Goal: Task Accomplishment & Management: Complete application form

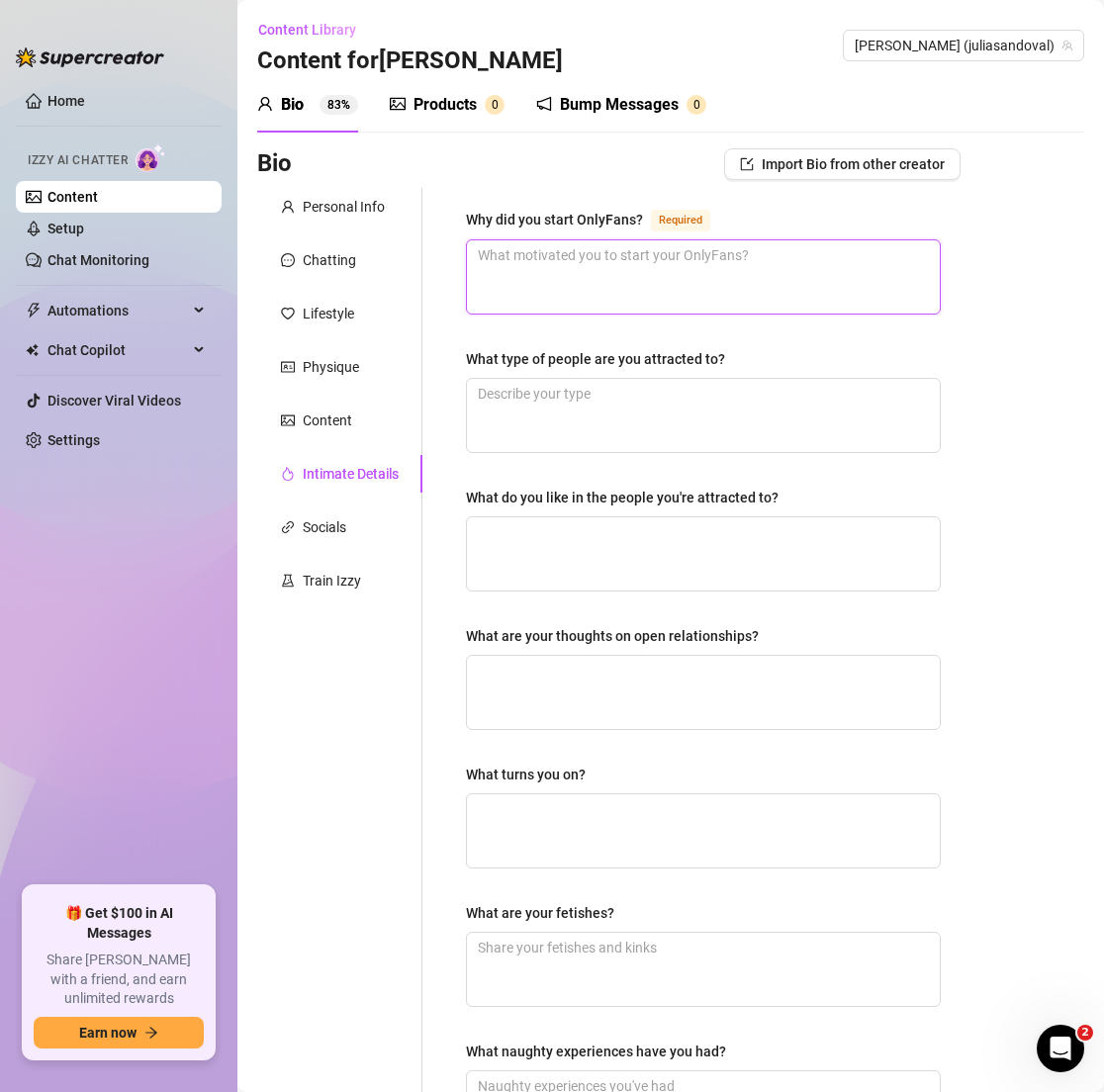
click at [749, 255] on textarea "Why did you start OnlyFans? Required" at bounding box center [703, 277] width 473 height 73
paste textarea "To have a creative space to connect, share my playful side, and build a fun com…"
type textarea "To have a creative space to connect, share my playful side, and build a fun com…"
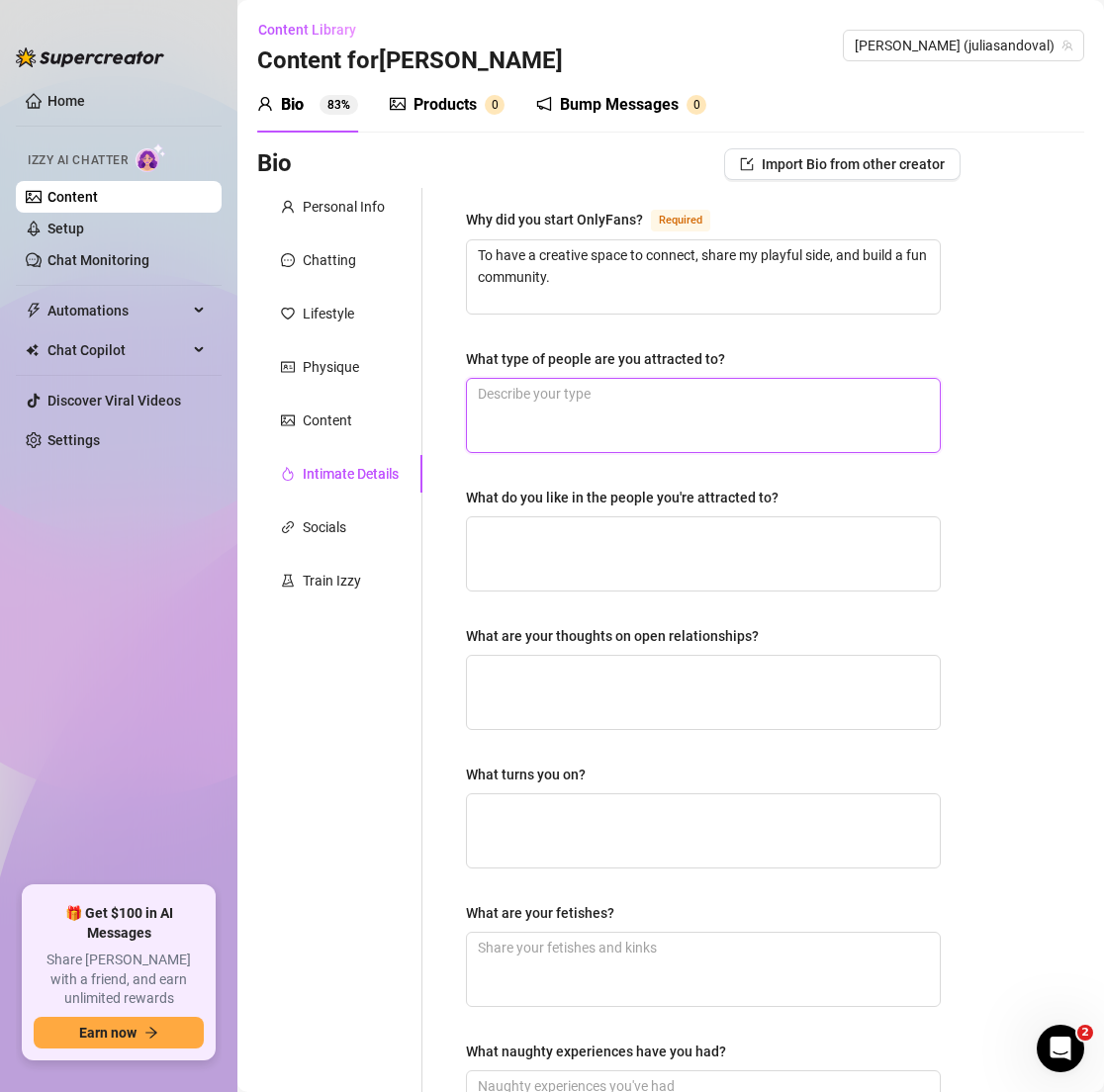
click at [625, 399] on textarea "What type of people are you attracted to?" at bounding box center [703, 415] width 473 height 73
paste textarea "Genuine, confident people who make me laugh."
type textarea "Genuine, confident people who make me laugh."
type textarea "Genuine, confident people who make me laugh"
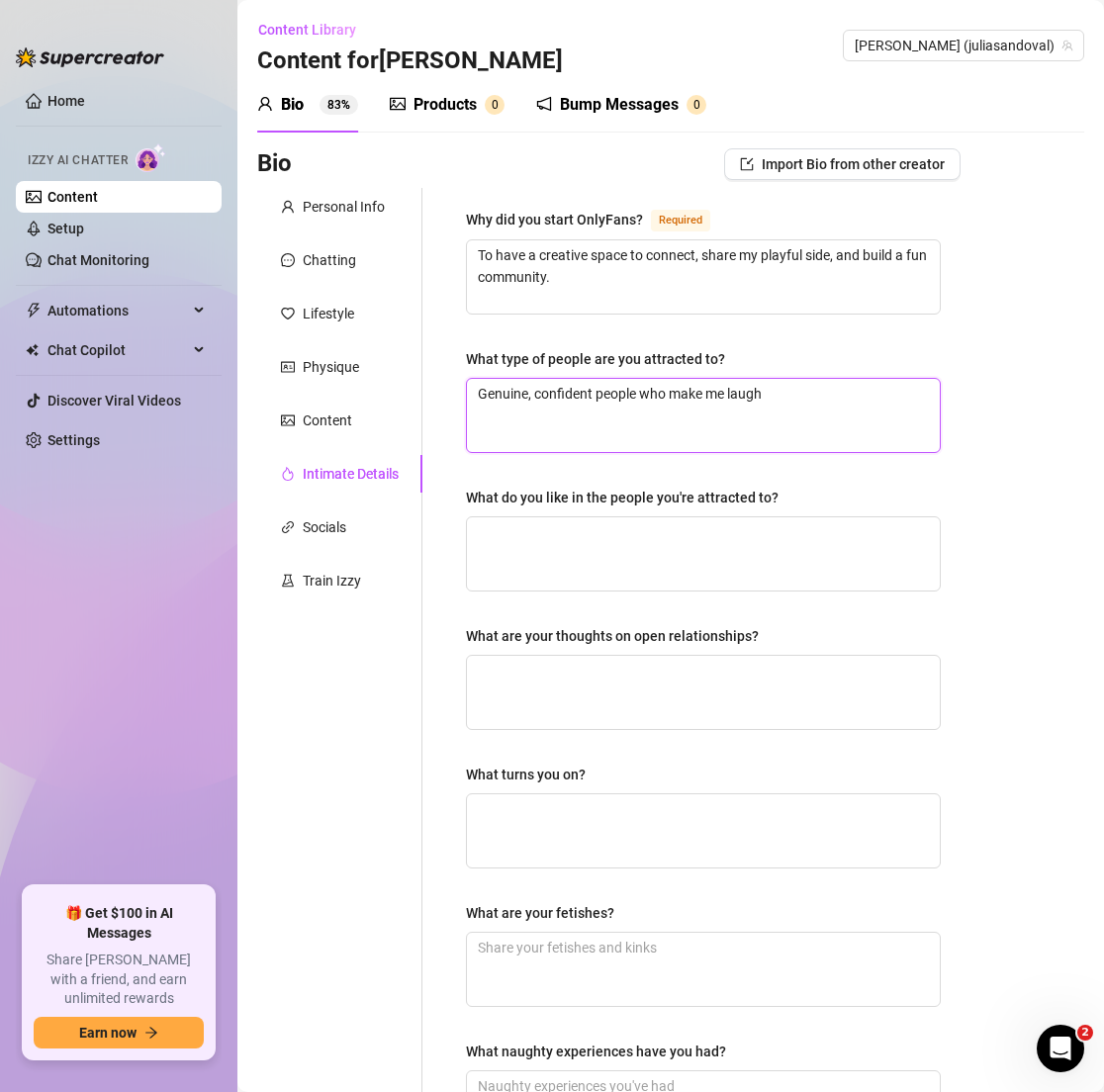
type textarea "Genuine, confident people who make me laugh"
click at [585, 559] on textarea "What do you like in the people you're attracted to?" at bounding box center [703, 554] width 473 height 73
paste textarea "Warm energy, honesty, and a touch of adventurous spirit."
type textarea "Warm energy, honesty, and a touch of adventurous spirit."
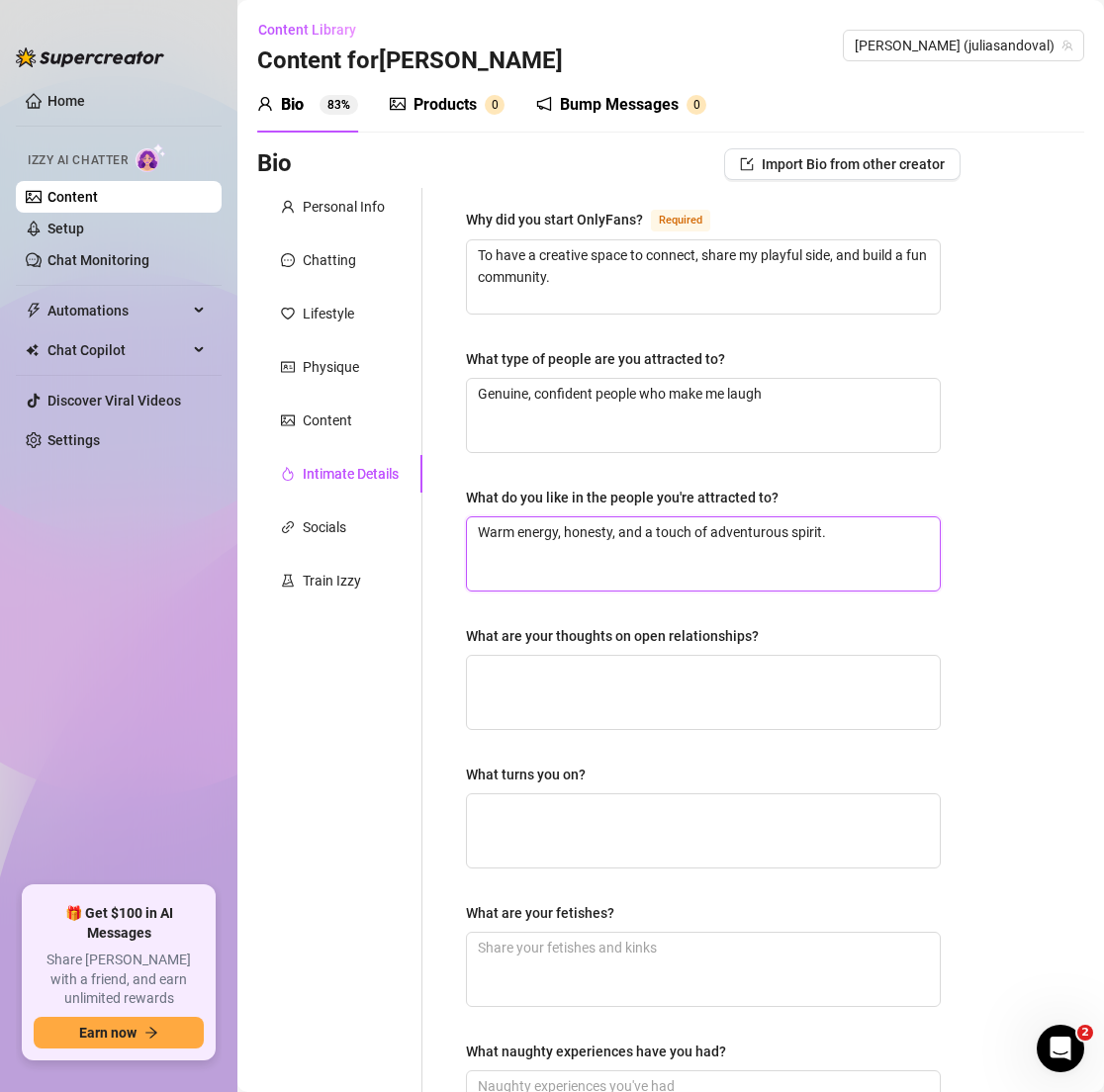
type textarea "Warm energy, honesty, and a touch of adventurous spirit."
type textarea "Warm energy, honesty, and a touch of adventurous spirit"
click at [571, 696] on textarea "What are your thoughts on open relationships?" at bounding box center [703, 692] width 473 height 73
paste textarea "Not really my thing — I’m more of a one-on-one girl."
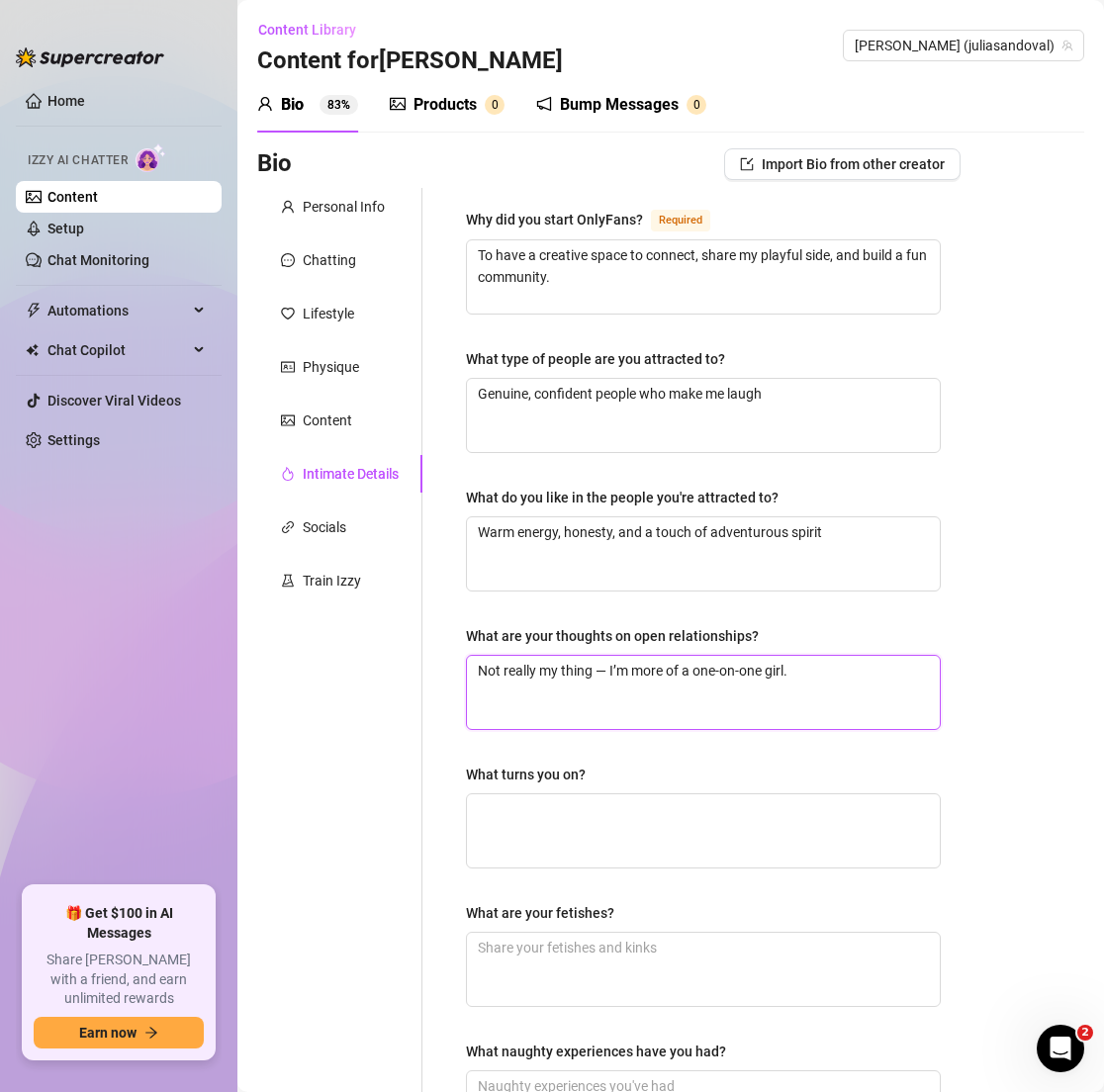
type textarea "Not really my thing — I’m more of a one-on-one girl."
click at [601, 669] on textarea "Not really my thing — I’m more of a one-on-one girl." at bounding box center [703, 692] width 473 height 73
type textarea "Not really my thing I’m more of a one-on-one girl."
type textarea "Not really my thin I’m more of a one-on-one girl."
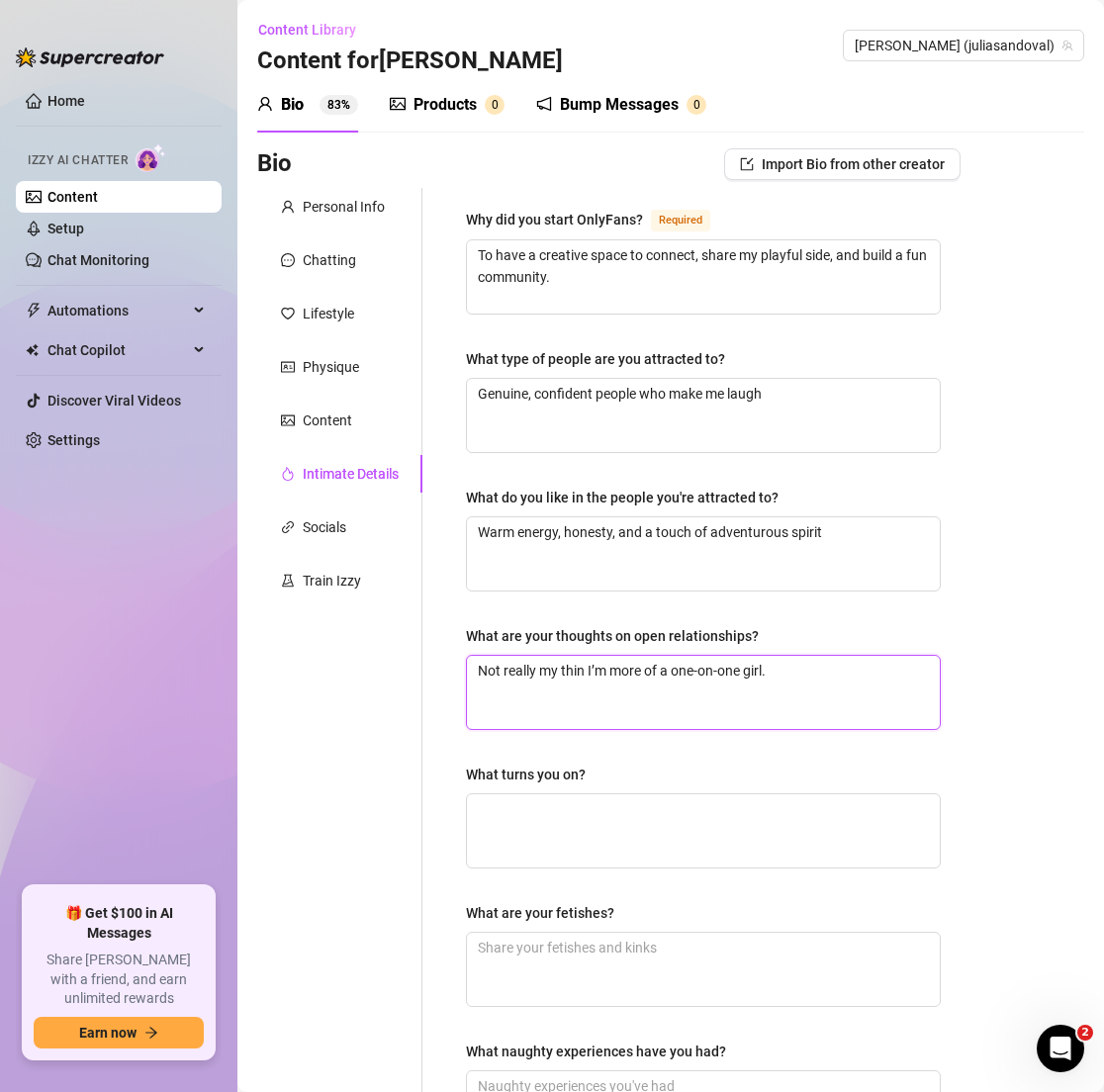
type textarea "Not really my thin. I’m more of a one-on-one girl."
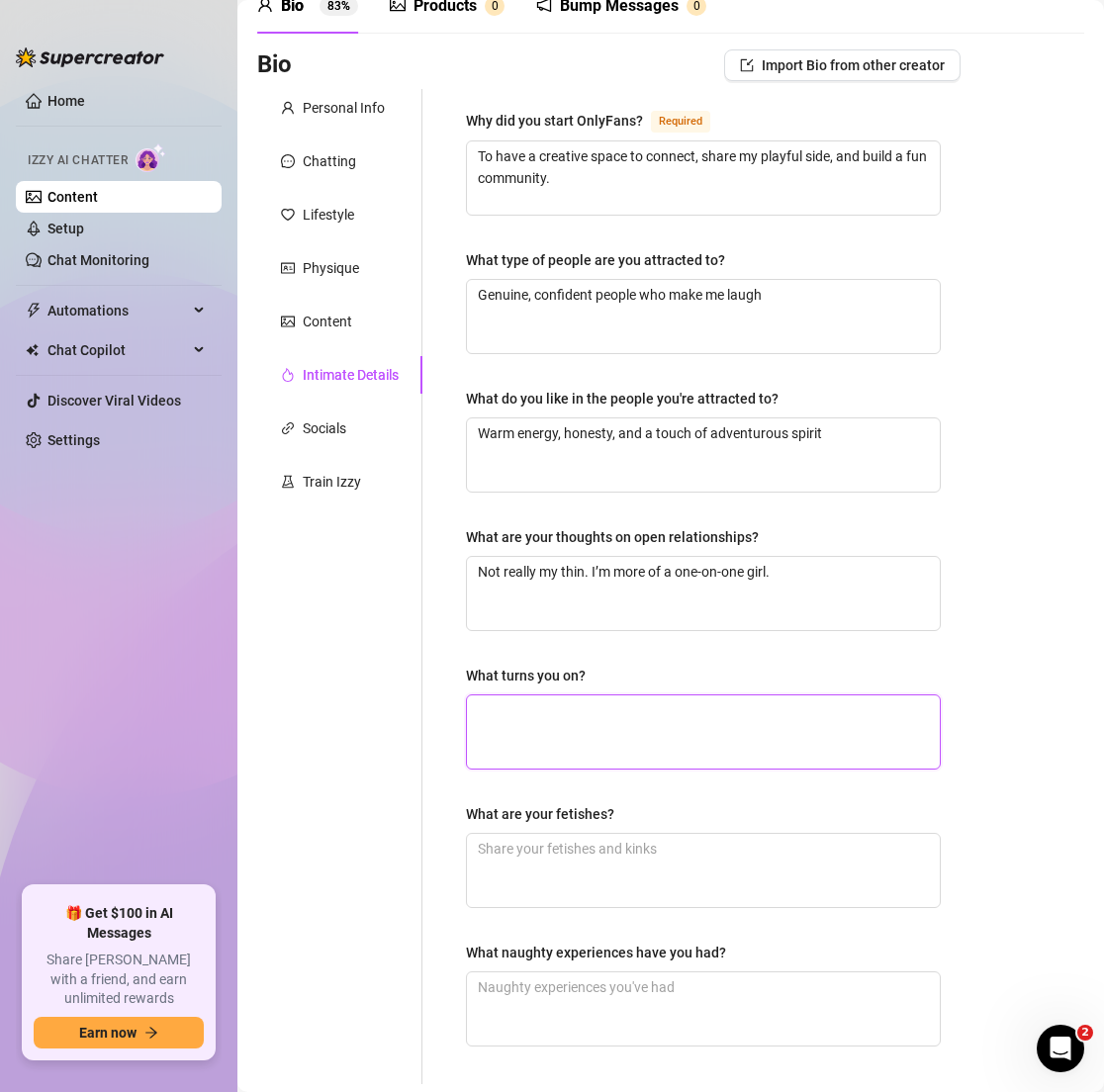
click at [502, 714] on textarea "What turns you on?" at bounding box center [703, 732] width 473 height 73
click at [522, 726] on textarea "What turns you on?" at bounding box center [703, 732] width 473 height 73
paste textarea "I like playful teasing and slow build-ups; I don’t really talk about deep kinks…"
type textarea "I like playful teasing and slow build-ups; I don’t really talk about deep kinks…"
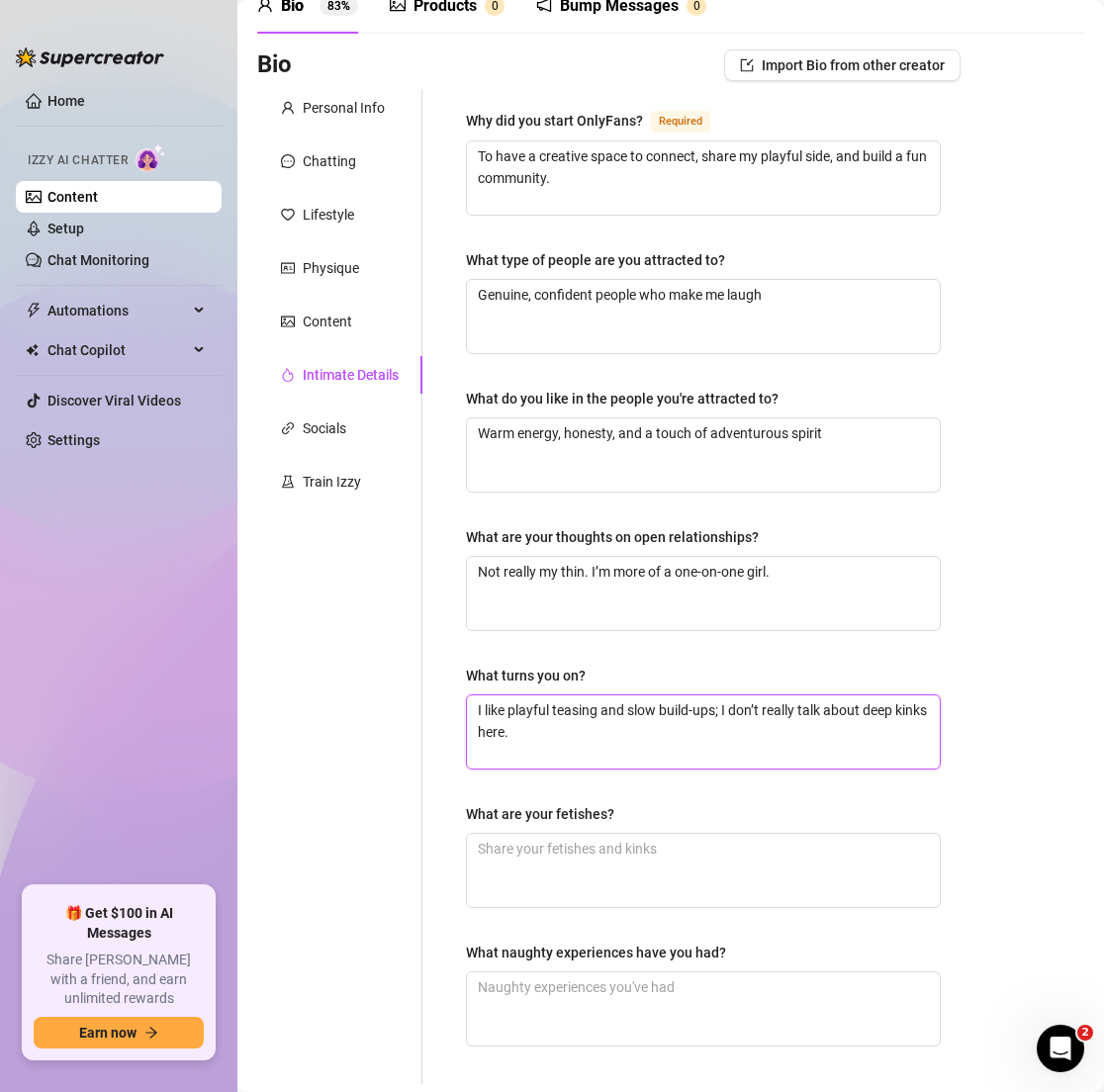
type textarea "I like playful teasing and slow build-ups; I don’t really talk about deep kinks…"
click at [376, 703] on div "Personal Info Chatting Lifestyle Physique Content Intimate Details Socials Trai…" at bounding box center [339, 587] width 165 height 995
click at [524, 841] on textarea "What are your fetishes?" at bounding box center [703, 870] width 473 height 73
paste textarea "I don’t really talk about deep kinks here."
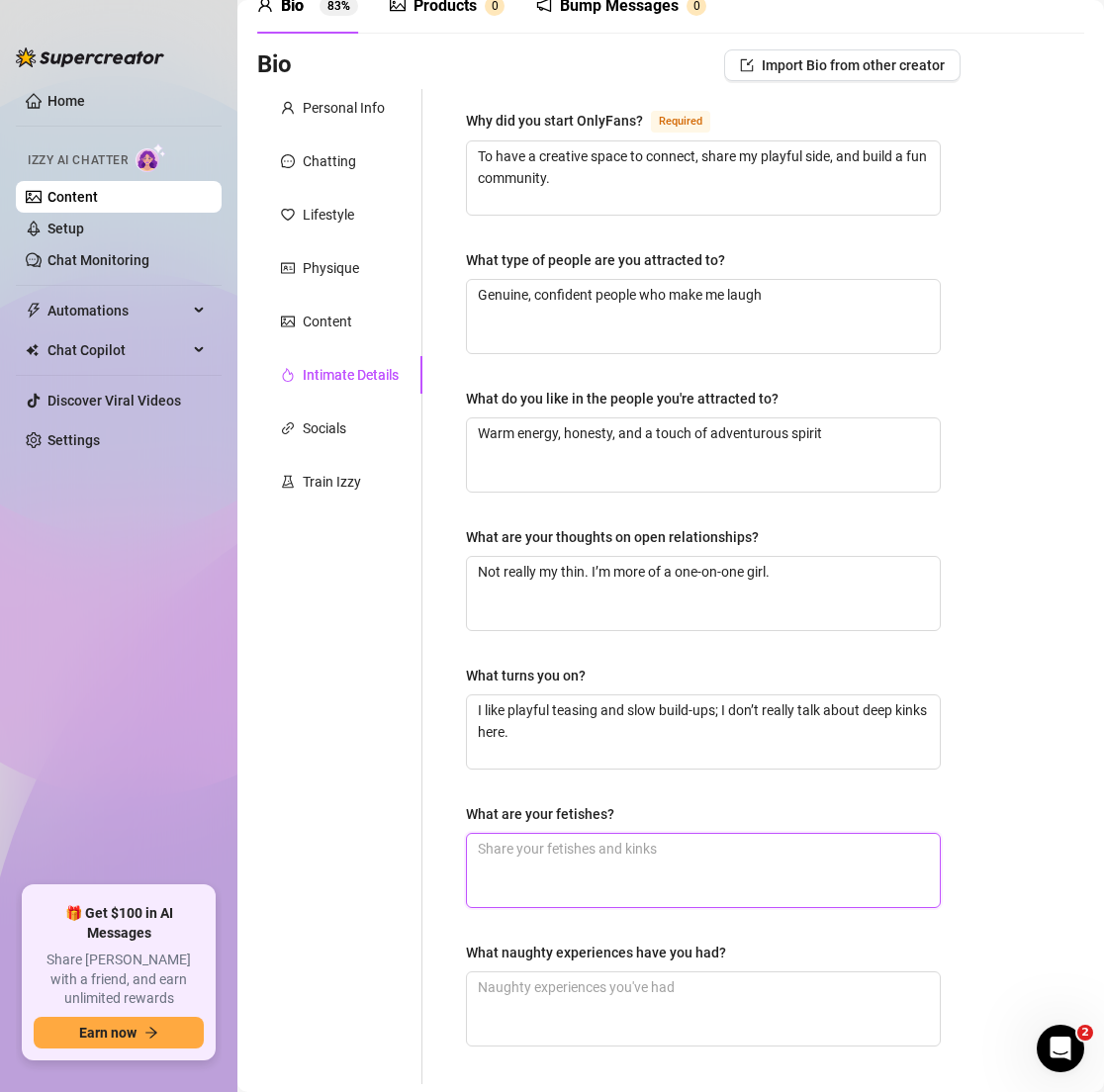
type textarea "I don’t really talk about deep kinks here."
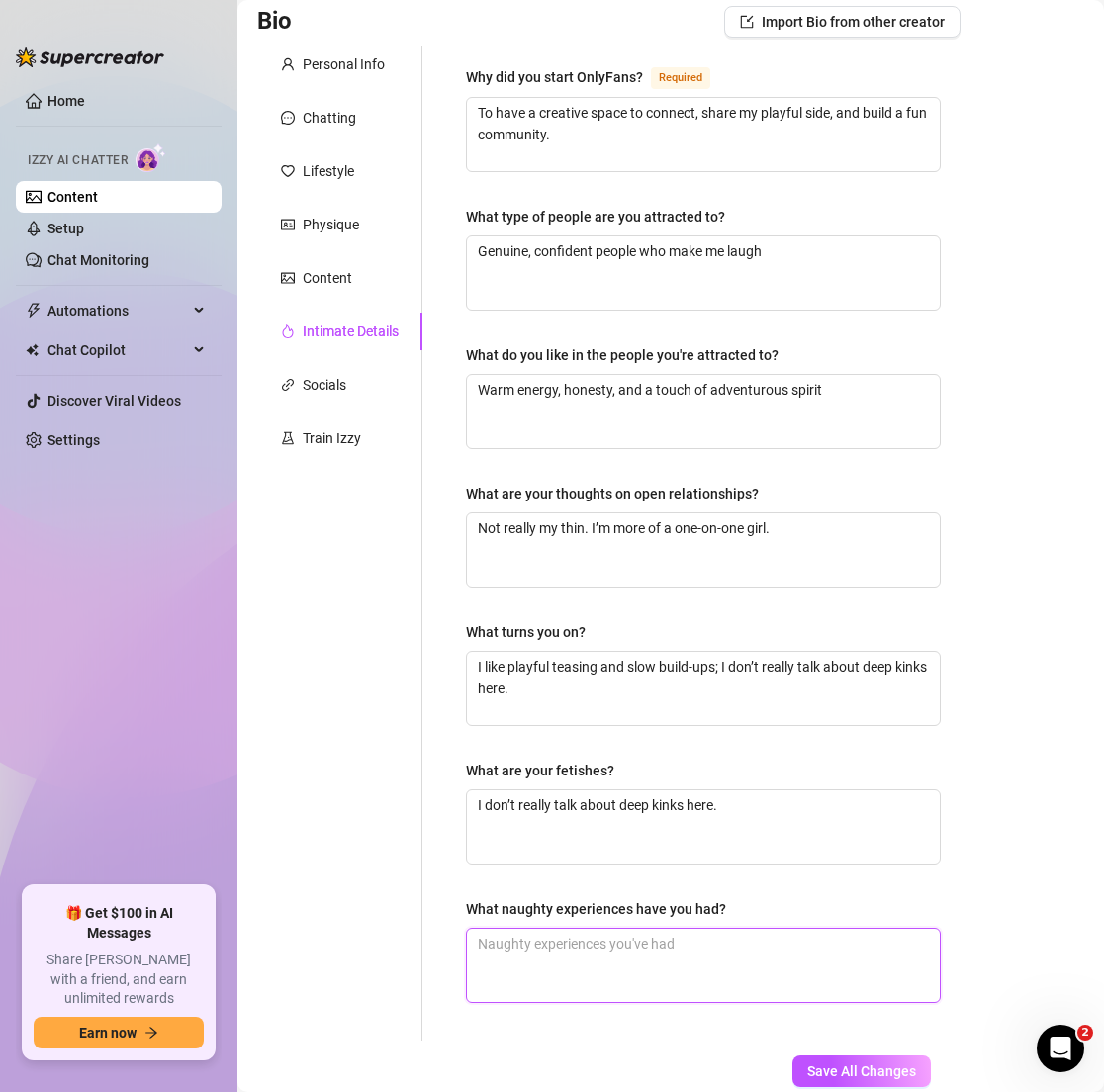
click at [545, 941] on textarea "What naughty experiences have you had?" at bounding box center [703, 965] width 473 height 73
paste textarea "I don’t really talk about deep kinks here."
type textarea "I don’t really talk about deep kinks here."
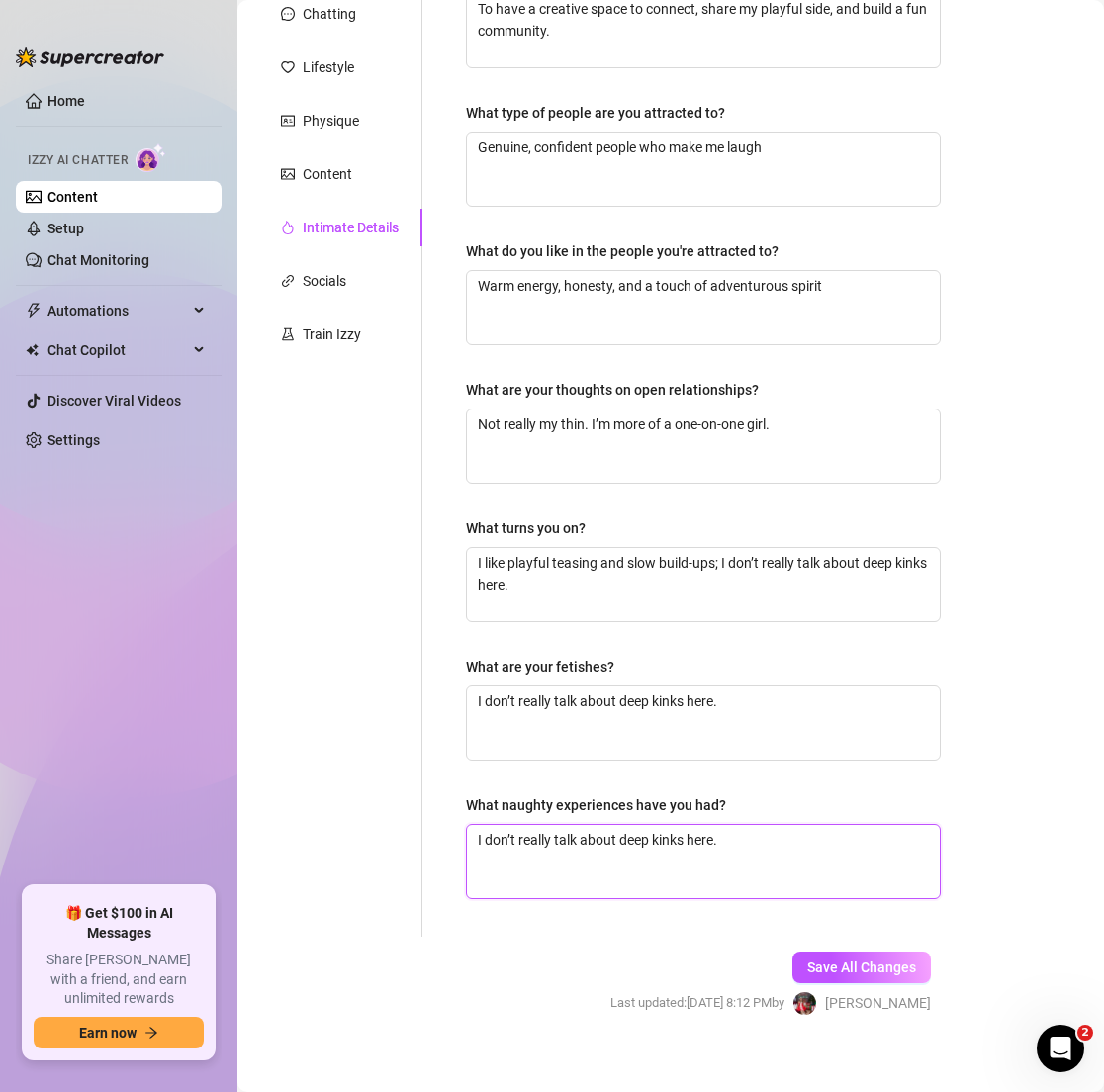
scroll to position [258, 0]
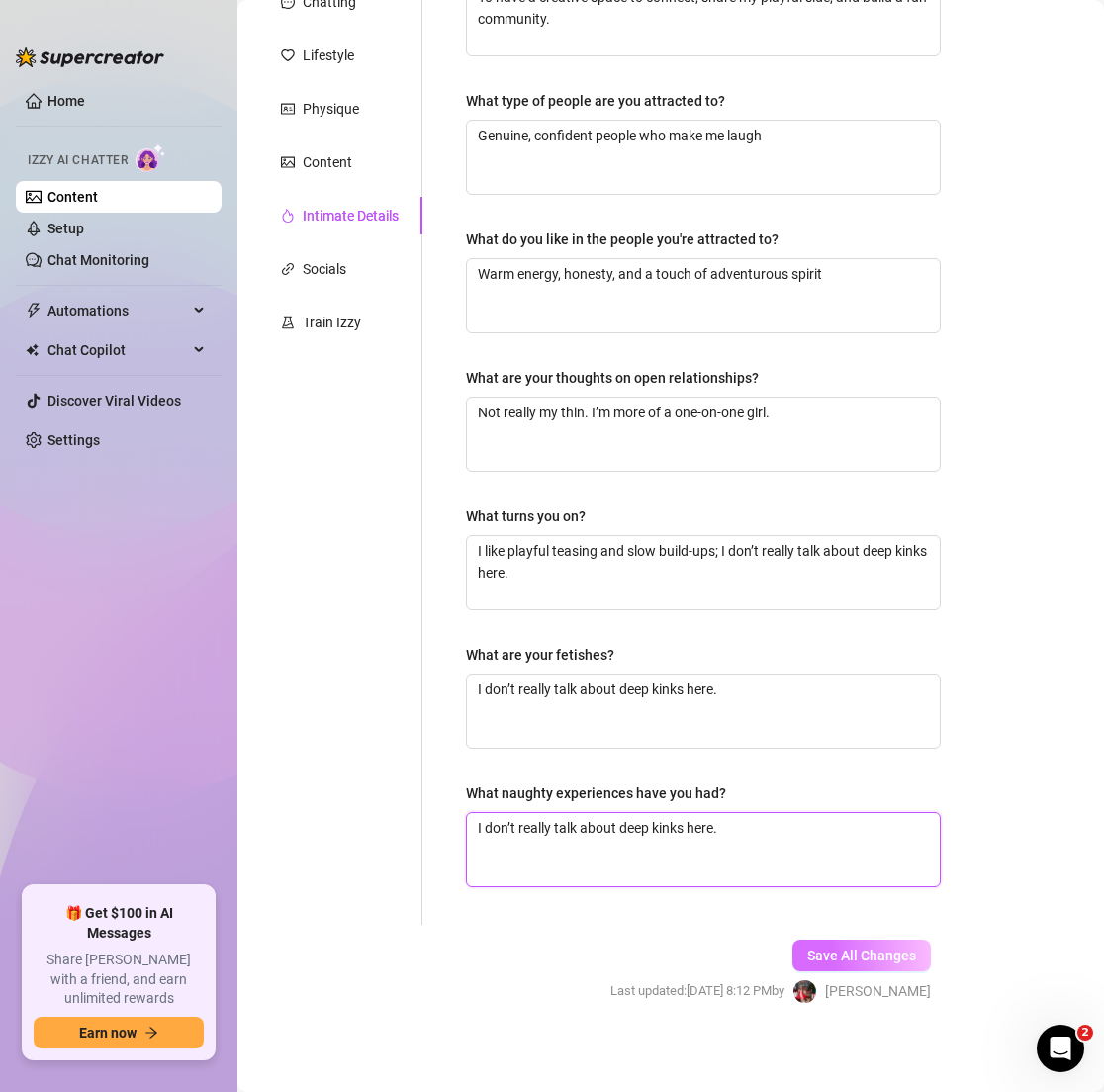
type textarea "I don’t really talk about deep kinks here."
click at [820, 956] on span "Save All Changes" at bounding box center [862, 956] width 109 height 16
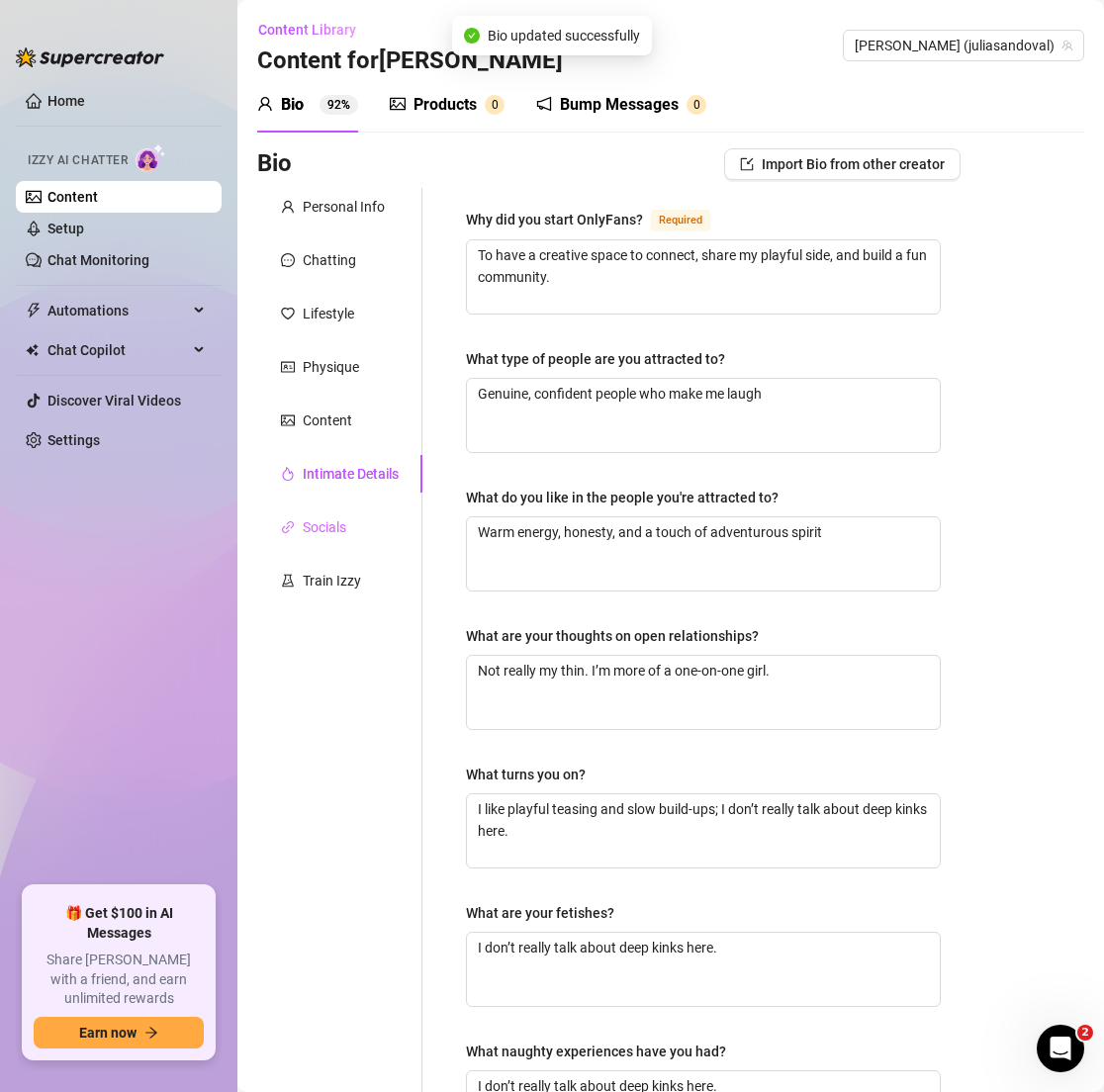
click at [335, 540] on div "Socials" at bounding box center [339, 527] width 165 height 38
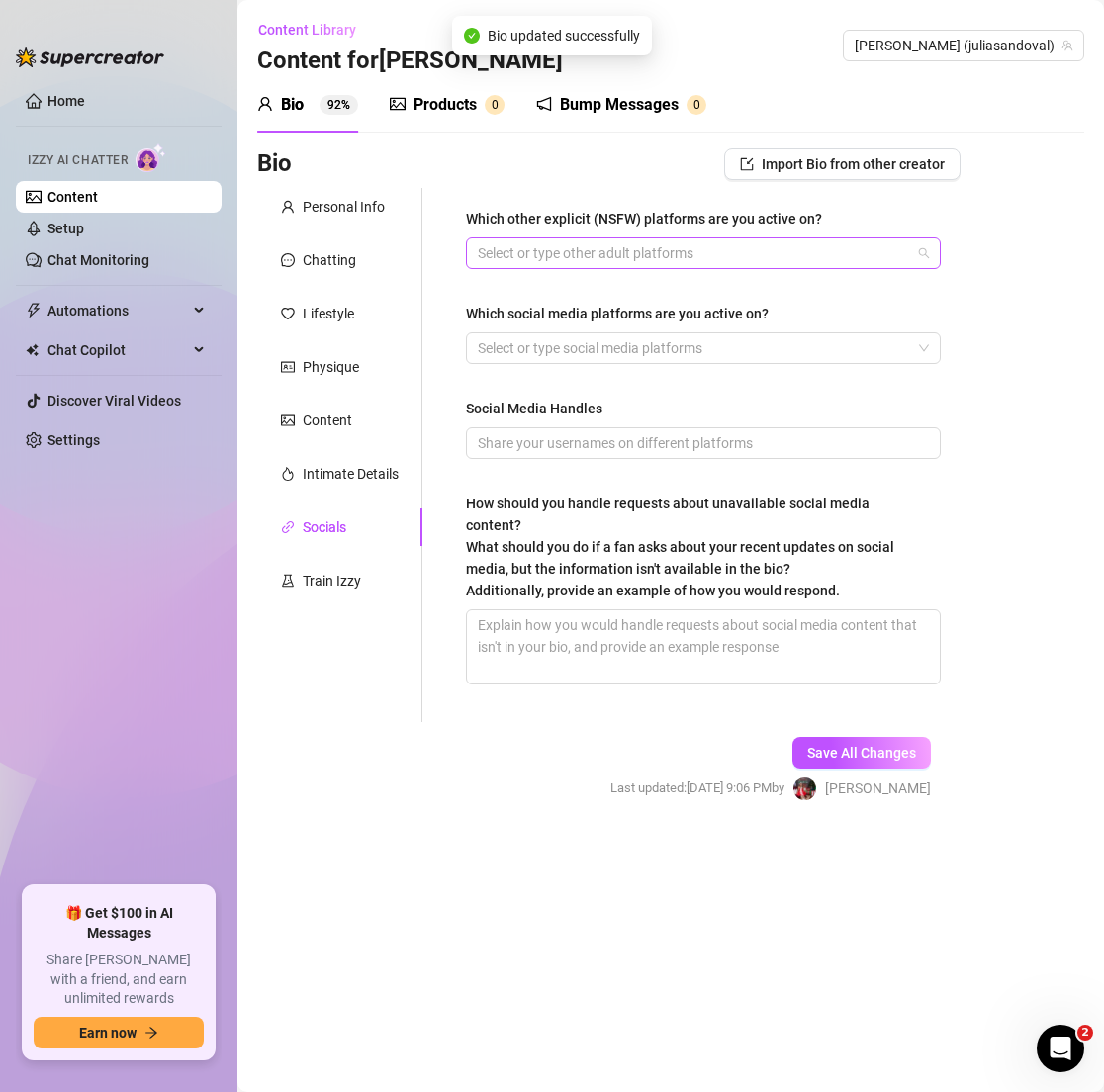
click at [578, 260] on div at bounding box center [692, 253] width 446 height 28
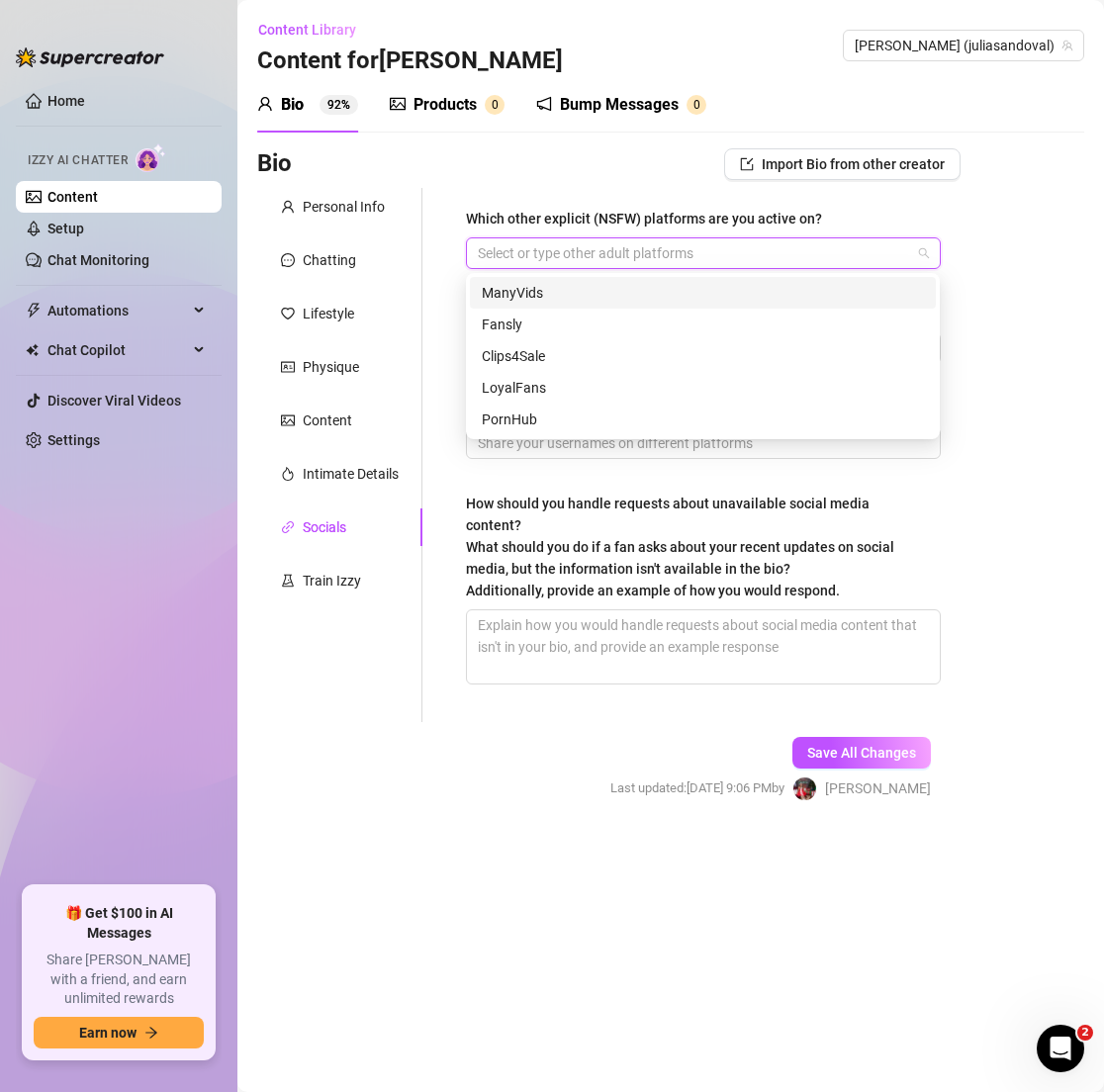
click at [525, 255] on div at bounding box center [692, 253] width 446 height 28
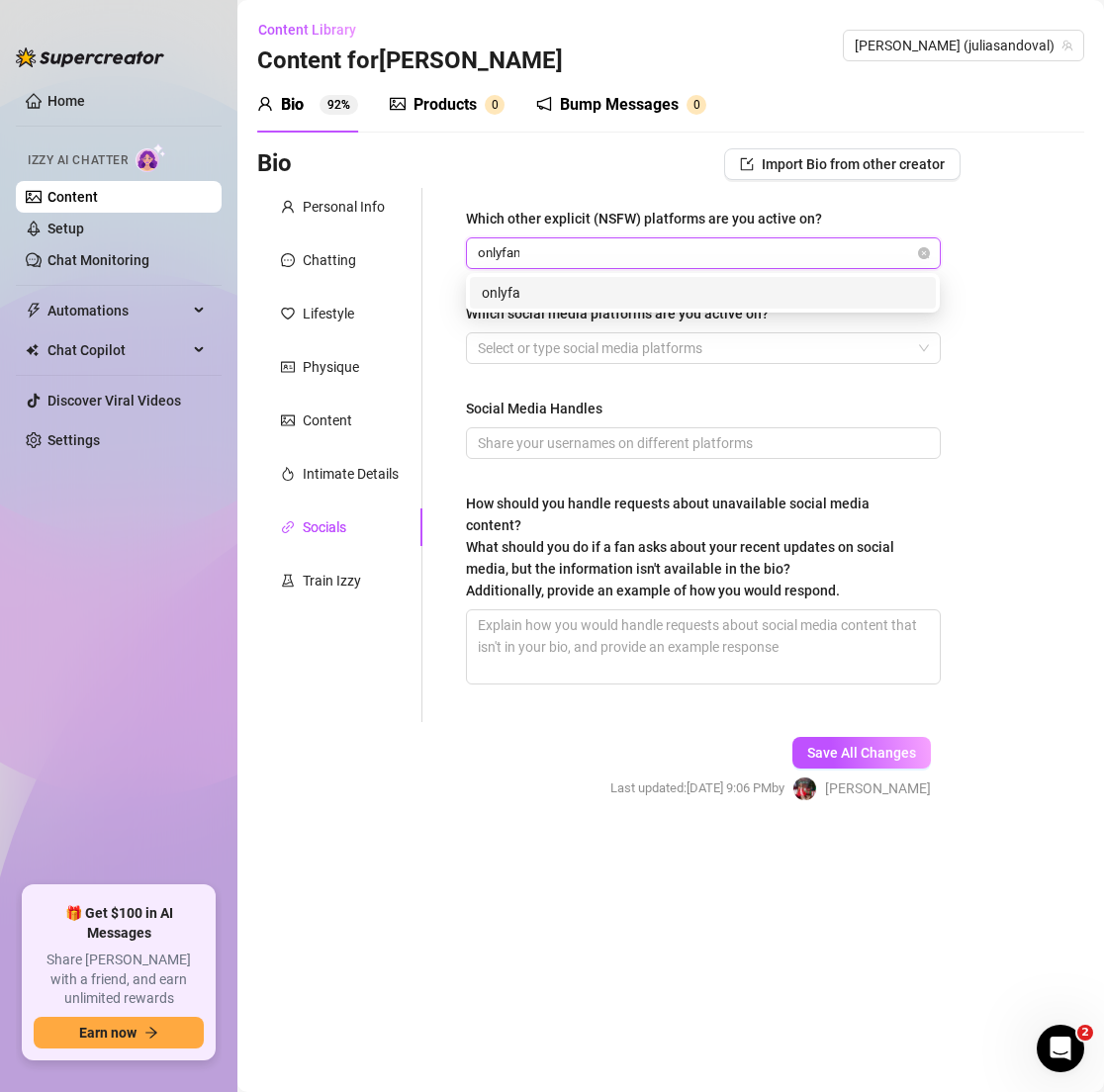
type input "onlyfans"
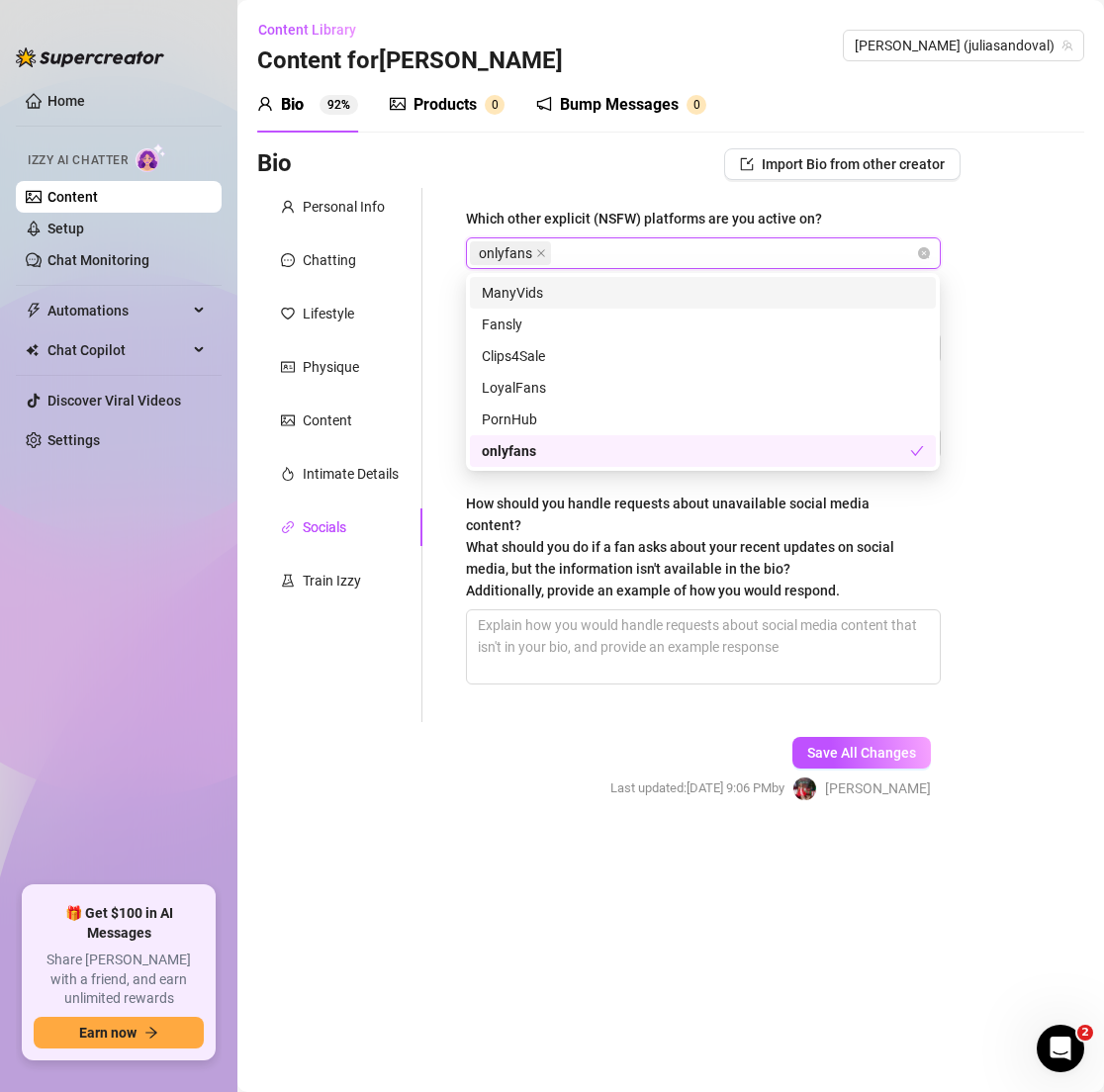
click at [518, 155] on div "Bio Import Bio from other creator" at bounding box center [608, 164] width 703 height 32
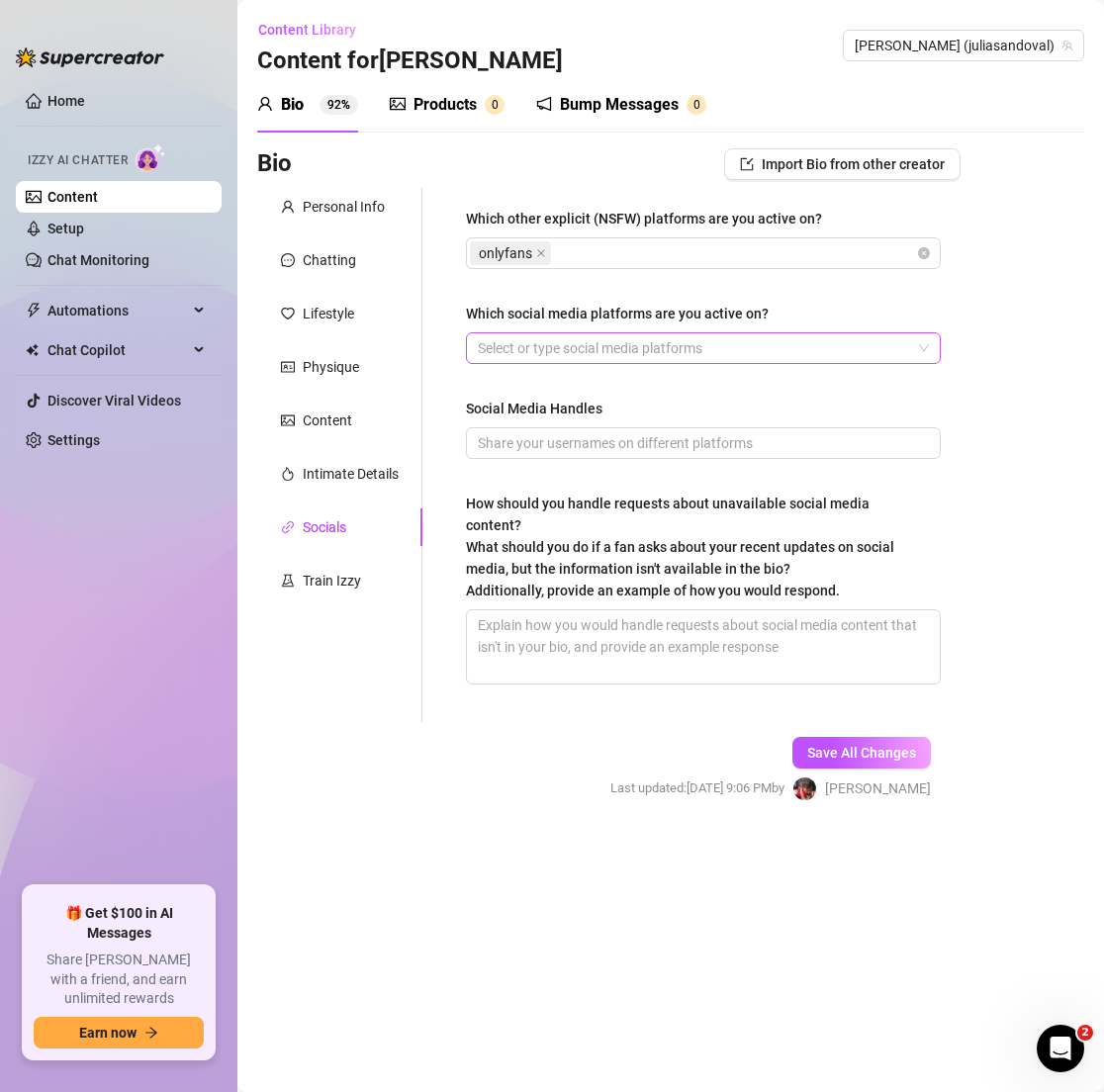
click at [579, 352] on div at bounding box center [692, 348] width 446 height 28
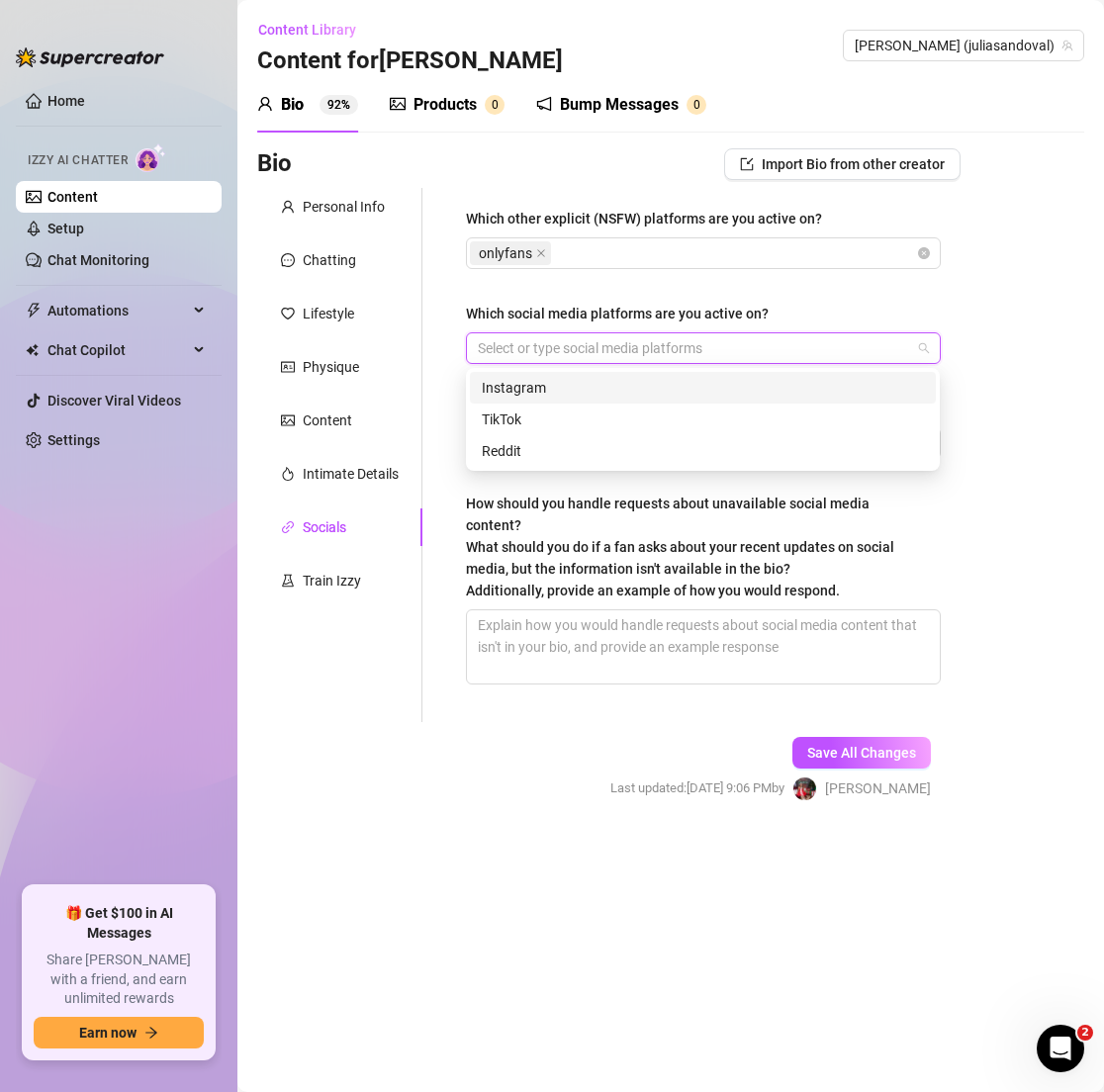
click at [621, 394] on div "Instagram" at bounding box center [702, 388] width 442 height 22
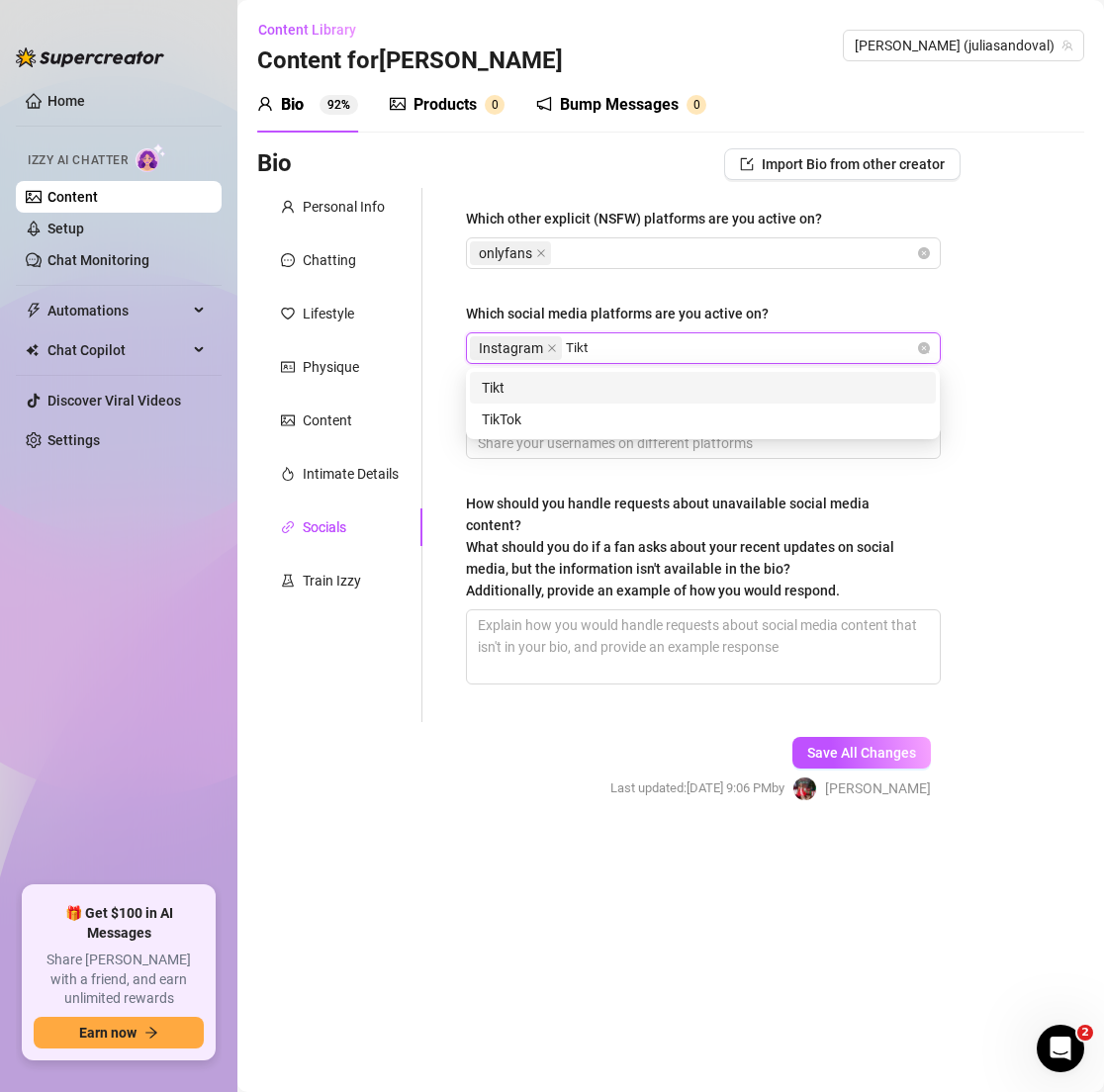
type input "Tikto"
click at [569, 410] on div "TikTok" at bounding box center [702, 419] width 442 height 22
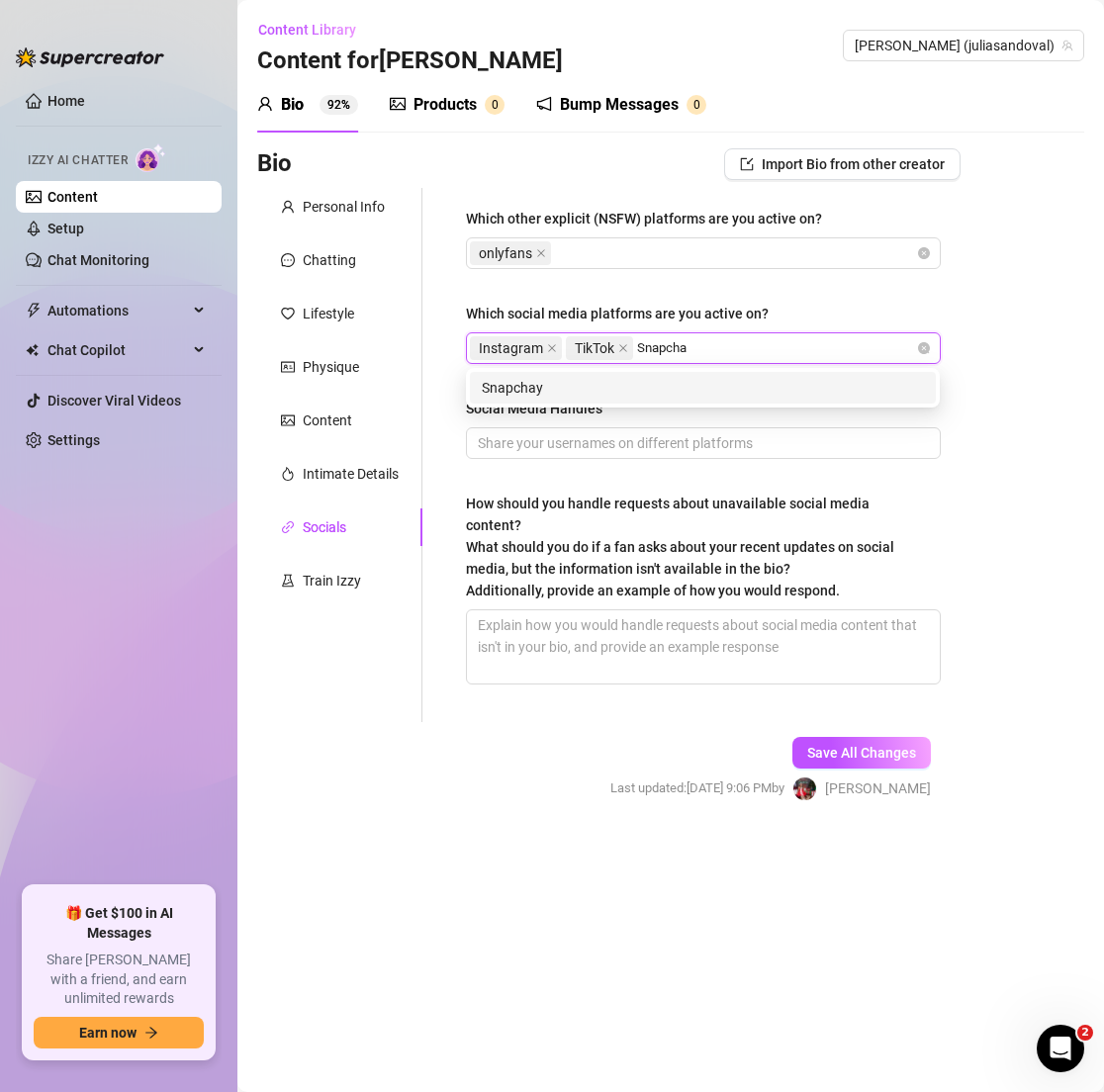
type input "Snapchat"
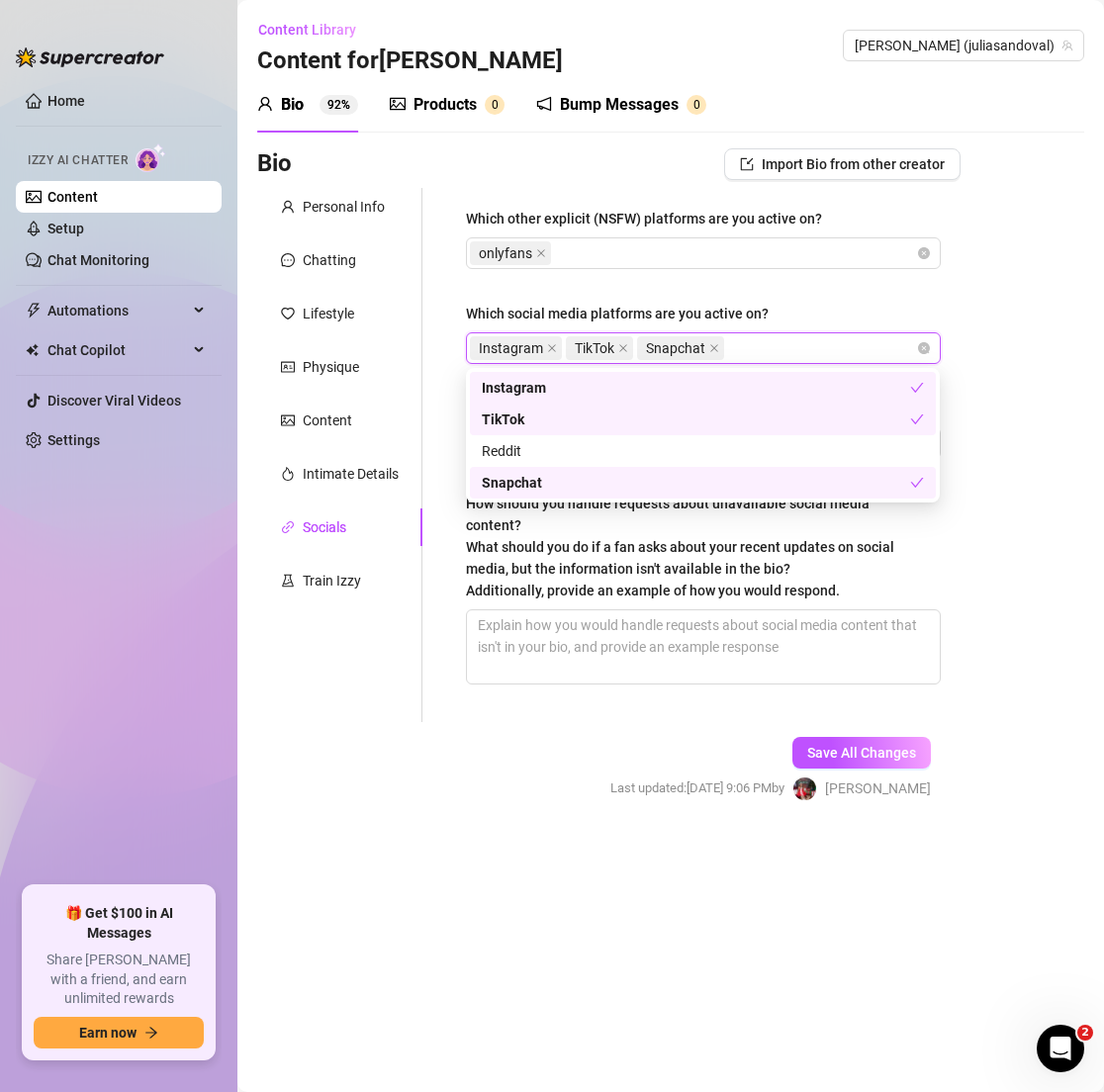
click at [921, 285] on div "Which other explicit (NSFW) platforms are you active on? onlyfans Which social …" at bounding box center [703, 455] width 475 height 495
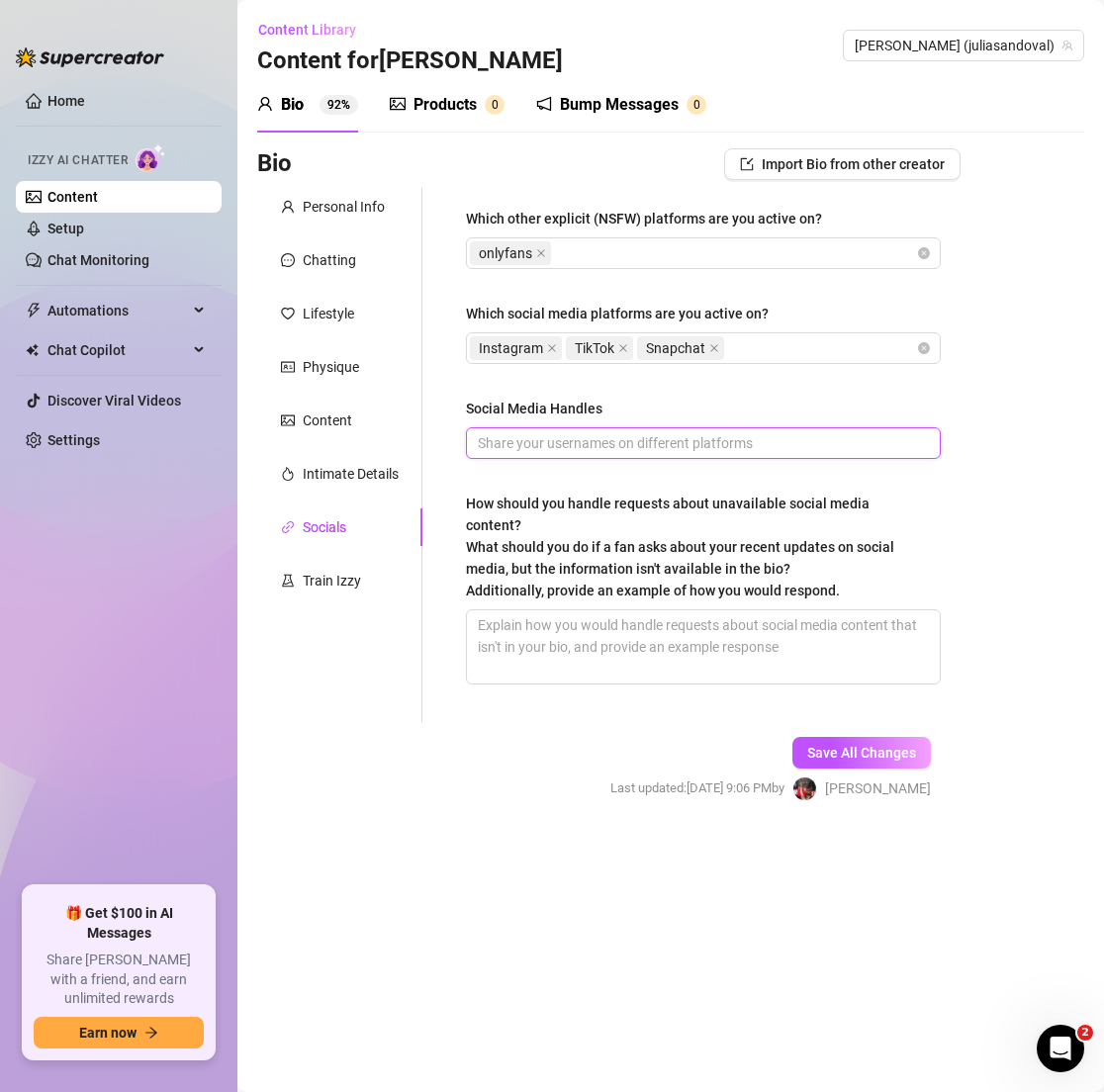
click at [703, 452] on input "Social Media Handles" at bounding box center [701, 443] width 447 height 22
click at [534, 451] on input "Social Media Handles" at bounding box center [701, 443] width 447 height 22
paste input "[URL][DOMAIN_NAME]"
click at [829, 444] on input "[URL][DOMAIN_NAME]" at bounding box center [701, 443] width 447 height 22
paste input "[URL][DOMAIN_NAME]"
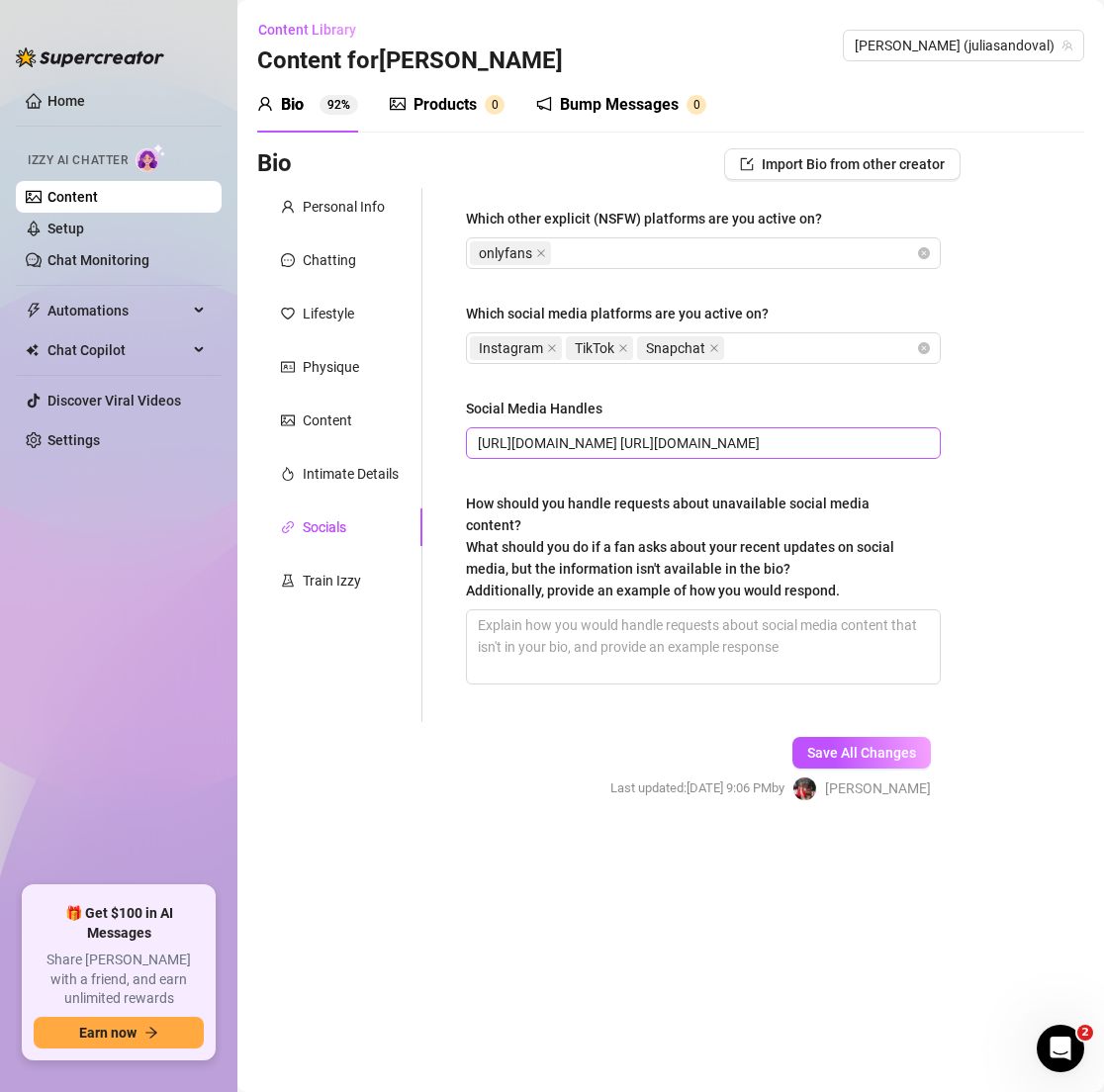
scroll to position [0, 87]
click at [927, 446] on span "[URL][DOMAIN_NAME] [URL][DOMAIN_NAME]" at bounding box center [703, 443] width 475 height 32
paste input "[URL][DOMAIN_NAME]"
type input "[URL][DOMAIN_NAME] [URL][DOMAIN_NAME] [URL][DOMAIN_NAME]"
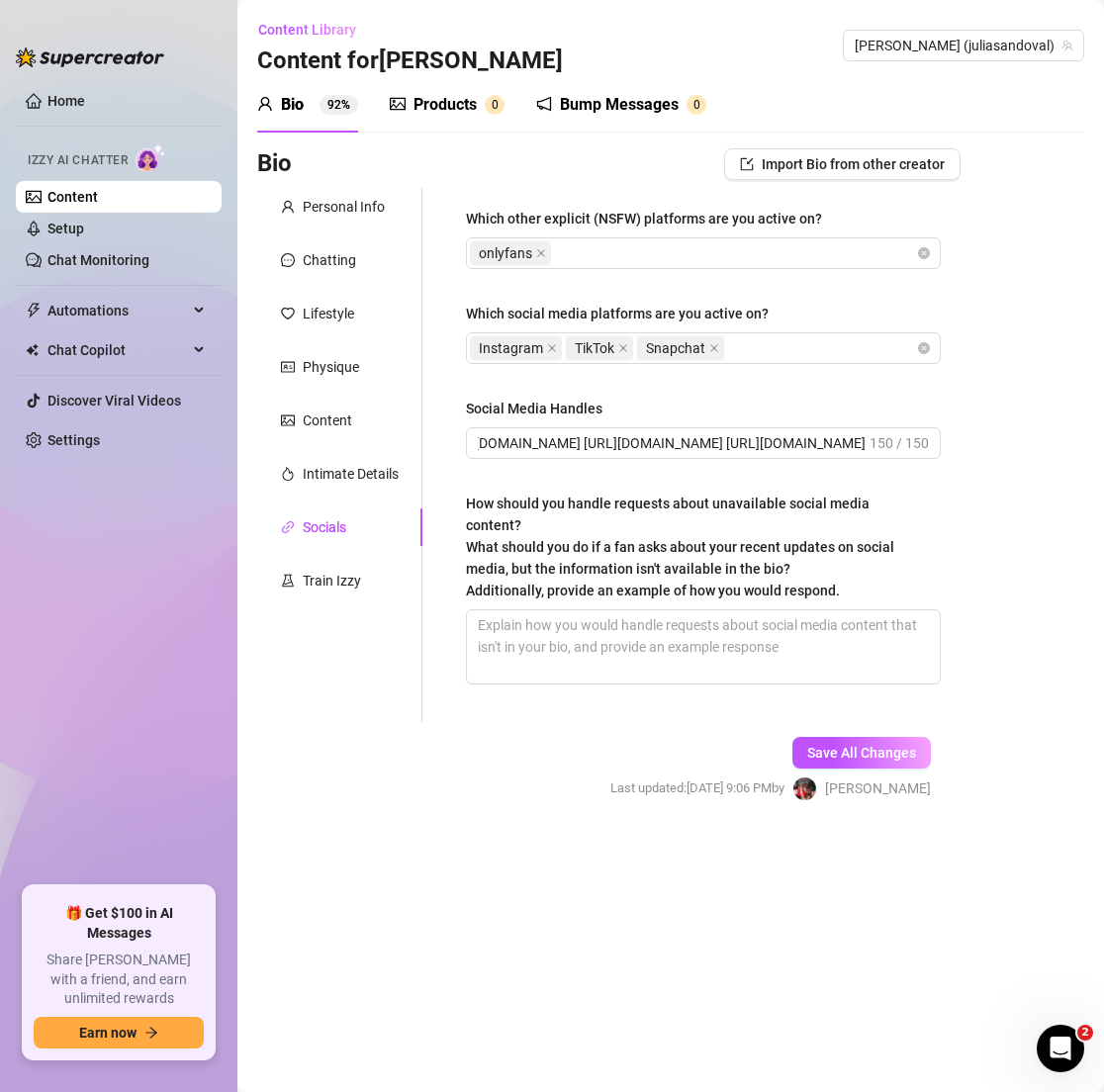
click at [923, 522] on div "How should you handle requests about unavailable social media content? What sho…" at bounding box center [696, 547] width 461 height 109
click at [923, 610] on textarea "How should you handle requests about unavailable social media content? What sho…" at bounding box center [703, 647] width 473 height 73
click at [887, 745] on span "Save All Changes" at bounding box center [862, 753] width 109 height 16
click at [553, 622] on textarea "How should you handle requests about unavailable social media content? What sho…" at bounding box center [703, 647] width 473 height 73
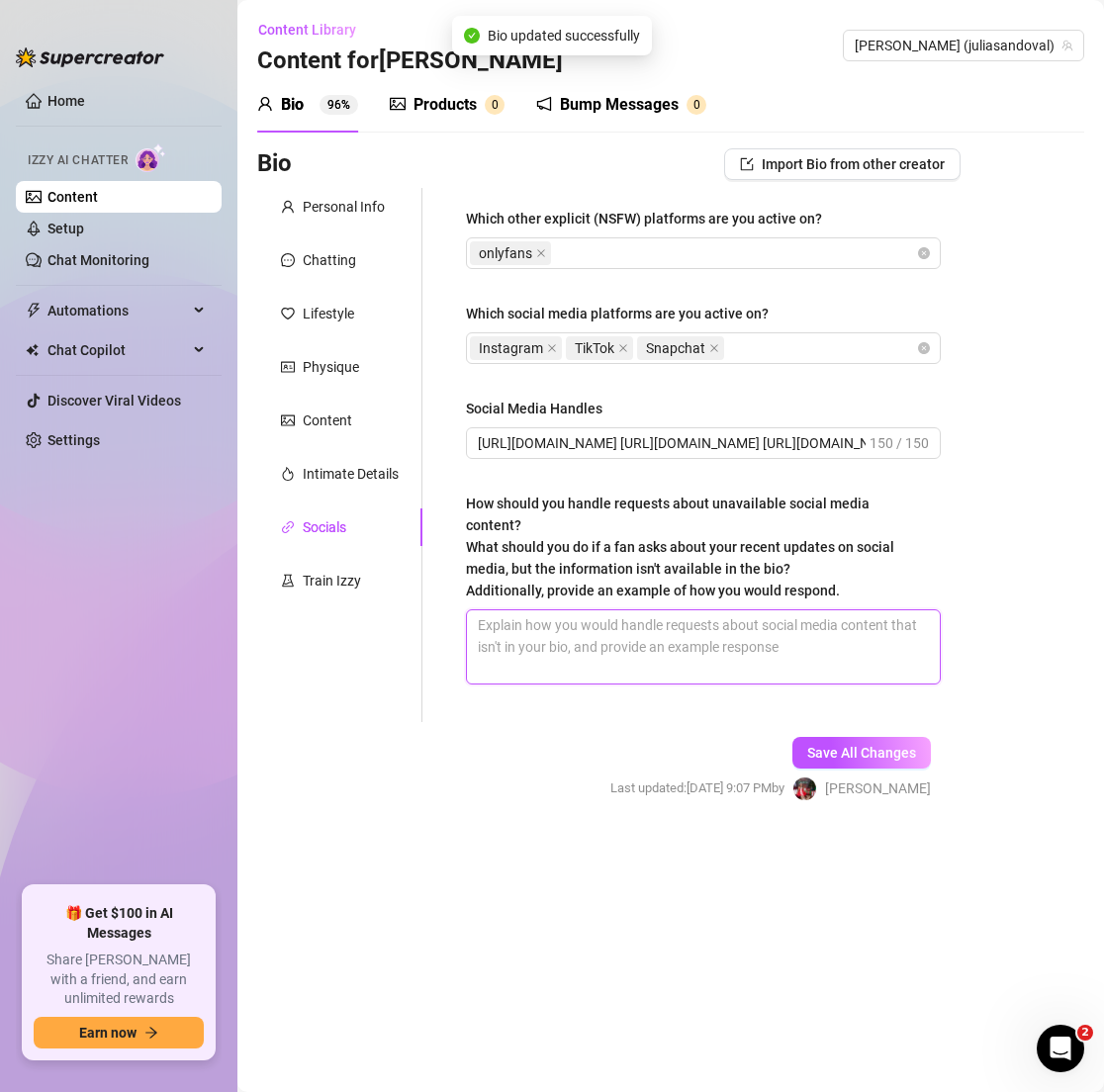
paste textarea "Let them know not everything makes it to socials — some things stay exclusive h…"
type textarea "Let them know not everything makes it to socials — some things stay exclusive h…"
click at [787, 610] on textarea "Let them know not everything makes it to socials — some things stay exclusive h…" at bounding box center [703, 647] width 473 height 73
type textarea "Let them know not everything makes it to socials some things stay exclusive her…"
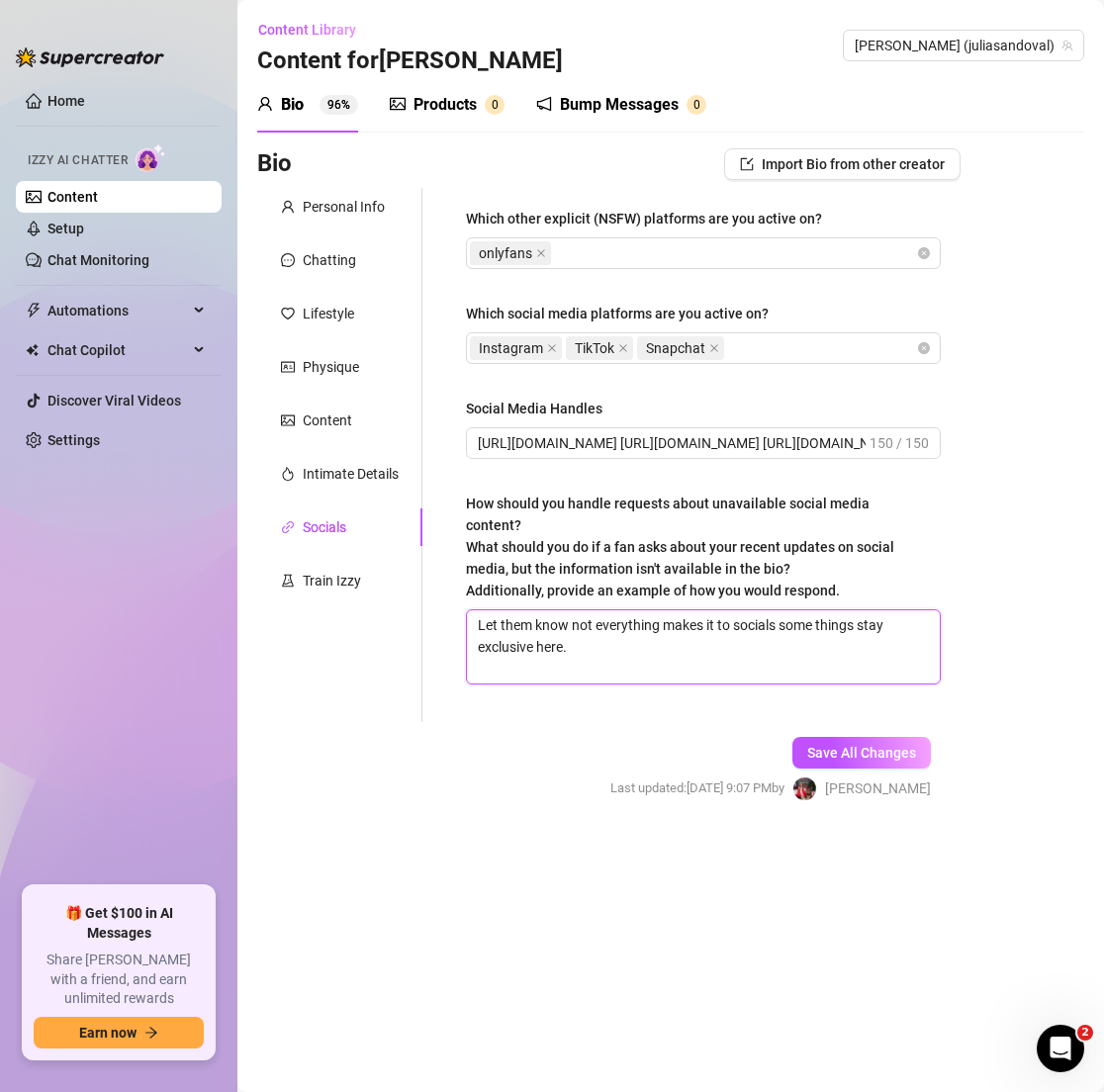
type textarea "Let them know not everything makes it to socials, some things stay exclusive he…"
click at [661, 633] on textarea "Let them know not everything makes it to socials, some things stay exclusive he…" at bounding box center [703, 647] width 473 height 73
type textarea "Let them know not everything makes it to socials, some things stay exclusive he…"
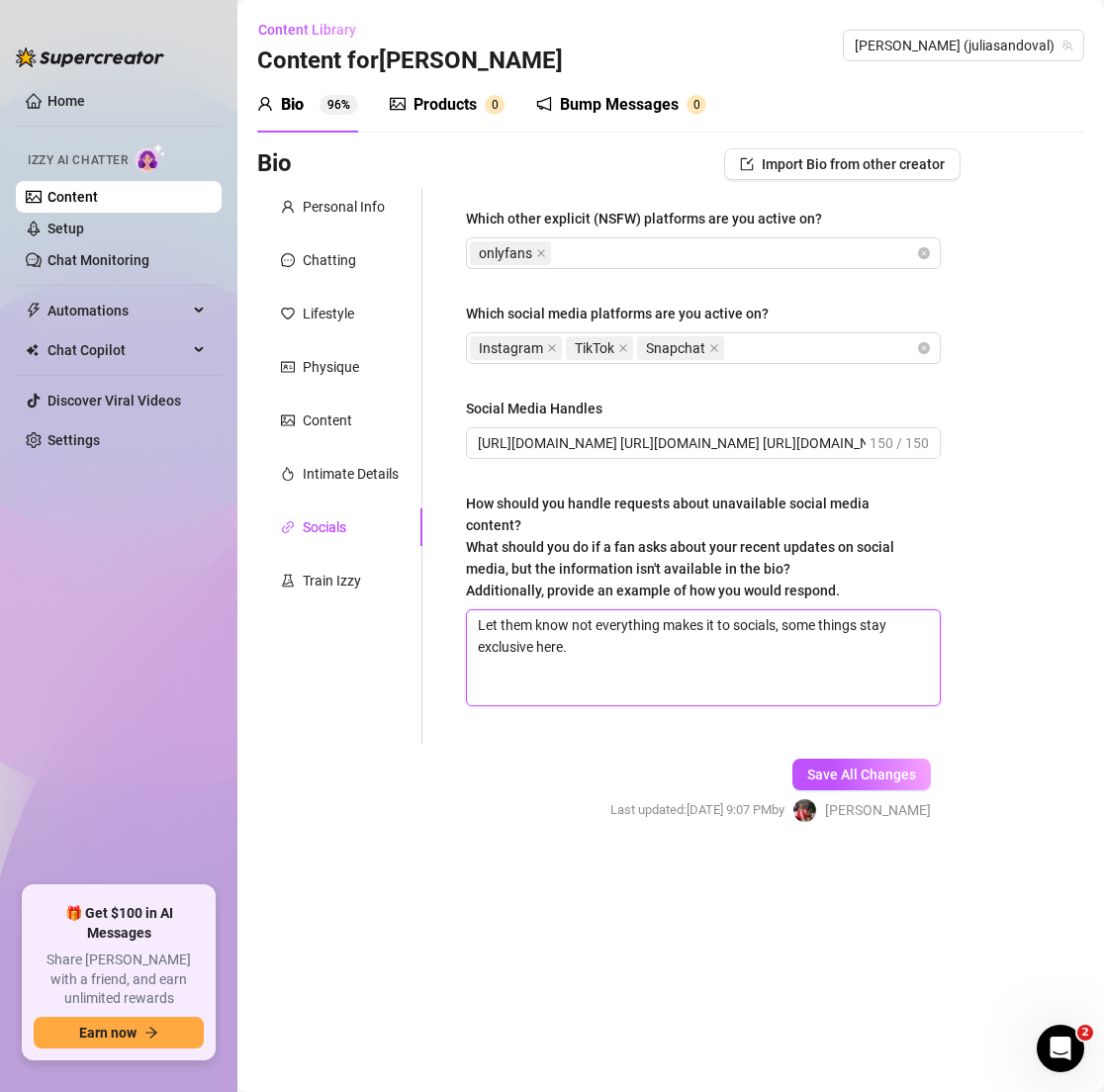
paste textarea "Say I don’t post every single thing in bios, but I drop fun stuff often, so kee…"
type textarea "Let them know not everything makes it to socials, some things stay exclusive he…"
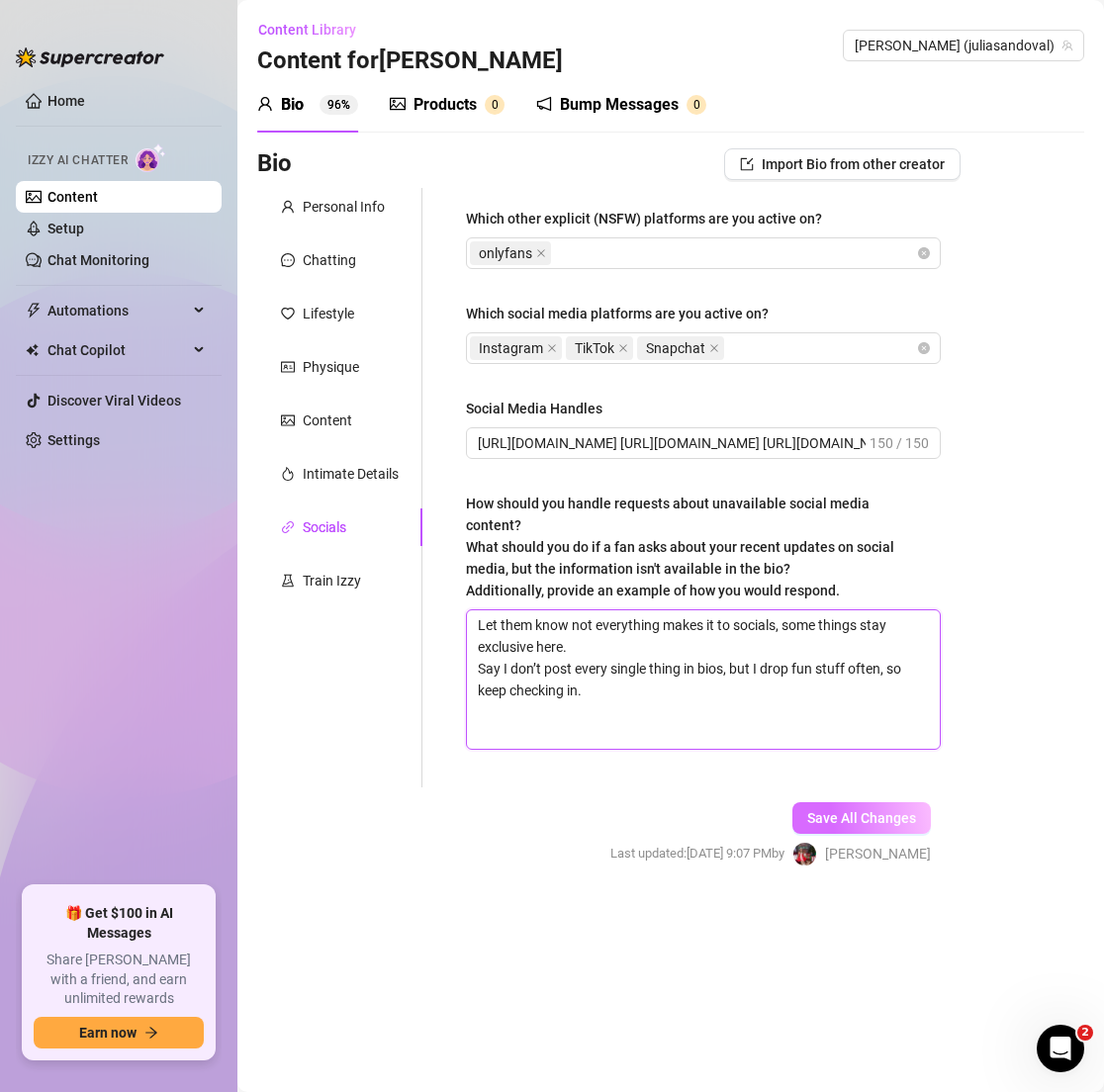
type textarea "Let them know not everything makes it to socials, some things stay exclusive he…"
click at [827, 802] on button "Save All Changes" at bounding box center [862, 818] width 138 height 32
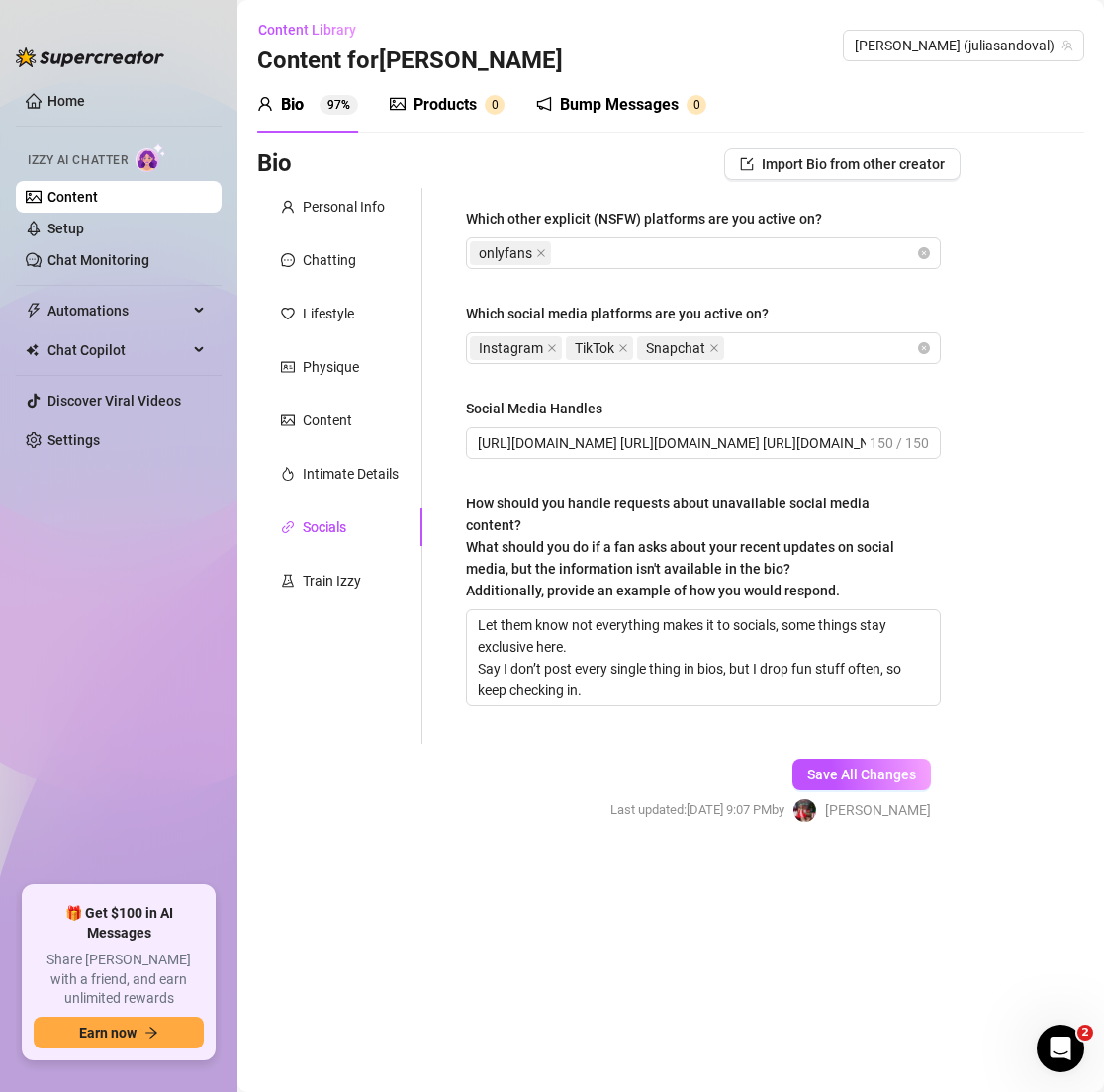
click at [438, 120] on div "Products 0" at bounding box center [447, 105] width 115 height 55
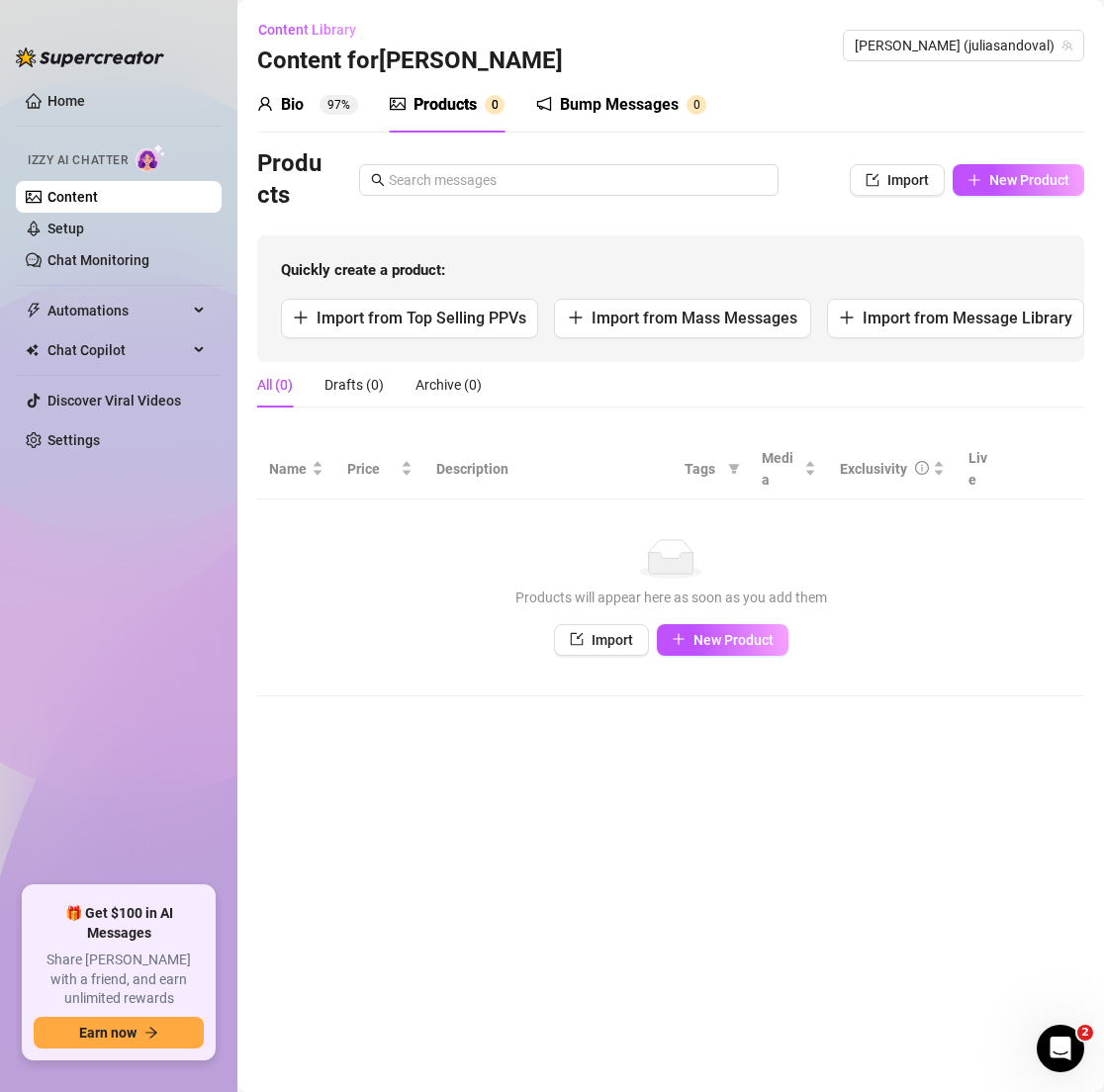
click at [766, 158] on div "Products" at bounding box center [517, 180] width 521 height 63
click at [779, 91] on div "Bio 97% Products 0 Bump Messages 0" at bounding box center [671, 105] width 827 height 55
click at [990, 172] on span "New Product" at bounding box center [1029, 180] width 80 height 16
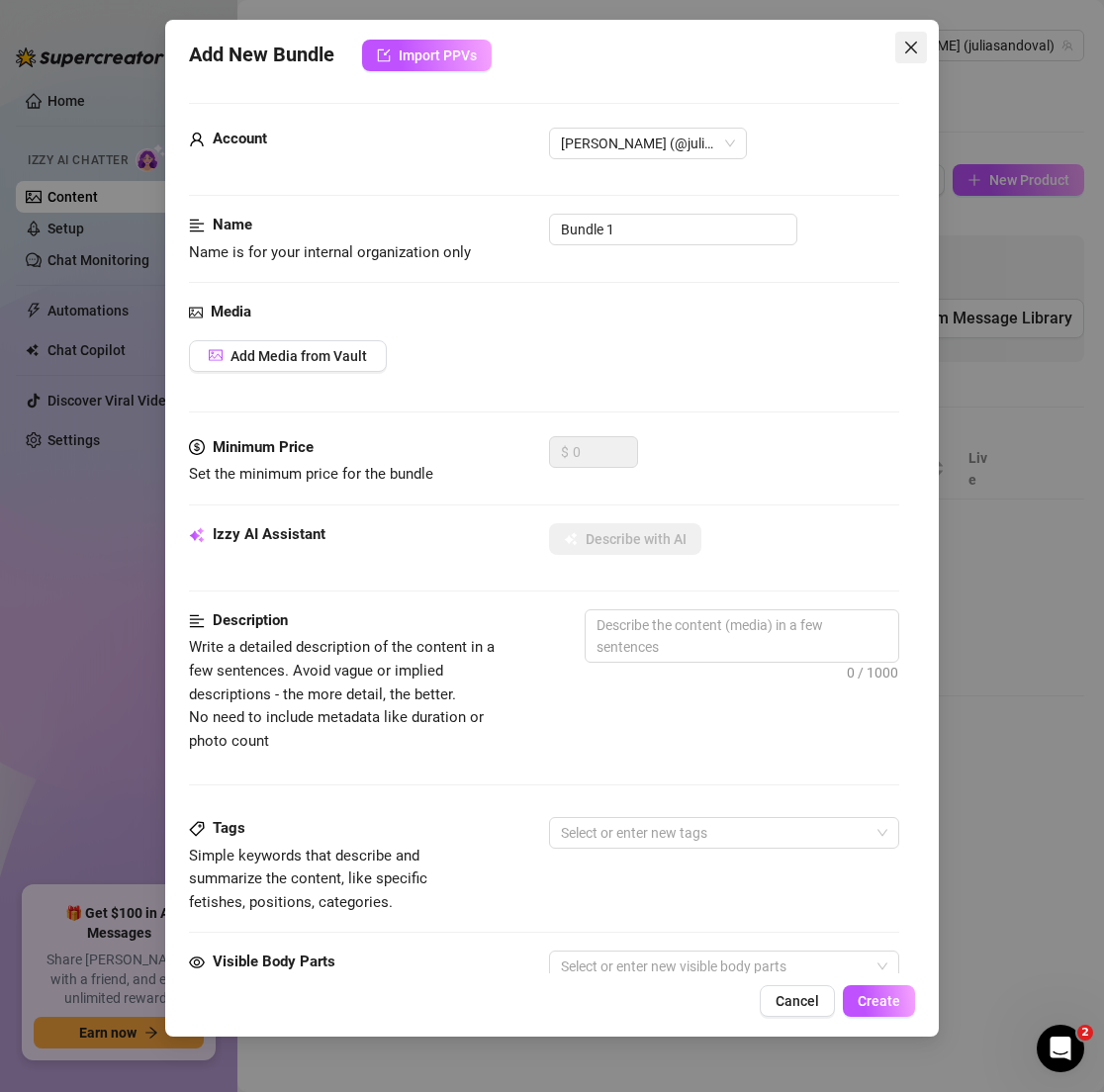
click at [905, 46] on icon "close" at bounding box center [911, 47] width 16 height 16
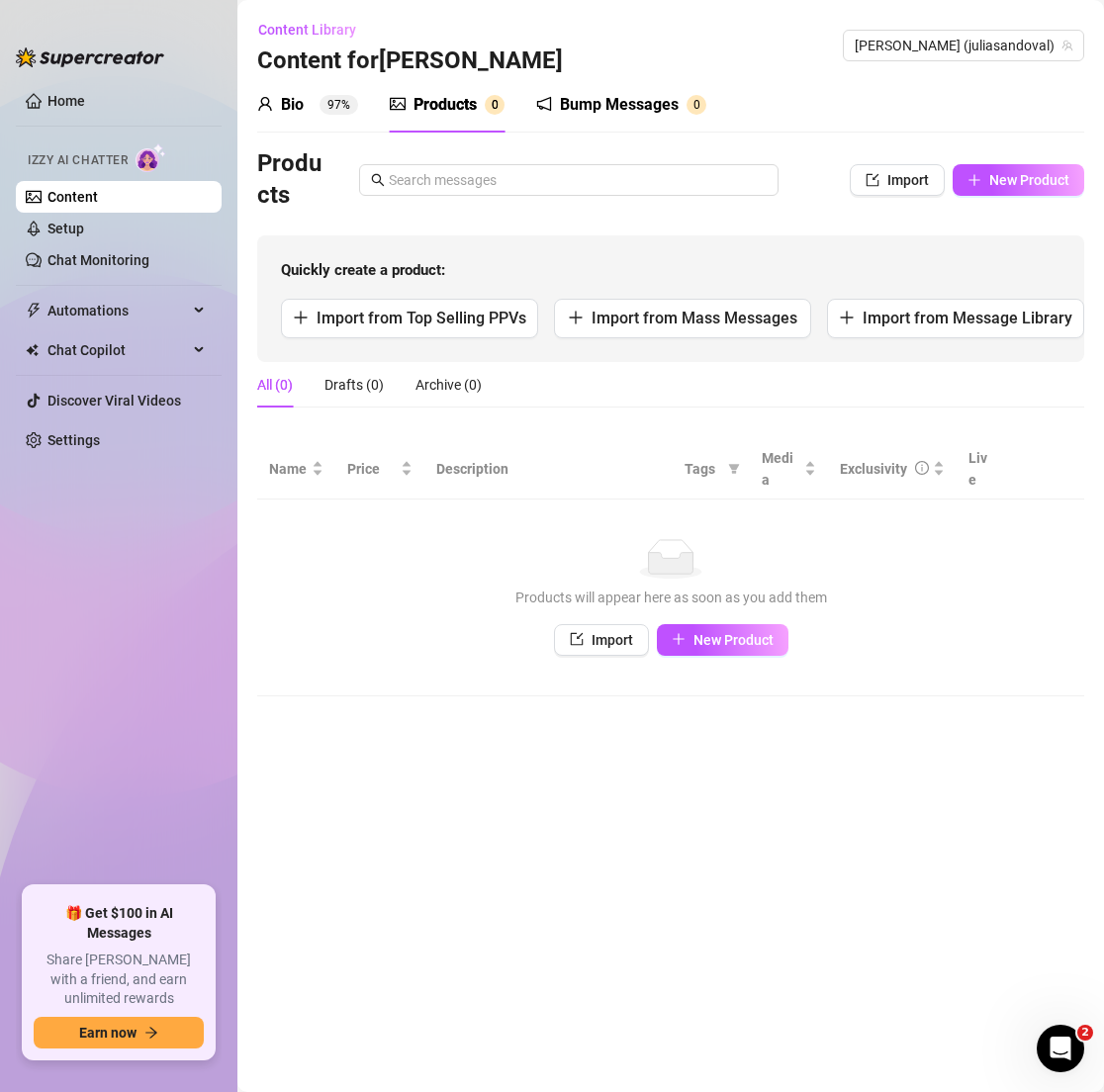
click at [654, 117] on div "Bump Messages 0" at bounding box center [621, 105] width 170 height 55
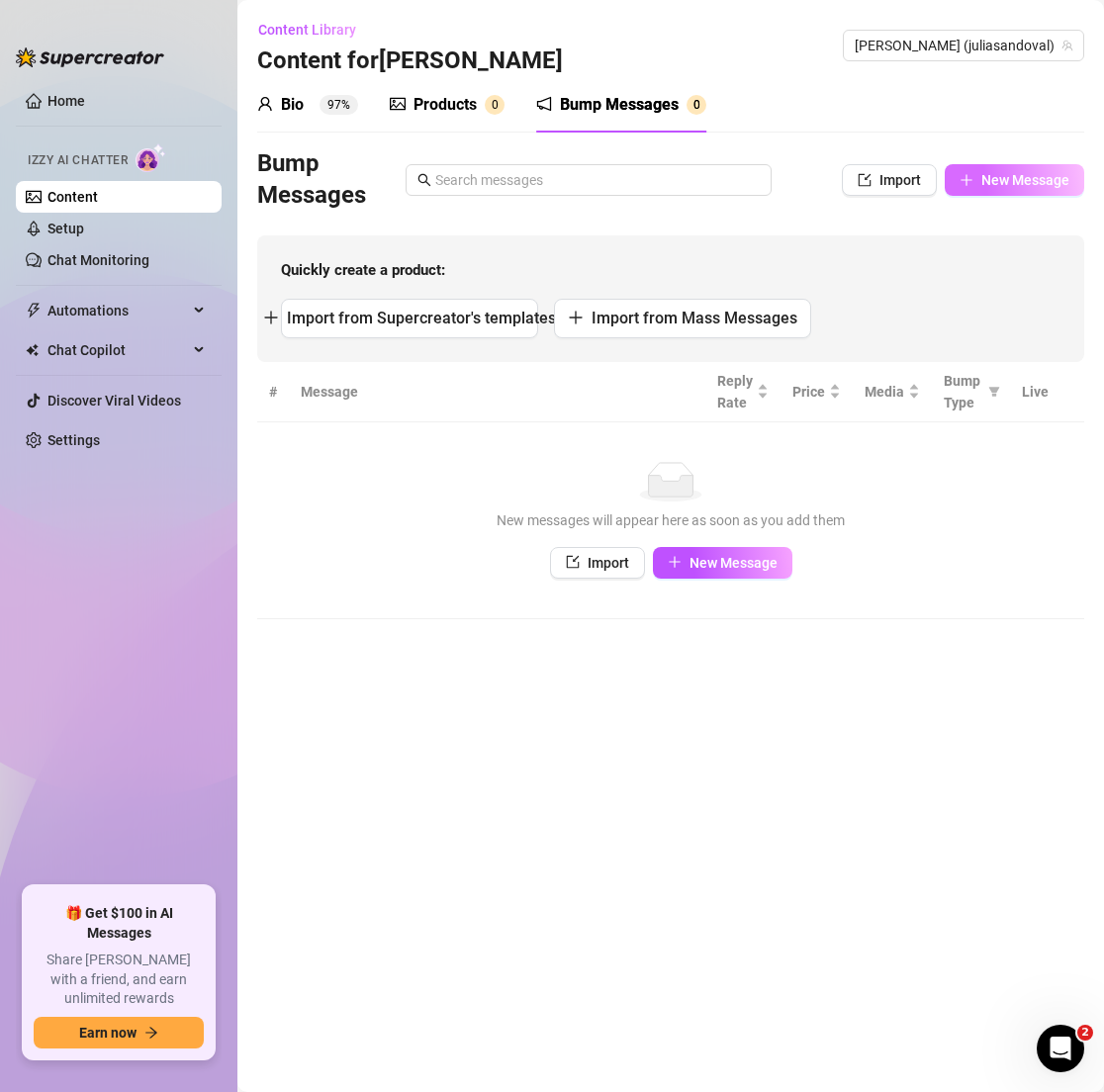
click at [986, 179] on span "New Message" at bounding box center [1025, 180] width 88 height 16
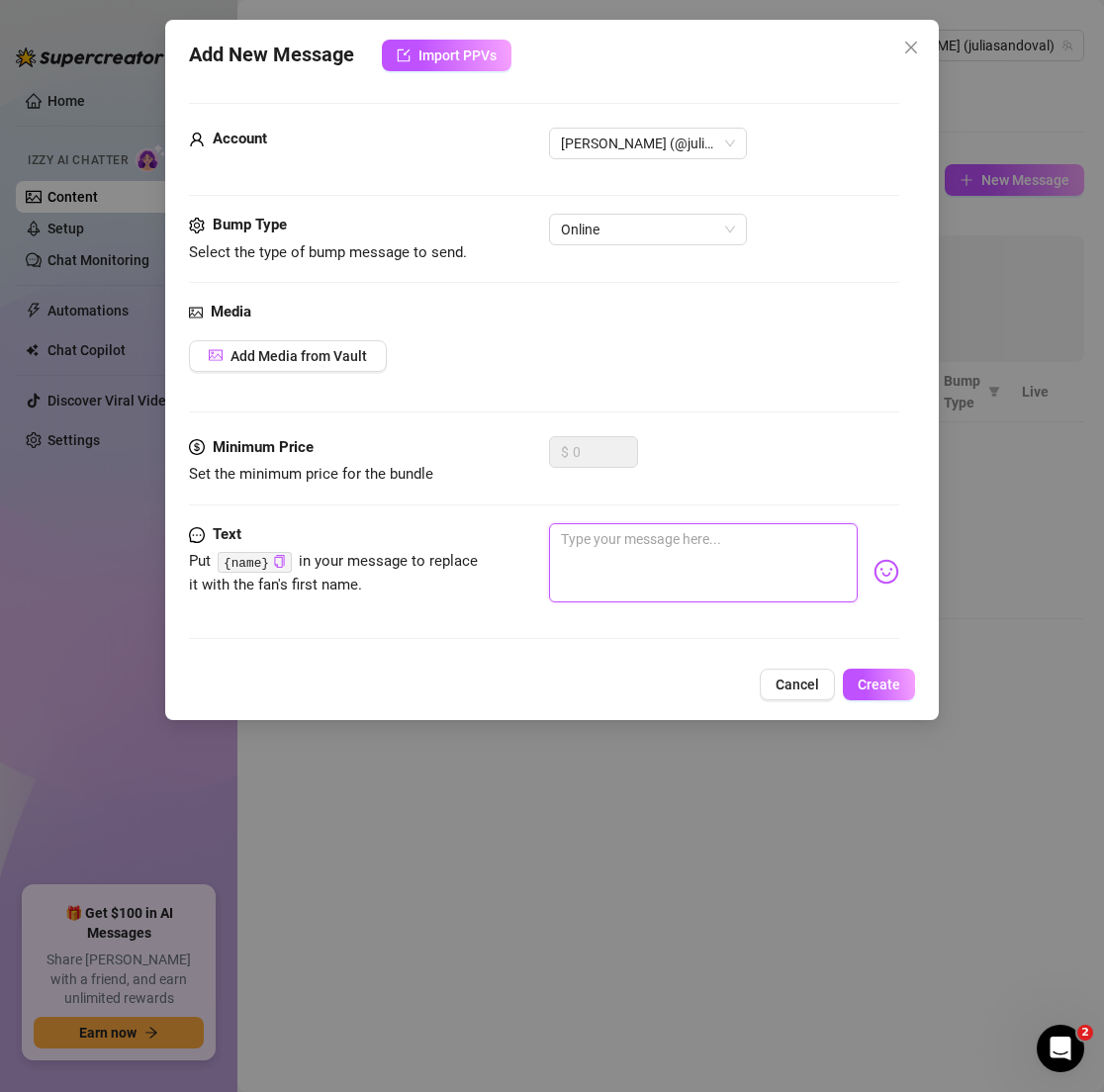
click at [612, 567] on textarea at bounding box center [702, 563] width 308 height 79
paste textarea "Hey 😊 just checking in on you — what do you do for work btw? I’m curious 👀💬"
type textarea "Hey 😊 just checking in on you — what do you do for work btw? I’m curious 👀💬"
click at [763, 536] on textarea "Hey 😊 just checking in on you — what do you do for work btw? I’m curious 👀💬" at bounding box center [702, 563] width 308 height 79
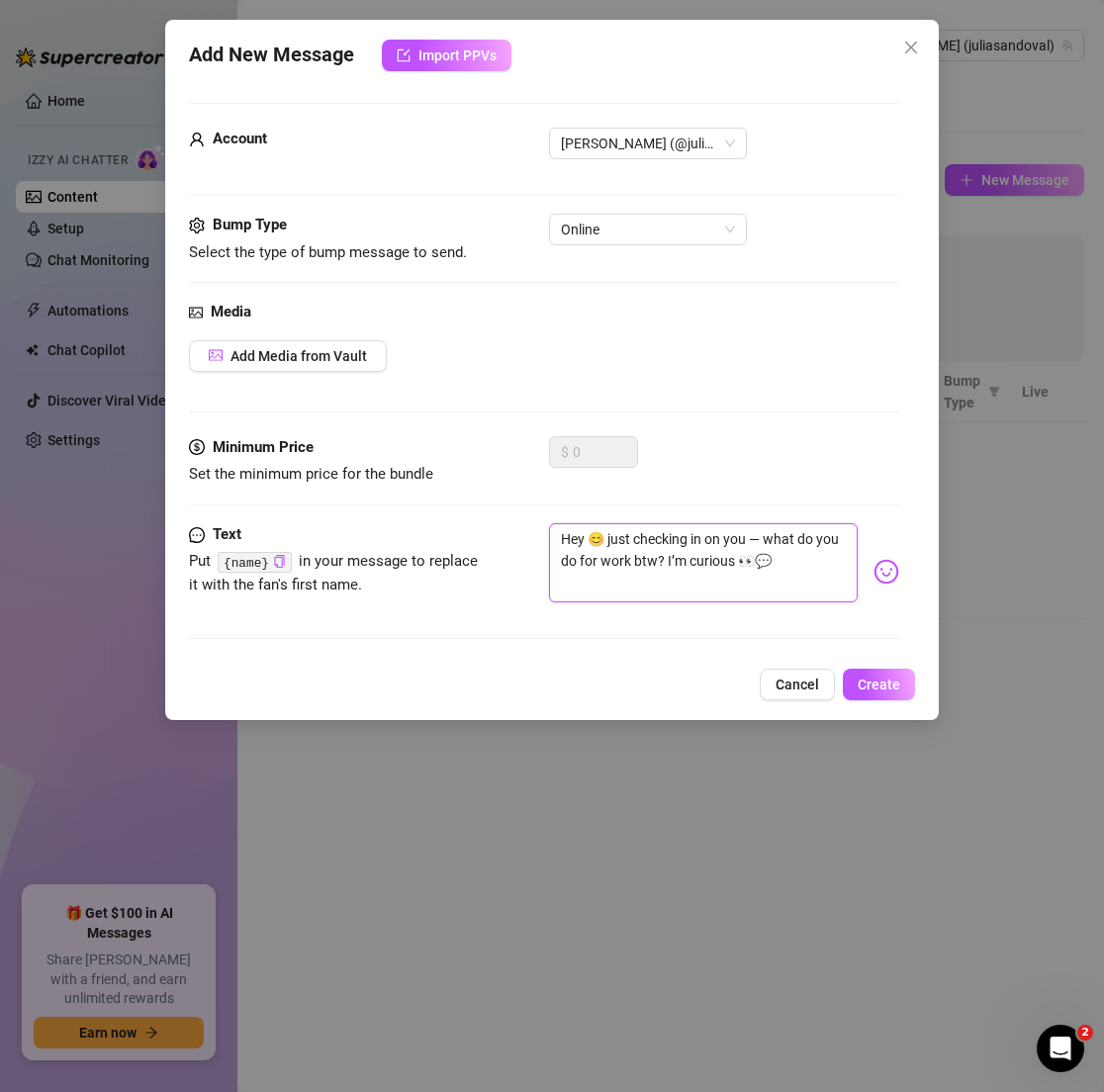
type textarea "Hey 😊 just checking in on you —what do you do for work btw? I’m curious 👀💬"
type textarea "Hey 😊 just checking in on you what do you do for work btw? I’m curious 👀💬"
type textarea "Hey 😊 just checking in on youwhat do you do for work btw? I’m curious 👀💬"
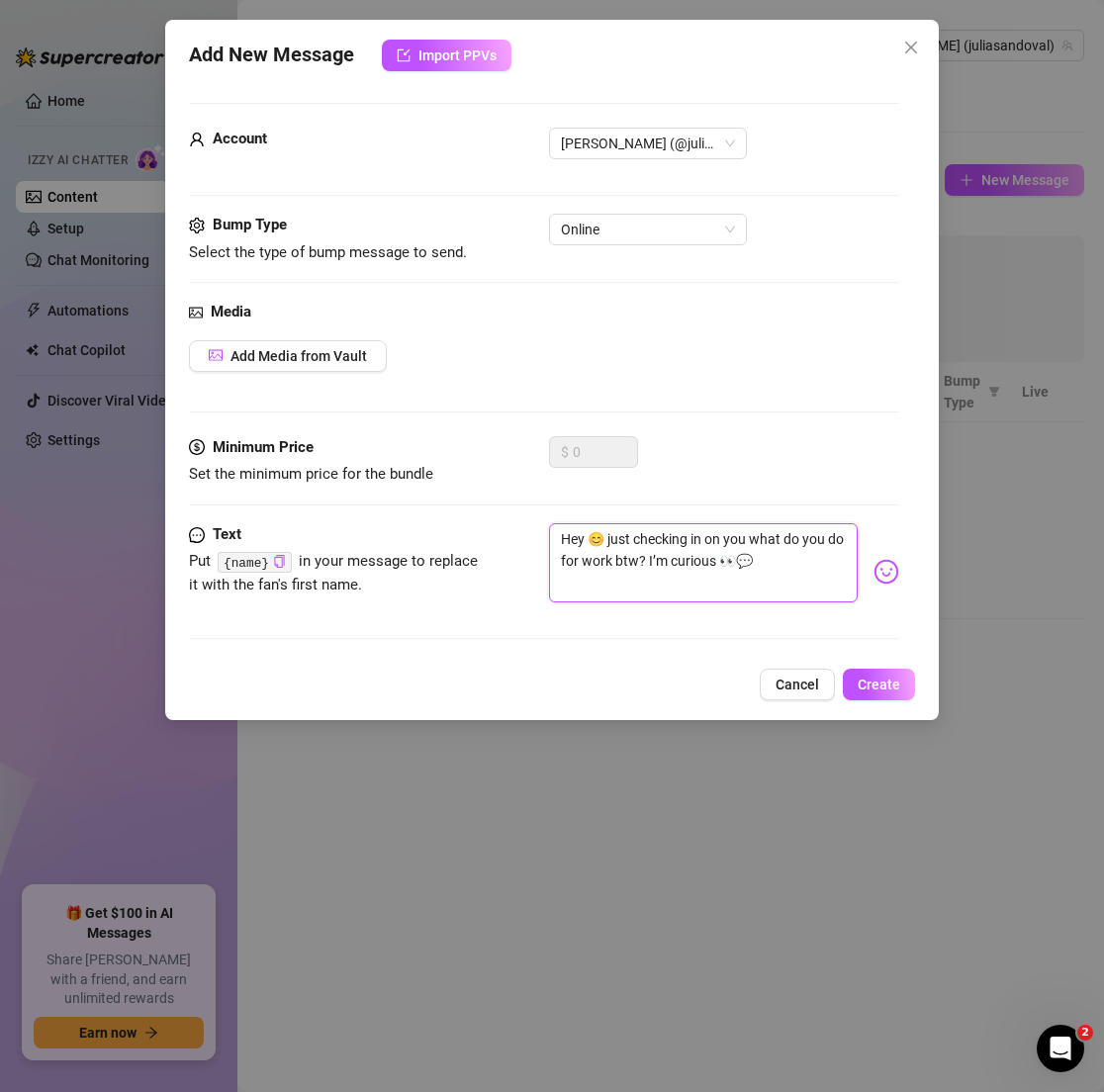
type textarea "Hey 😊 just checking in on youwhat do you do for work btw? I’m curious 👀💬"
type textarea "Hey 😊 just checking in on you,what do you do for work btw? I’m curious 👀💬"
type textarea "Hey 😊 just checking in on you, what do you do for work btw? I’m curious 👀💬"
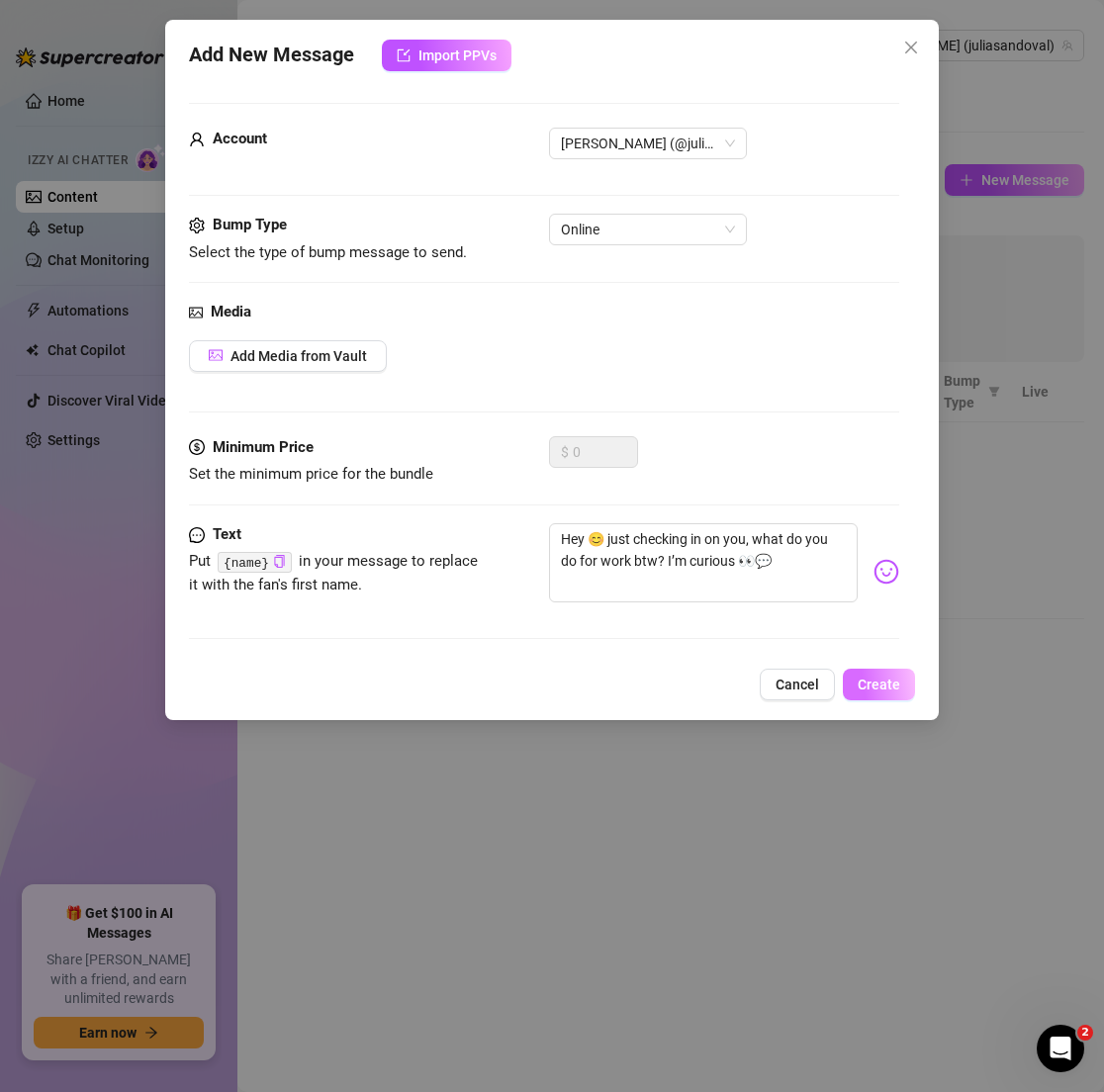
click at [864, 671] on button "Create" at bounding box center [878, 684] width 72 height 32
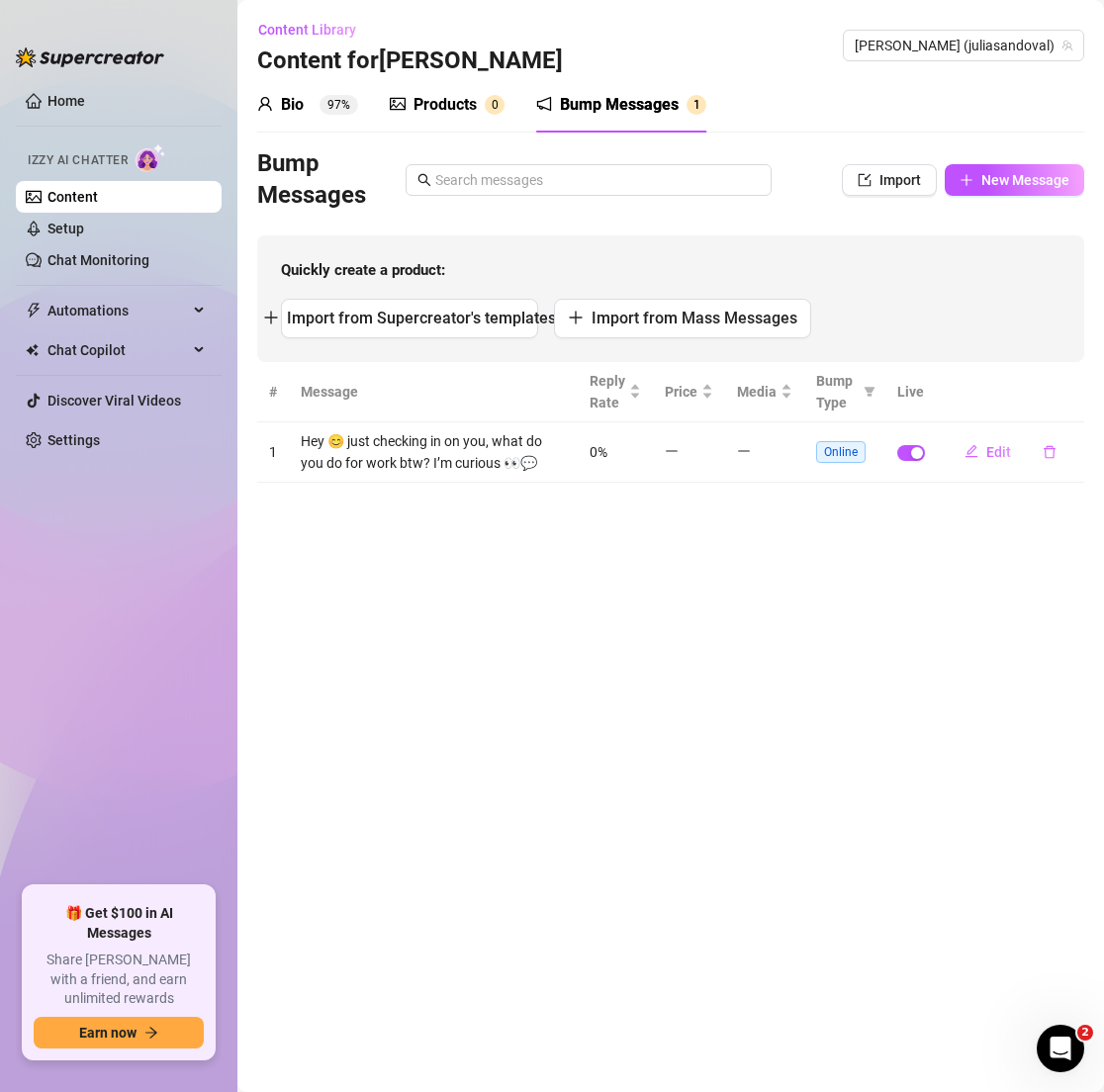
click at [984, 200] on div "Bump Messages Import New Message" at bounding box center [671, 180] width 827 height 63
click at [984, 184] on span "New Message" at bounding box center [1025, 180] width 88 height 16
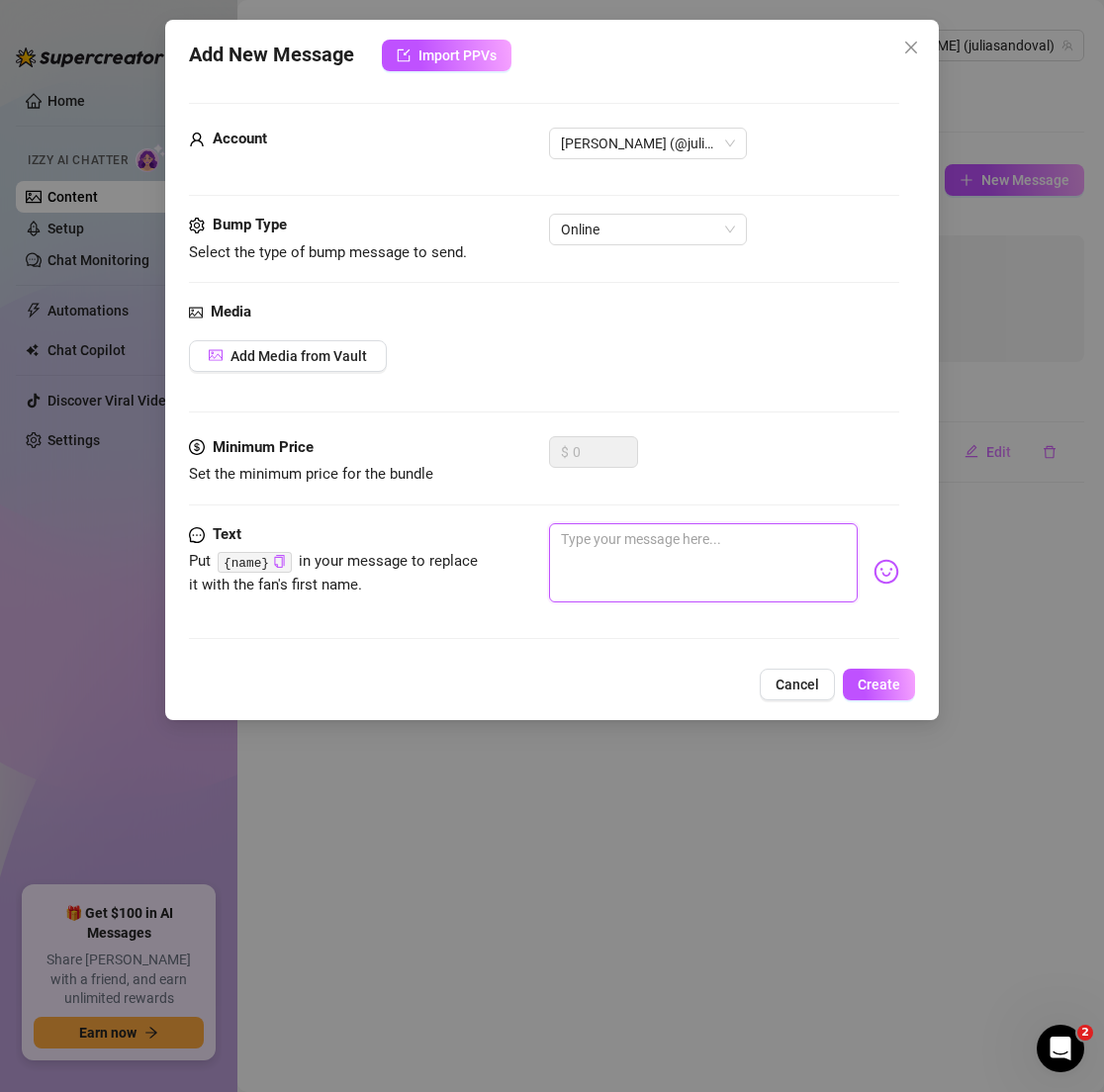
click at [648, 546] on textarea at bounding box center [702, 563] width 308 height 79
paste textarea "You never told me what keeps you busy during the day 👀✨"
type textarea "You never told me what keeps you busy during the day 👀✨"
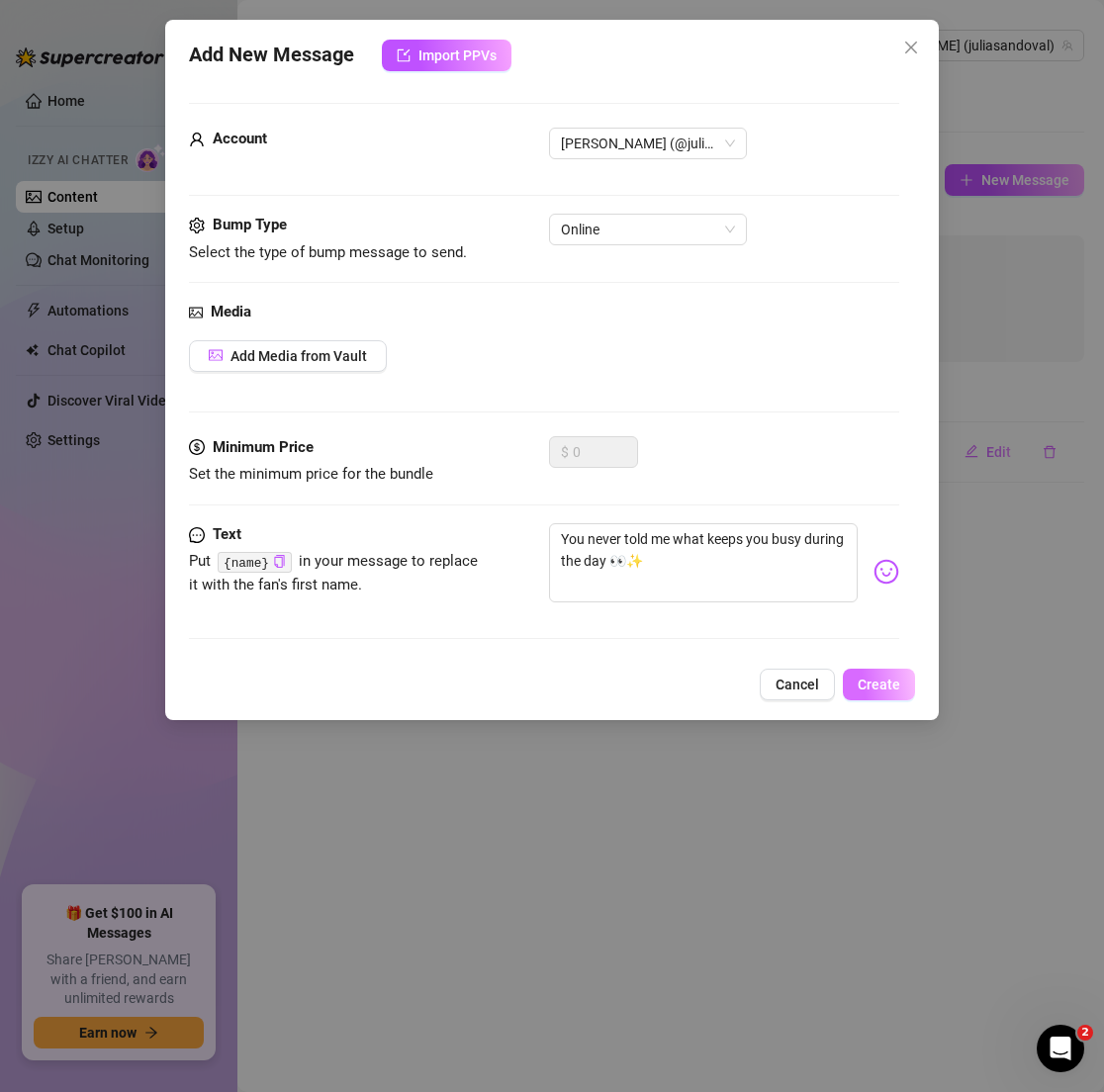
click at [886, 673] on button "Create" at bounding box center [878, 684] width 72 height 32
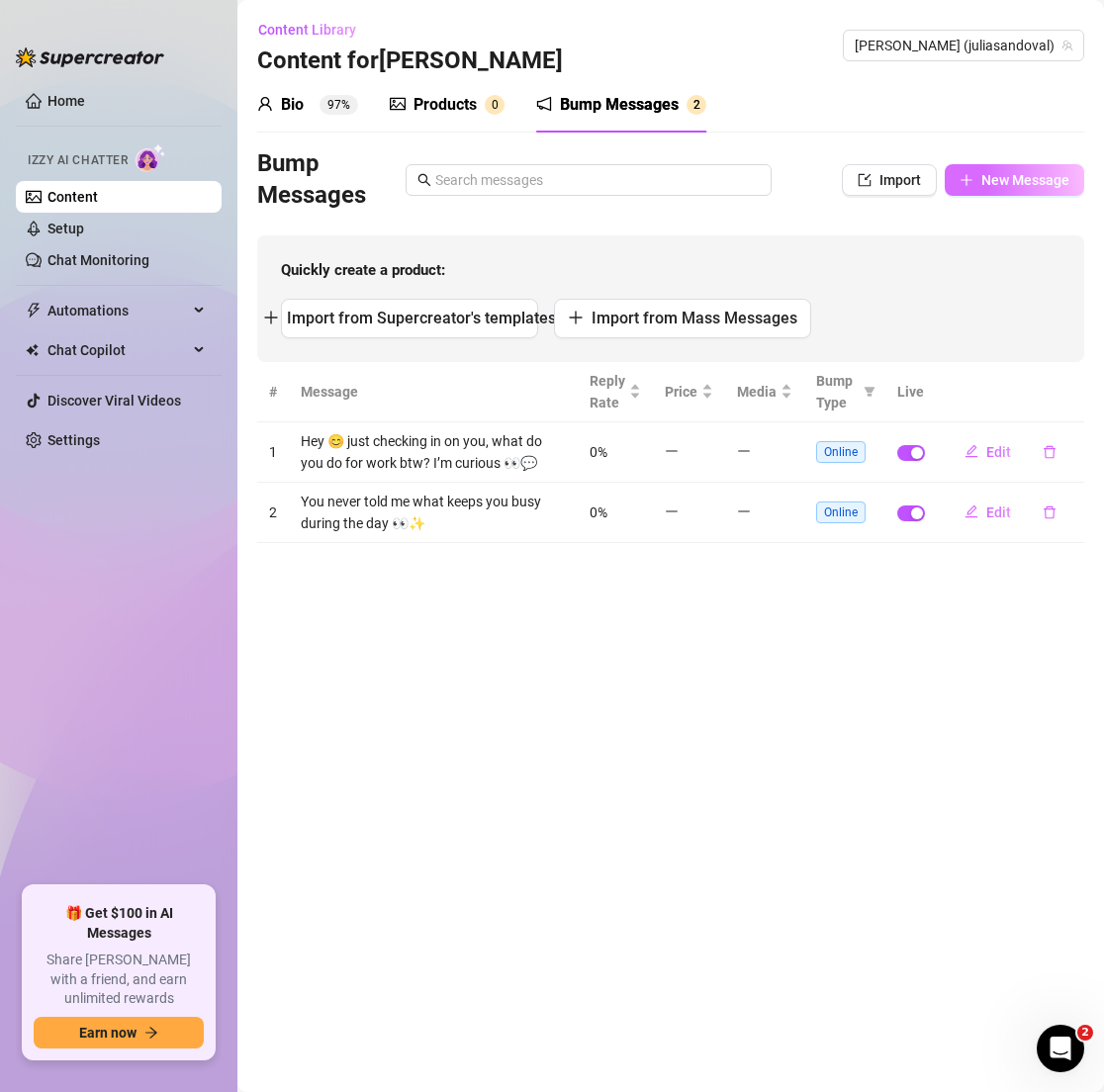
click at [987, 176] on span "New Message" at bounding box center [1025, 180] width 88 height 16
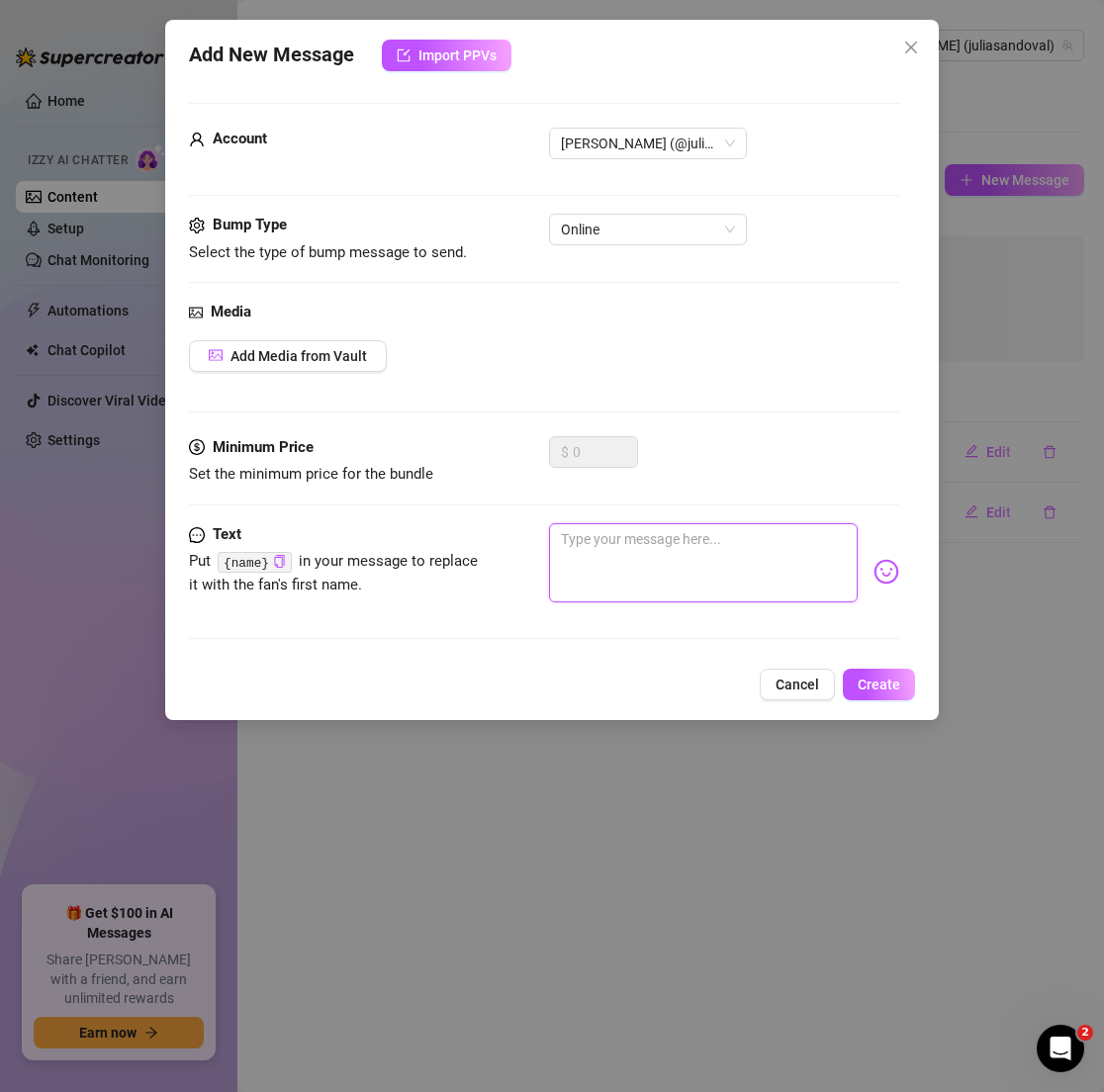
click at [630, 545] on textarea at bounding box center [702, 563] width 308 height 79
paste textarea "Just here missing the beach 🏝️ what kind of work do you do?"
type textarea "Just here missing the beach 🏝️ what kind of work do you do?"
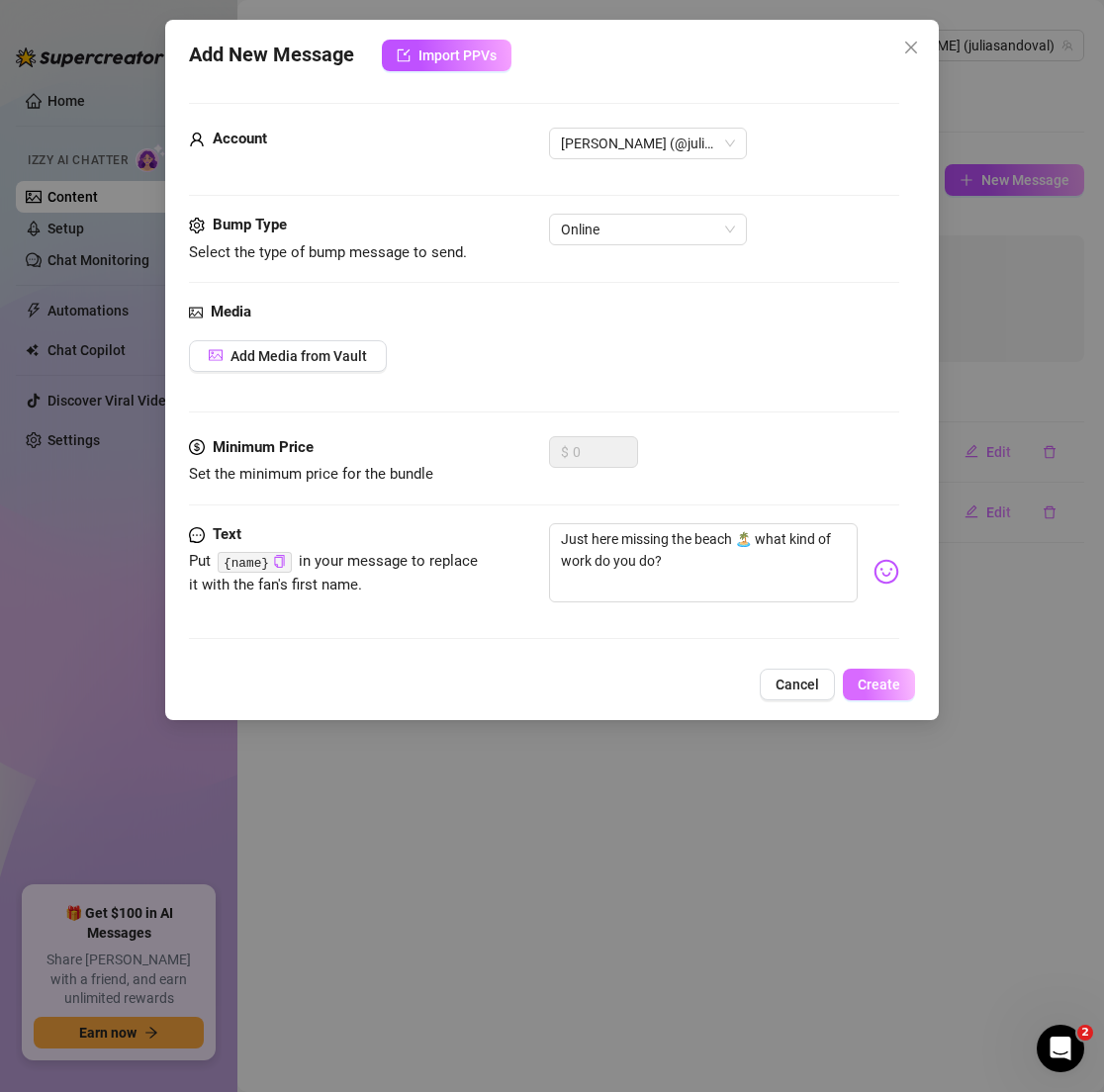
click at [856, 675] on button "Create" at bounding box center [878, 684] width 72 height 32
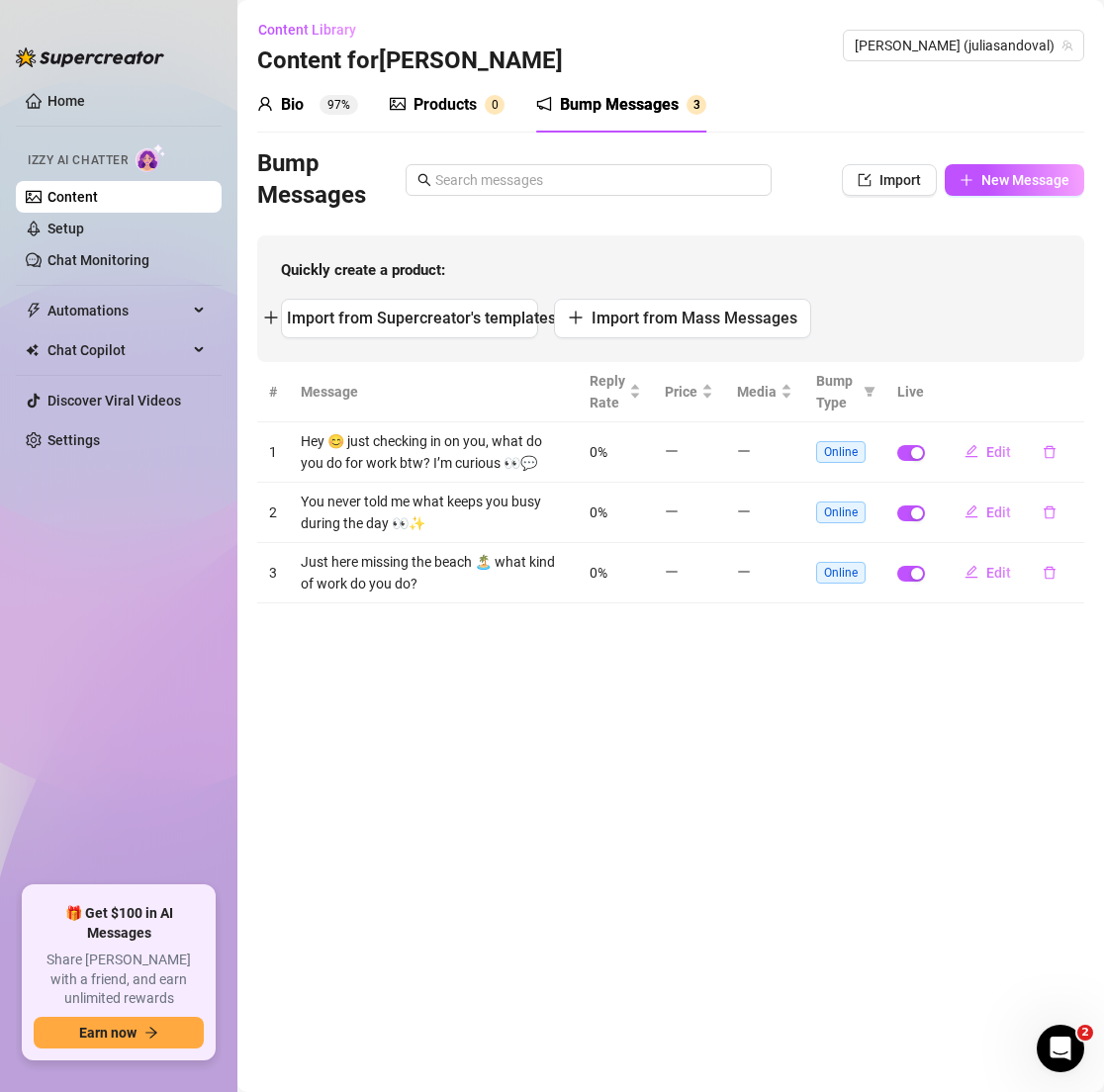
click at [967, 200] on div "Bump Messages Import New Message" at bounding box center [671, 180] width 827 height 63
click at [970, 188] on span "button" at bounding box center [966, 180] width 14 height 16
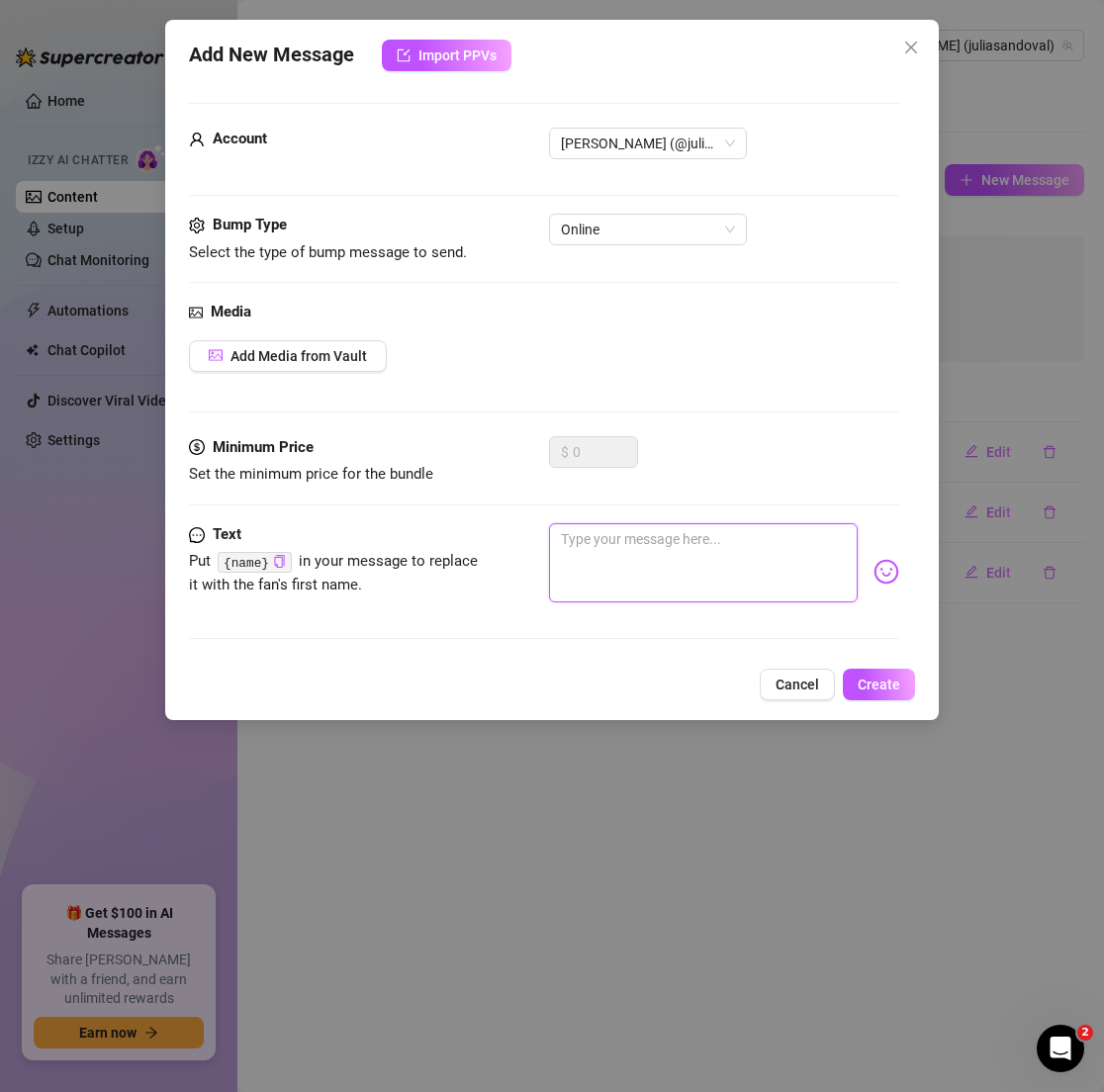
click at [610, 543] on textarea at bounding box center [702, 563] width 308 height 79
paste textarea "Quick question before I finish this workout 🏋🏻‍♀️ … what’s your job?"
type textarea "Quick question before I finish this workout 🏋🏻‍♀️ … what’s your job?"
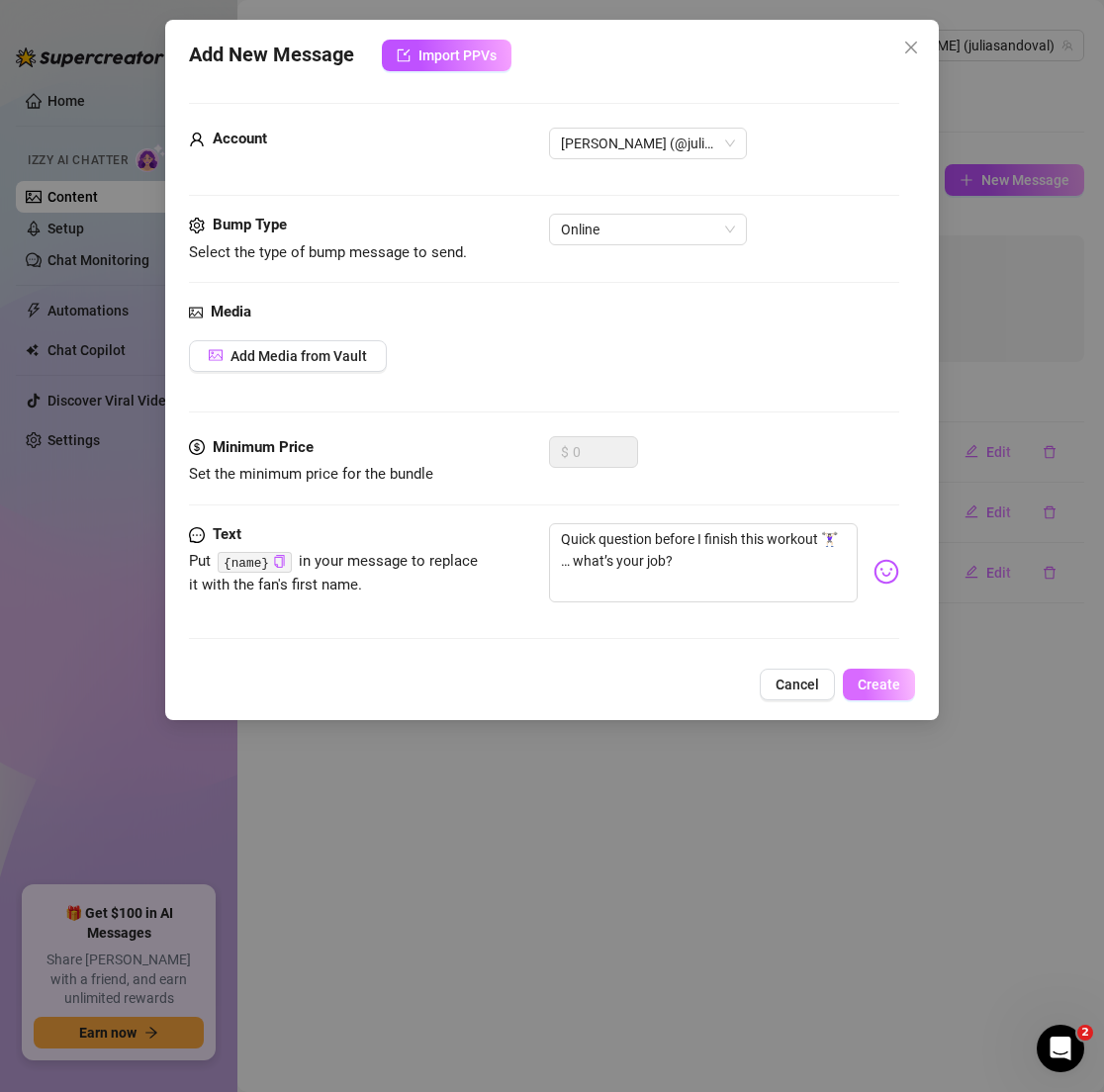
click at [874, 671] on button "Create" at bounding box center [878, 684] width 72 height 32
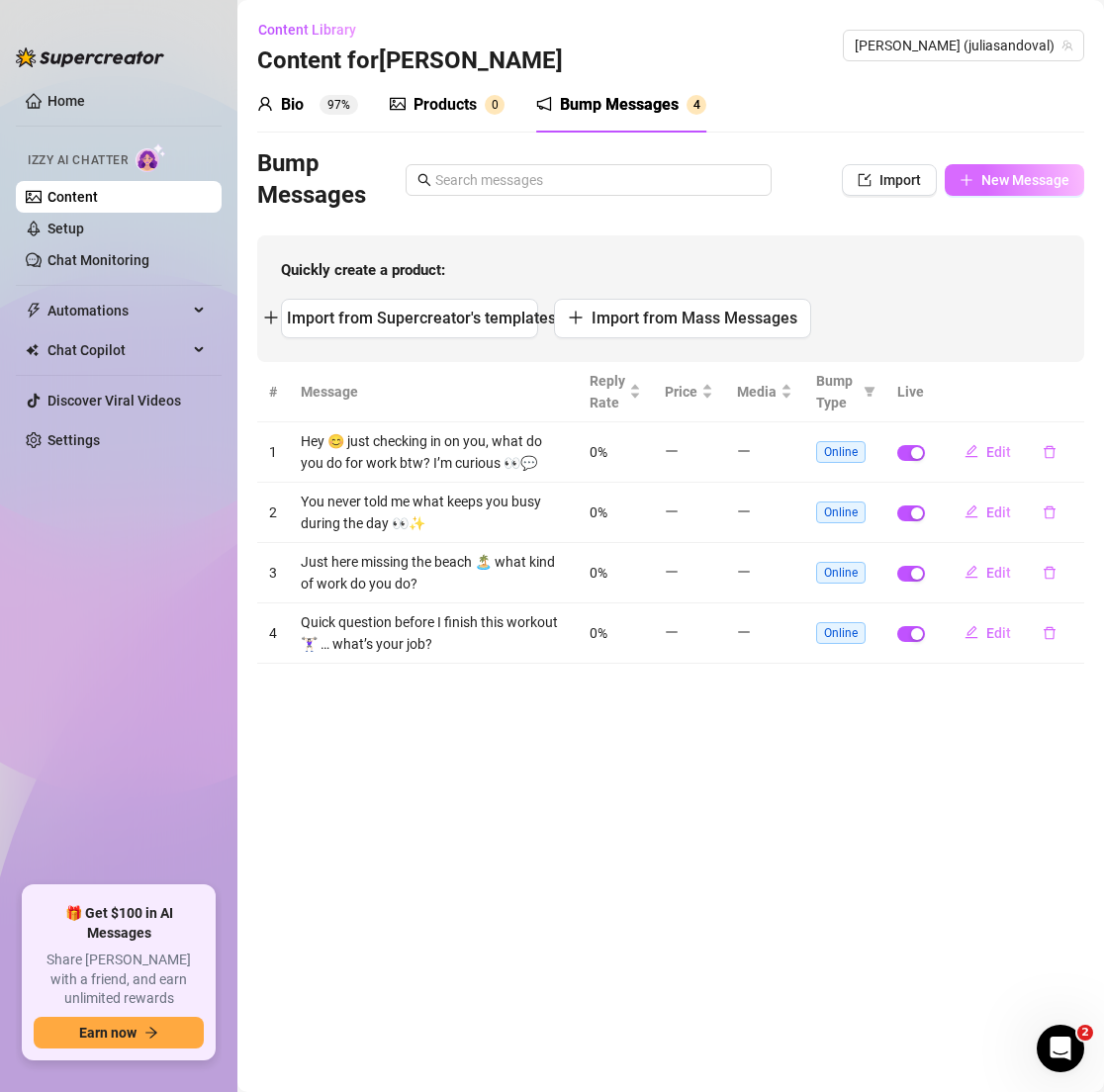
click at [984, 191] on button "New Message" at bounding box center [1014, 180] width 139 height 32
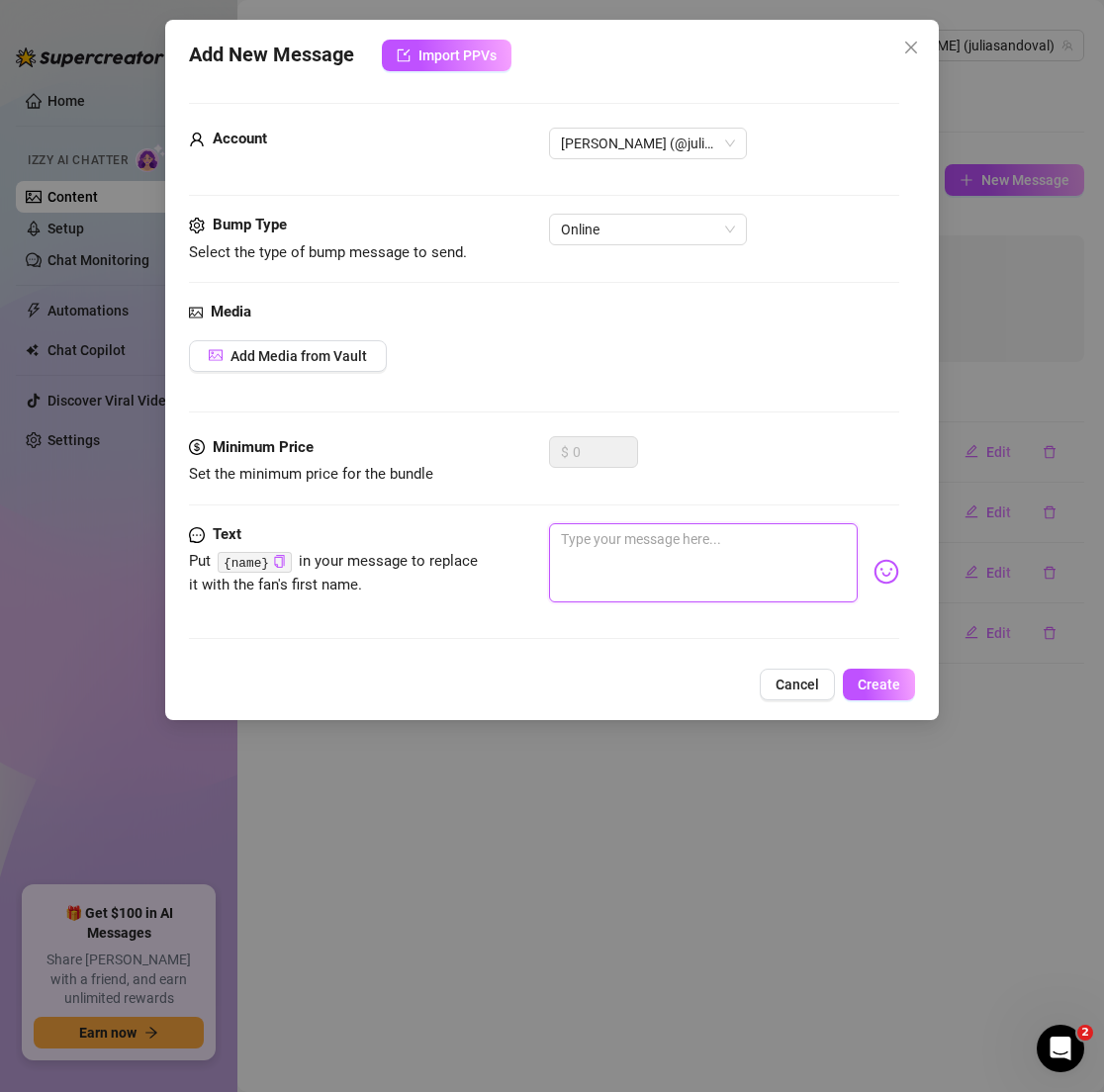
click at [679, 585] on textarea at bounding box center [702, 563] width 308 height 79
paste textarea "Sooo, are you more office guy or outdoorsy for work? 👀"
type textarea "Sooo, are you more office guy or outdoorsy for work? 👀"
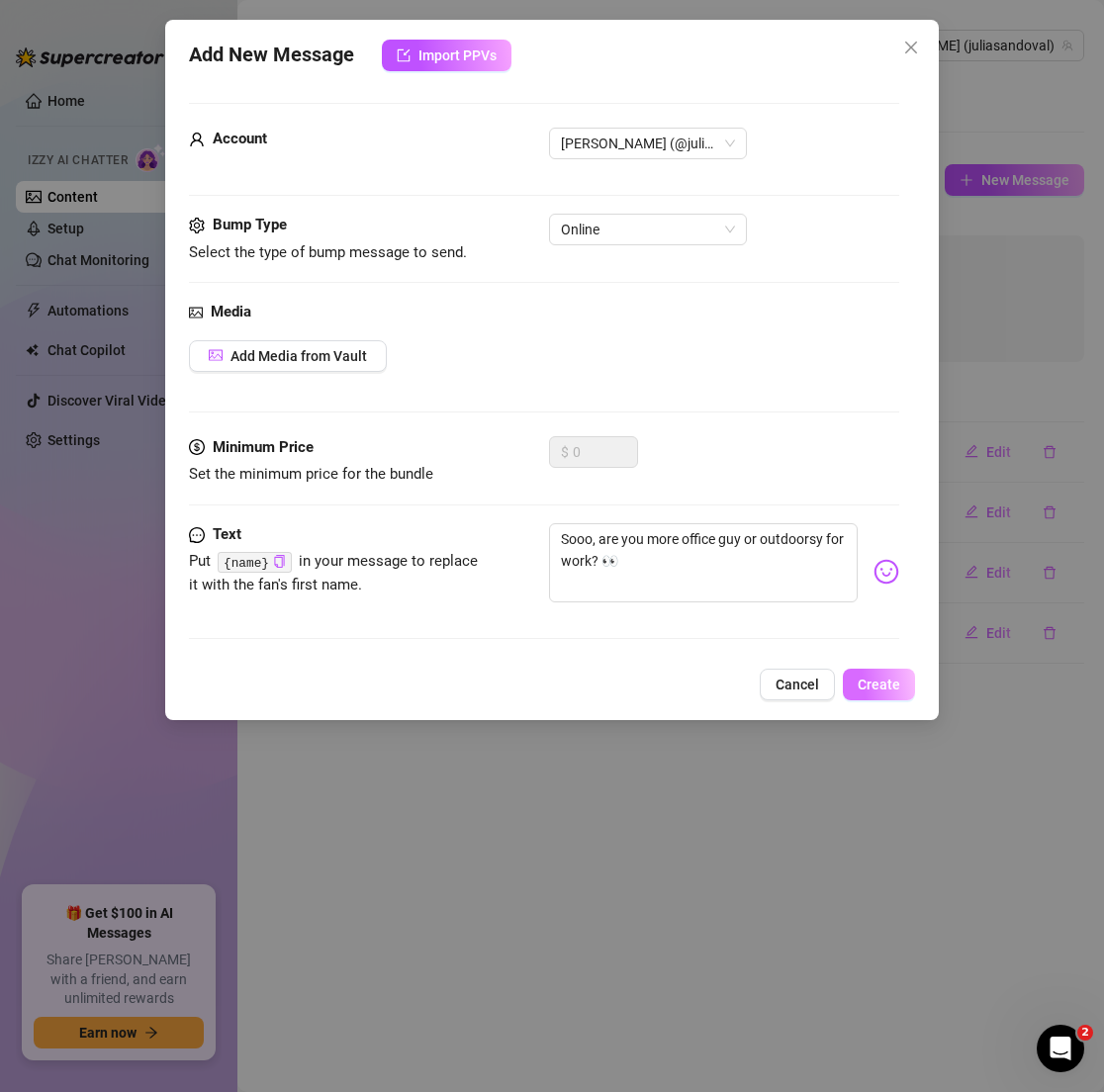
click at [871, 669] on button "Create" at bounding box center [878, 684] width 72 height 32
click at [872, 670] on button "Create" at bounding box center [868, 684] width 94 height 32
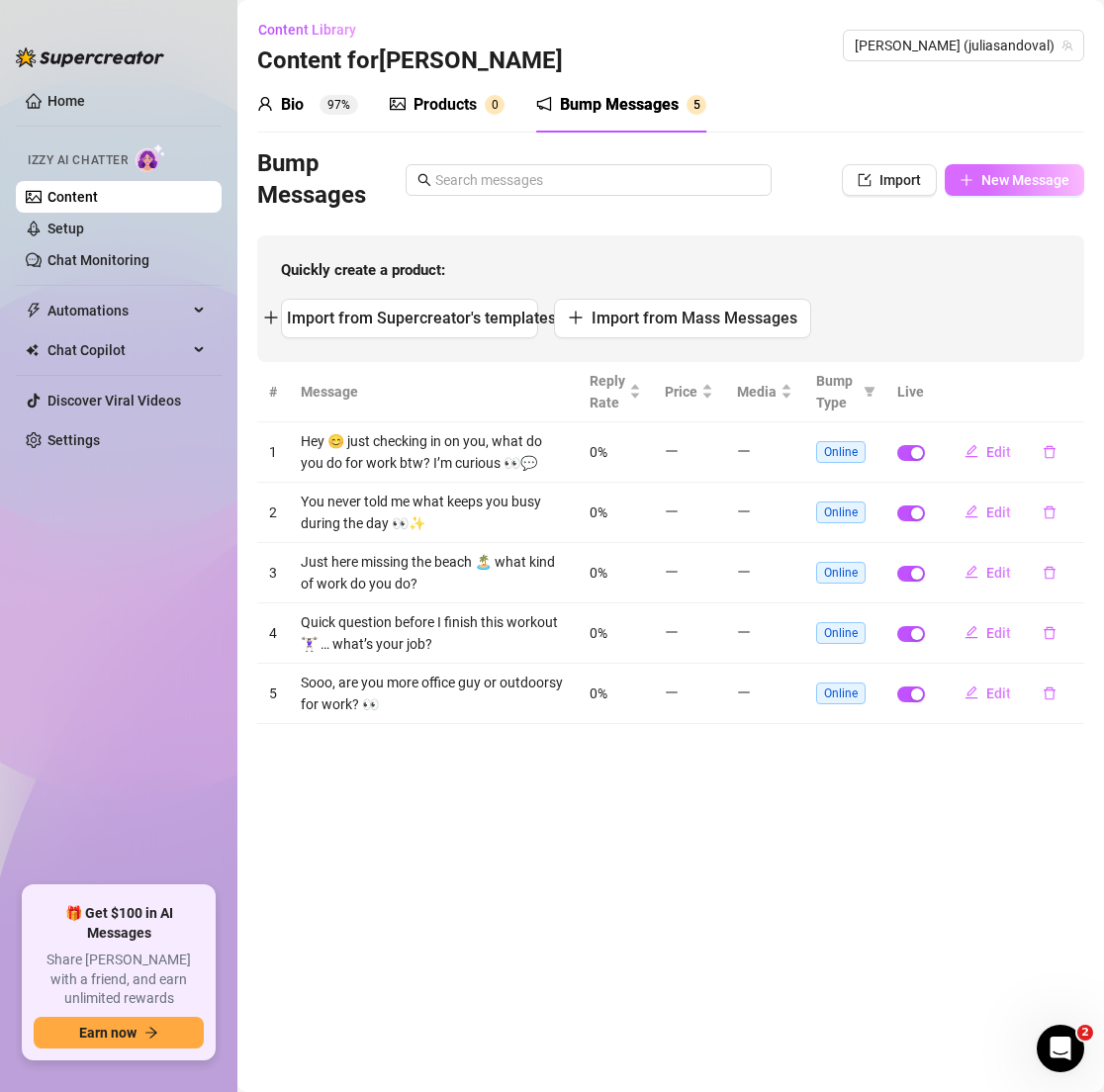
click at [986, 175] on span "New Message" at bounding box center [1025, 180] width 88 height 16
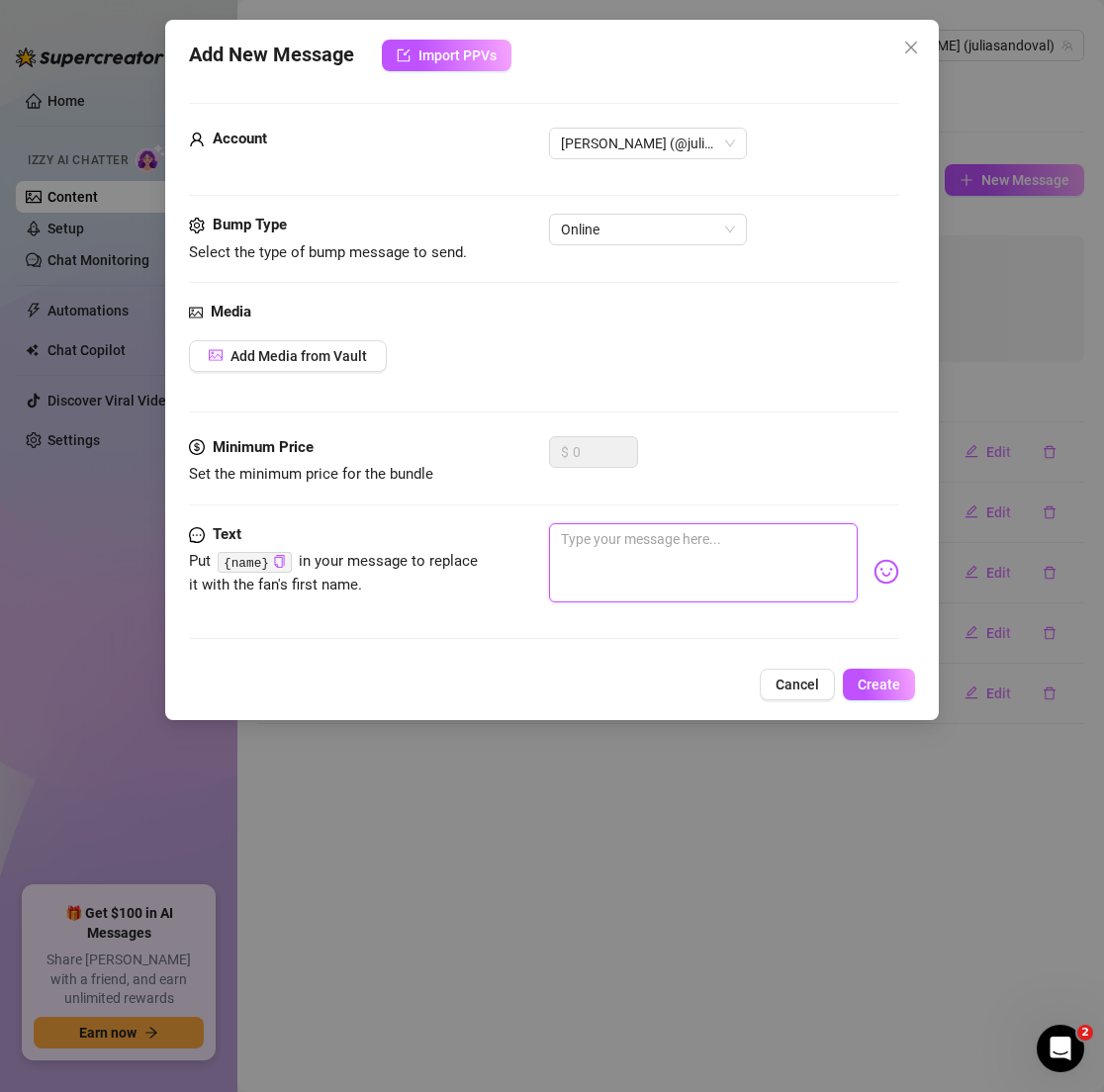
click at [637, 529] on textarea at bounding box center [702, 563] width 308 height 79
paste textarea "Spill 👄 what’s your job?"
type textarea "Spill 👄 what’s your job?"
click at [871, 672] on button "Create" at bounding box center [878, 684] width 72 height 32
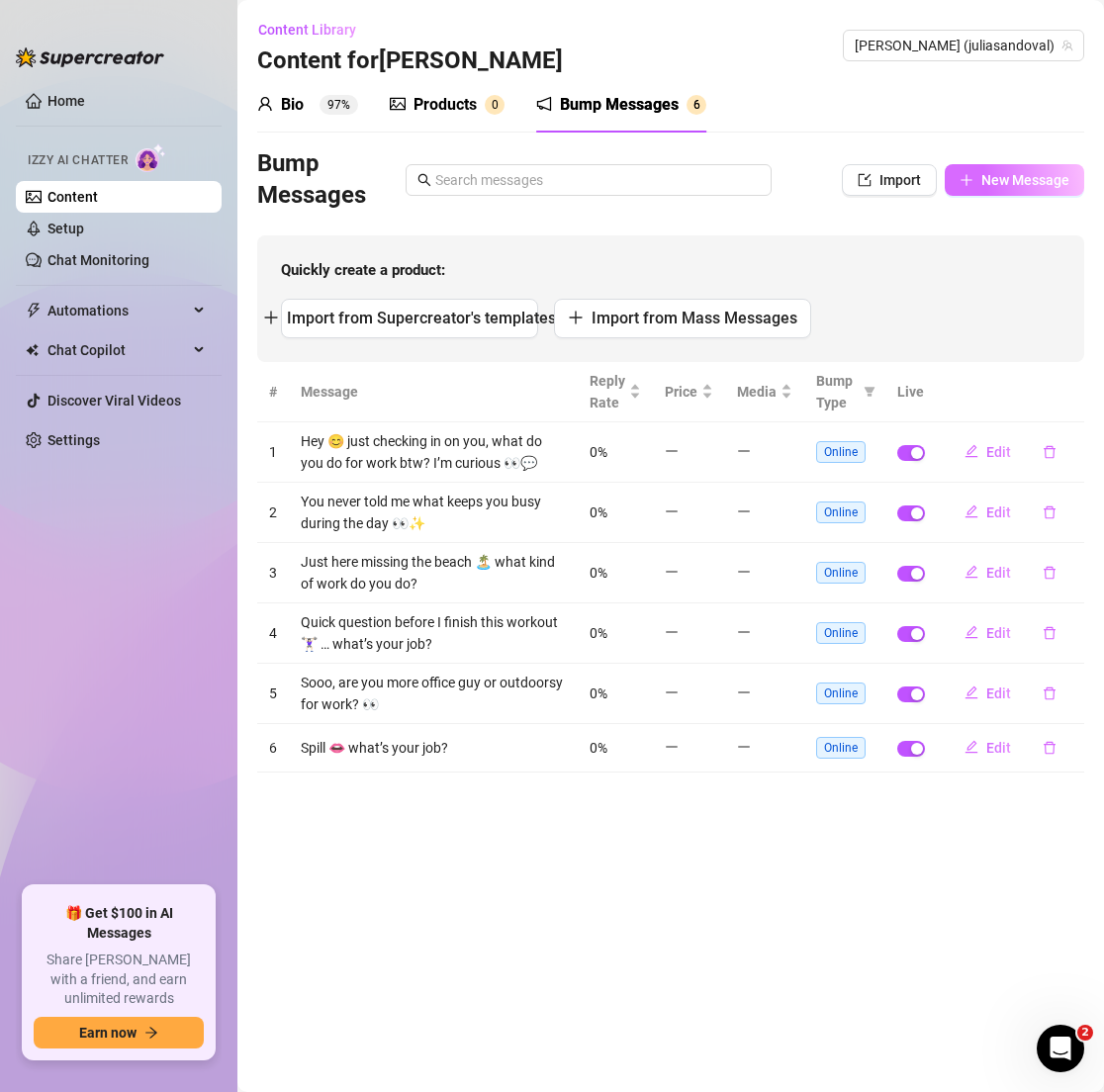
click at [983, 183] on span "New Message" at bounding box center [1025, 180] width 88 height 16
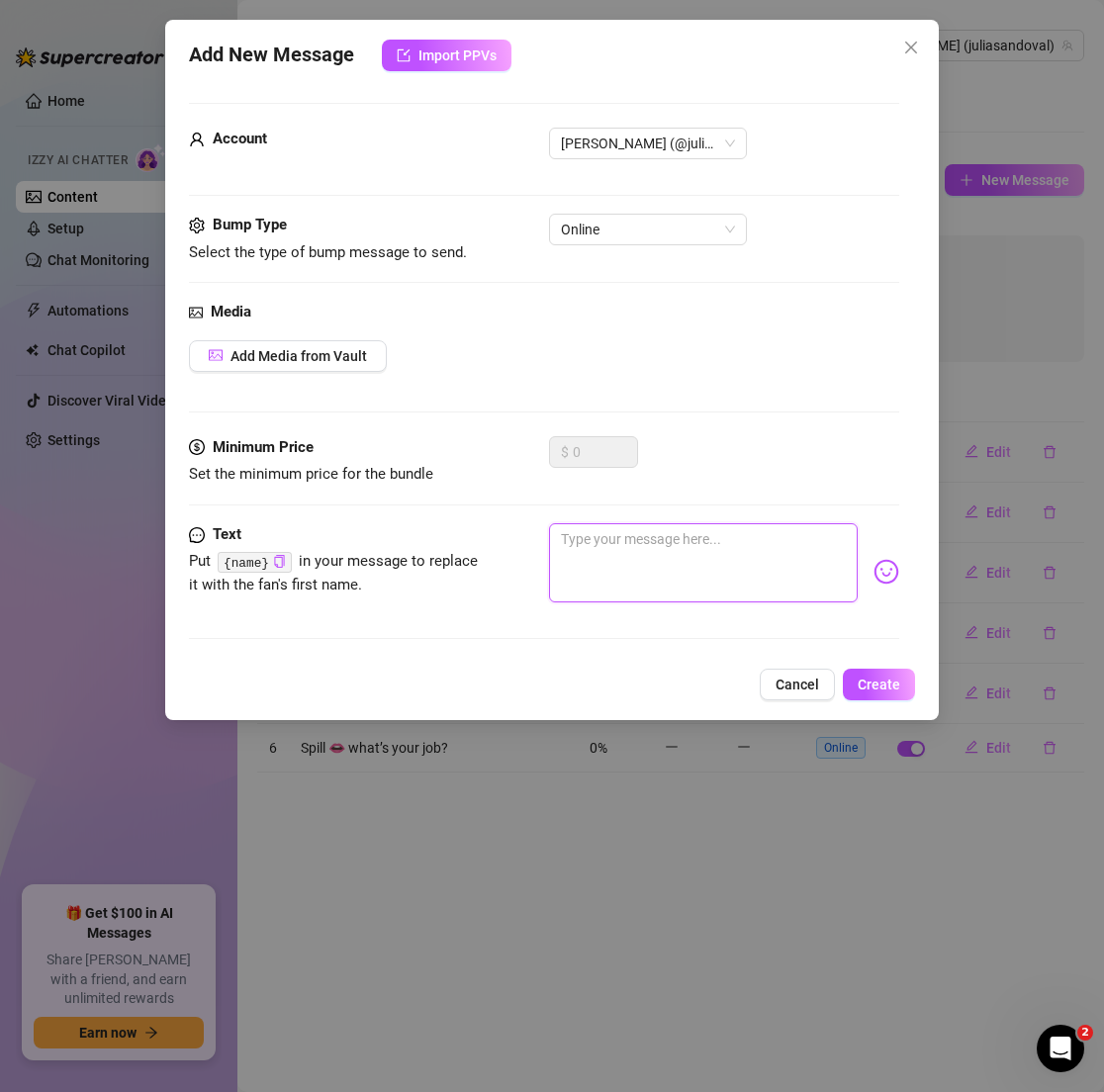
click at [630, 545] on textarea at bounding box center [702, 563] width 308 height 79
paste textarea "I swear I’m shy about asking 🙈 but what do you do for work?"
type textarea "I swear I’m shy about asking 🙈 but what do you do for work?"
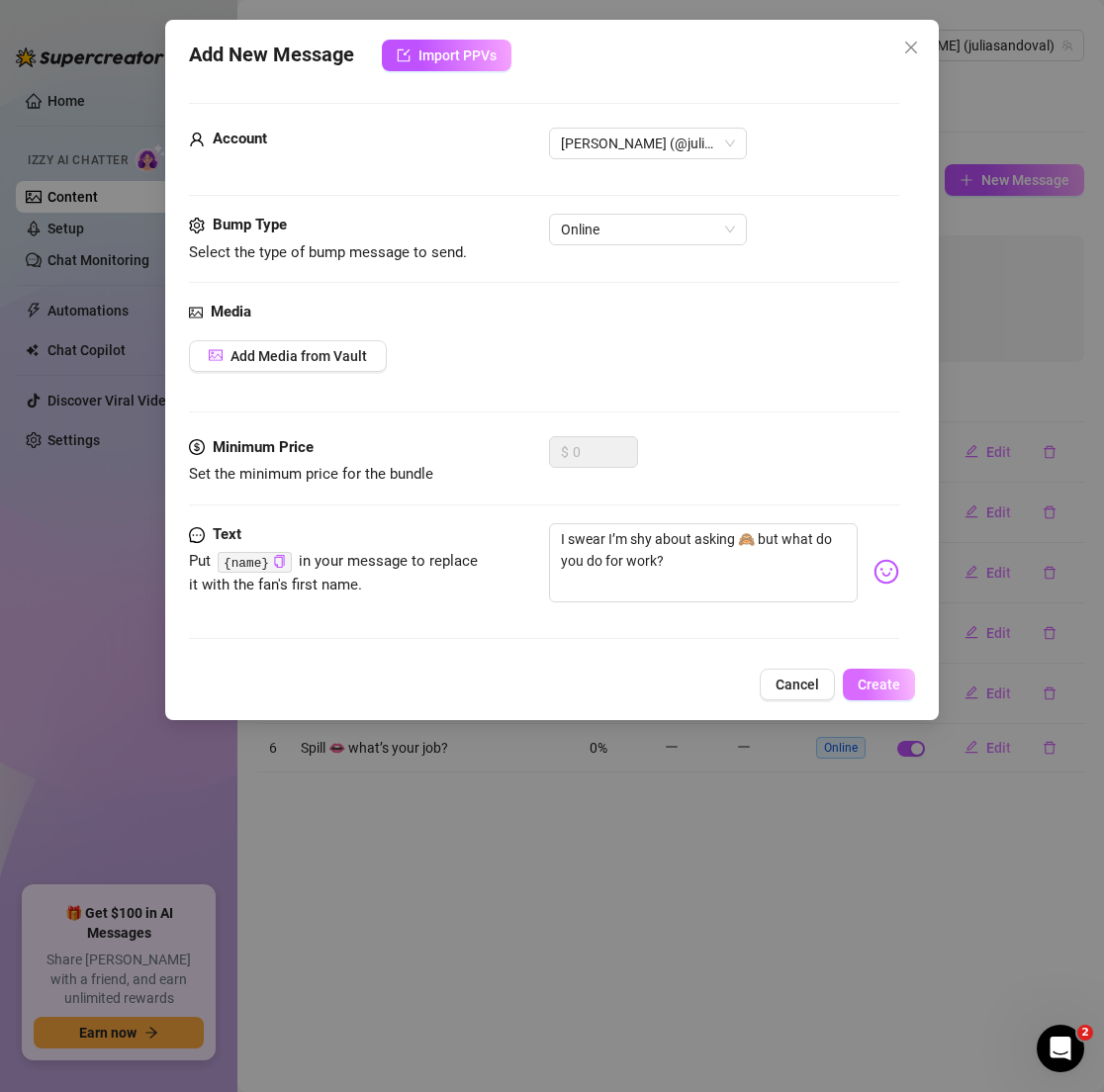
click at [863, 669] on button "Create" at bounding box center [878, 684] width 72 height 32
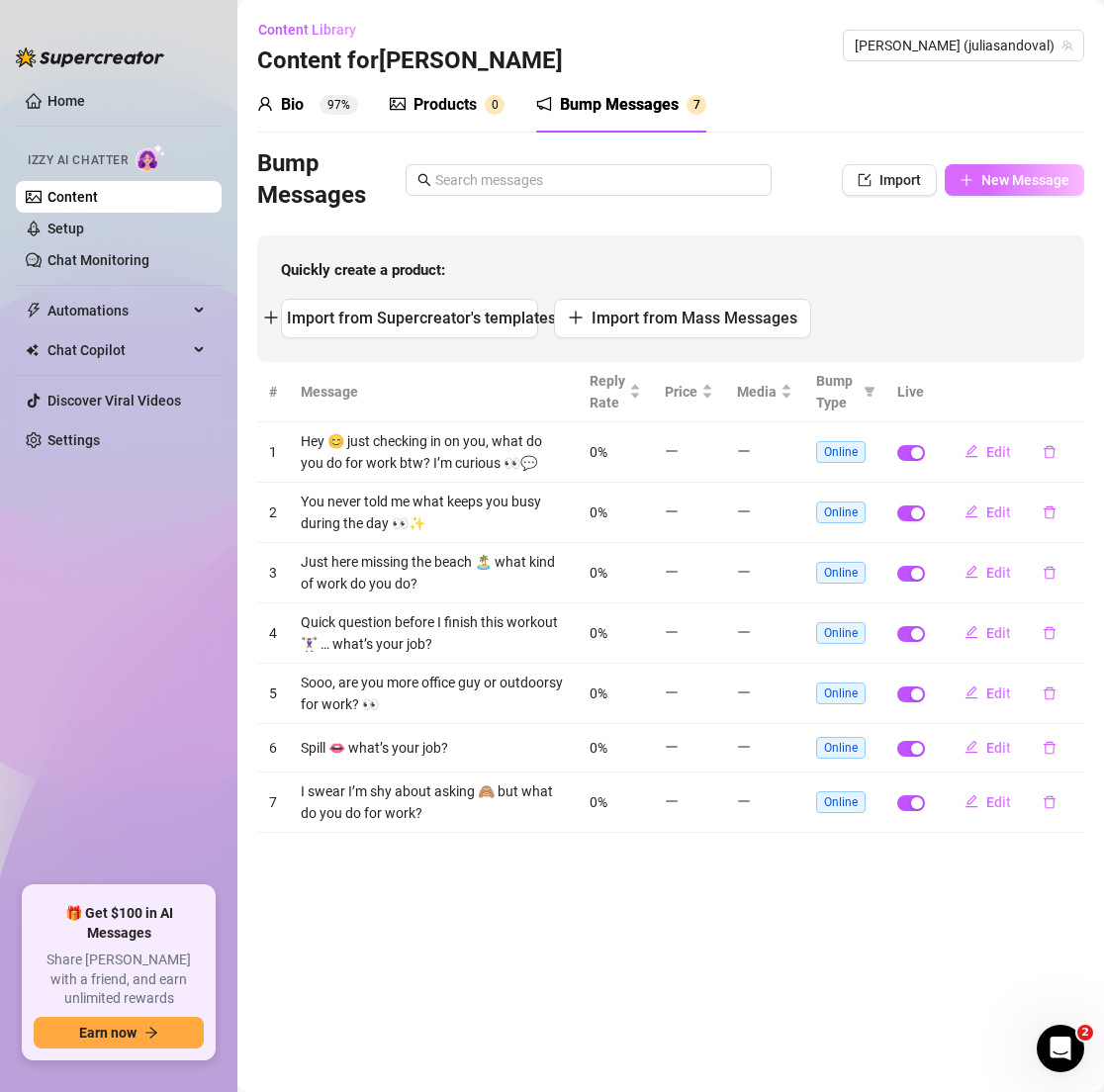
click at [1025, 183] on span "New Message" at bounding box center [1025, 180] width 88 height 16
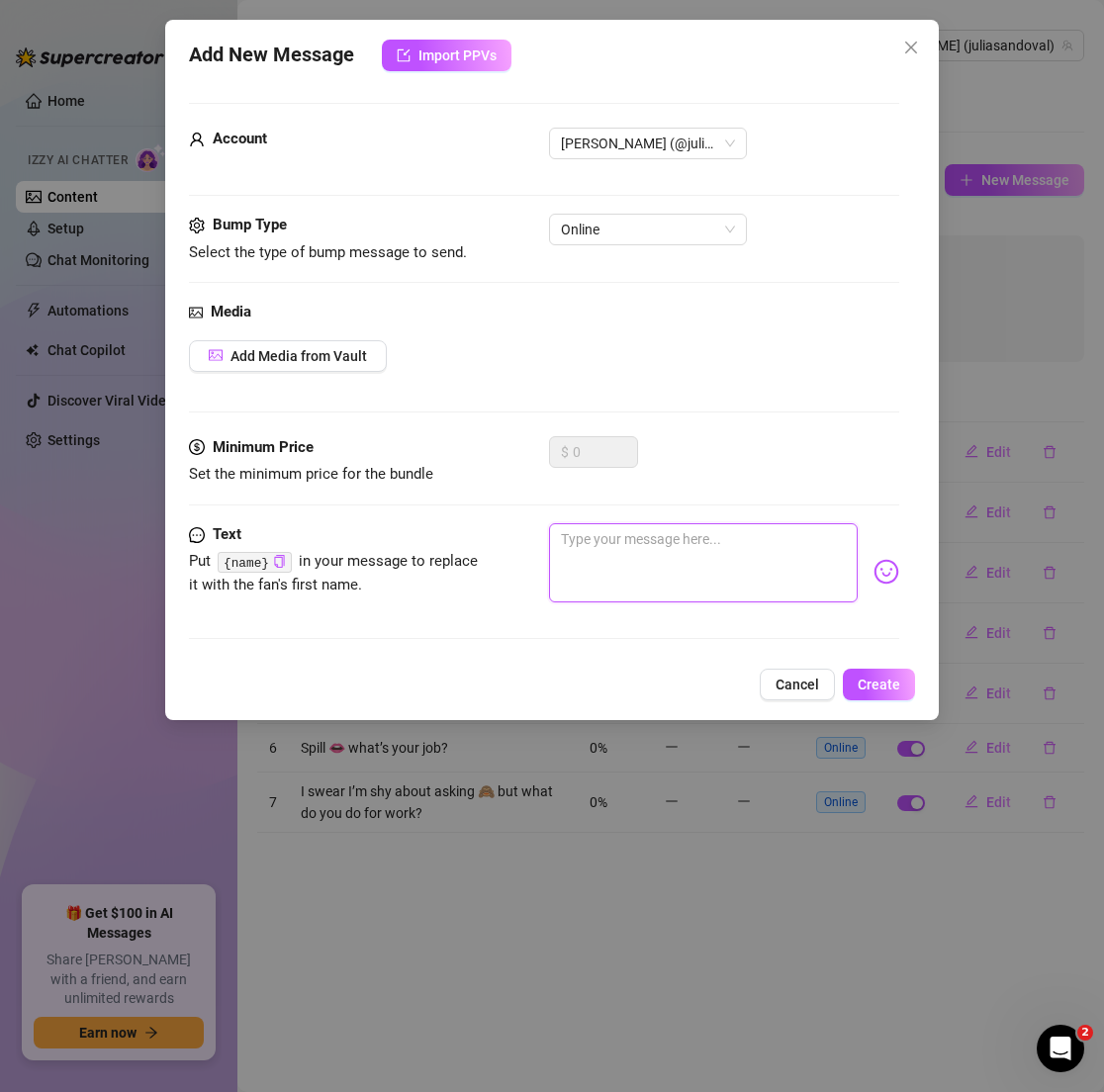
click at [654, 546] on textarea at bounding box center [702, 563] width 308 height 79
paste textarea "Just lounging in a cute top rn 🫶 what’s your day look like?"
type textarea "Just lounging in a cute top rn 🫶 what’s your day look like?"
click at [880, 699] on div "Add New Message Import PPVs Account [PERSON_NAME] (@juliasandoval) Bump Type Se…" at bounding box center [551, 370] width 773 height 700
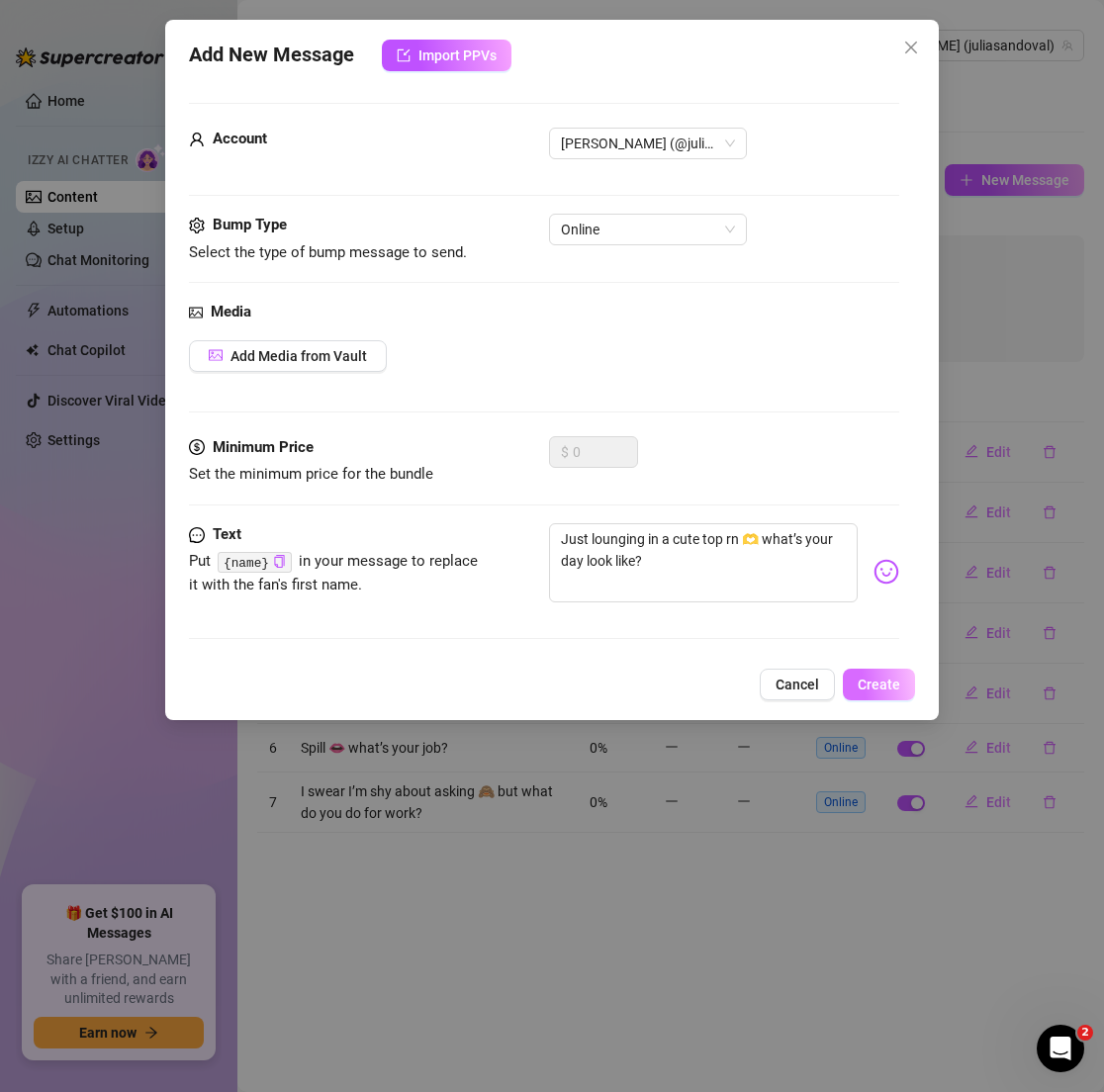
click at [880, 677] on span "Create" at bounding box center [878, 684] width 43 height 16
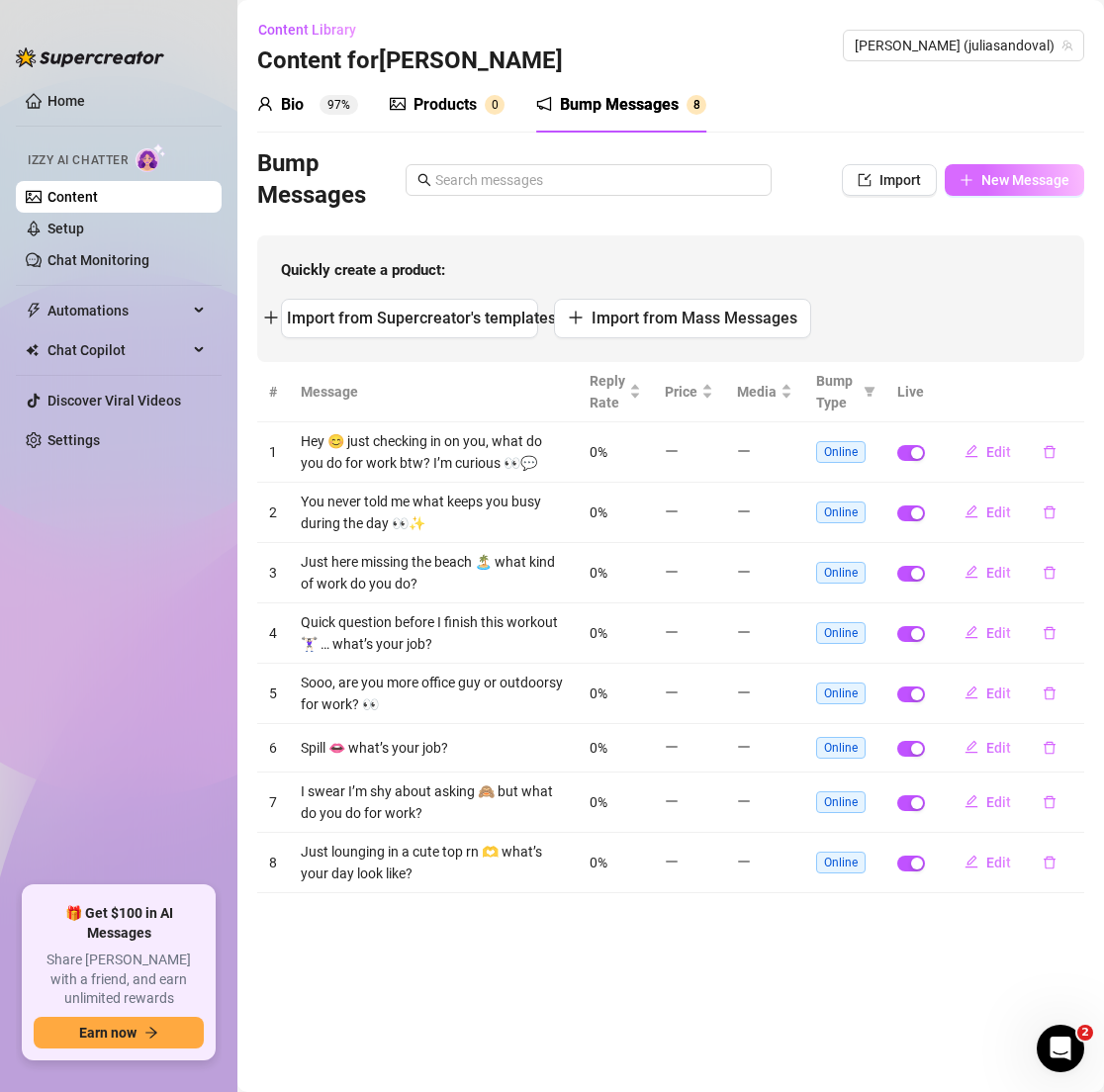
click at [986, 182] on span "New Message" at bounding box center [1025, 180] width 88 height 16
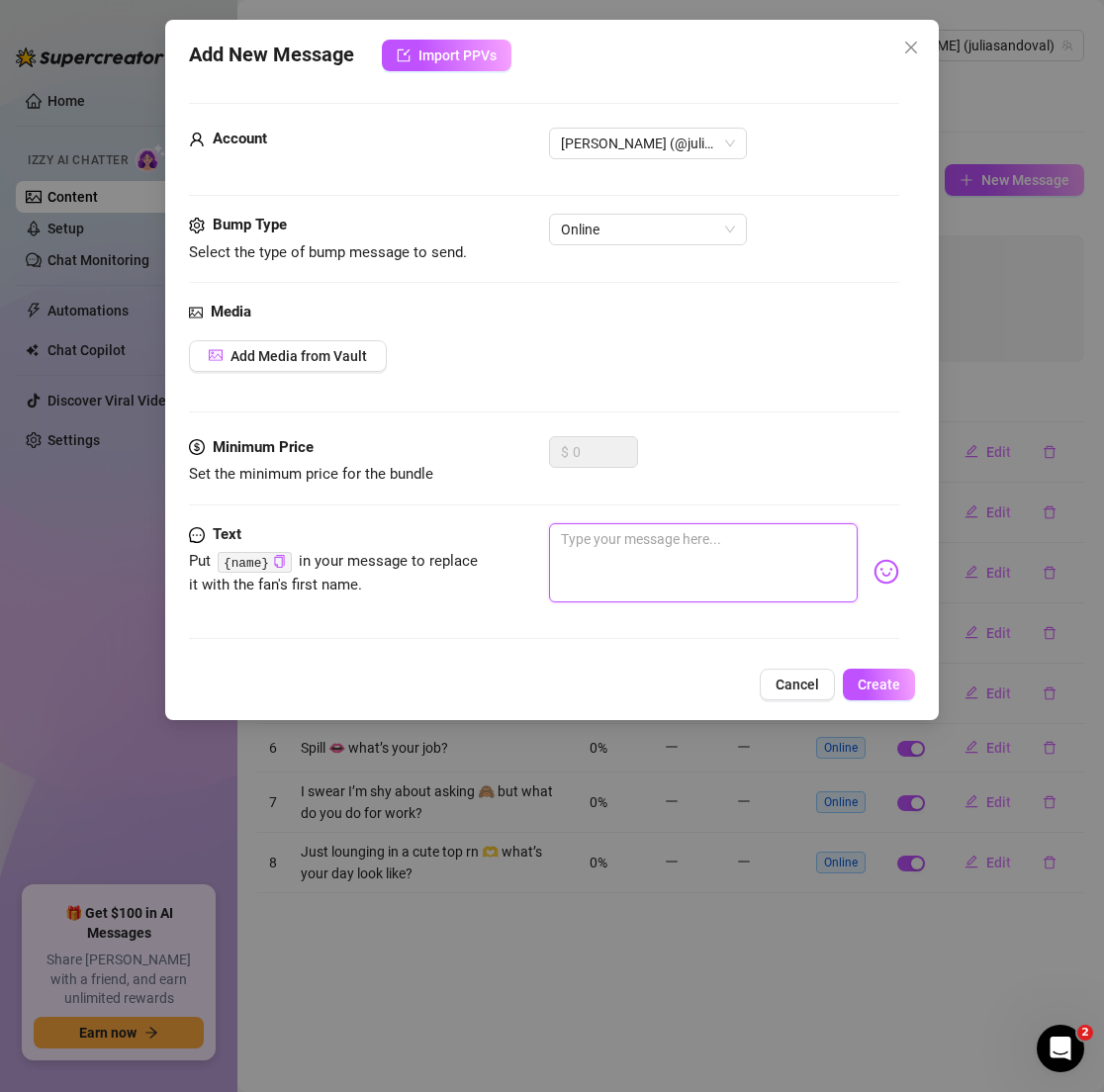
click at [637, 557] on textarea at bounding box center [702, 563] width 308 height 79
paste textarea "You always make me smile 😘 tell me what you do for a living!"
type textarea "You always make me smile 😘 tell me what you do for a living!"
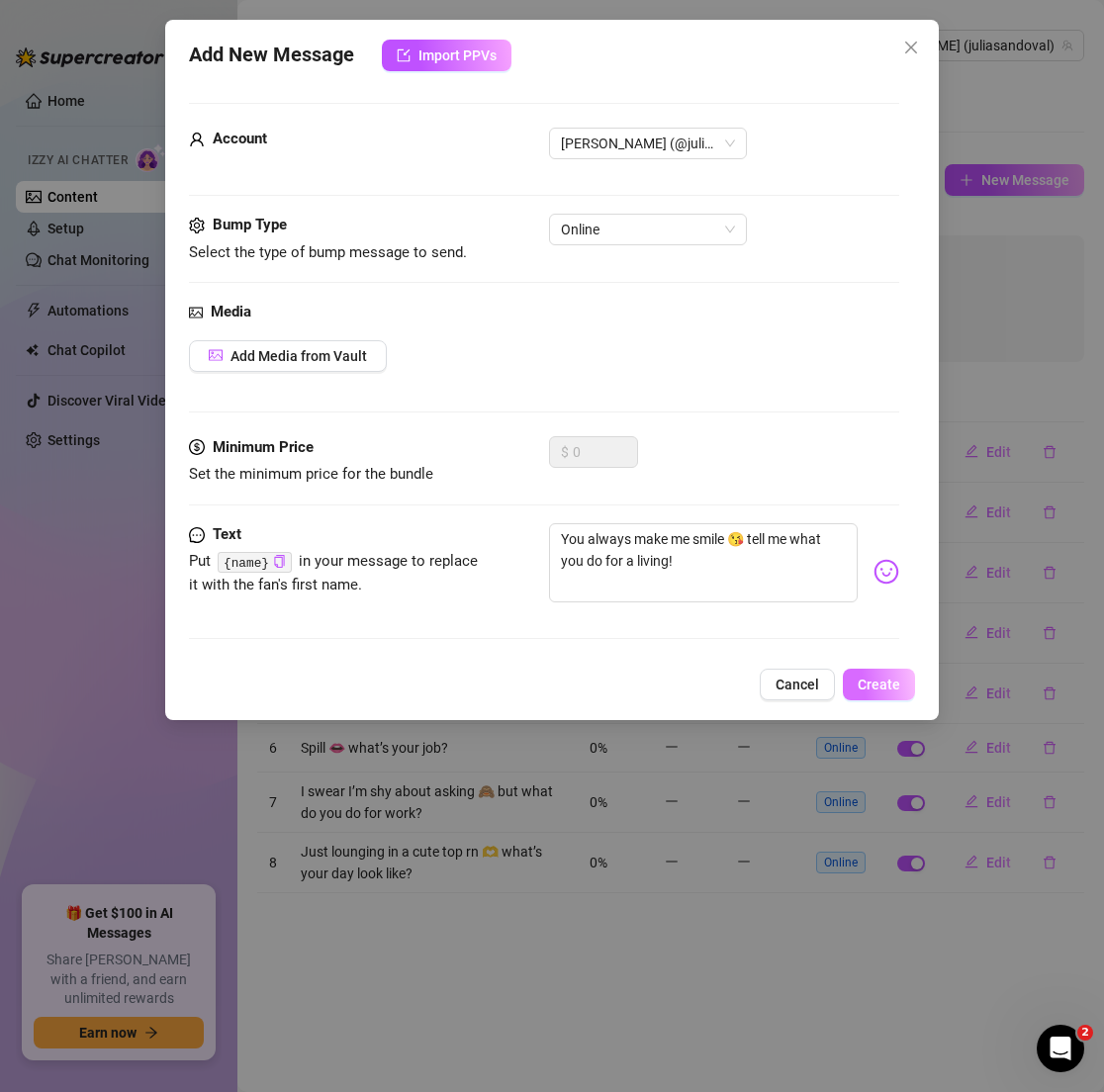
click at [901, 697] on button "Create" at bounding box center [878, 684] width 72 height 32
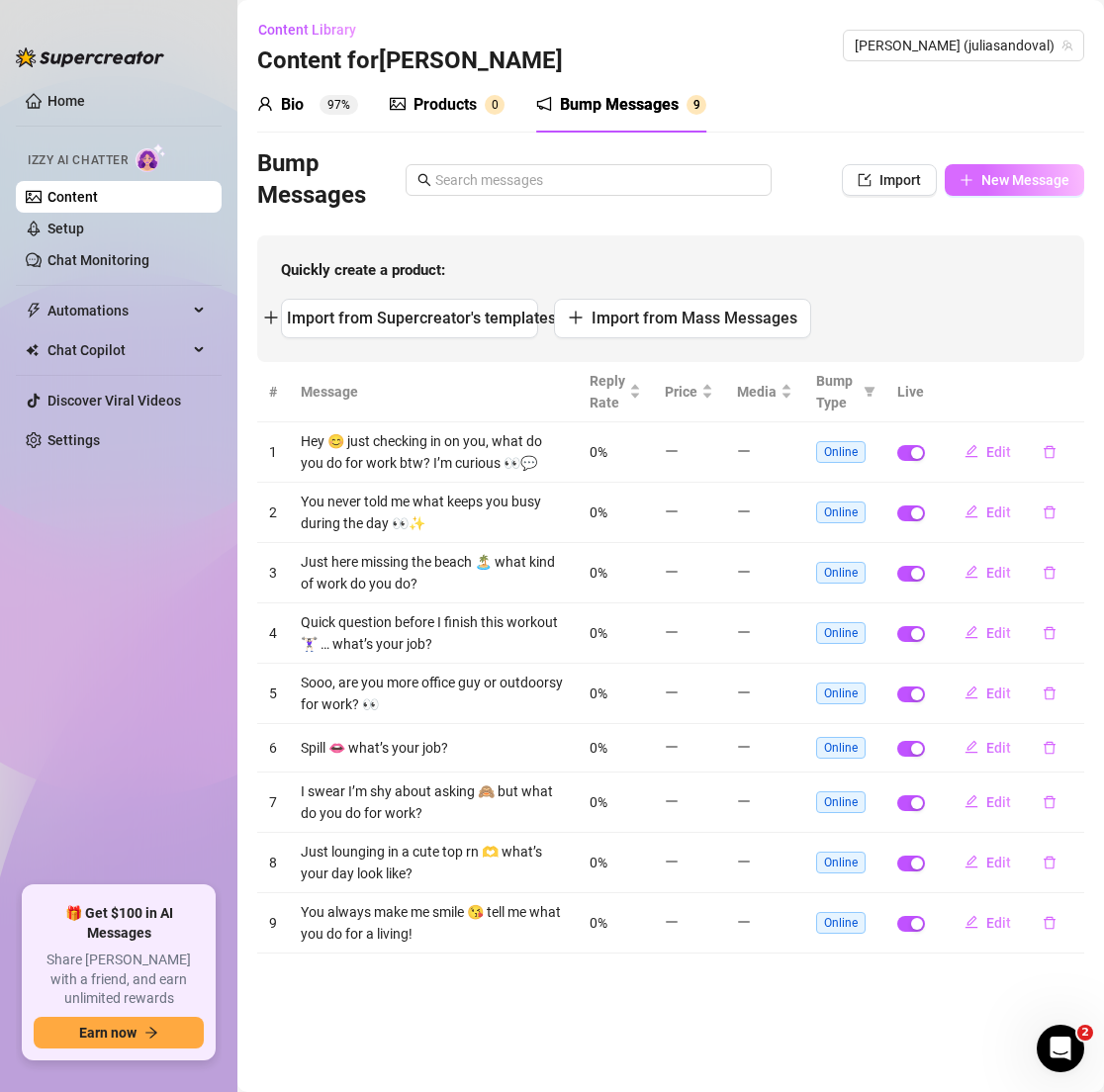
click at [973, 193] on button "New Message" at bounding box center [1014, 180] width 139 height 32
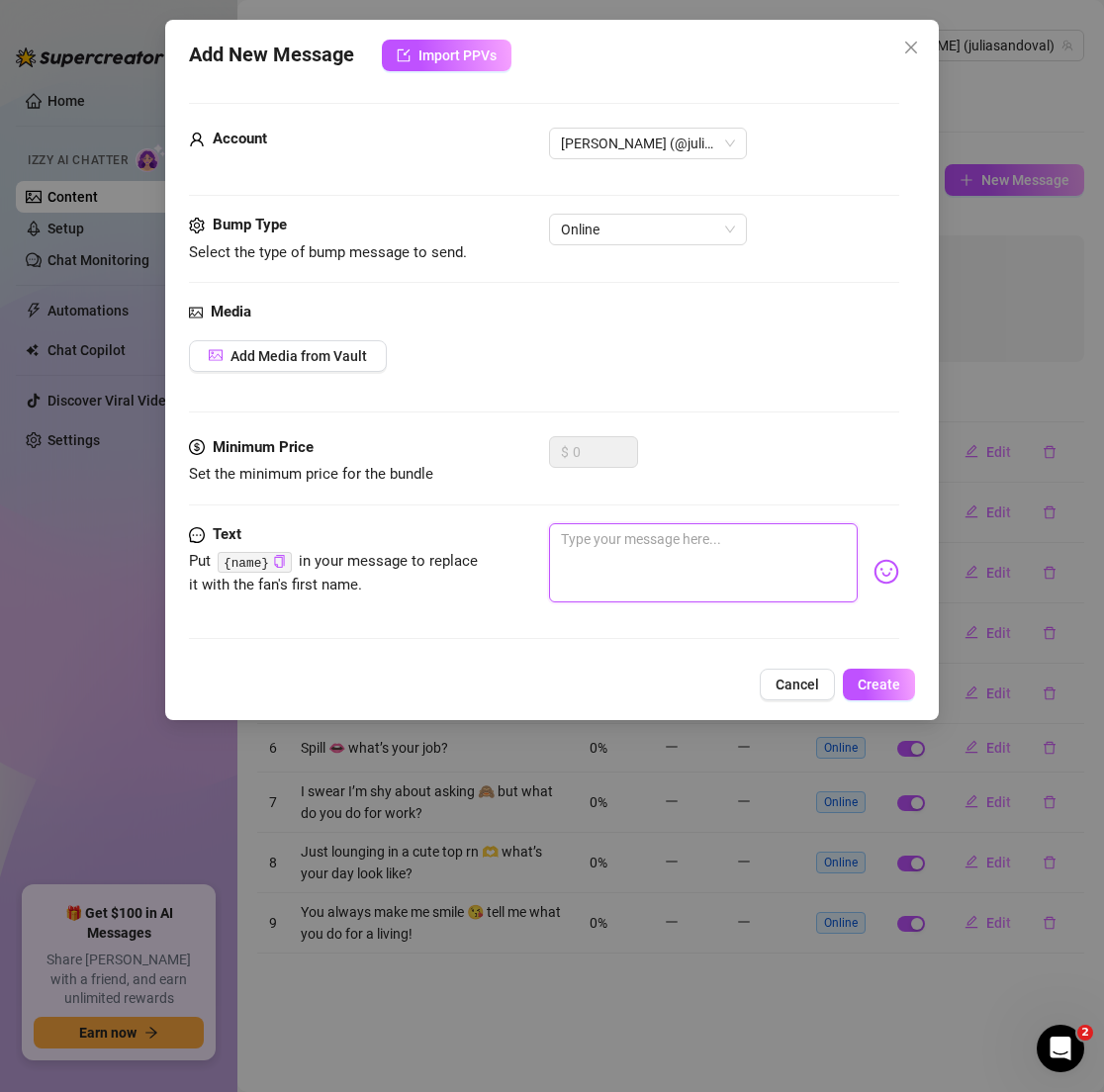
click at [668, 564] on textarea at bounding box center [702, 563] width 308 height 79
paste textarea "I feel like knowing your job will make me tease you better 😏"
type textarea "I feel like knowing your job will make me tease you better 😏"
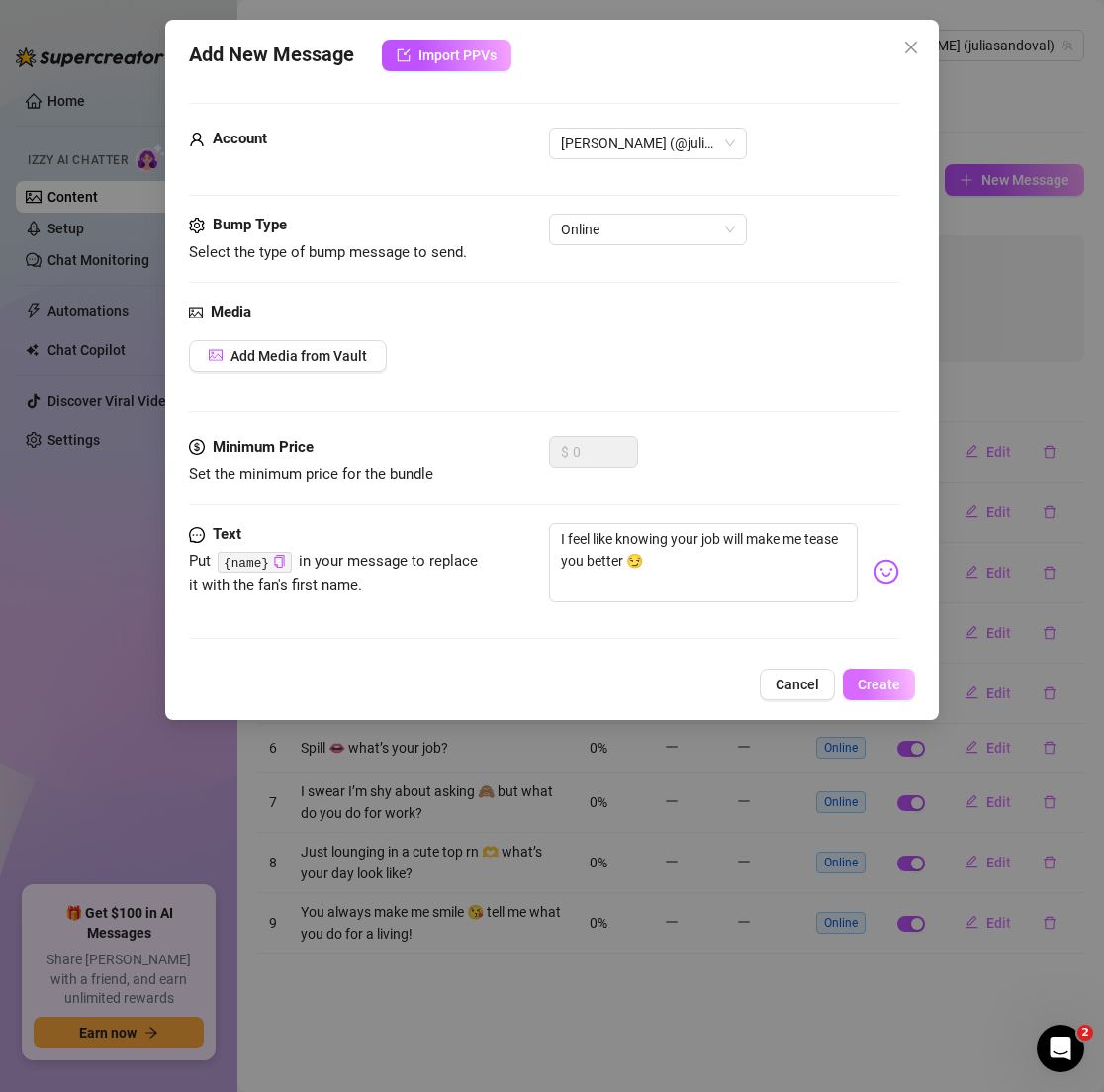
click at [872, 686] on span "Create" at bounding box center [878, 684] width 43 height 16
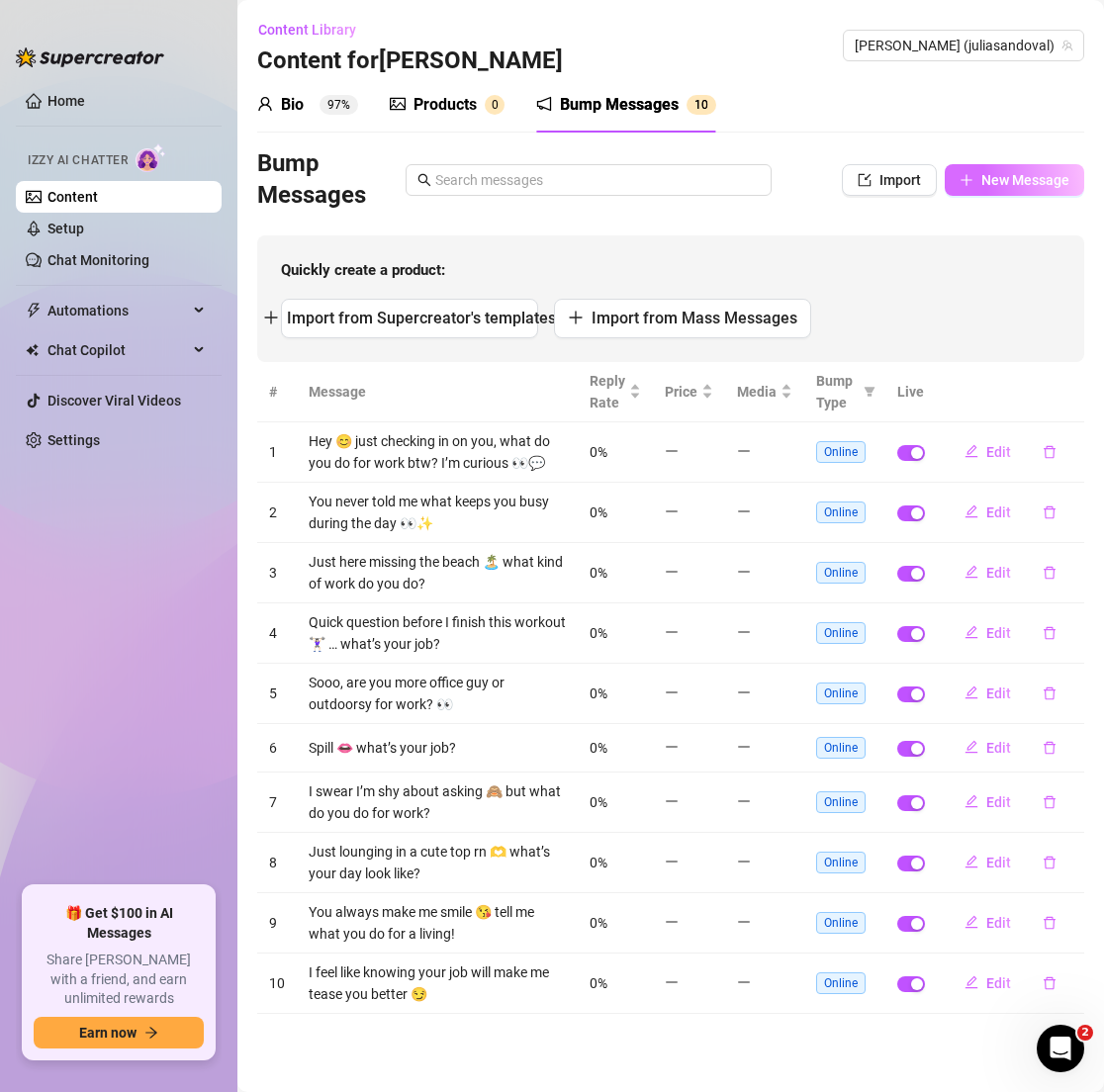
click at [987, 185] on span "New Message" at bounding box center [1025, 180] width 88 height 16
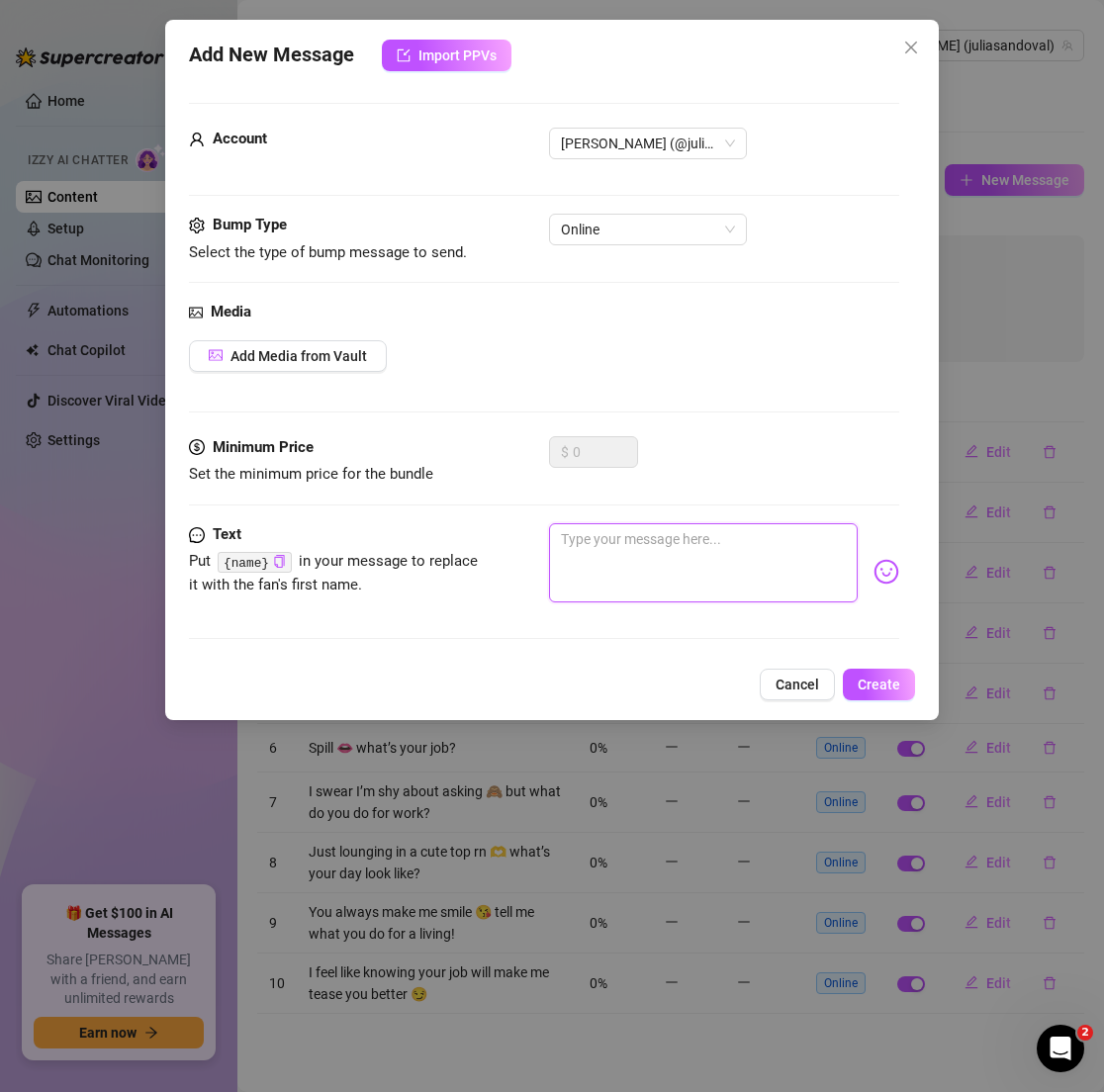
click at [632, 535] on textarea at bounding box center [702, 563] width 308 height 79
paste textarea "Tell meee 👀 what’s your 9-5?"
type textarea "Tell meee 👀 what’s your 9-5?"
click at [876, 677] on span "Create" at bounding box center [878, 684] width 43 height 16
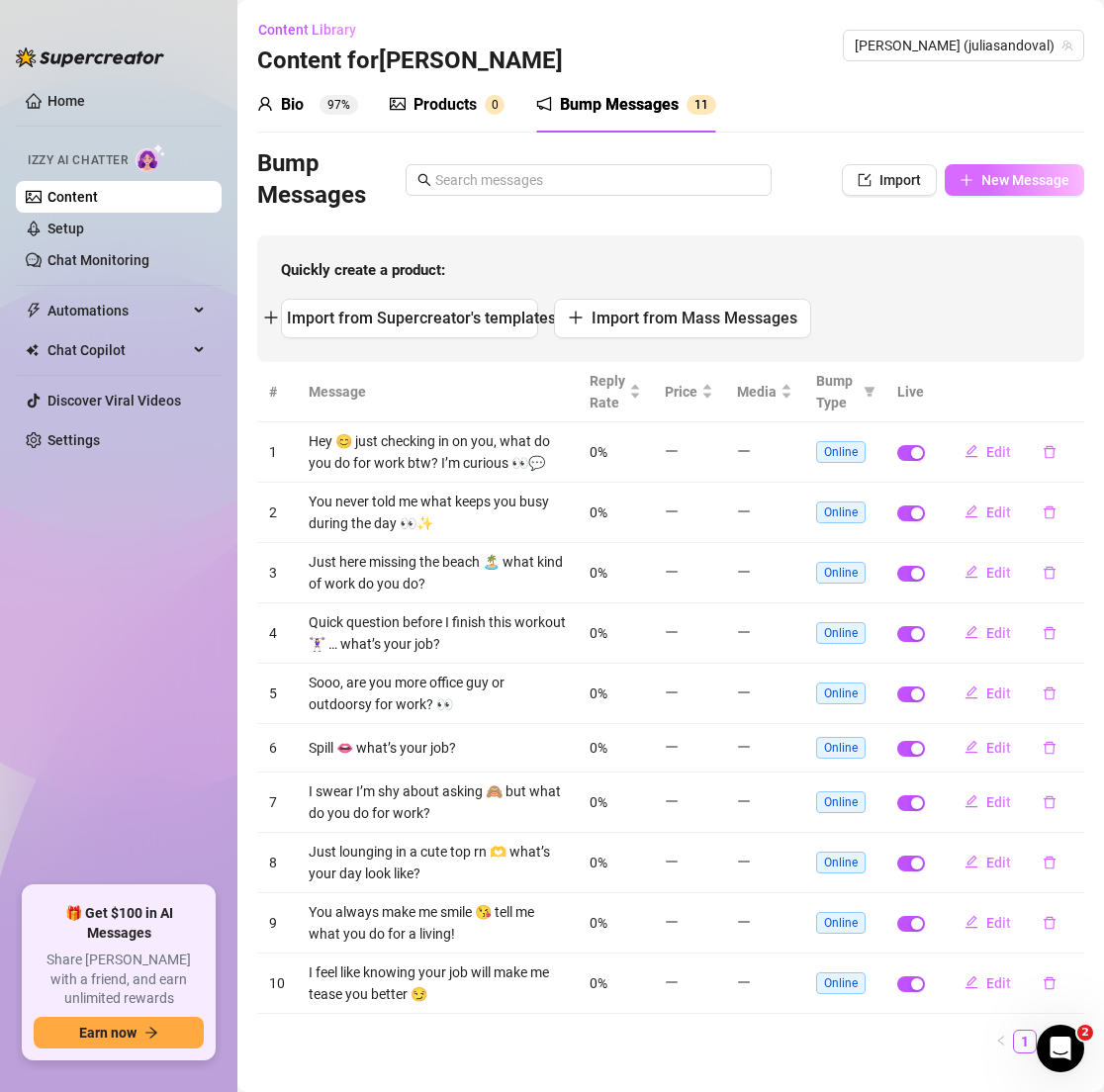
click at [985, 185] on span "New Message" at bounding box center [1025, 180] width 88 height 16
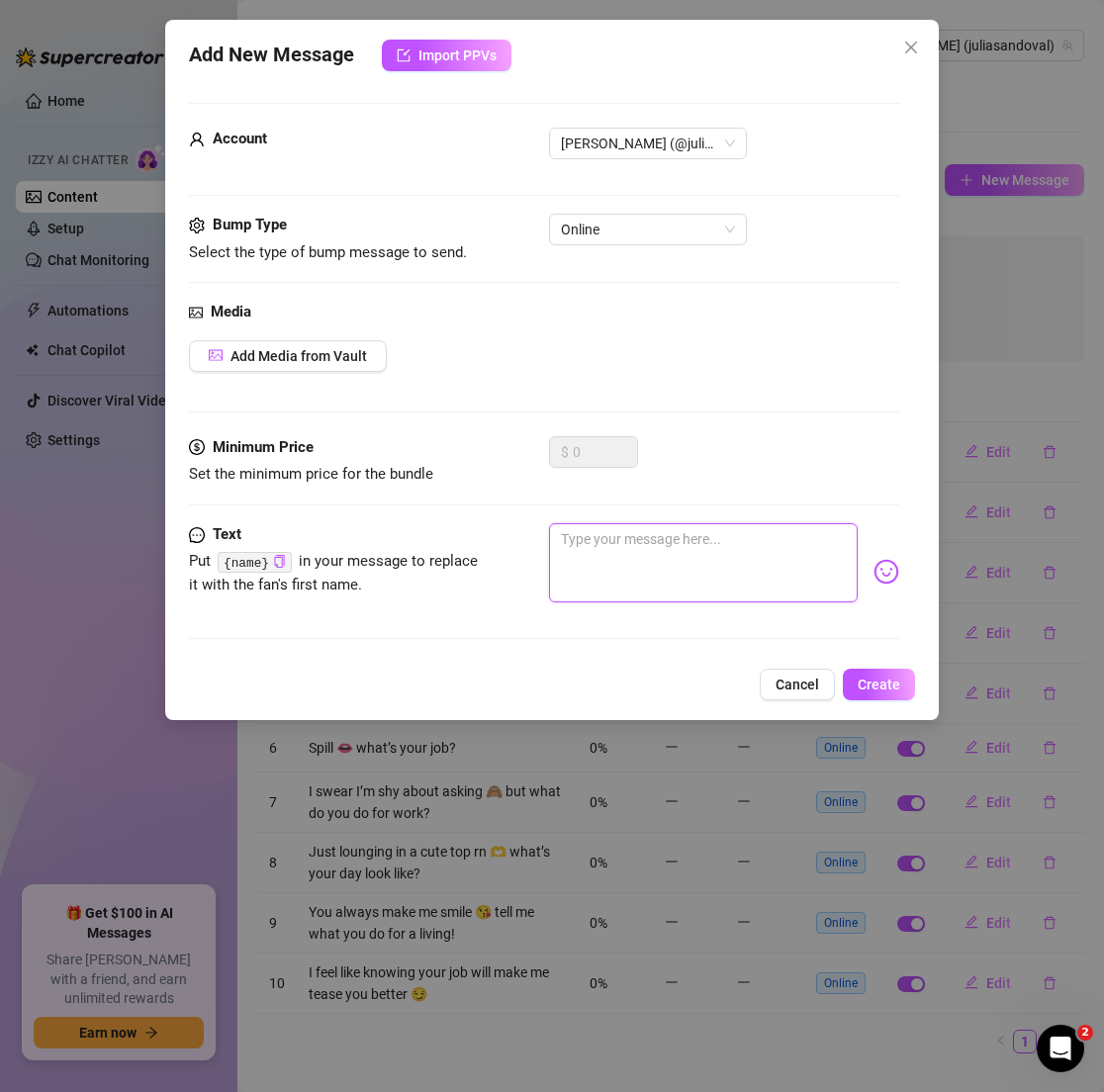
click at [648, 526] on textarea at bounding box center [702, 563] width 308 height 79
paste textarea "Sitting in LA traffic 😅 what kind of work would save me from boredom rn?"
type textarea "Sitting in LA traffic 😅 what kind of work would save me from boredom rn?"
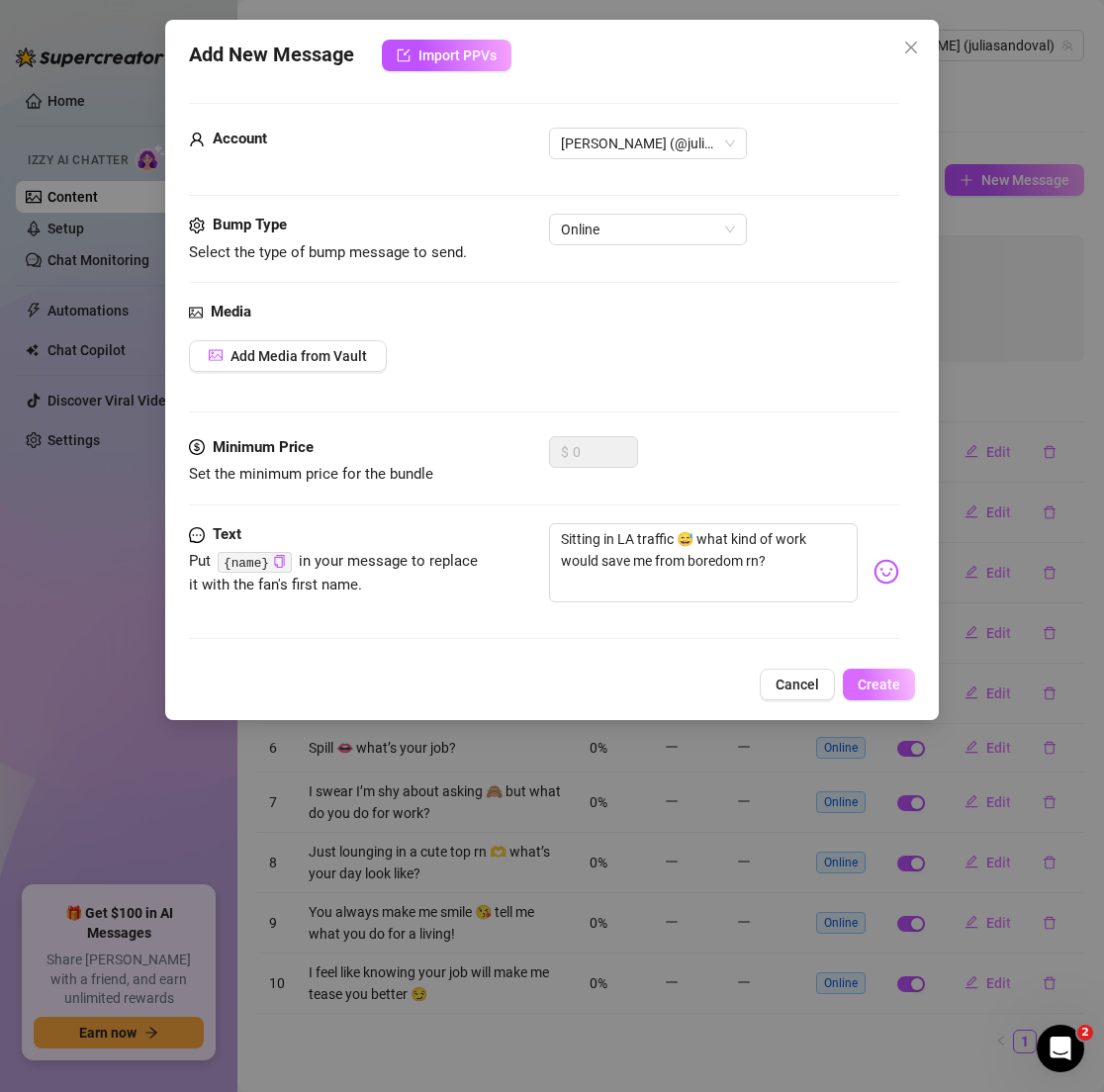
click at [871, 687] on span "Create" at bounding box center [878, 684] width 43 height 16
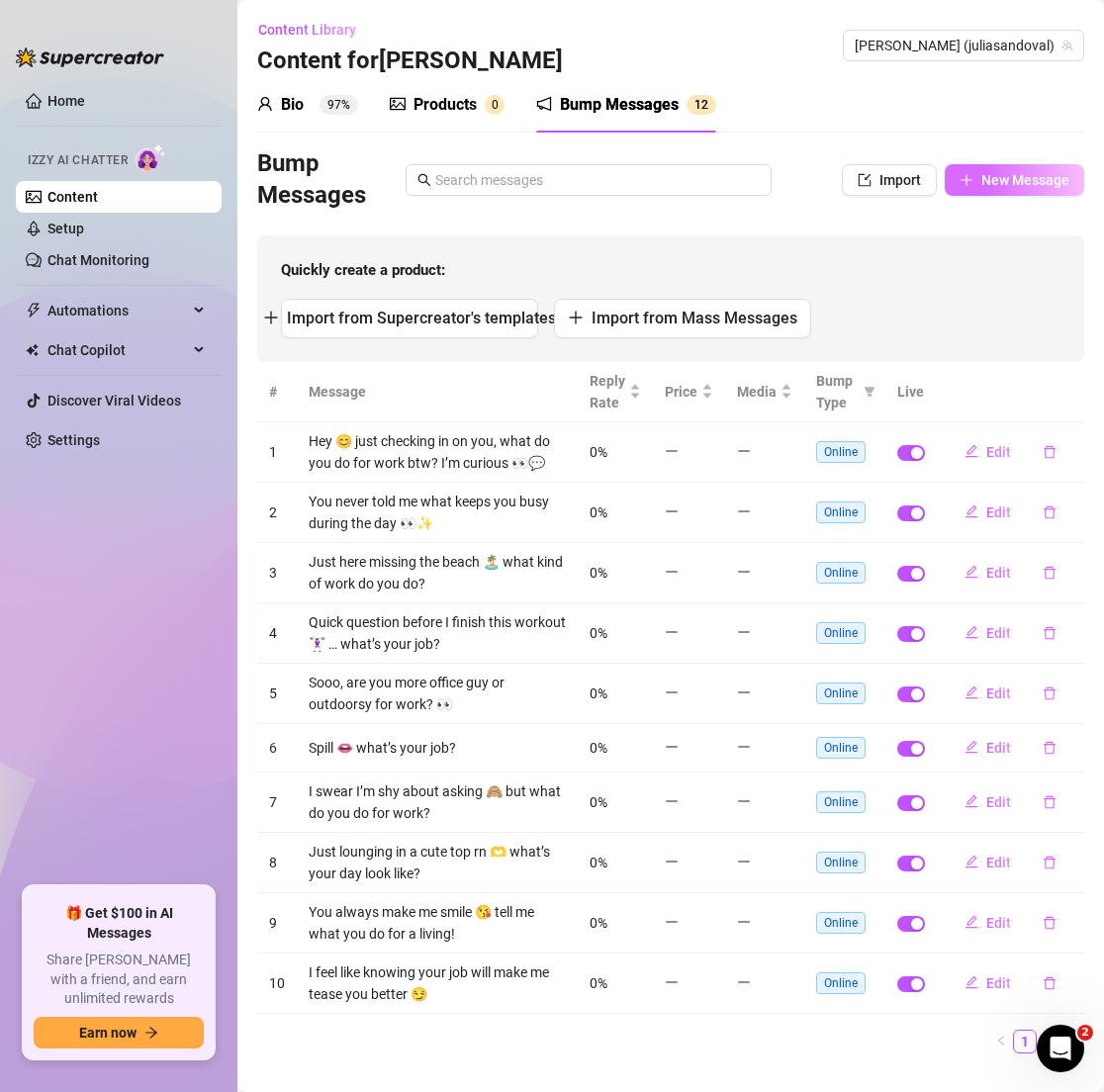
click at [981, 185] on span "New Message" at bounding box center [1025, 180] width 88 height 16
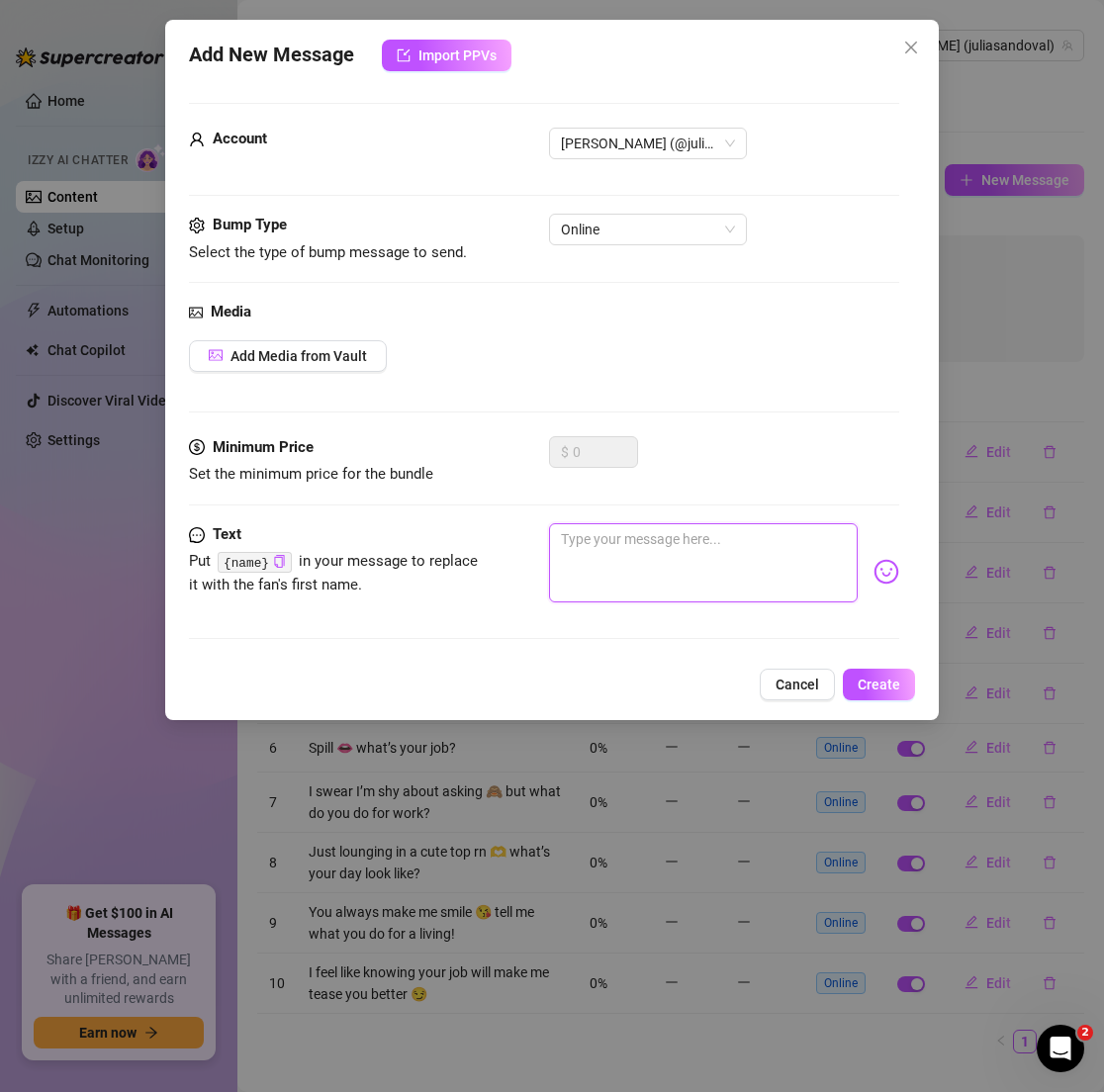
click at [652, 529] on textarea at bounding box center [702, 563] width 308 height 79
paste textarea "If I visit your job one day, should I wear my cute gym set or go full glam? 😌"
type textarea "If I visit your job one day, should I wear my cute gym set or go full glam? 😌"
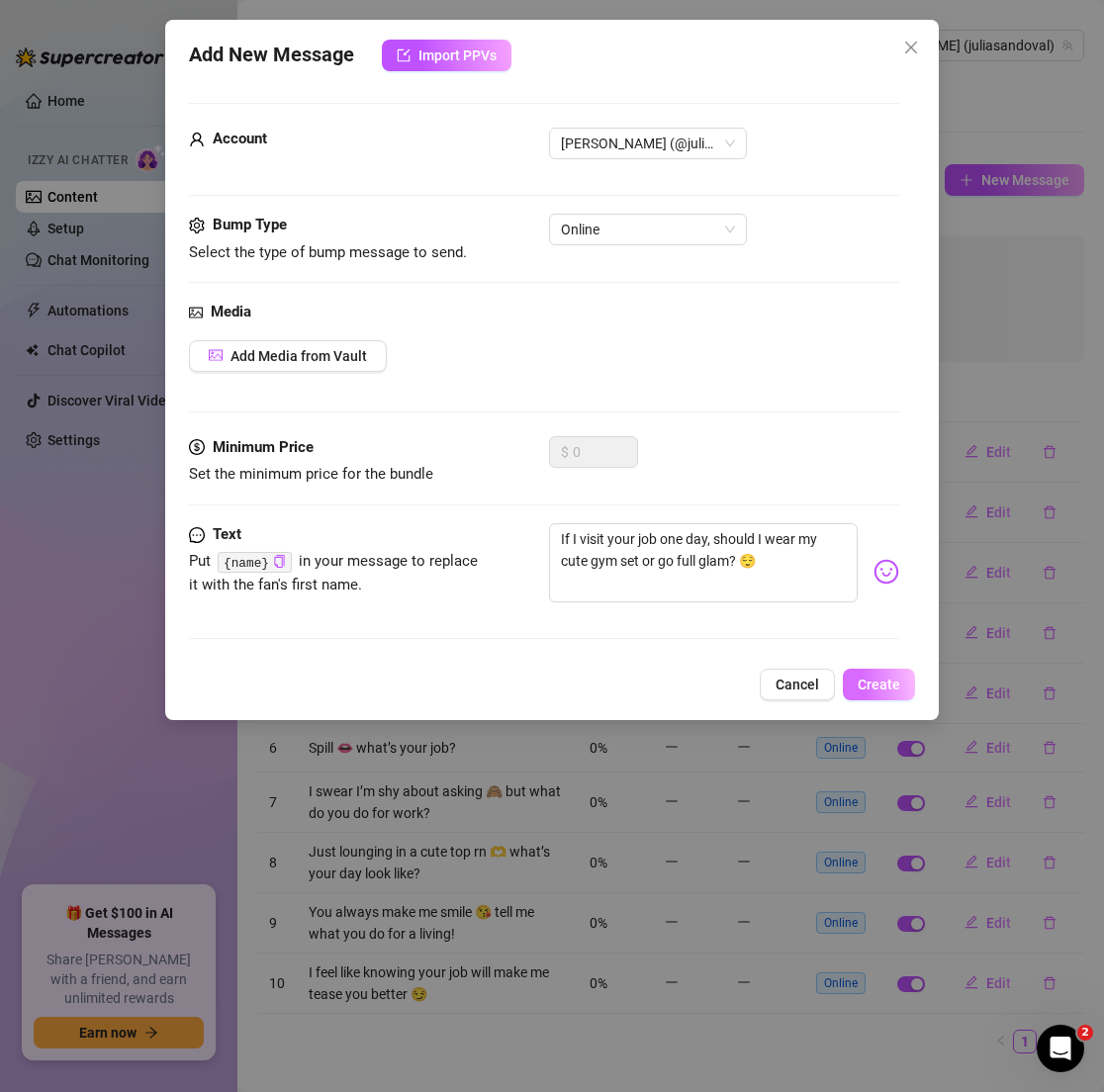
click at [885, 677] on span "Create" at bounding box center [878, 684] width 43 height 16
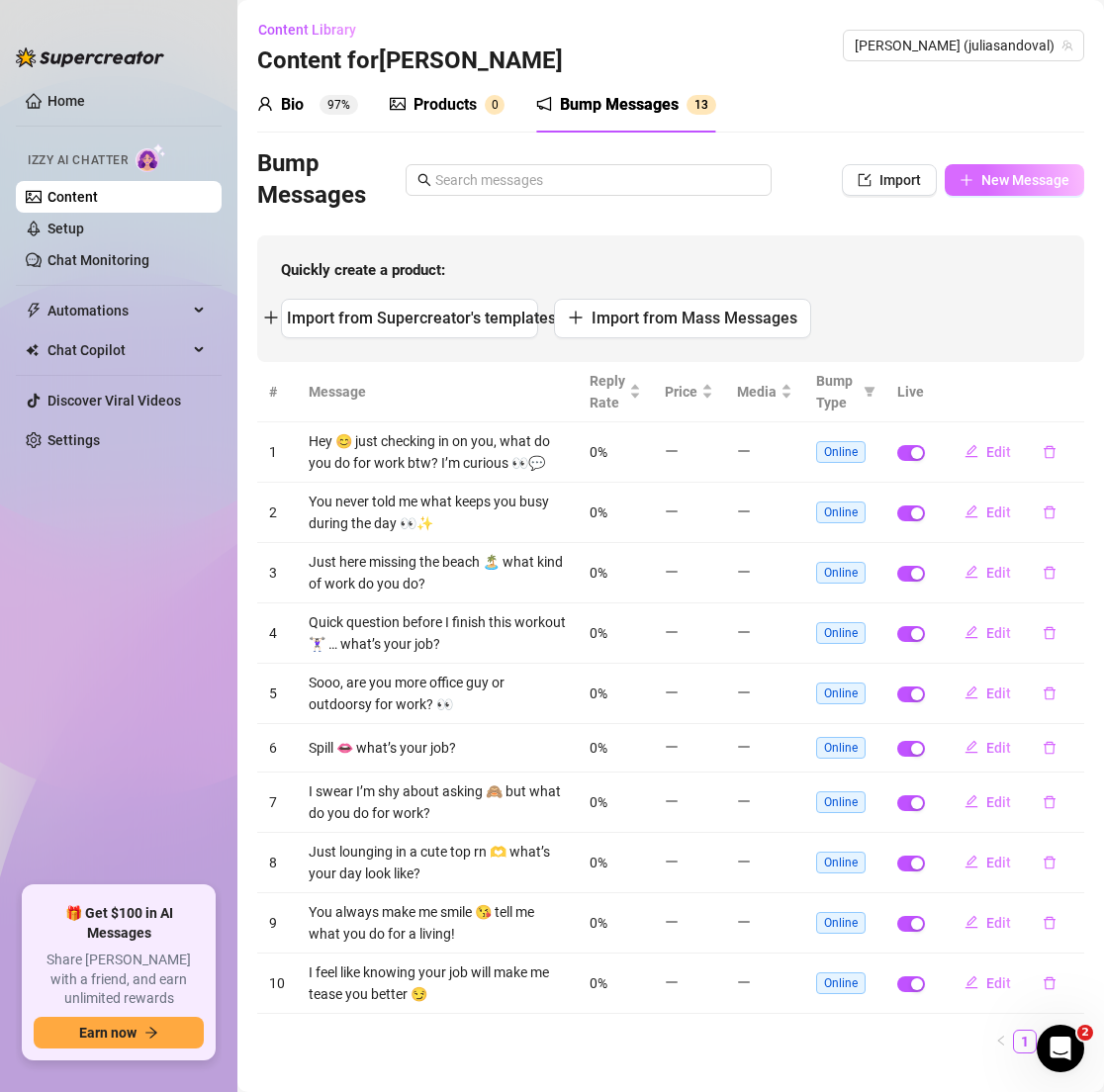
click at [981, 172] on span "New Message" at bounding box center [1025, 180] width 88 height 16
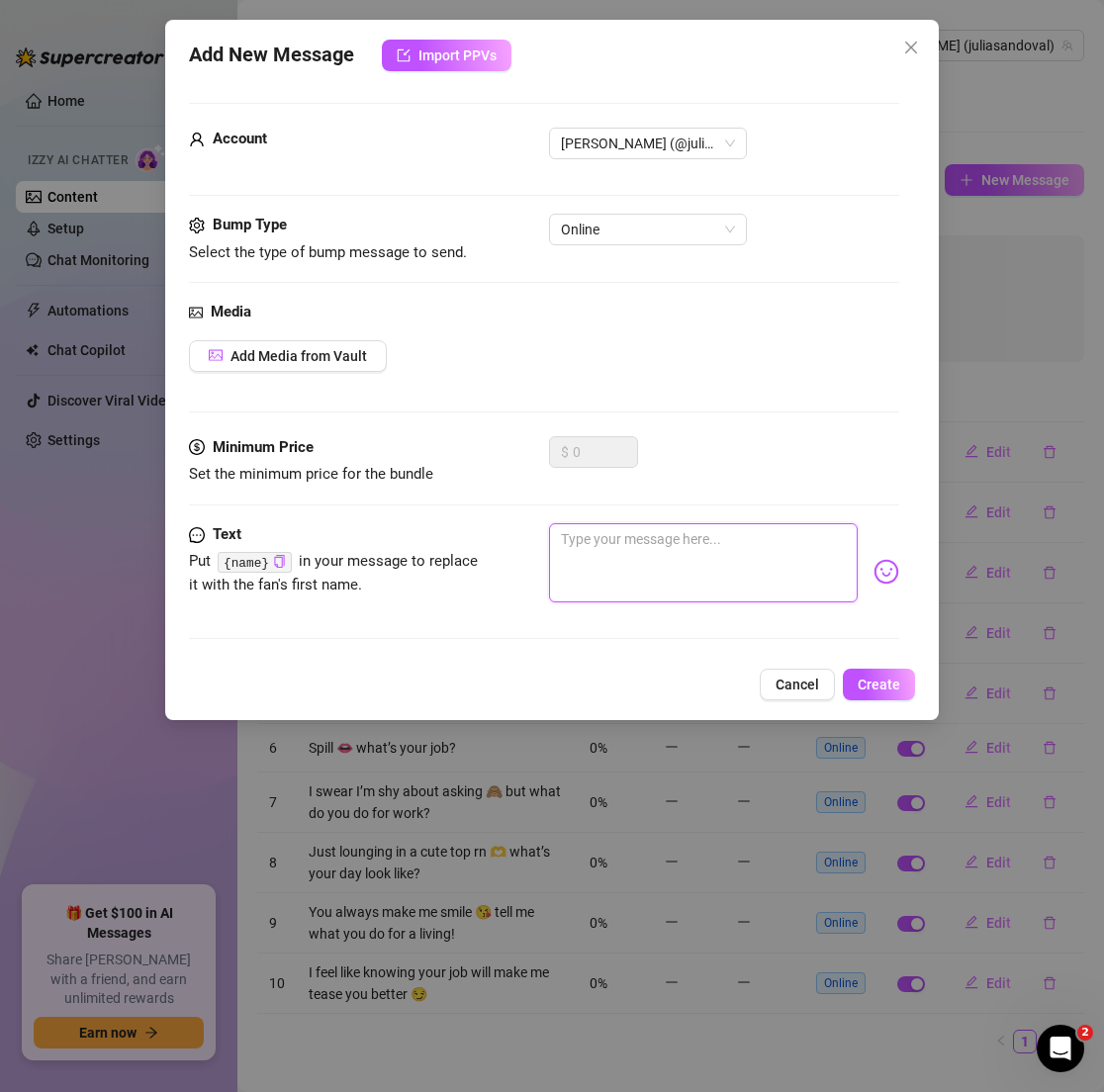
click at [639, 538] on textarea at bounding box center [702, 563] width 308 height 79
paste textarea "Does your work let you travel or are you stuck behind a desk?"
type textarea "Does your work let you travel or are you stuck behind a desk?"
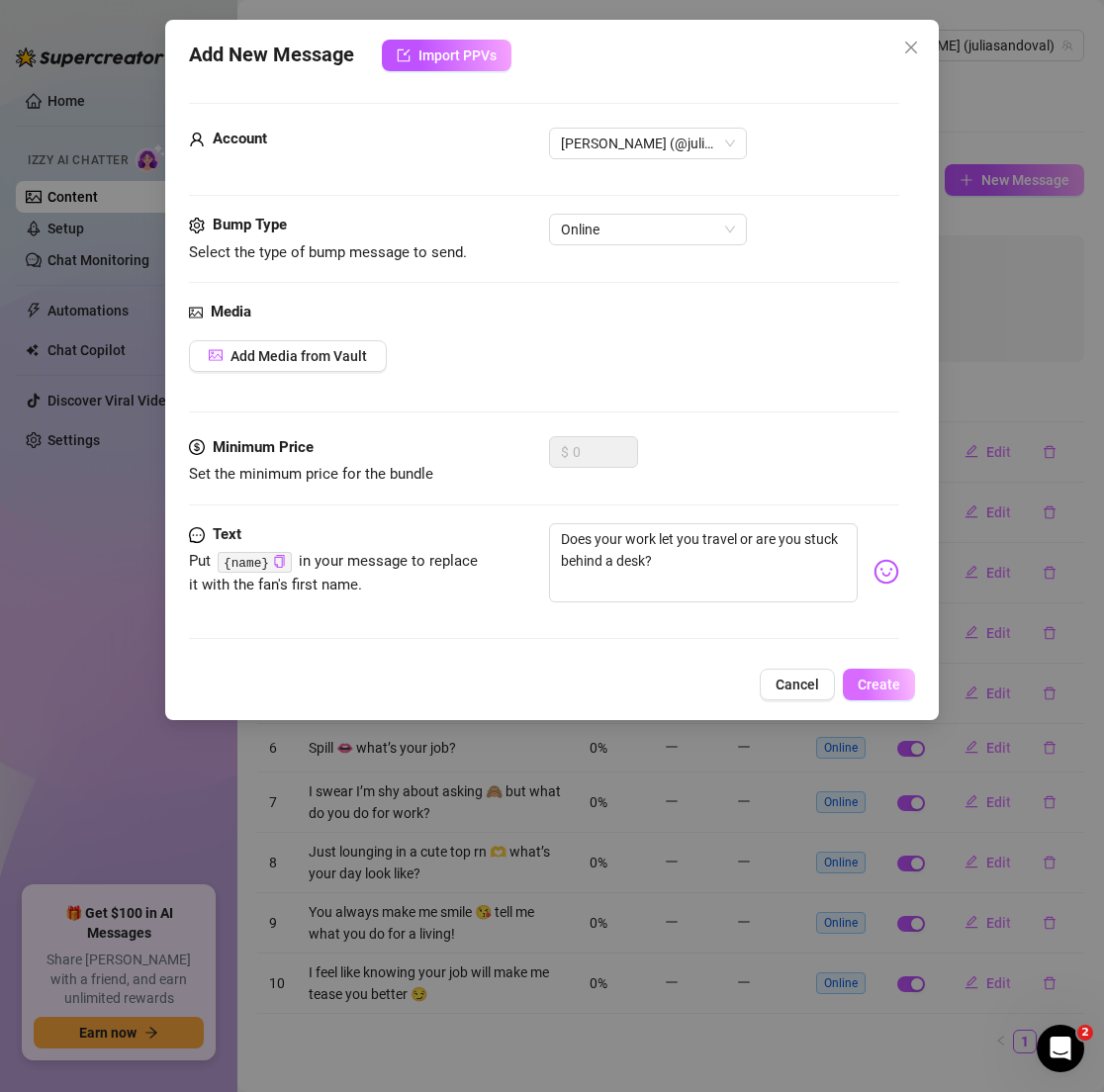
click at [876, 679] on span "Create" at bounding box center [878, 684] width 43 height 16
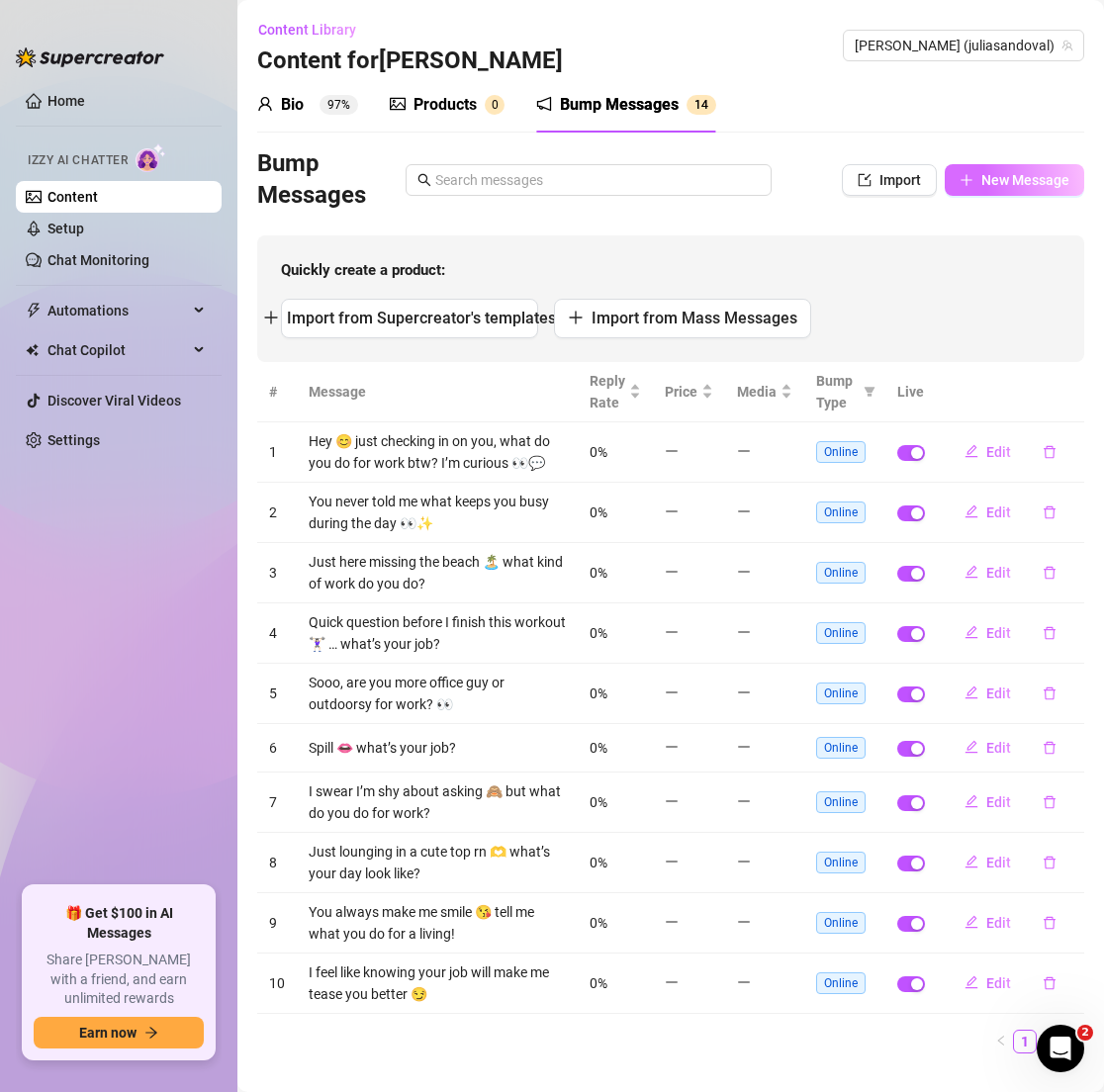
click at [981, 175] on span "New Message" at bounding box center [1025, 180] width 88 height 16
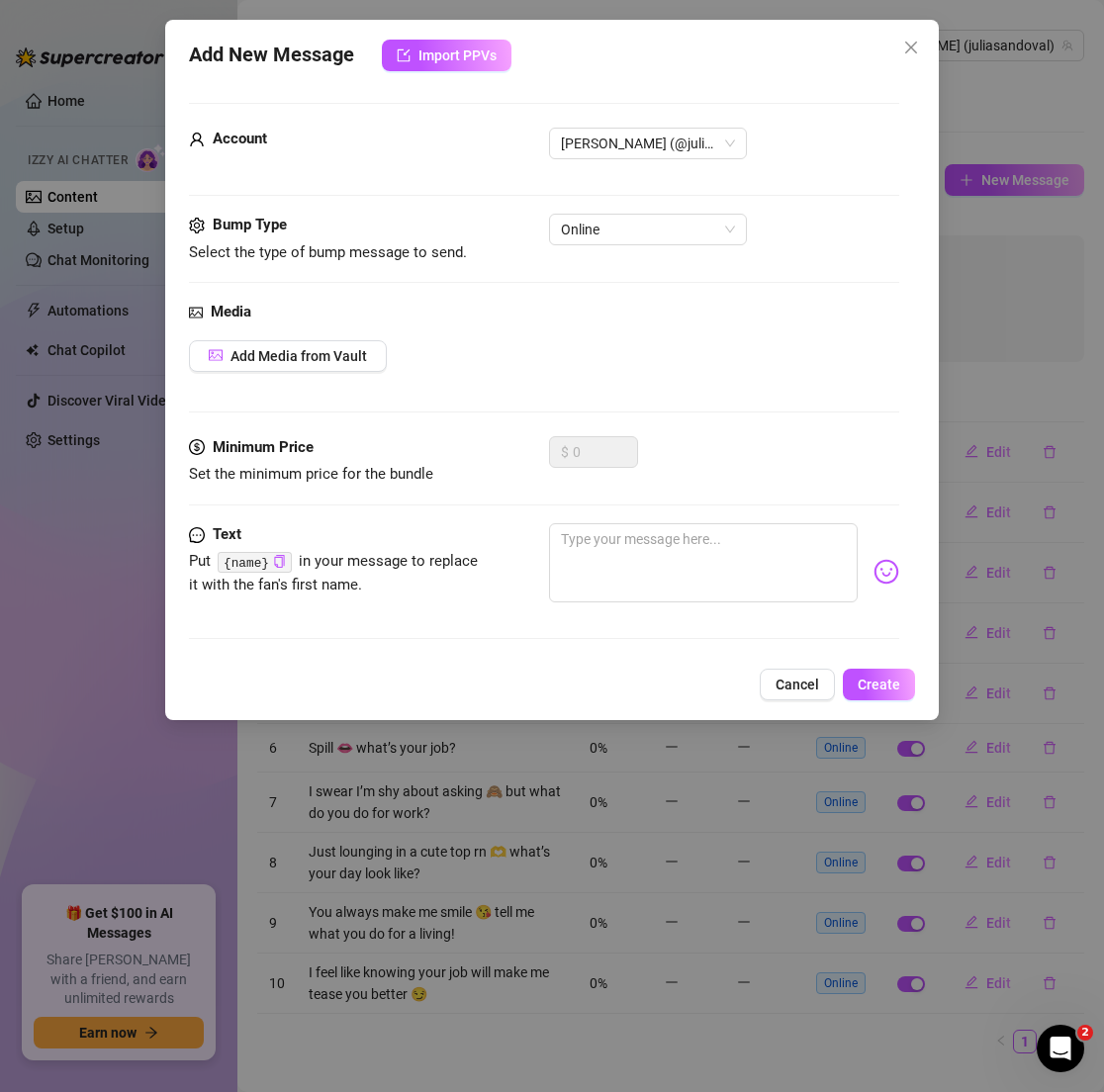
click at [692, 514] on div "Minimum Price Set the minimum price for the bundle $ 0" at bounding box center [543, 480] width 709 height 87
click at [692, 543] on textarea at bounding box center [702, 563] width 308 height 79
paste textarea "Felt like saying hi and seeing your smile 🥰"
type textarea "Felt like saying hi and seeing your smile 🥰"
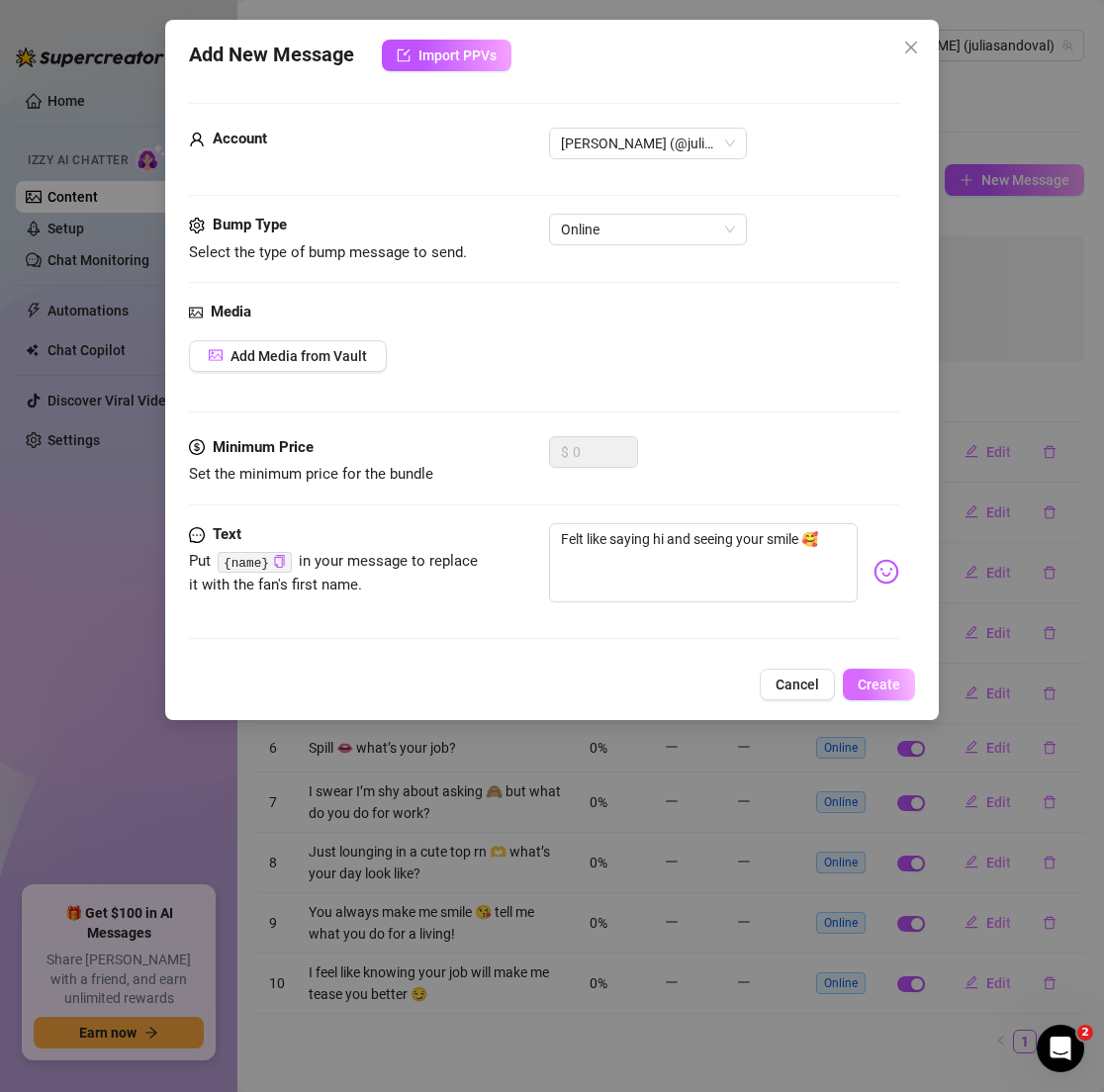
click at [879, 688] on span "Create" at bounding box center [878, 684] width 43 height 16
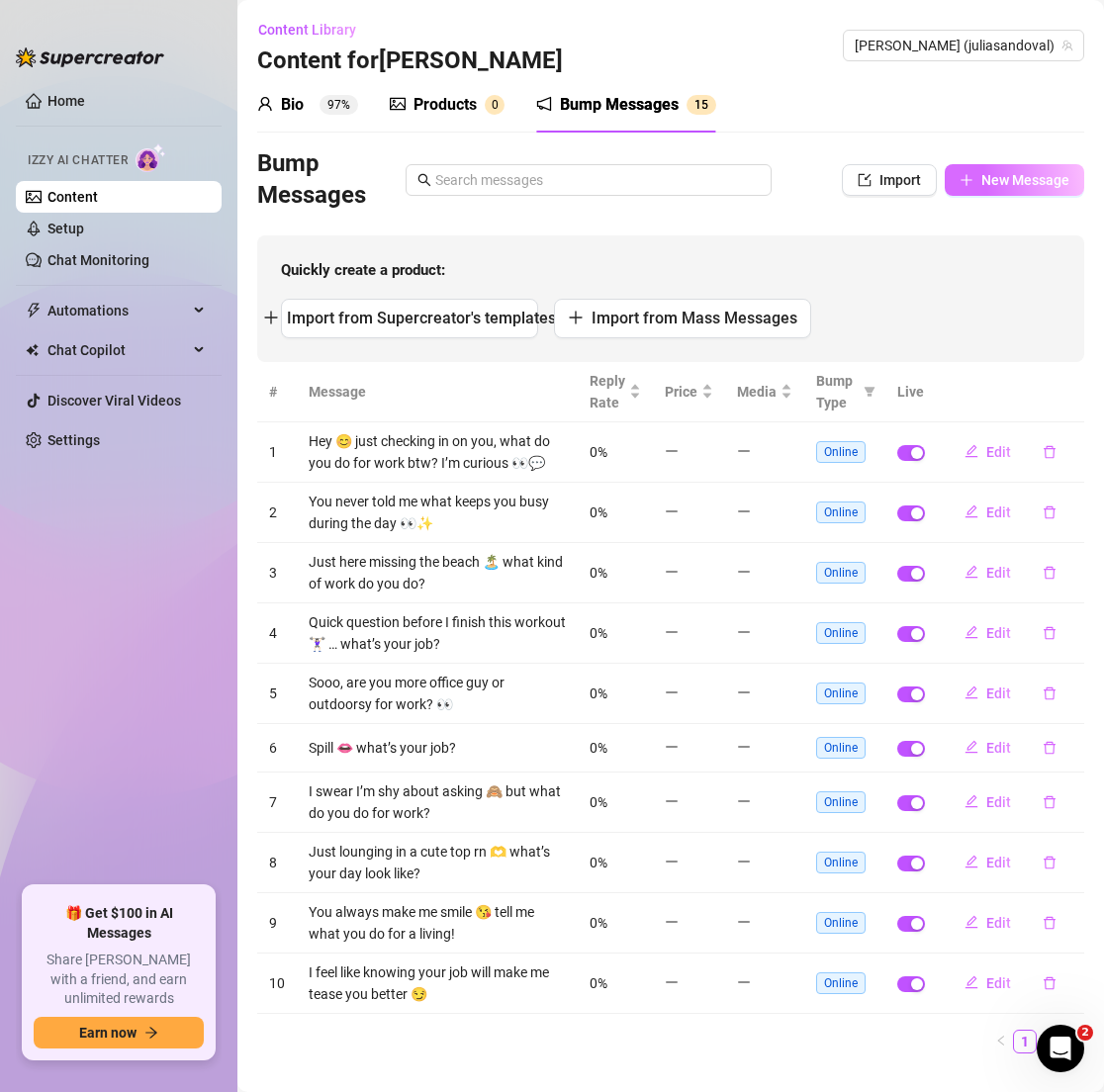
click at [1011, 173] on span "New Message" at bounding box center [1025, 180] width 88 height 16
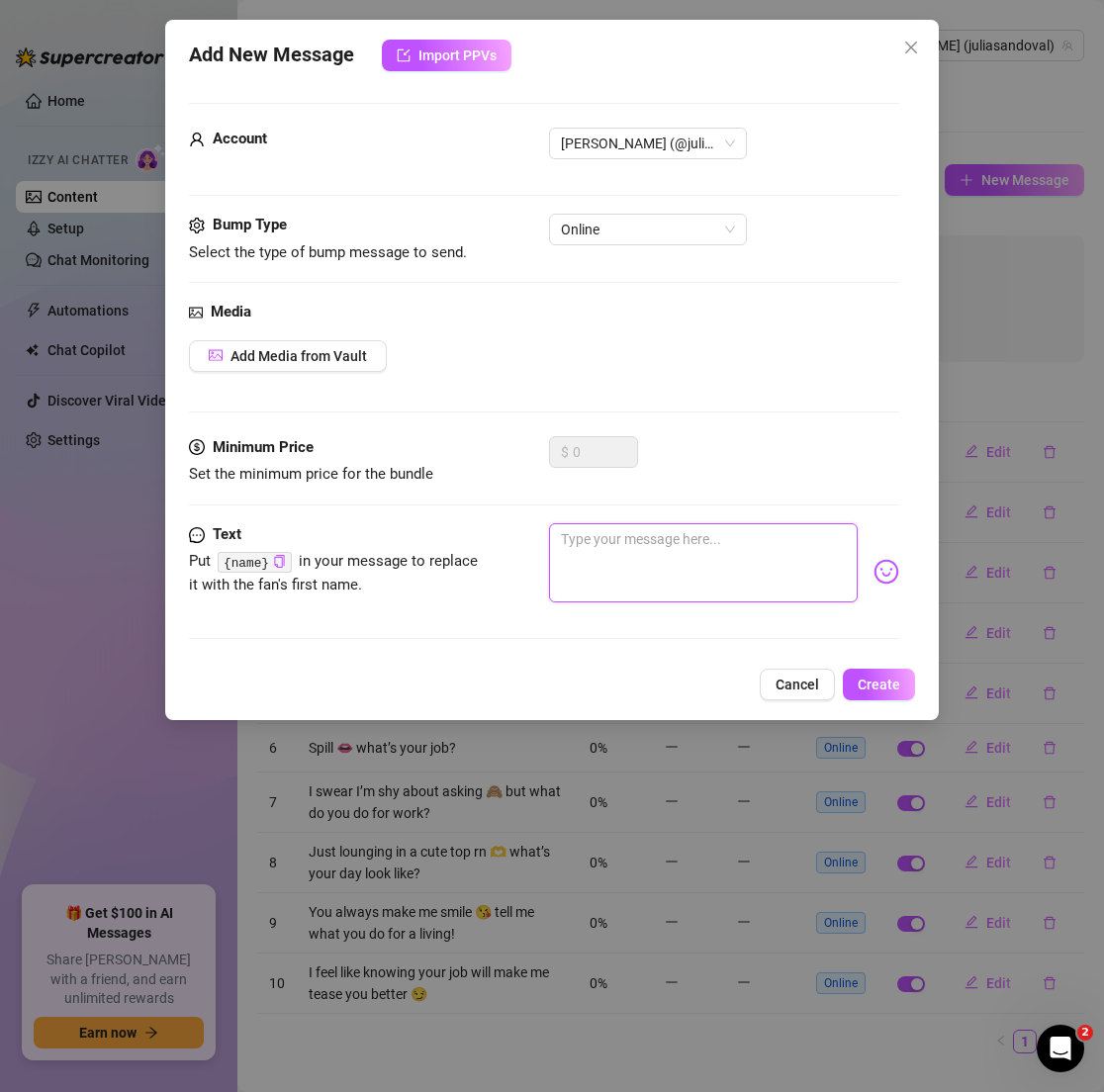
click at [630, 581] on textarea at bounding box center [702, 563] width 308 height 79
paste textarea "Just me checking if you’re behaving 😉"
type textarea "Just me checking if you’re behaving 😉"
click at [868, 683] on span "Create" at bounding box center [878, 684] width 43 height 16
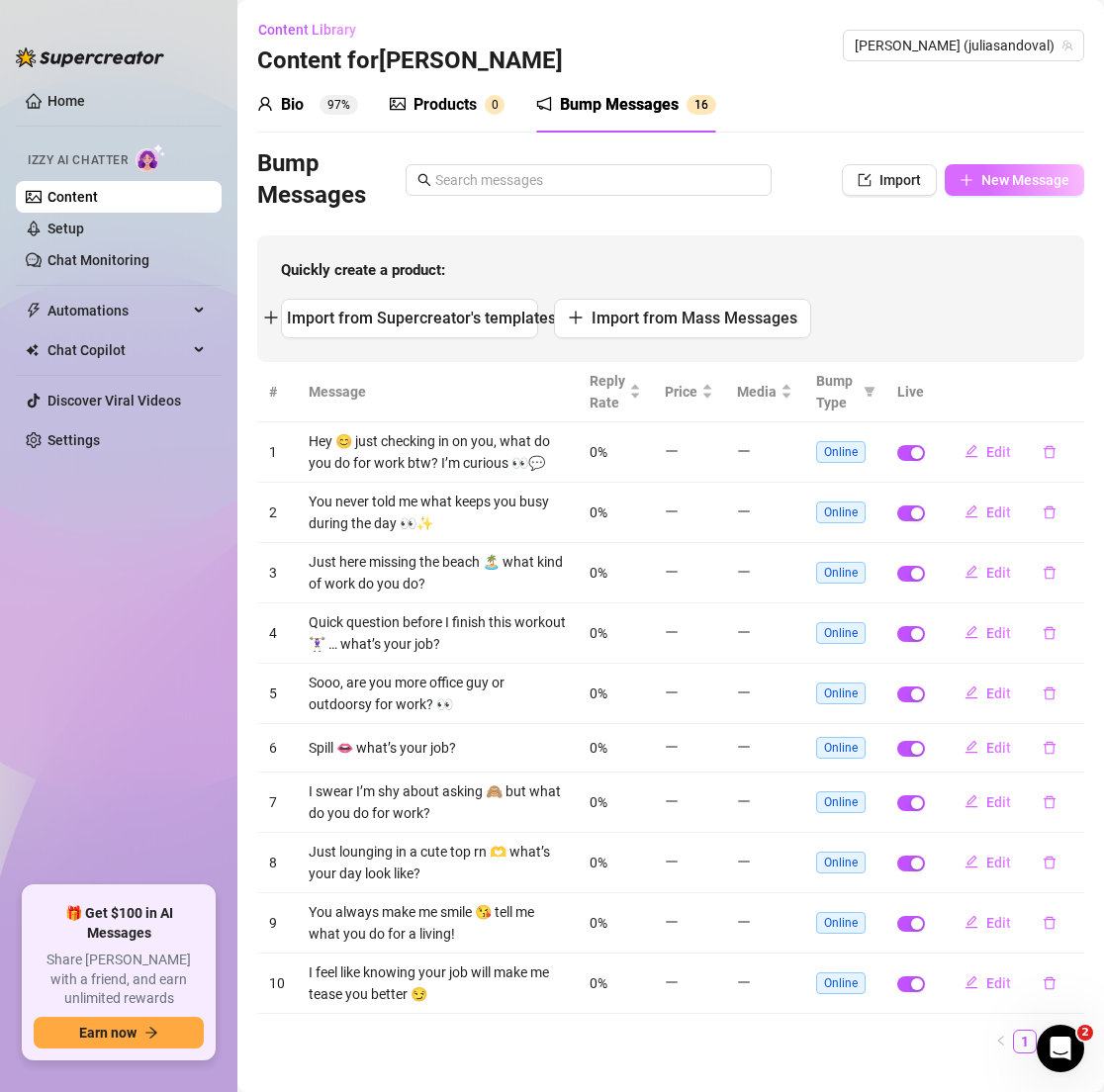
click at [981, 188] on span "New Message" at bounding box center [1025, 180] width 88 height 16
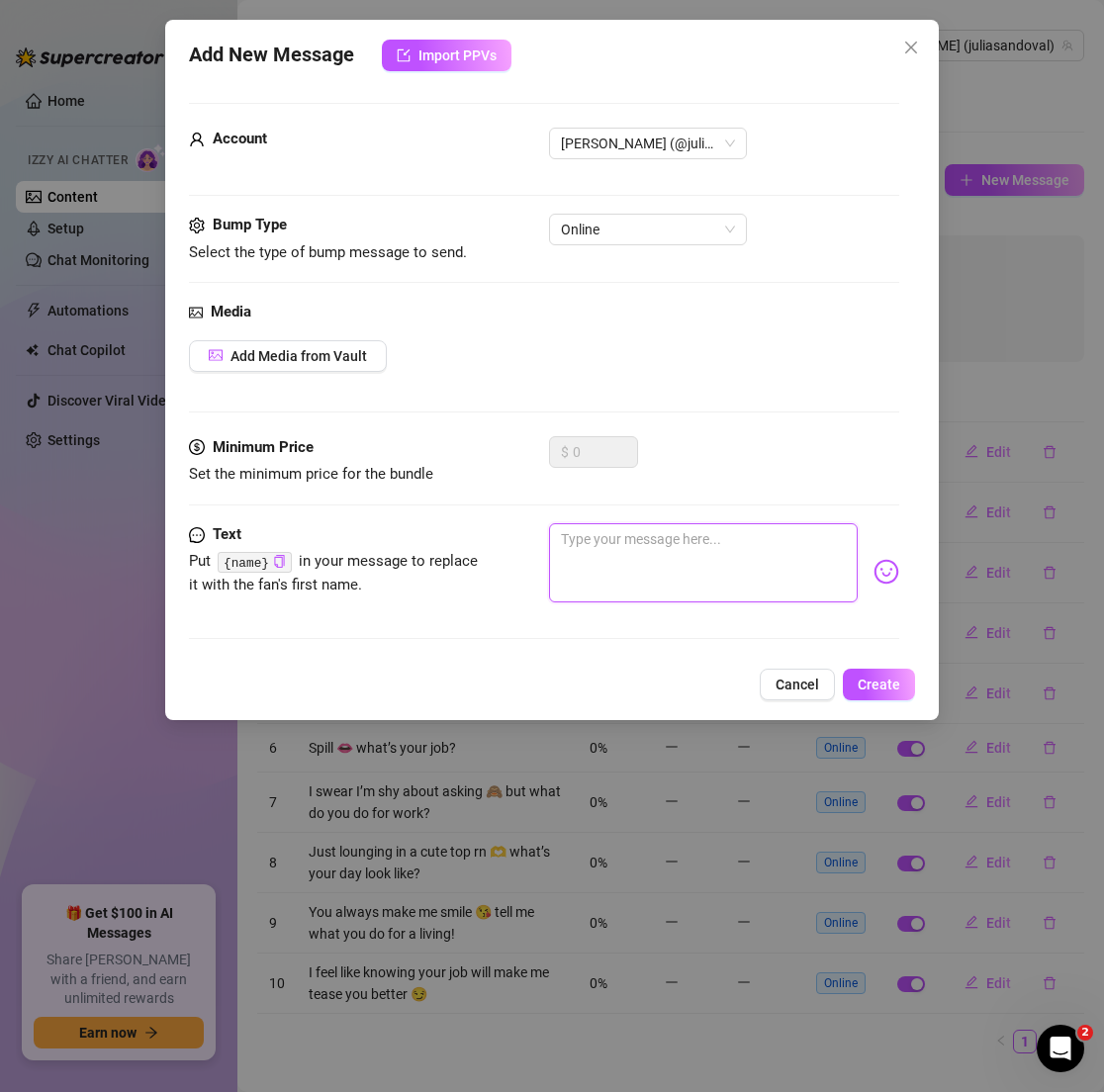
click at [703, 566] on textarea at bounding box center [702, 563] width 308 height 79
paste textarea "Popped in to see if you’re still awake 👀"
type textarea "Popped in to see if you’re still awake 👀"
click at [901, 674] on button "Create" at bounding box center [878, 684] width 72 height 32
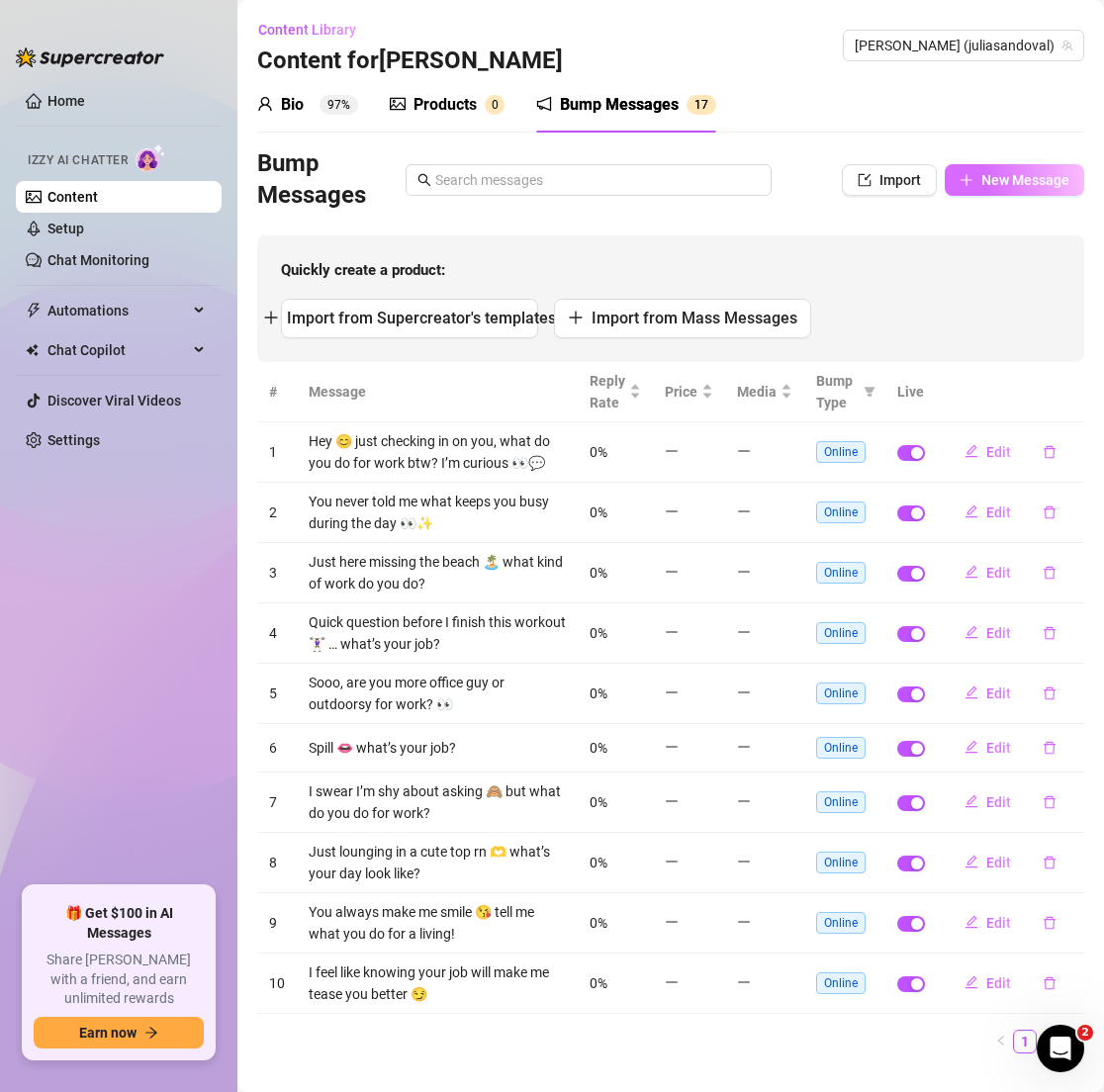
click at [1004, 168] on button "New Message" at bounding box center [1014, 180] width 139 height 32
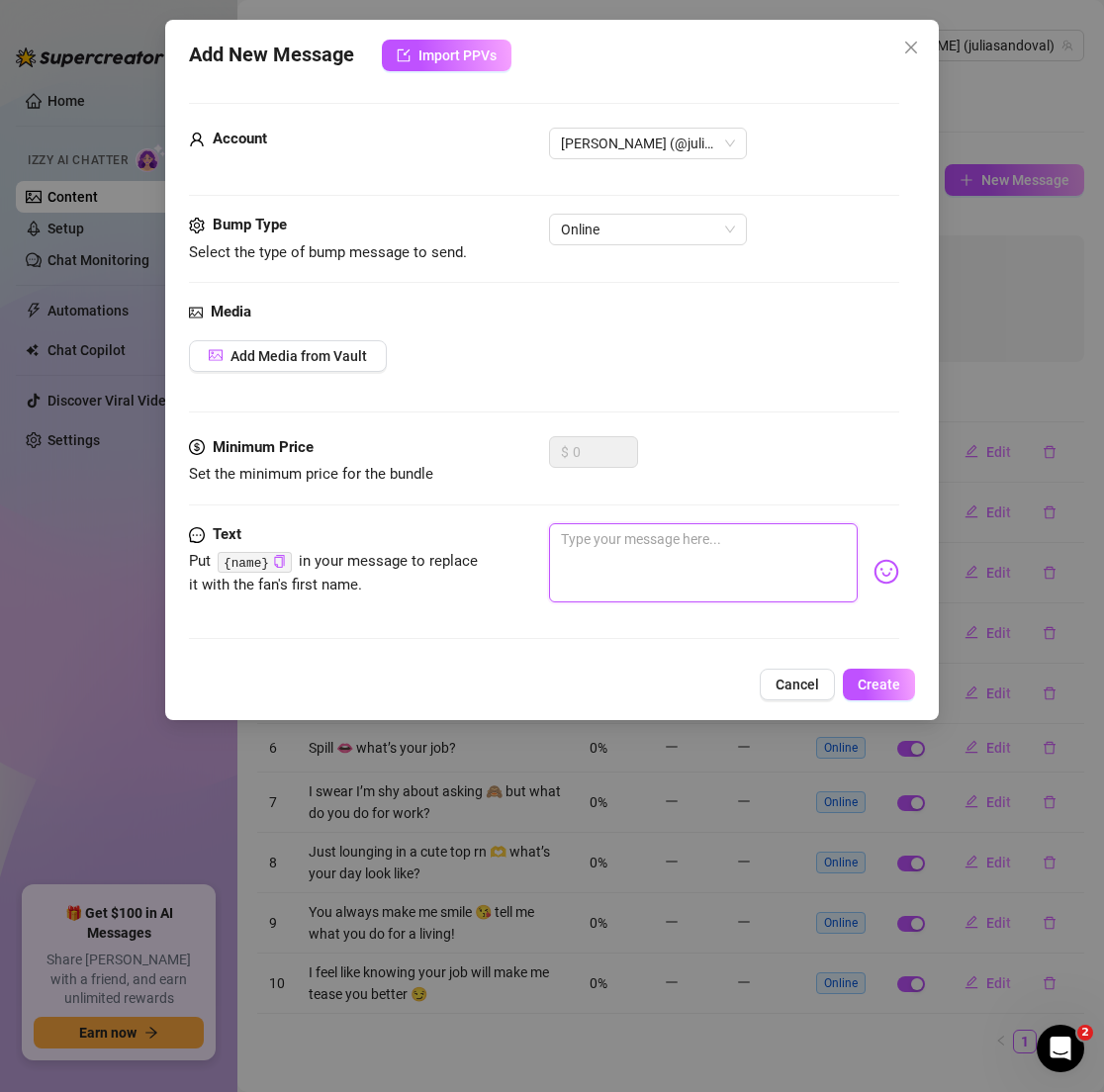
click at [633, 574] on textarea at bounding box center [702, 563] width 308 height 79
paste textarea "I might be shy but I love it when you say hi first 🥹💫"
type textarea "I might be shy but I love it when you say hi first 🥹💫"
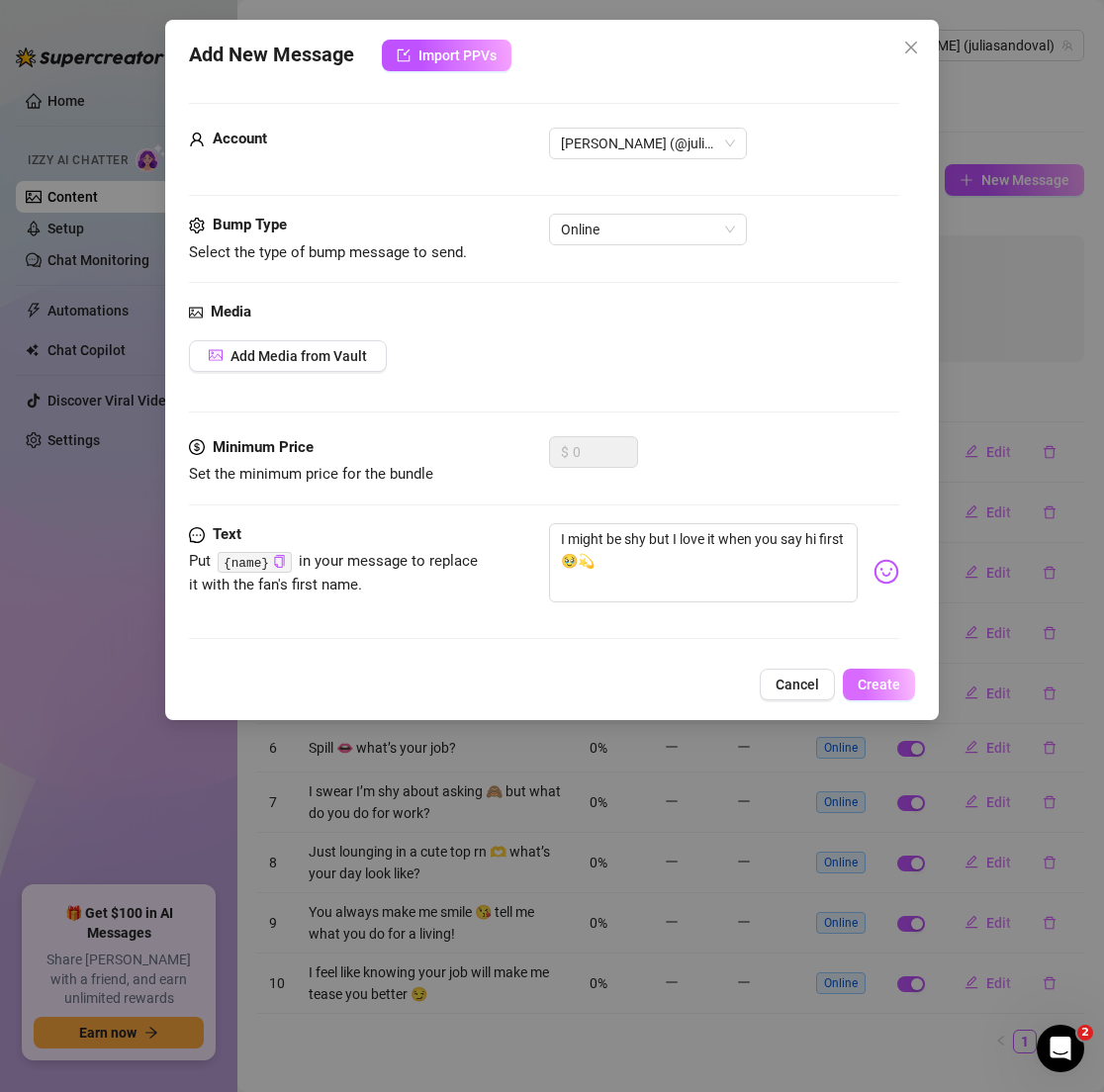
click at [881, 685] on span "Create" at bounding box center [878, 684] width 43 height 16
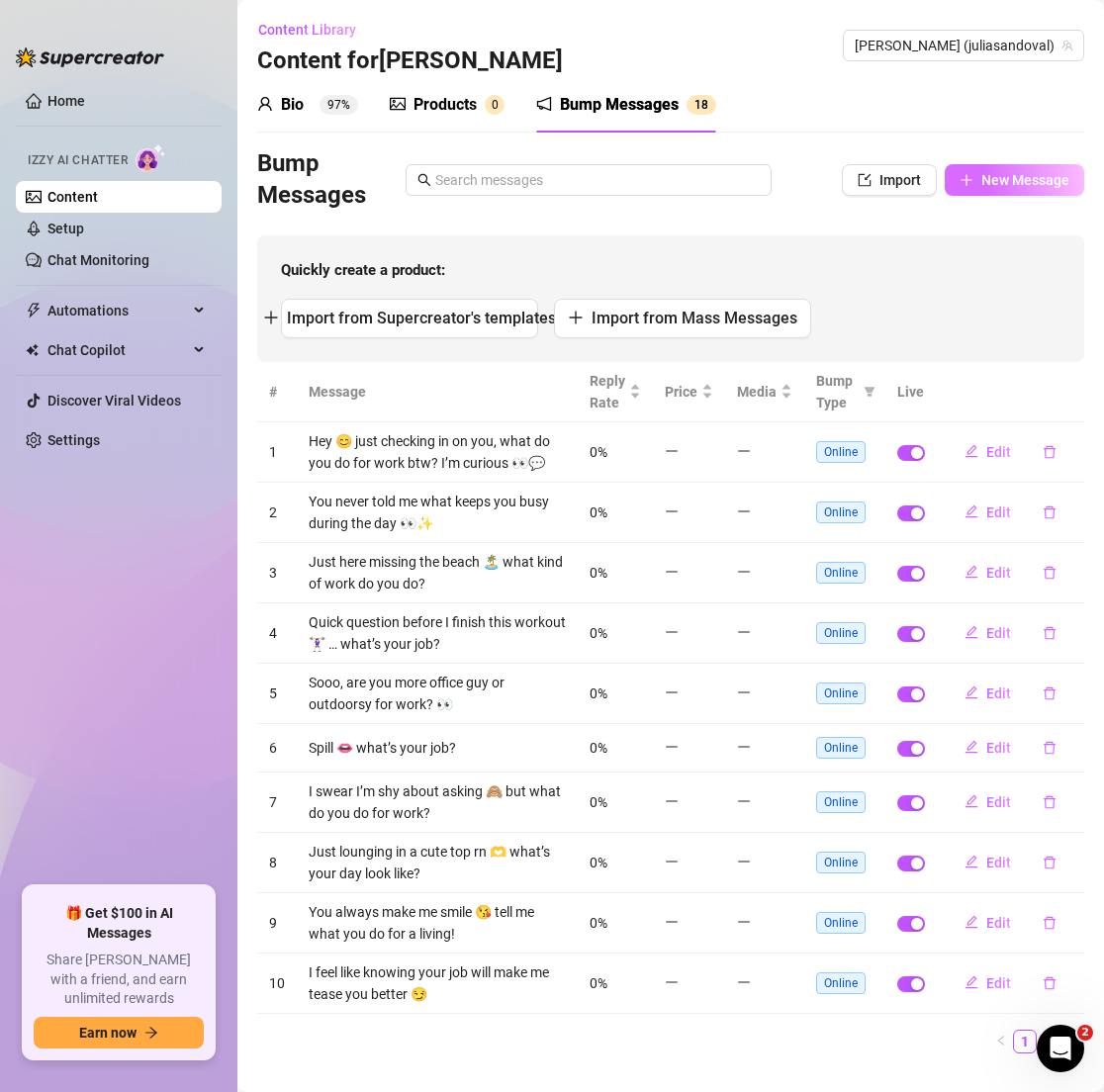
click at [945, 188] on button "New Message" at bounding box center [1014, 180] width 139 height 32
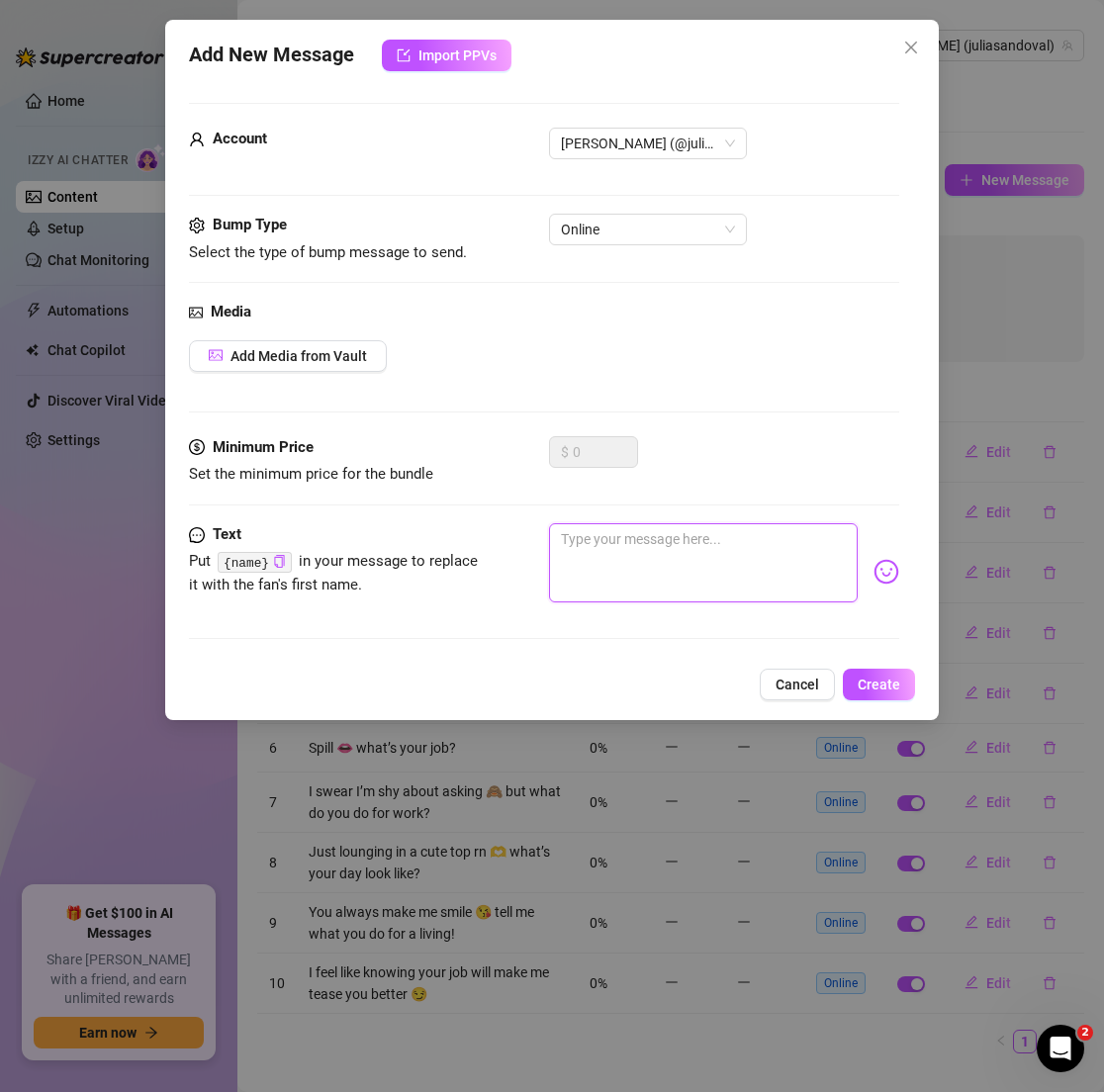
click at [641, 525] on textarea at bounding box center [702, 563] width 308 height 79
paste textarea "Should I take a cute mirror selfie for you"
type textarea "Should I take a cute mirror selfie for you"
click at [869, 688] on span "Create" at bounding box center [878, 684] width 43 height 16
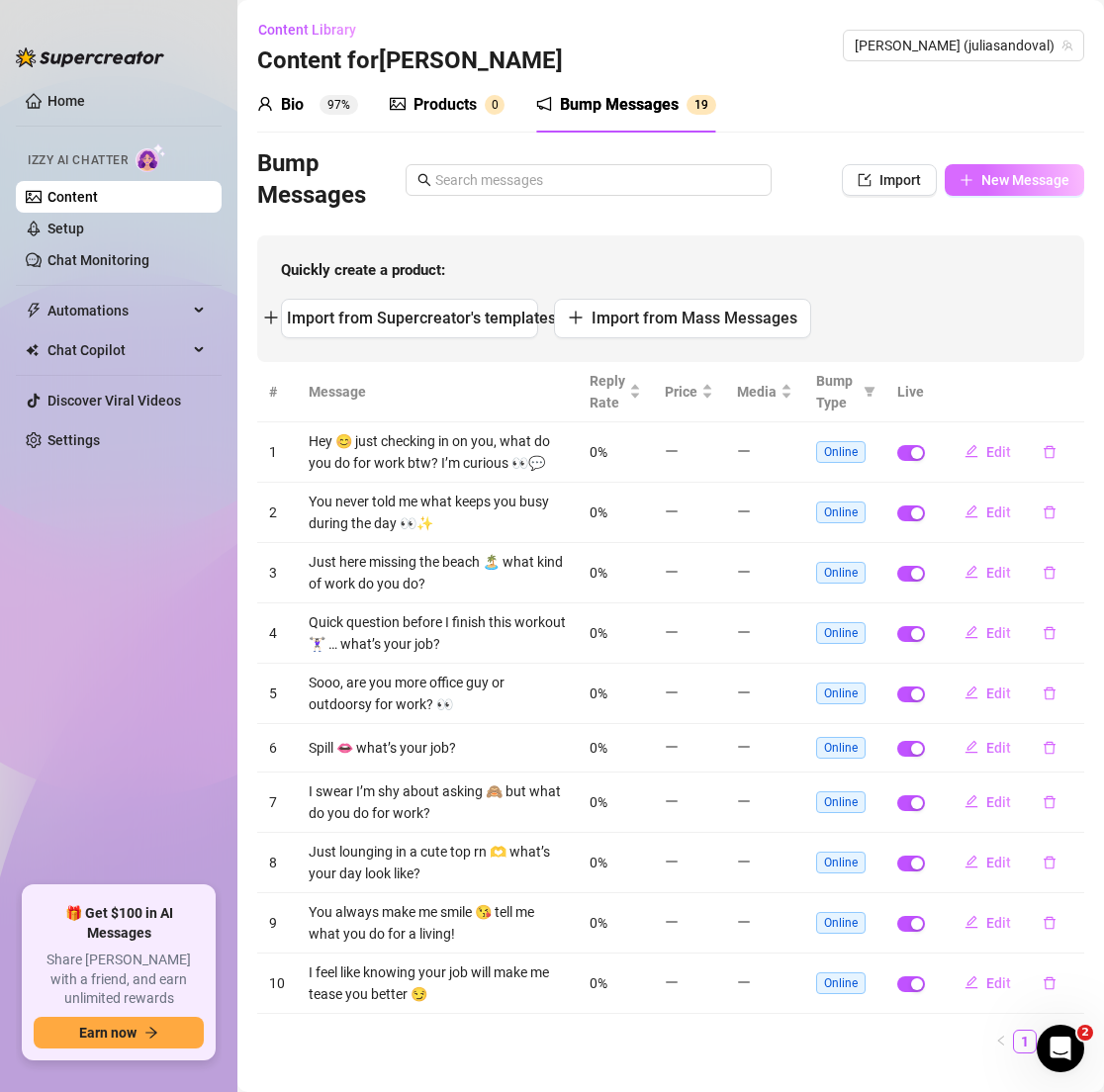
click at [982, 184] on span "New Message" at bounding box center [1025, 180] width 88 height 16
click at [960, 187] on span "button" at bounding box center [966, 180] width 14 height 16
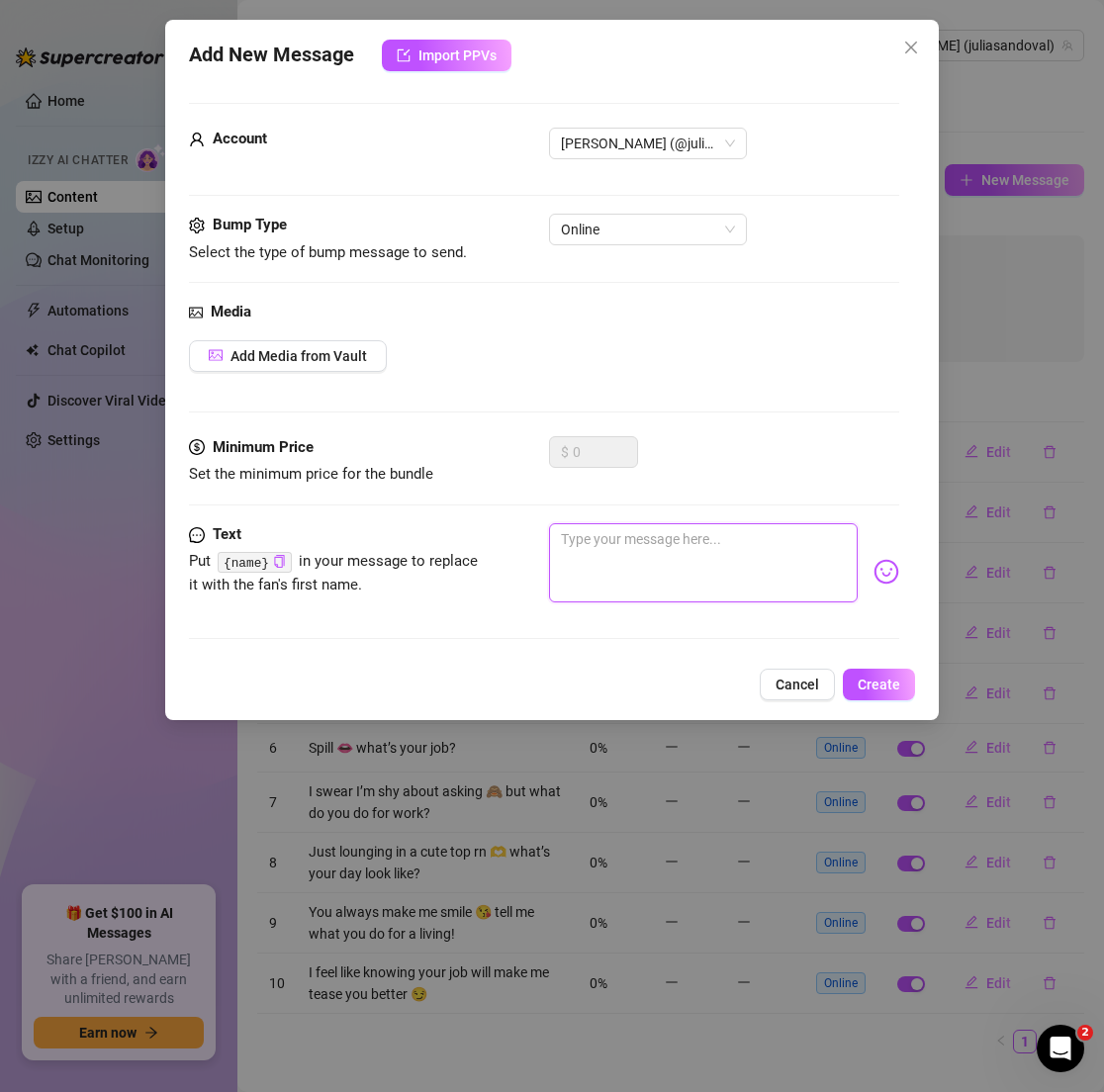
click at [636, 546] on textarea at bounding box center [702, 563] width 308 height 79
paste textarea "My shorts feel a little cheeky [DATE] 🙈"
type textarea "My shorts feel a little cheeky [DATE] 🙈"
click at [881, 671] on button "Create" at bounding box center [878, 684] width 72 height 32
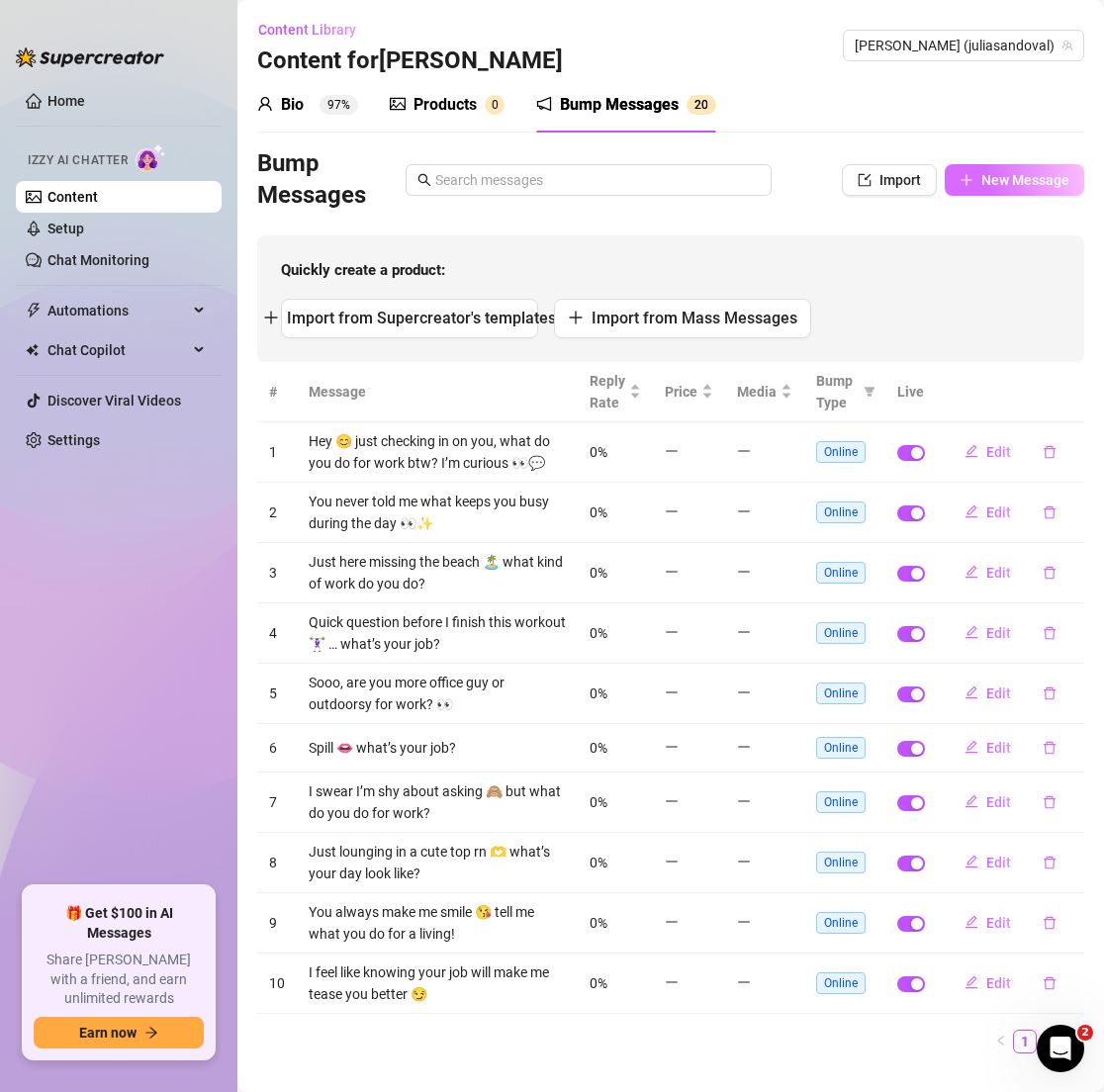
click at [981, 185] on span "New Message" at bounding box center [1025, 180] width 88 height 16
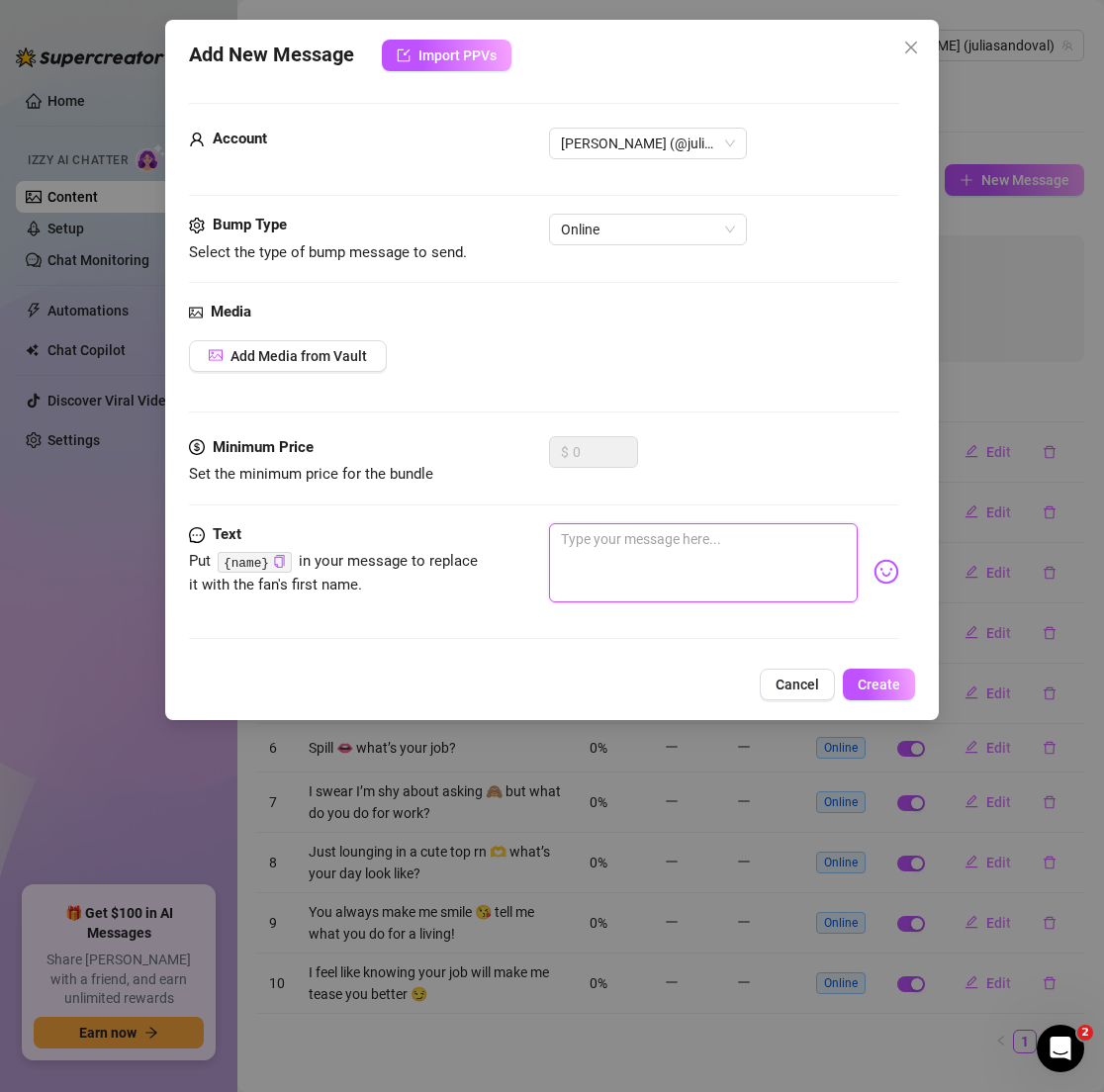
click at [661, 548] on textarea at bounding box center [702, 563] width 308 height 79
paste textarea "What’s your go-to snack on lazy days? 🍿"
type textarea "What’s your go-to snack on lazy days? 🍿"
click at [878, 682] on span "Create" at bounding box center [878, 684] width 43 height 16
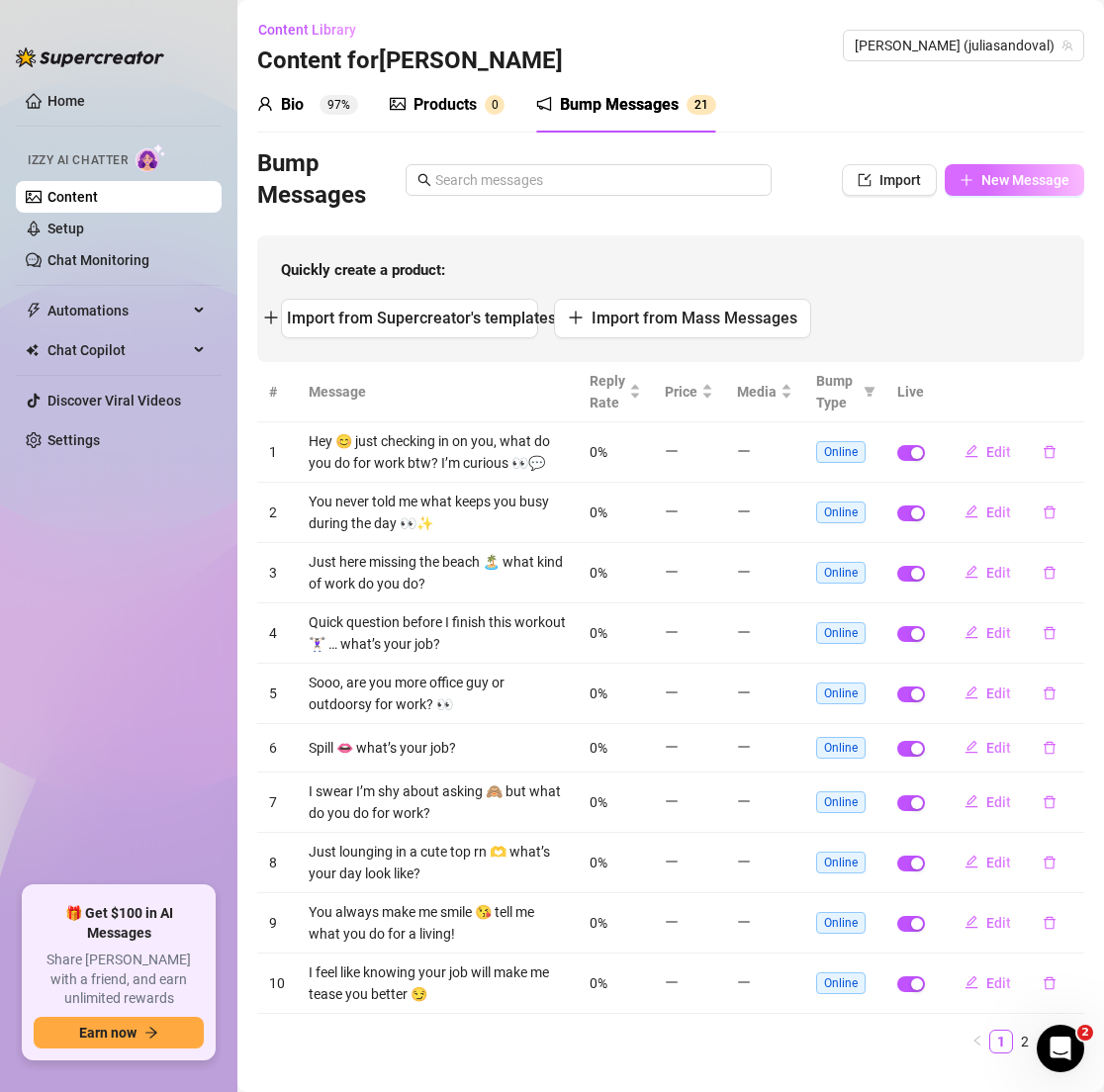
click at [986, 180] on span "New Message" at bounding box center [1025, 180] width 88 height 16
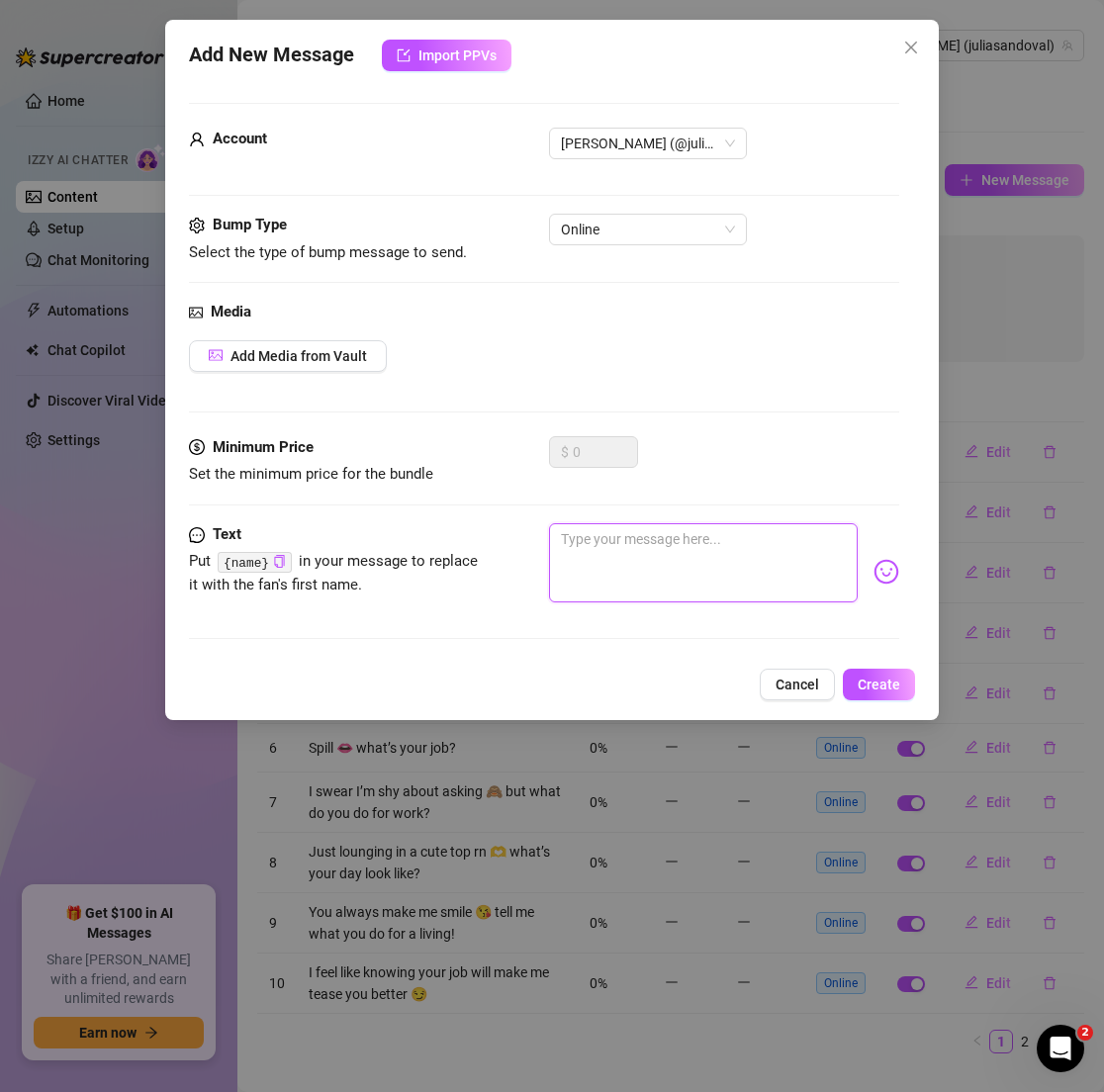
click at [684, 557] on textarea at bounding box center [702, 563] width 308 height 79
paste textarea "Tell me something fun about your day ✨"
type textarea "Tell me something fun about your day ✨"
click at [892, 692] on button "Create" at bounding box center [878, 684] width 72 height 32
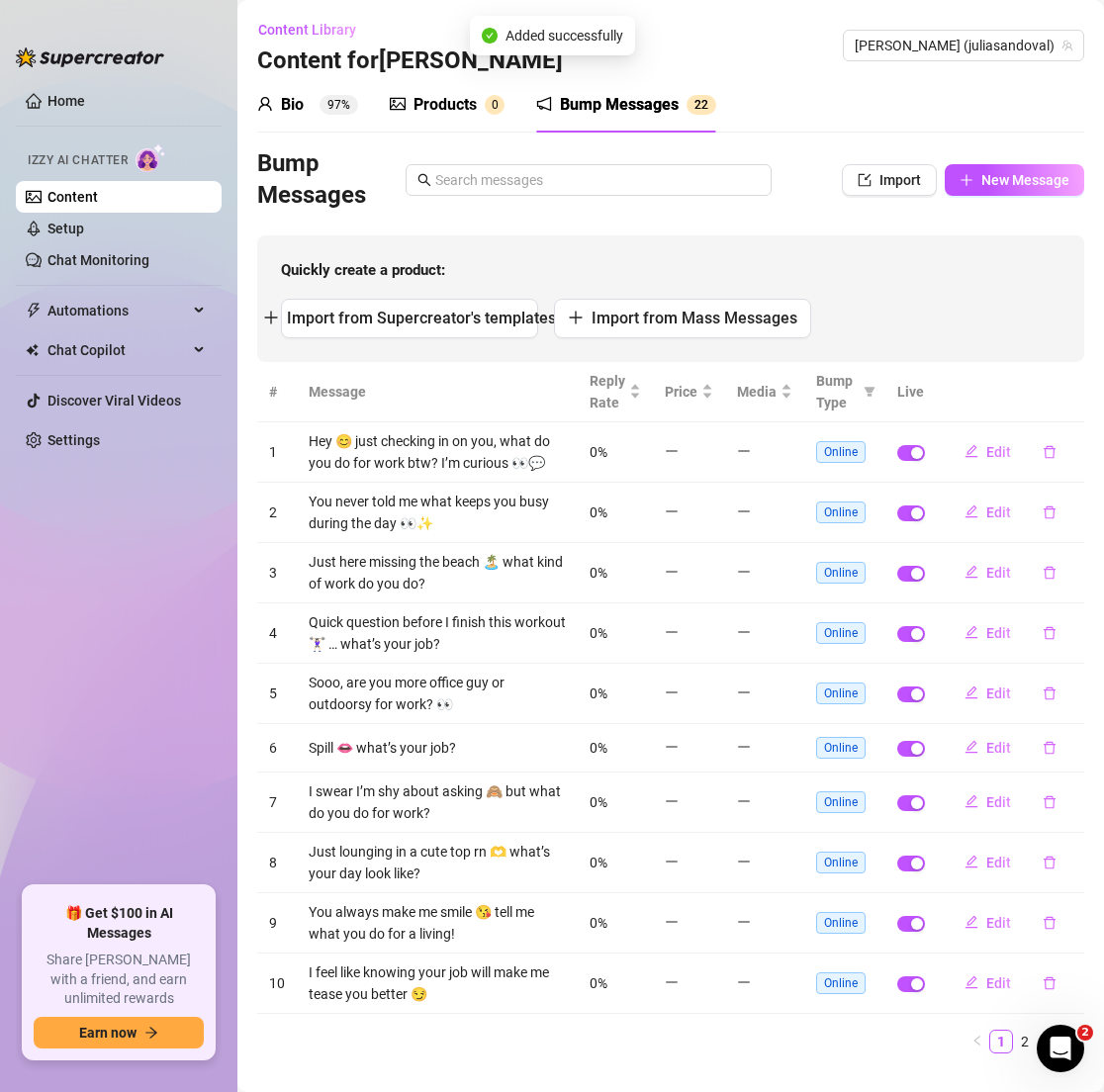
click at [968, 197] on div "Bump Messages Import New Message" at bounding box center [671, 180] width 827 height 63
click at [966, 170] on button "New Message" at bounding box center [1014, 180] width 139 height 32
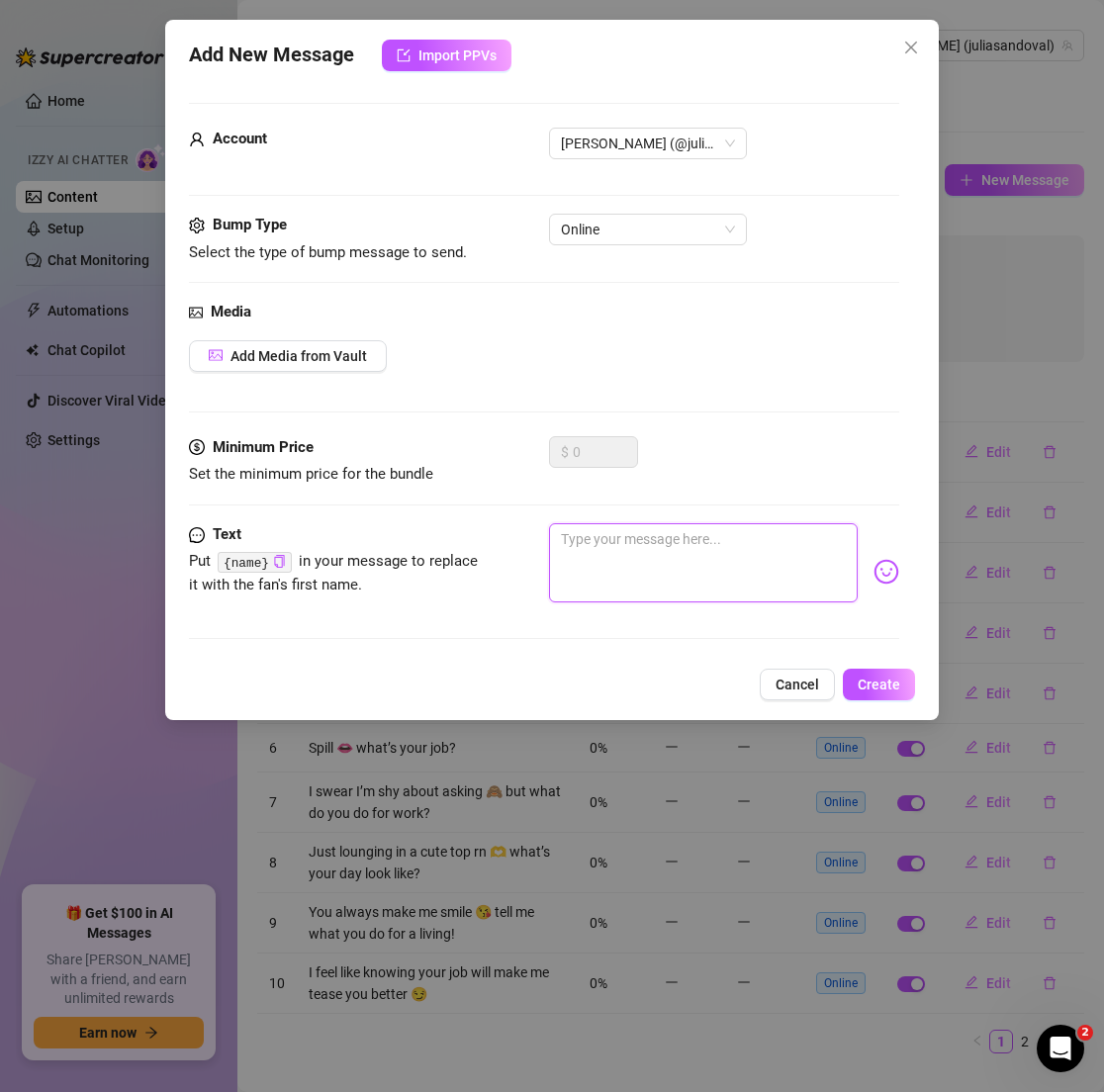
click at [657, 571] on textarea at bounding box center [702, 563] width 308 height 79
paste textarea "I just brewed tea 🍵 come chat with me."
type textarea "I just brewed tea 🍵 come chat with me."
click at [875, 680] on span "Create" at bounding box center [878, 684] width 43 height 16
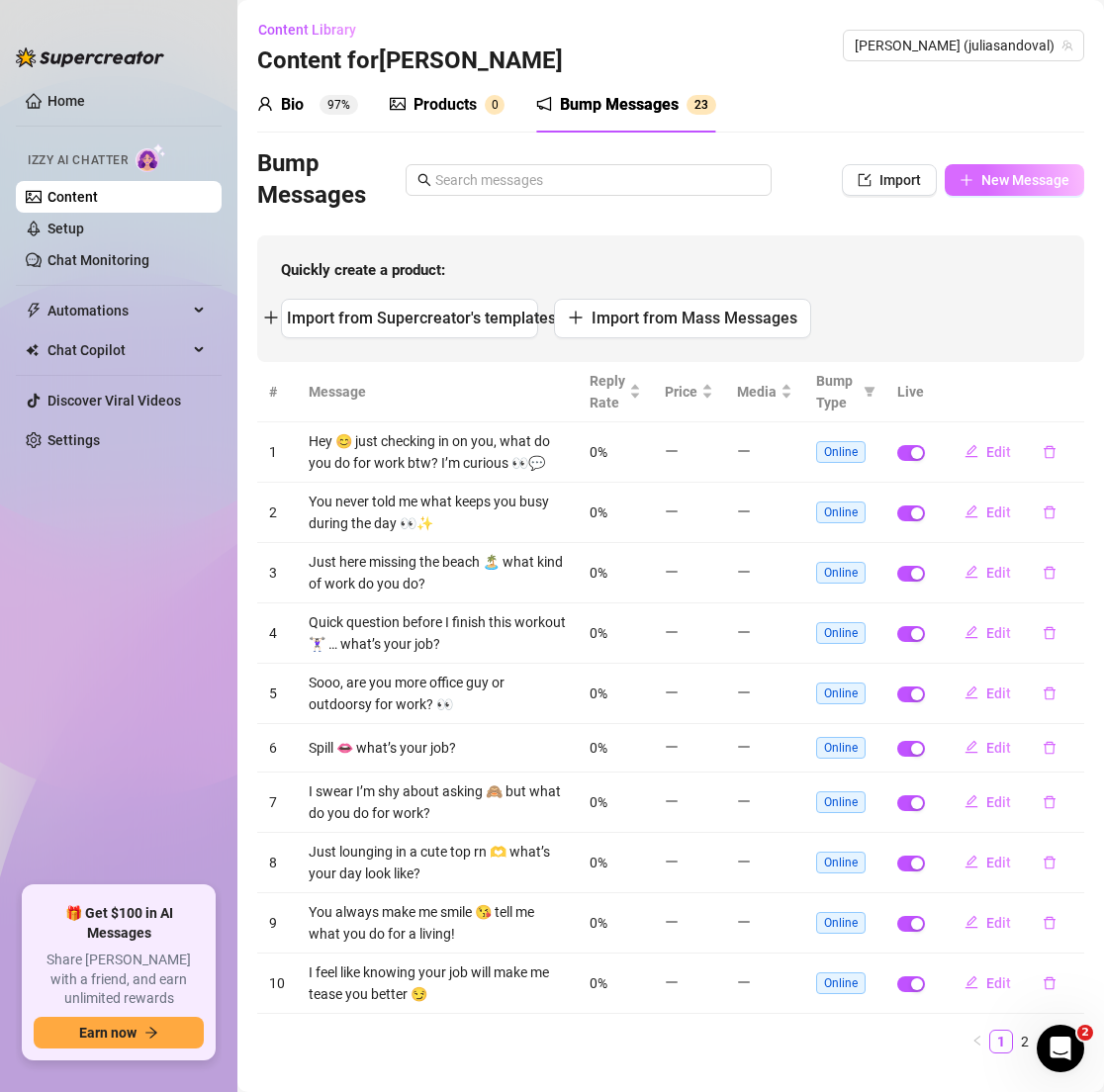
click at [991, 184] on span "New Message" at bounding box center [1025, 180] width 88 height 16
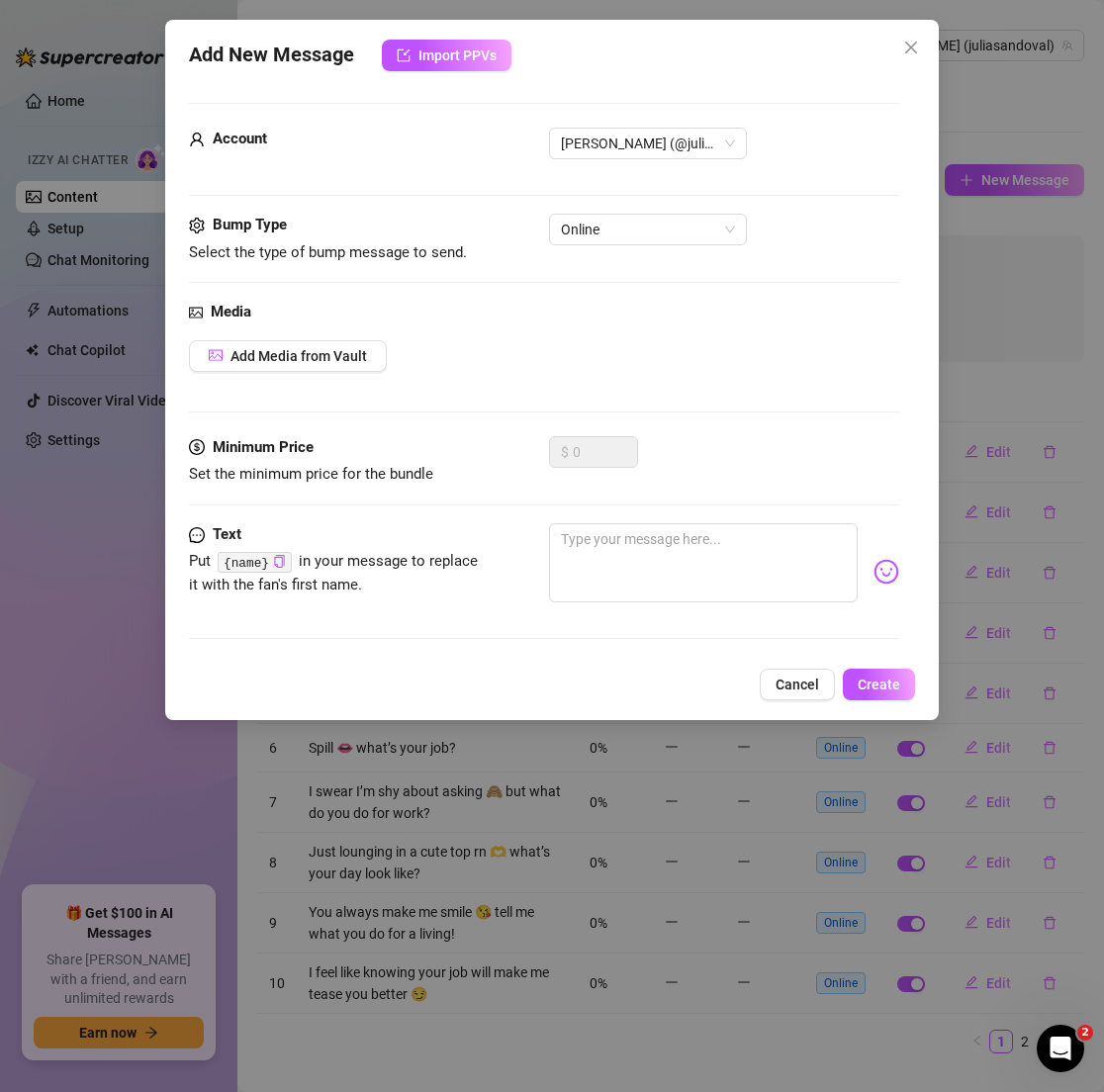
click at [710, 515] on div "Minimum Price Set the minimum price for the bundle $ 0" at bounding box center [543, 480] width 709 height 87
click at [712, 542] on textarea at bounding box center [702, 563] width 308 height 79
paste textarea "Be honest… are you a morning or night person? 🌙"
type textarea "Be honest… are you a morning or night person? 🌙"
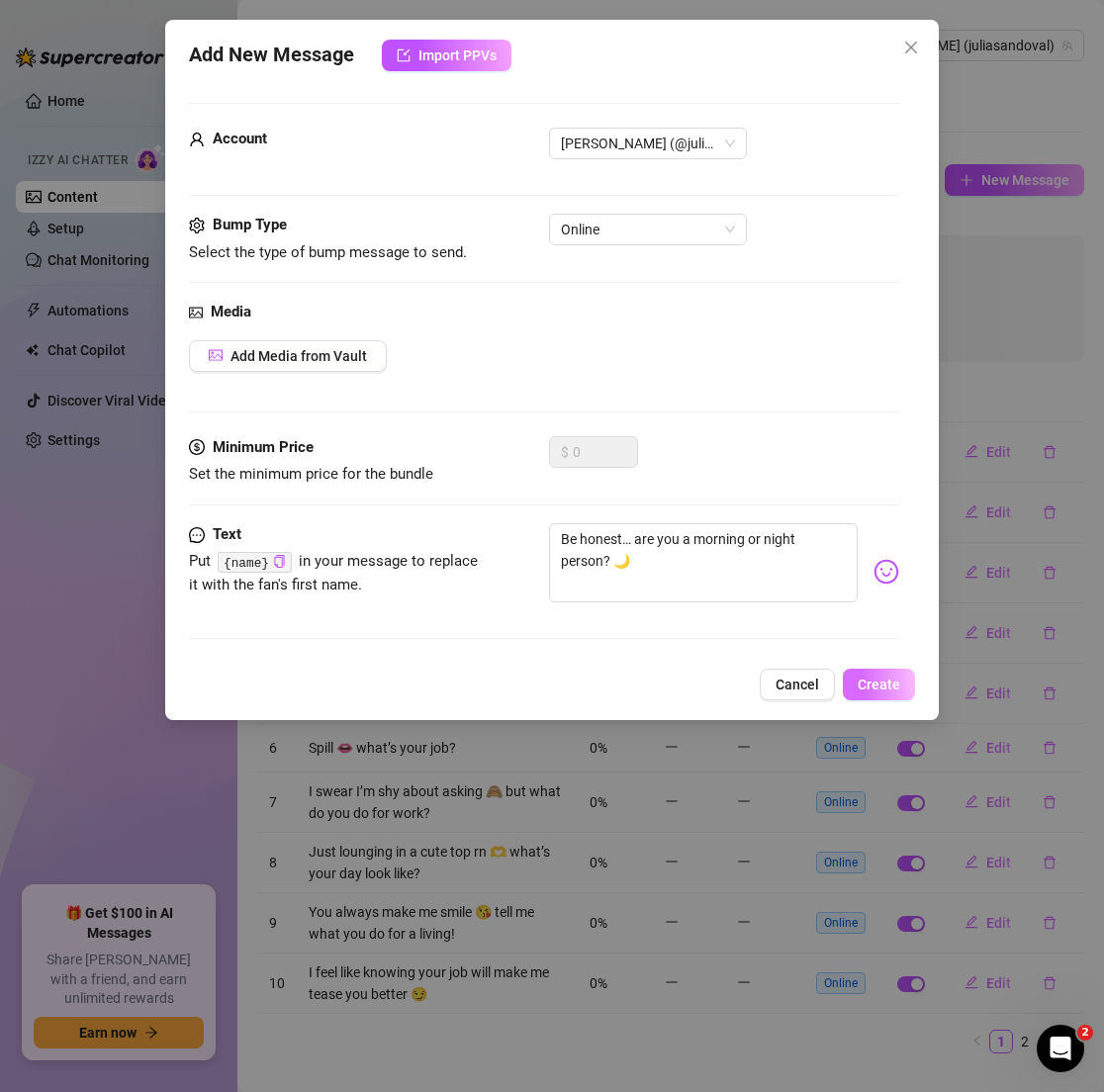
click at [894, 685] on span "Create" at bounding box center [878, 684] width 43 height 16
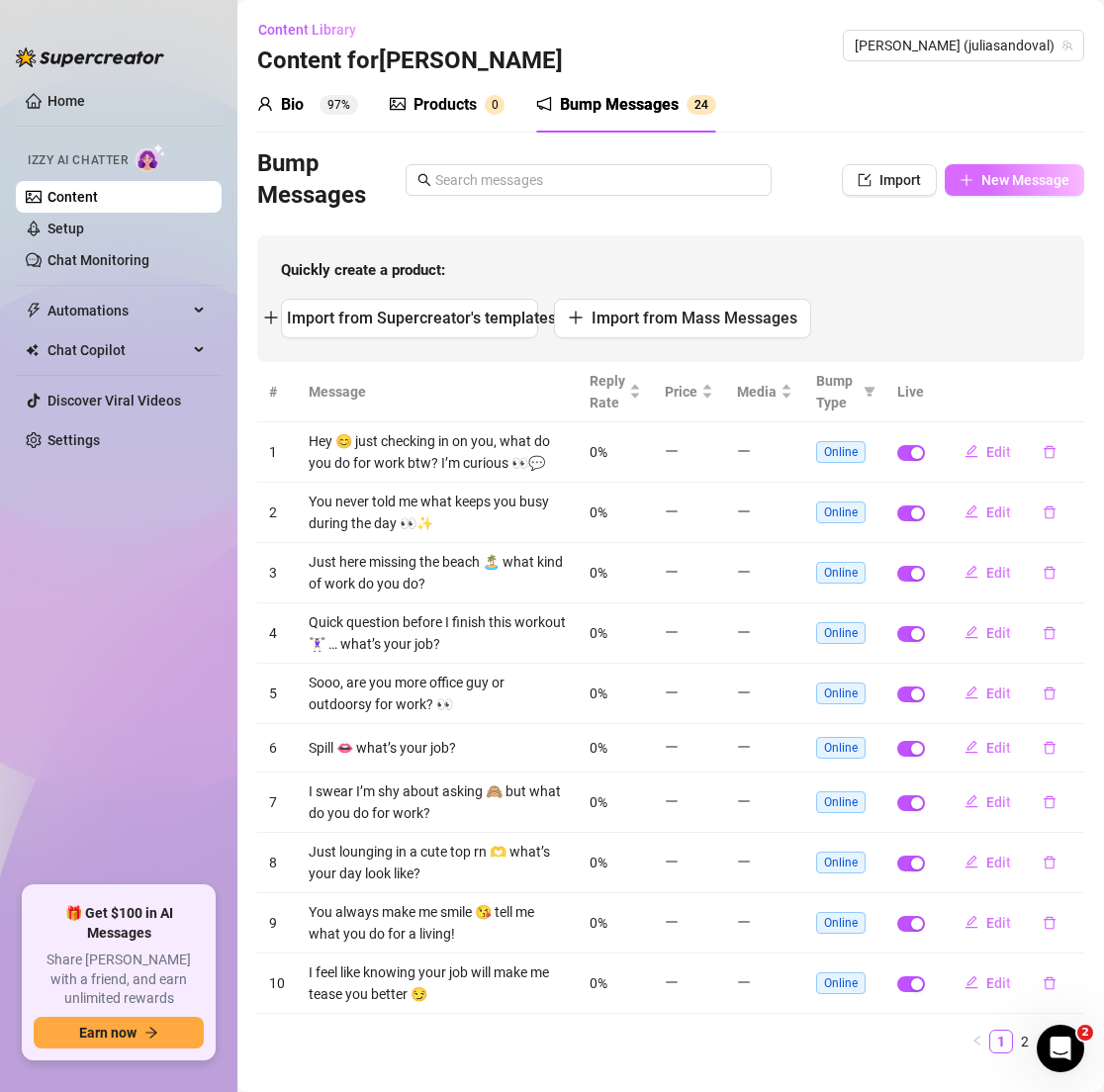
click at [952, 172] on button "New Message" at bounding box center [1014, 180] width 139 height 32
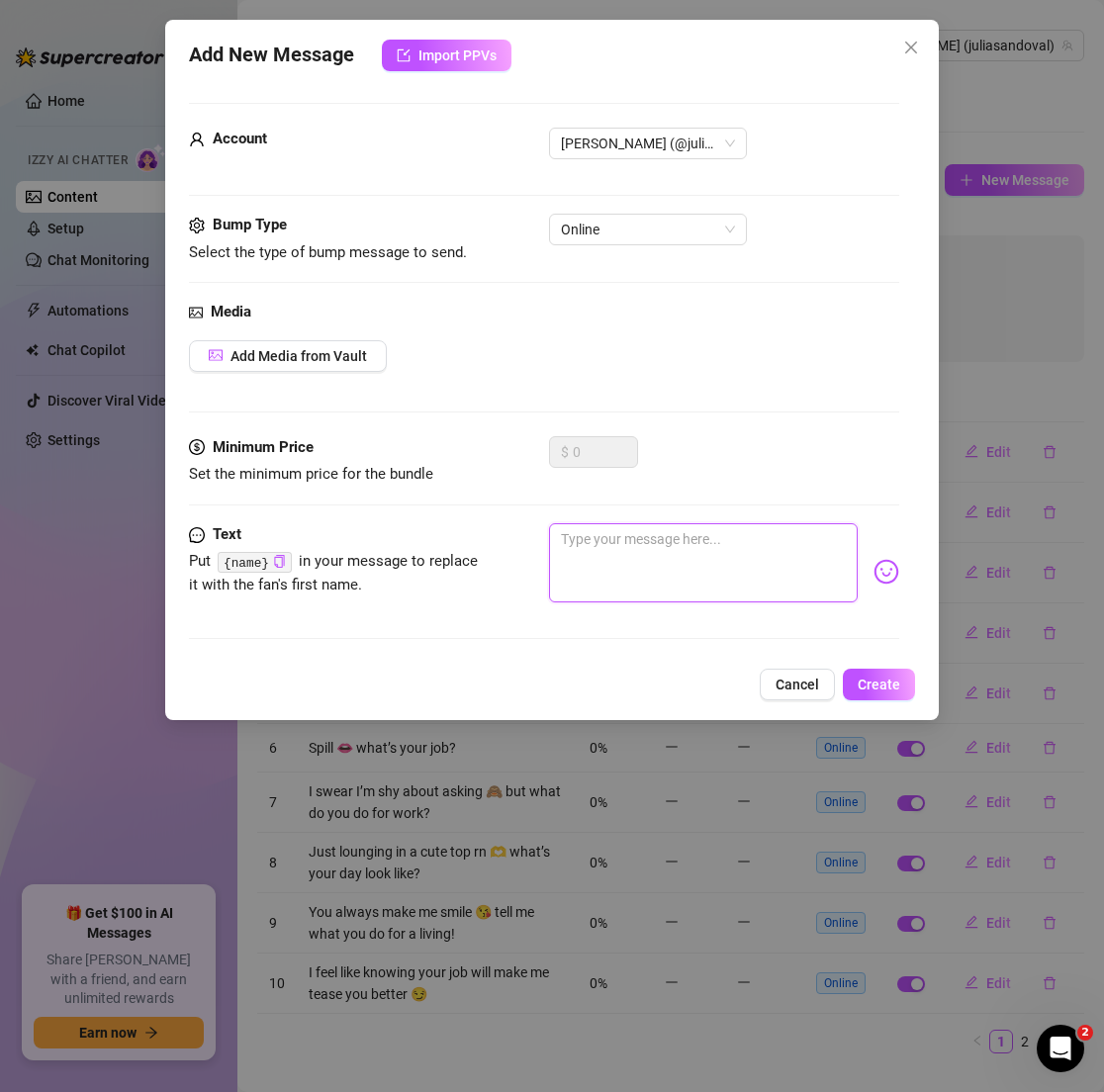
click at [600, 573] on textarea at bounding box center [702, 563] width 308 height 79
paste textarea "What’s one thing that always makes you smile? 🥹"
type textarea "What’s one thing that always makes you smile? 🥹"
click at [888, 693] on button "Create" at bounding box center [878, 684] width 72 height 32
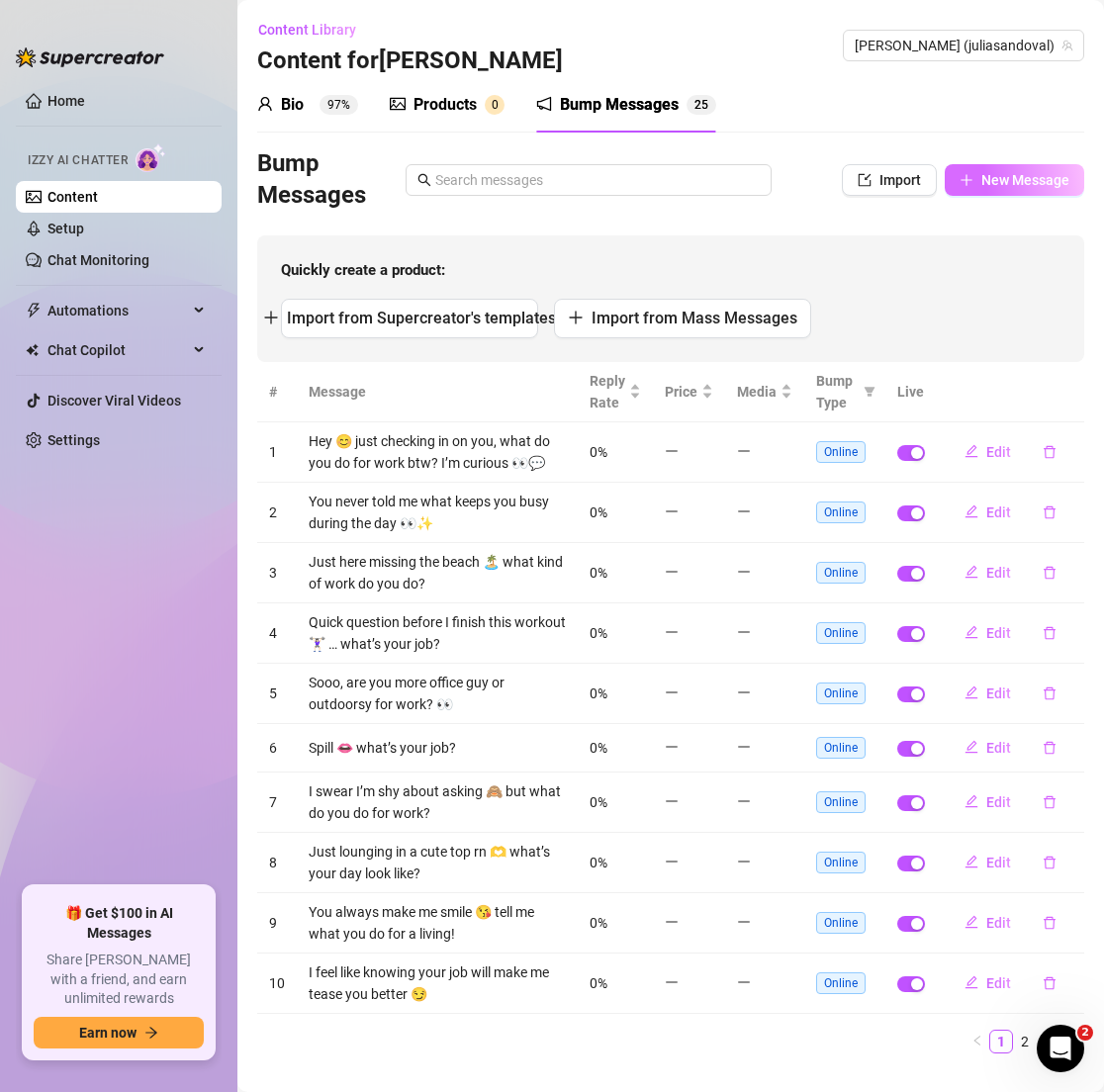
click at [981, 187] on span "New Message" at bounding box center [1025, 180] width 88 height 16
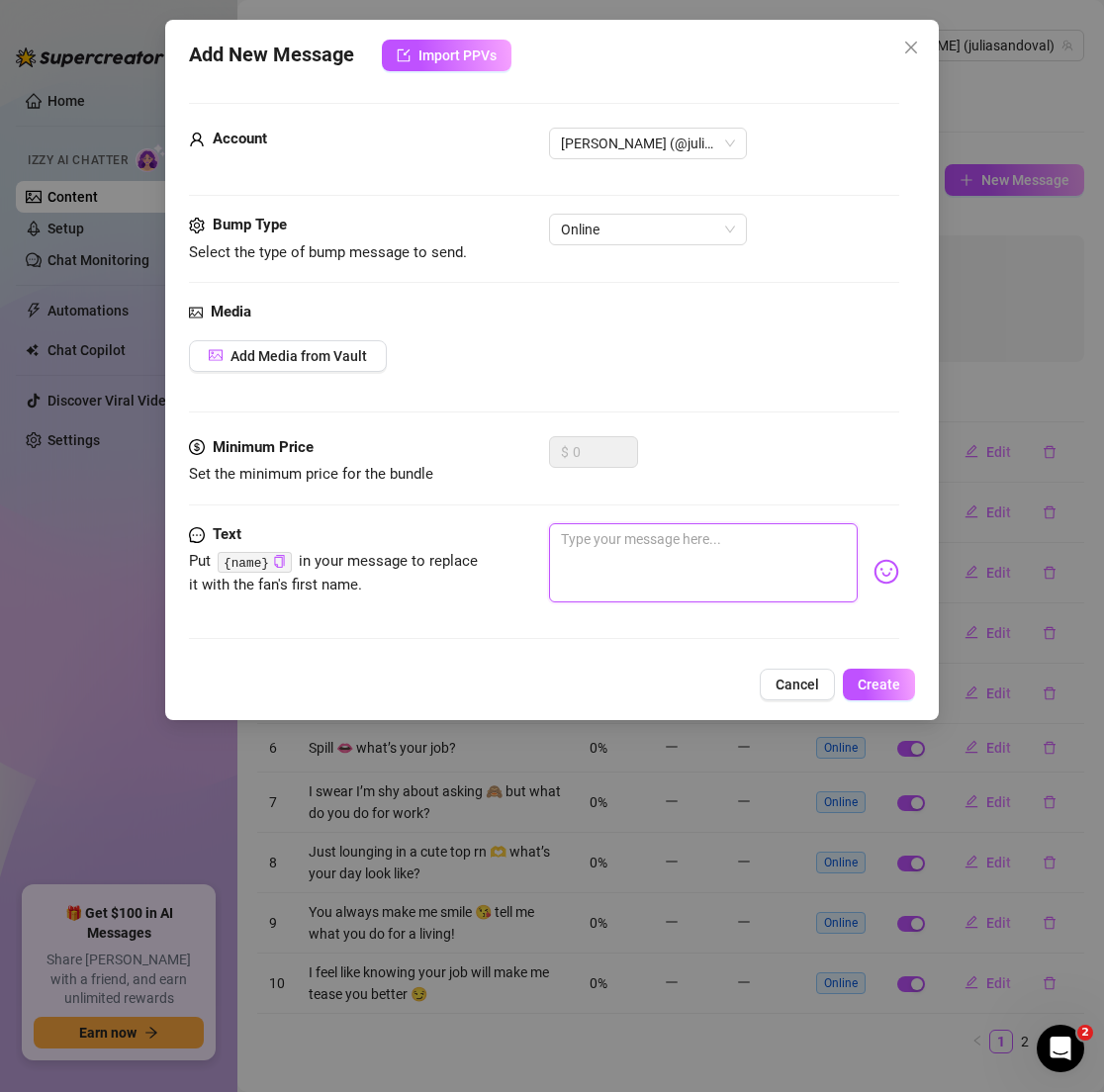
click at [705, 538] on textarea at bounding box center [702, 563] width 308 height 79
paste textarea "If I made us drinks, what would you order? 🍹"
type textarea "If I made us drinks, what would you order? 🍹"
click at [898, 684] on span "Create" at bounding box center [878, 684] width 43 height 16
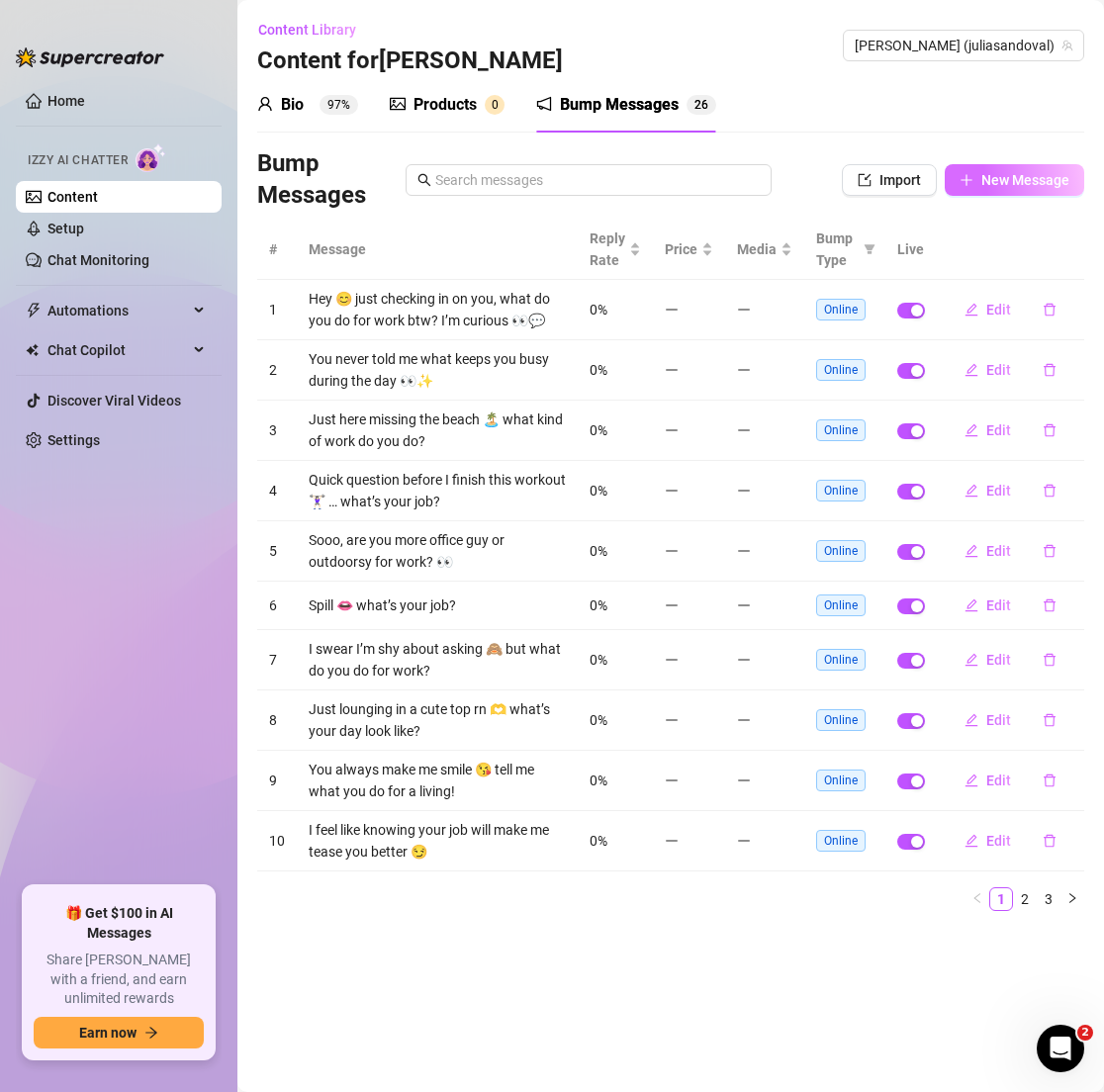
click at [1018, 183] on span "New Message" at bounding box center [1025, 180] width 88 height 16
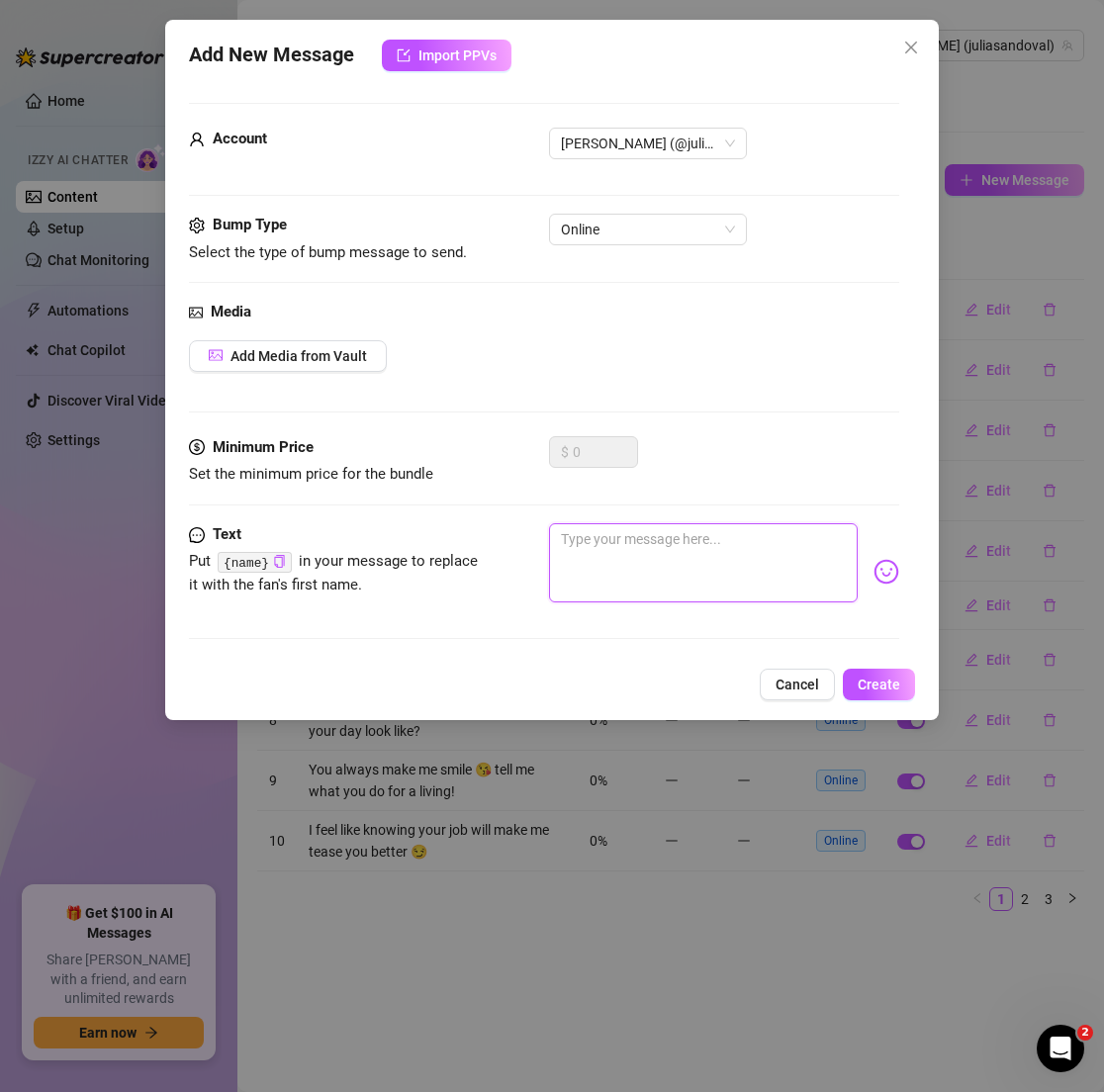
click at [694, 559] on textarea at bounding box center [702, 563] width 308 height 79
paste textarea "Would you rather see me in cute gym wear or an oversized tee? 😉"
type textarea "Would you rather see me in cute gym wear or an oversized tee? 😉"
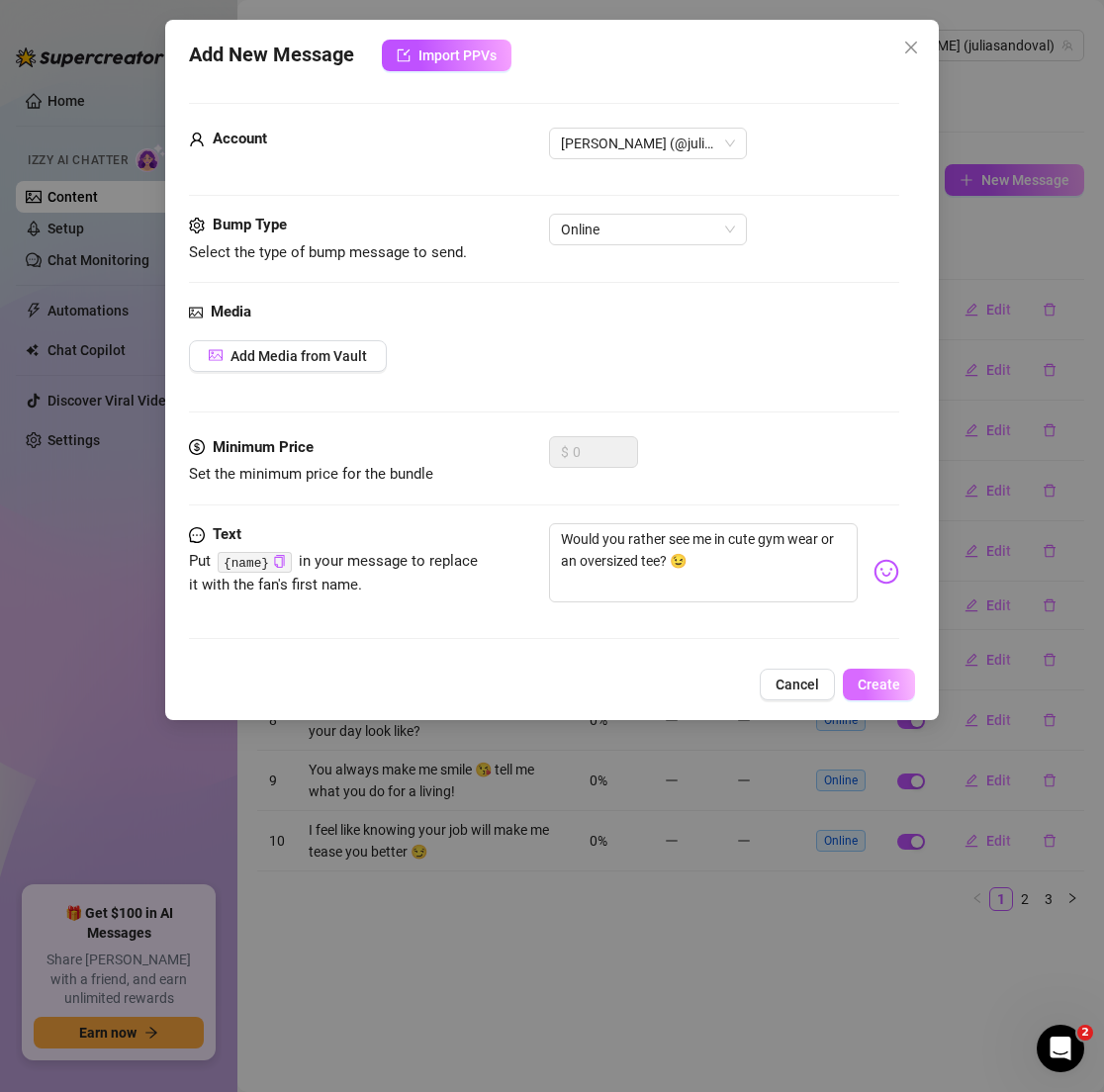
click at [895, 688] on span "Create" at bounding box center [878, 684] width 43 height 16
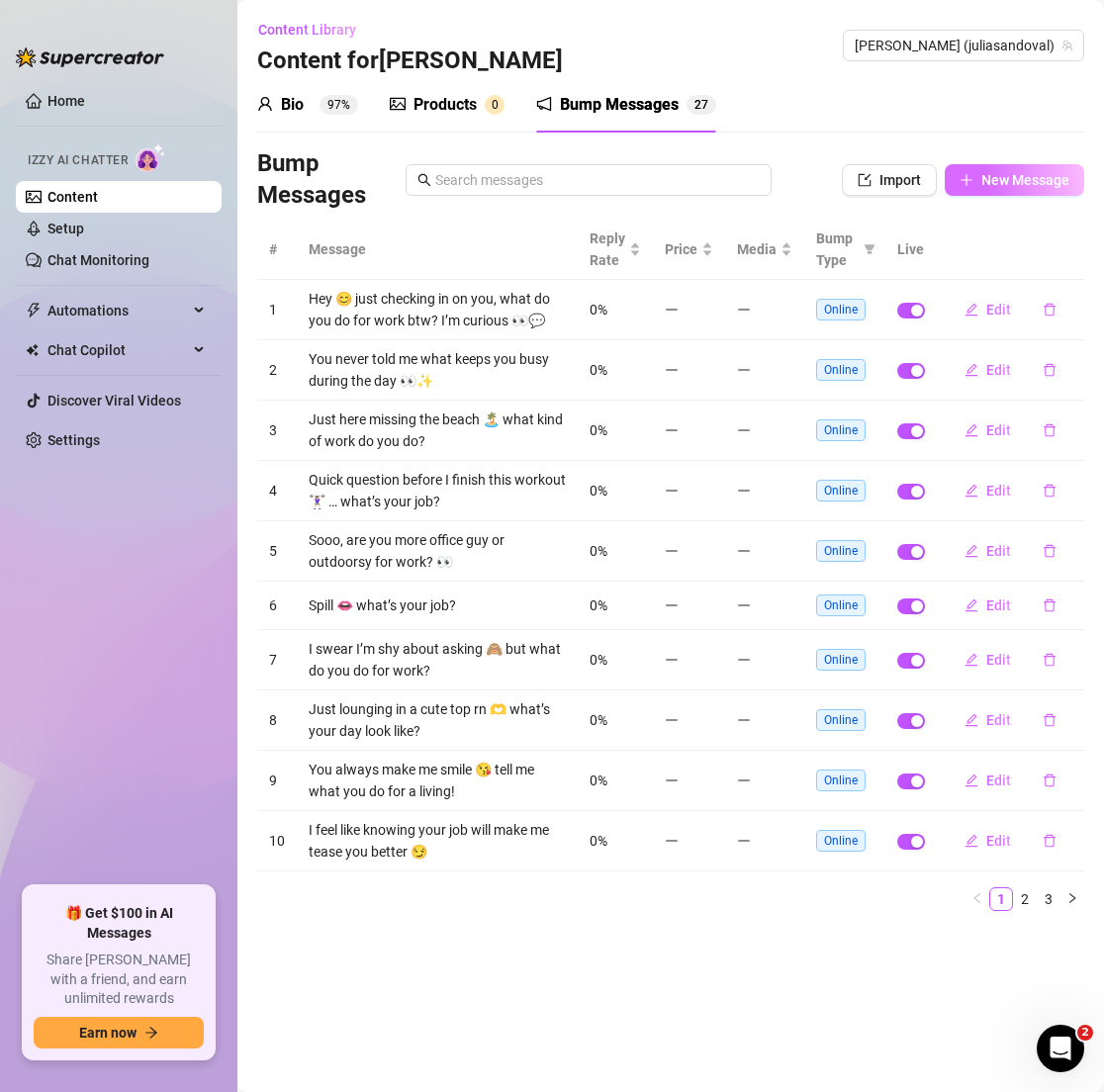
click at [990, 187] on span "New Message" at bounding box center [1025, 180] width 88 height 16
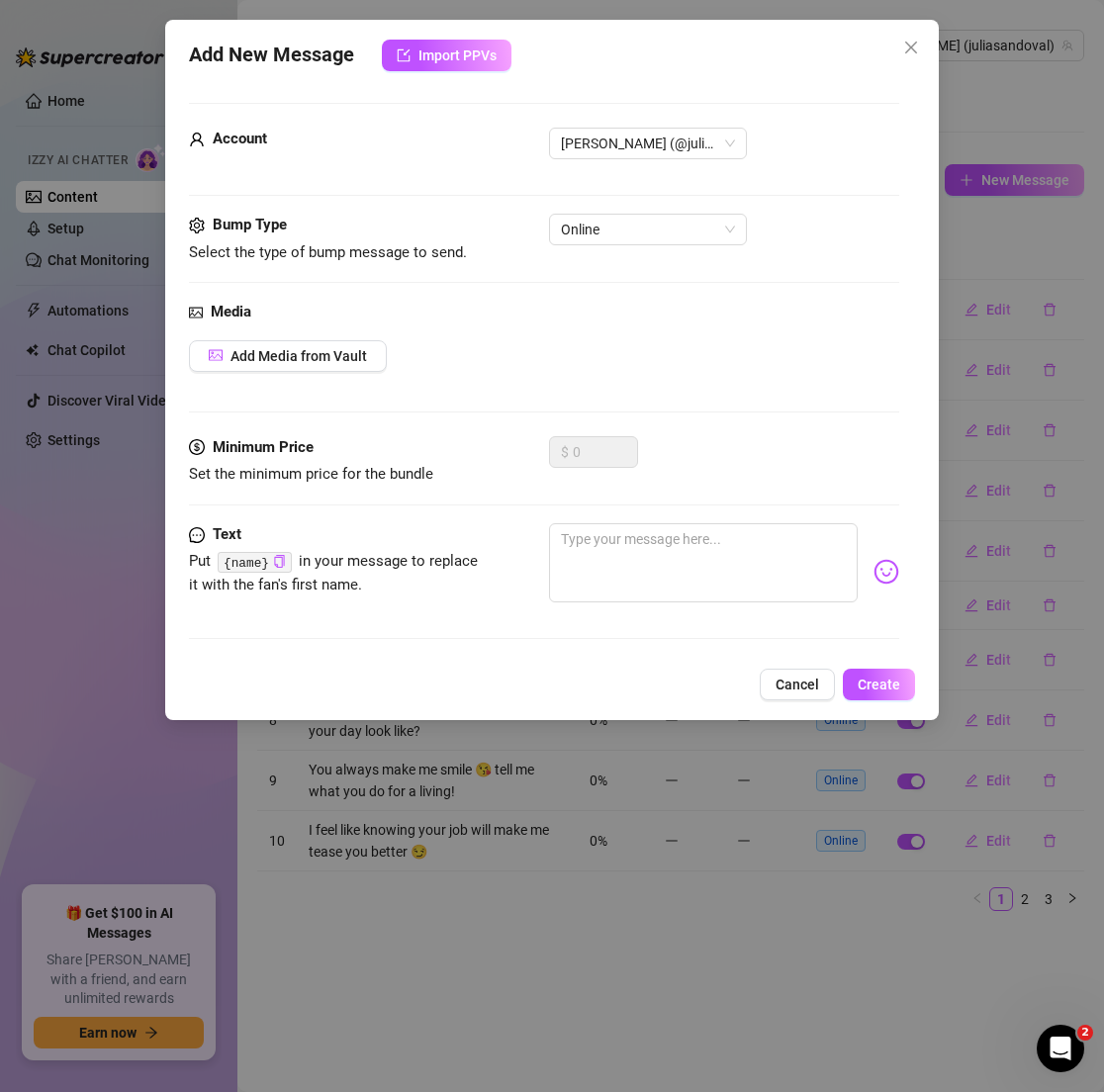
click at [641, 510] on div "Minimum Price Set the minimum price for the bundle $ 0" at bounding box center [543, 480] width 709 height 87
click at [641, 529] on textarea at bounding box center [702, 563] width 308 height 79
click at [648, 550] on textarea at bounding box center [702, 563] width 308 height 79
paste textarea "What’s your perfect weekend vibe? 🎉"
type textarea "What’s your perfect weekend vibe? 🎉"
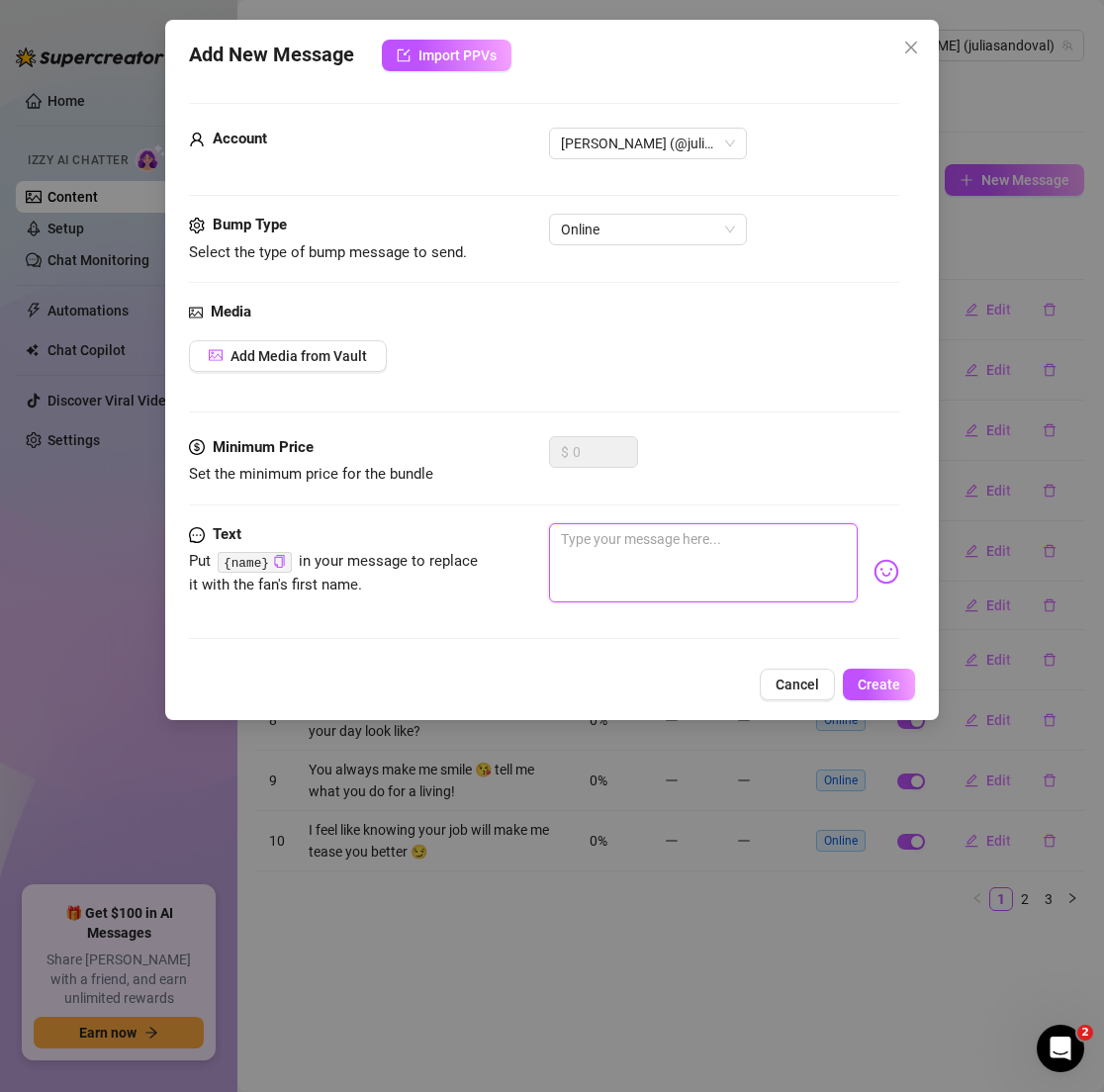
type textarea "What’s your perfect weekend vibe? 🎉"
type textarea "Type your message here..."
click at [690, 530] on textarea at bounding box center [702, 563] width 308 height 79
paste textarea "What’s your perfect weekend vibe? 🎉"
type textarea "What’s your perfect weekend vibe? 🎉"
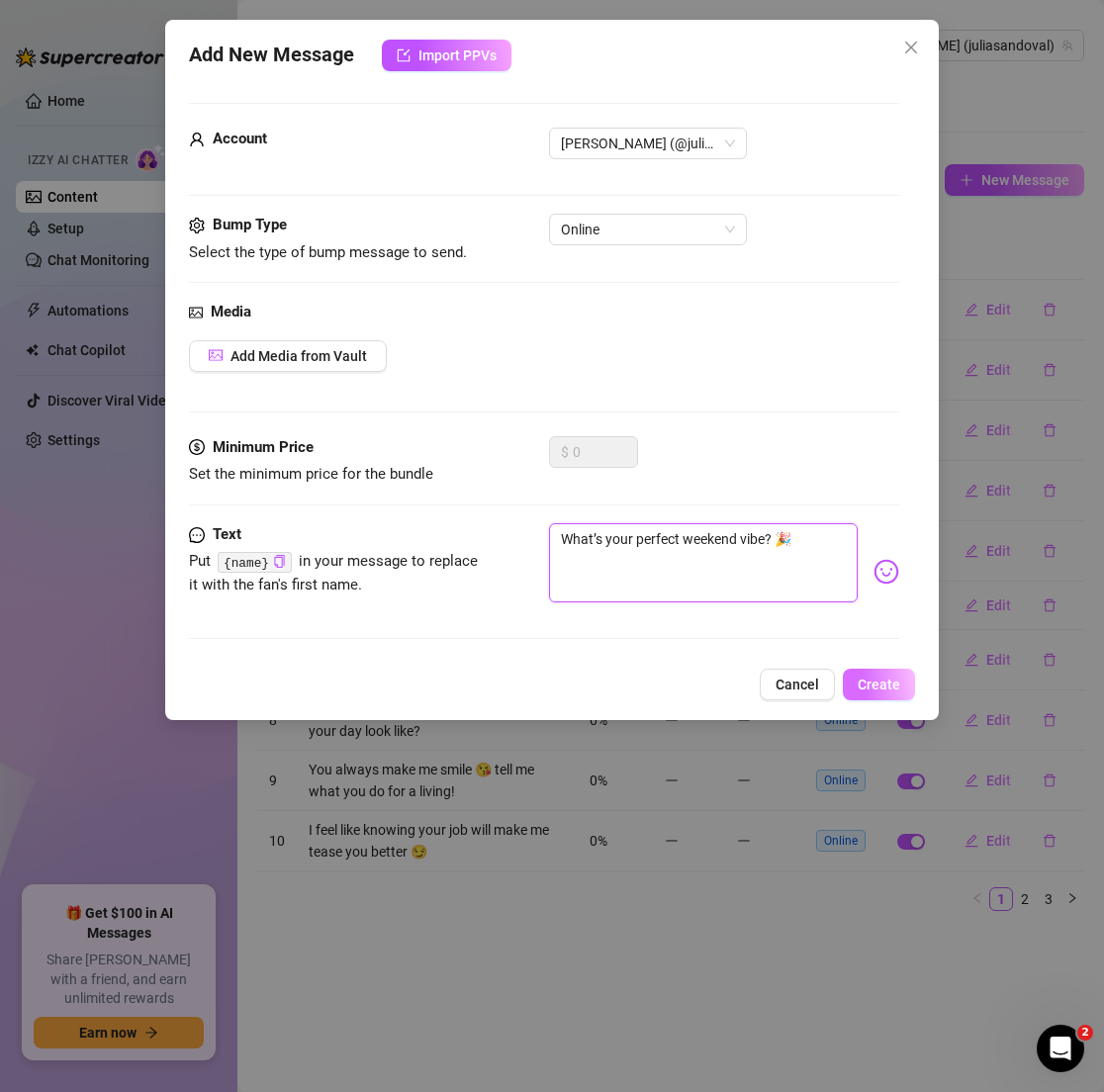
type textarea "What’s your perfect weekend vibe? 🎉"
click at [872, 682] on span "Create" at bounding box center [878, 684] width 43 height 16
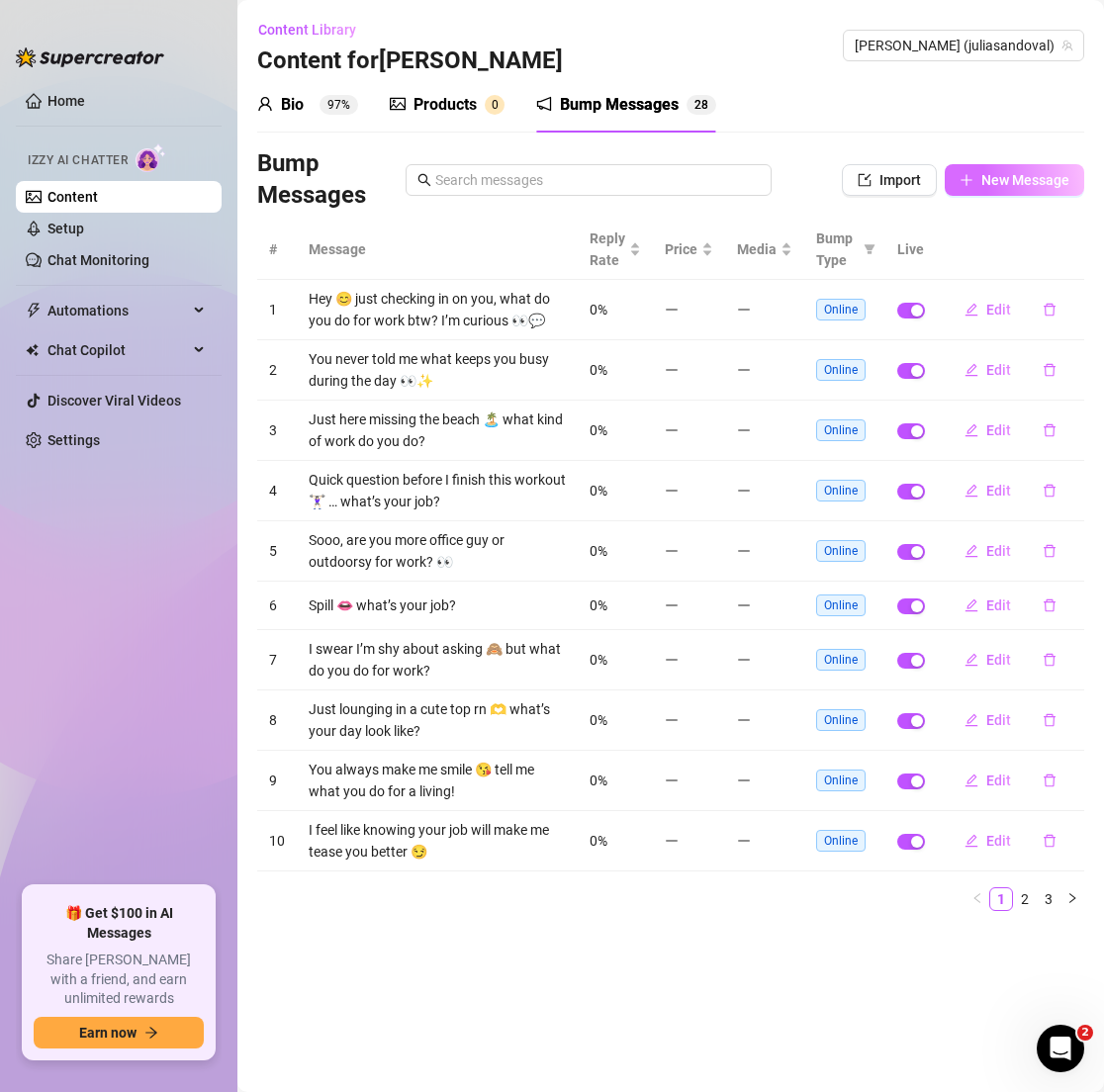
click at [982, 180] on span "New Message" at bounding box center [1025, 180] width 88 height 16
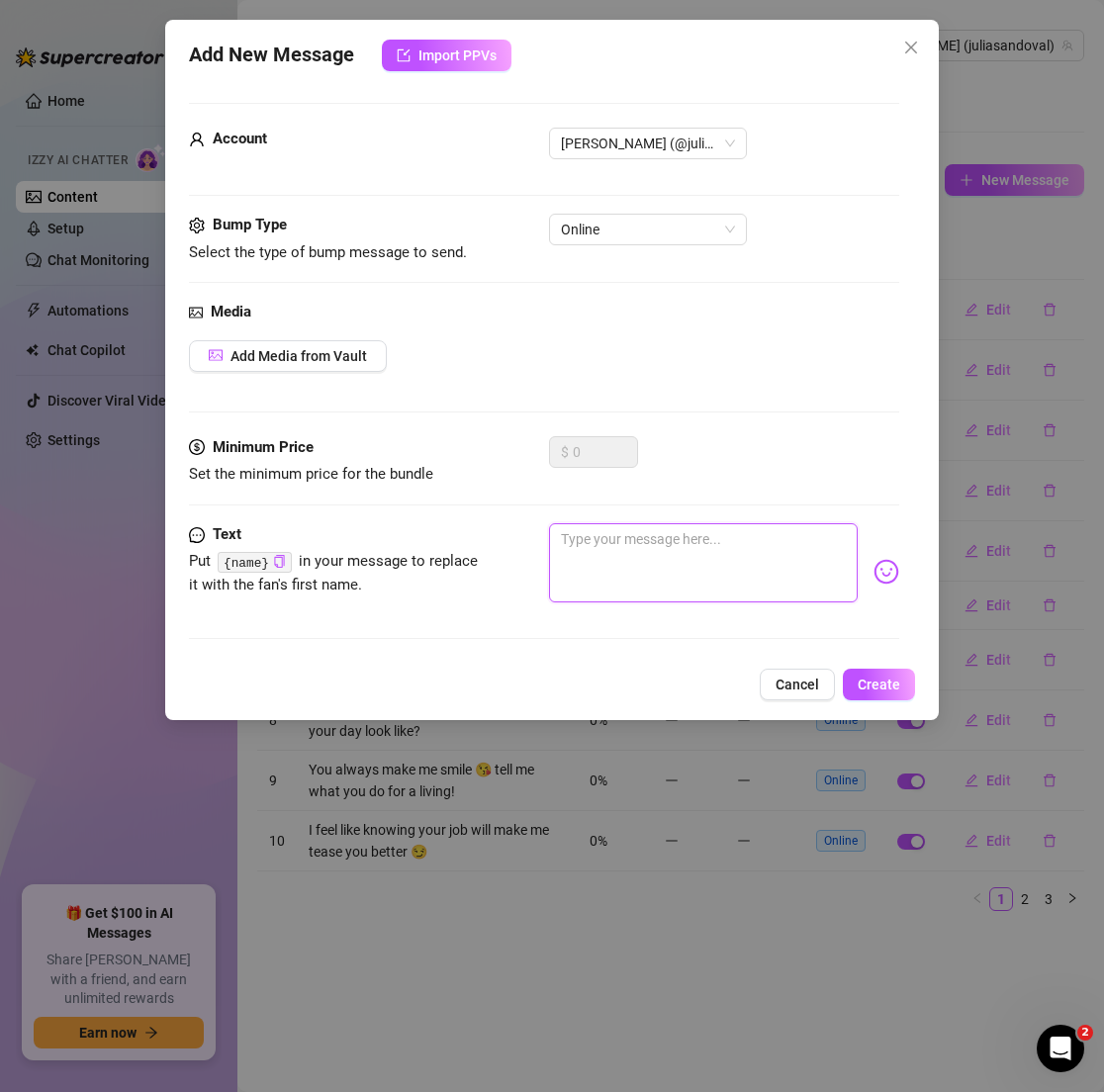
click at [661, 550] on textarea at bounding box center [702, 563] width 308 height 79
paste textarea "Do you like playful girls or shy ones best? 🩷"
type textarea "Do you like playful girls or shy ones best? 🩷"
click at [893, 687] on span "Create" at bounding box center [878, 684] width 43 height 16
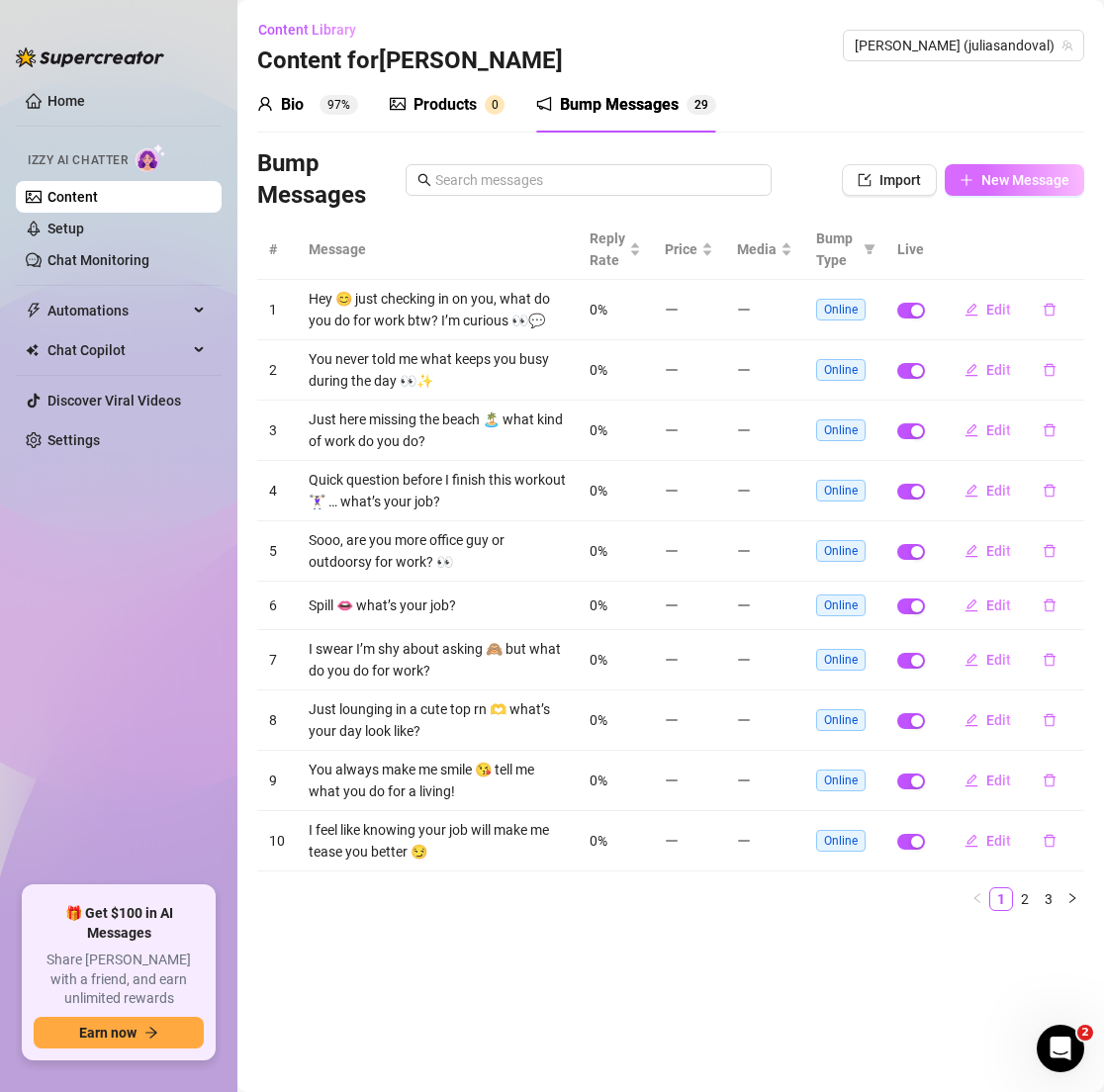
click at [1003, 186] on span "New Message" at bounding box center [1025, 180] width 88 height 16
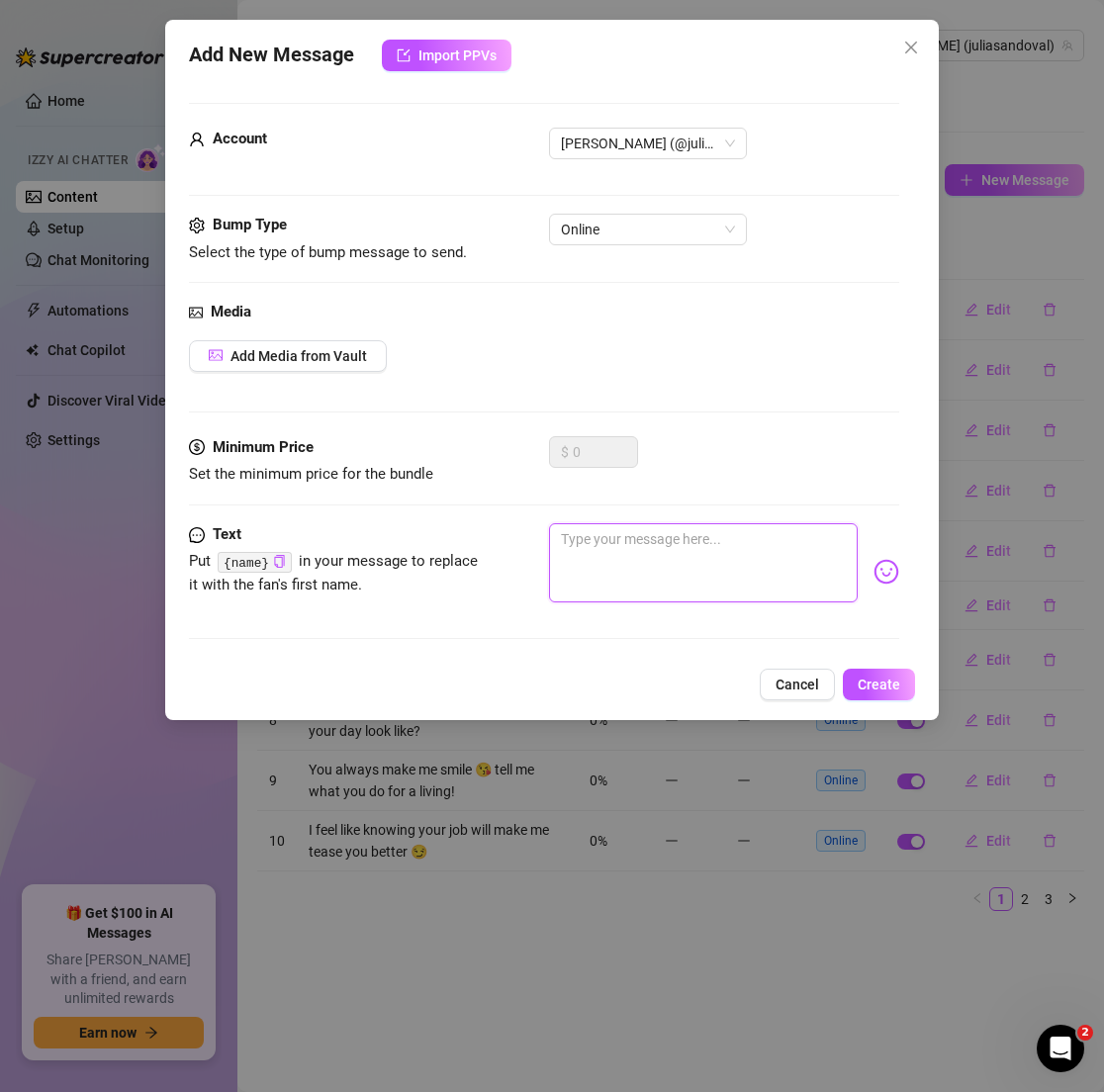
click at [670, 560] on textarea at bounding box center [702, 563] width 308 height 79
paste textarea "Little “bump” to say I’d love to hear from you 💫"
type textarea "Little “bump” to say I’d love to hear from you 💫"
click at [859, 692] on button "Create" at bounding box center [878, 684] width 72 height 32
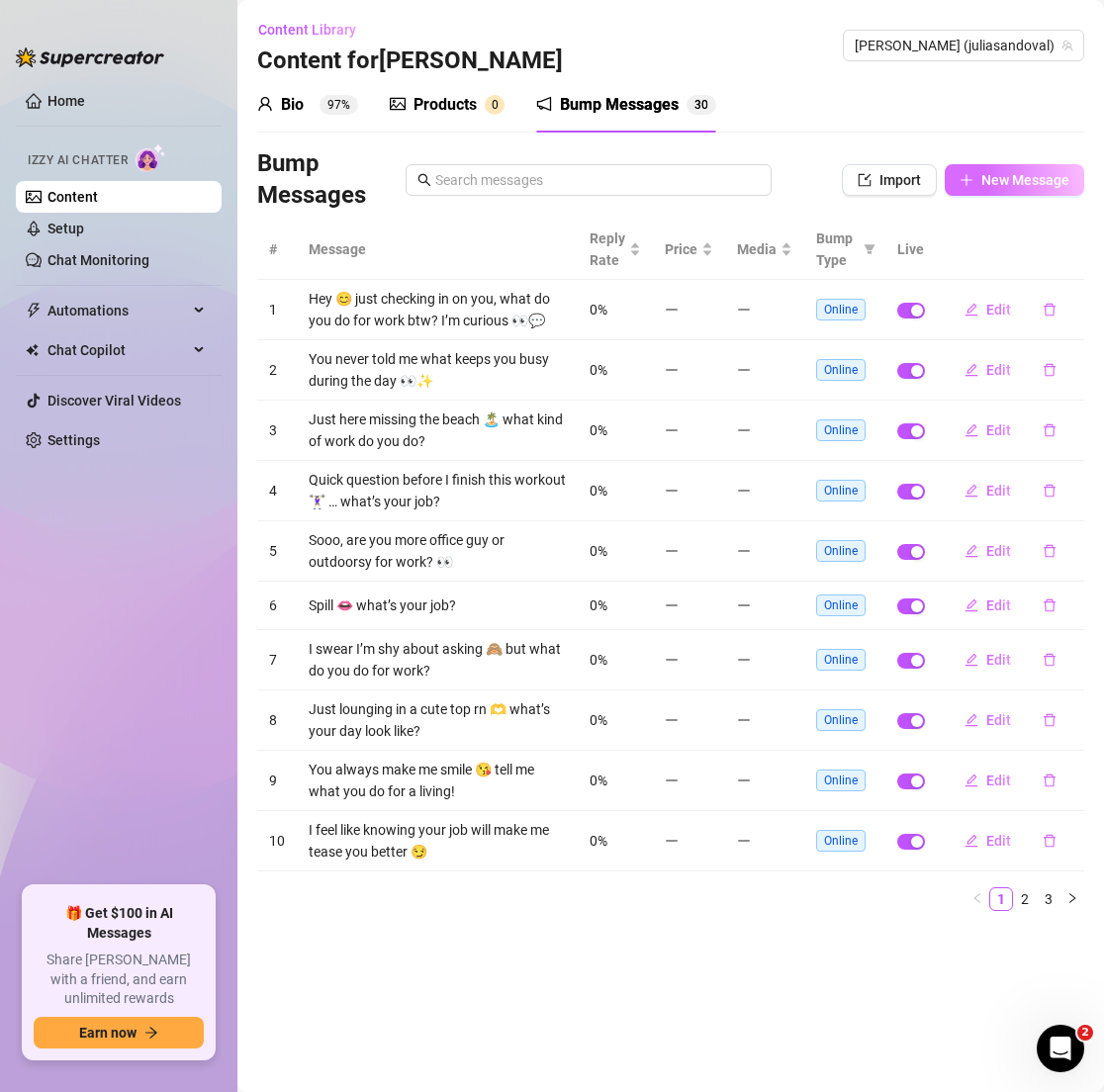
click at [1007, 172] on span "New Message" at bounding box center [1025, 180] width 88 height 16
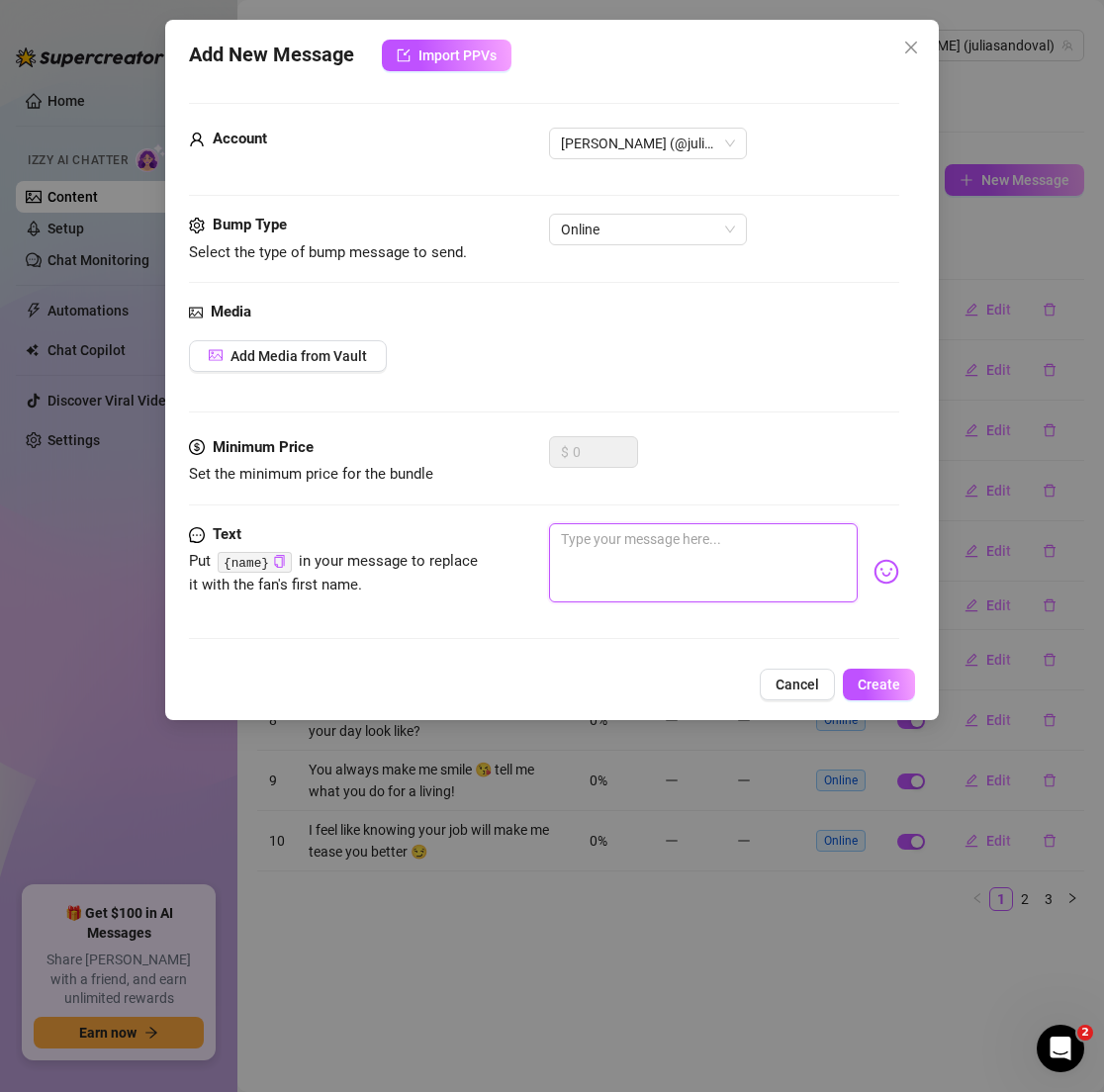
click at [736, 562] on textarea at bounding box center [702, 563] width 308 height 79
paste textarea "I think my DMs are missing you 👀"
type textarea "I think my DMs are missing you 👀"
click at [877, 696] on button "Create" at bounding box center [878, 684] width 72 height 32
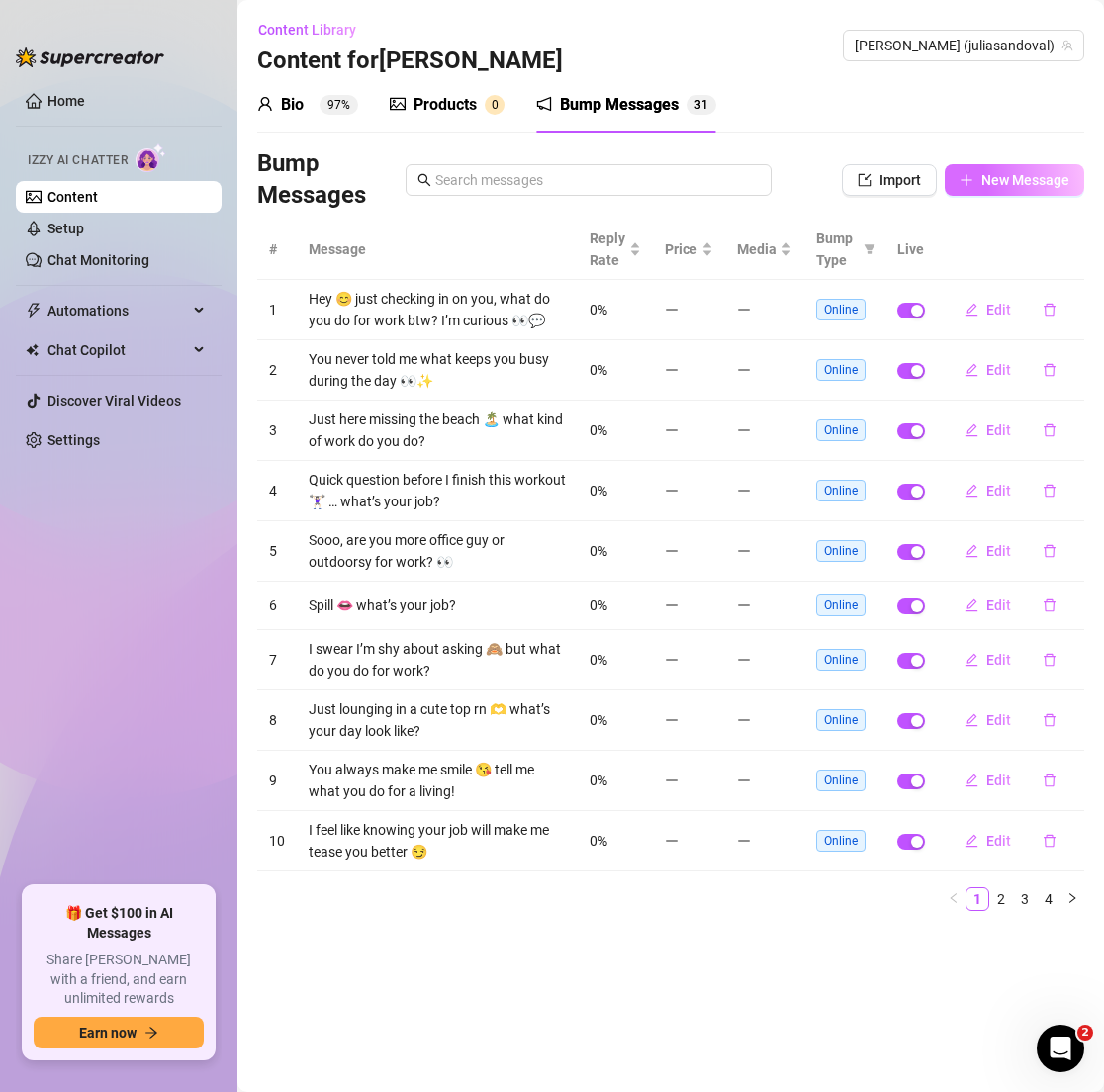
click at [971, 190] on button "New Message" at bounding box center [1014, 180] width 139 height 32
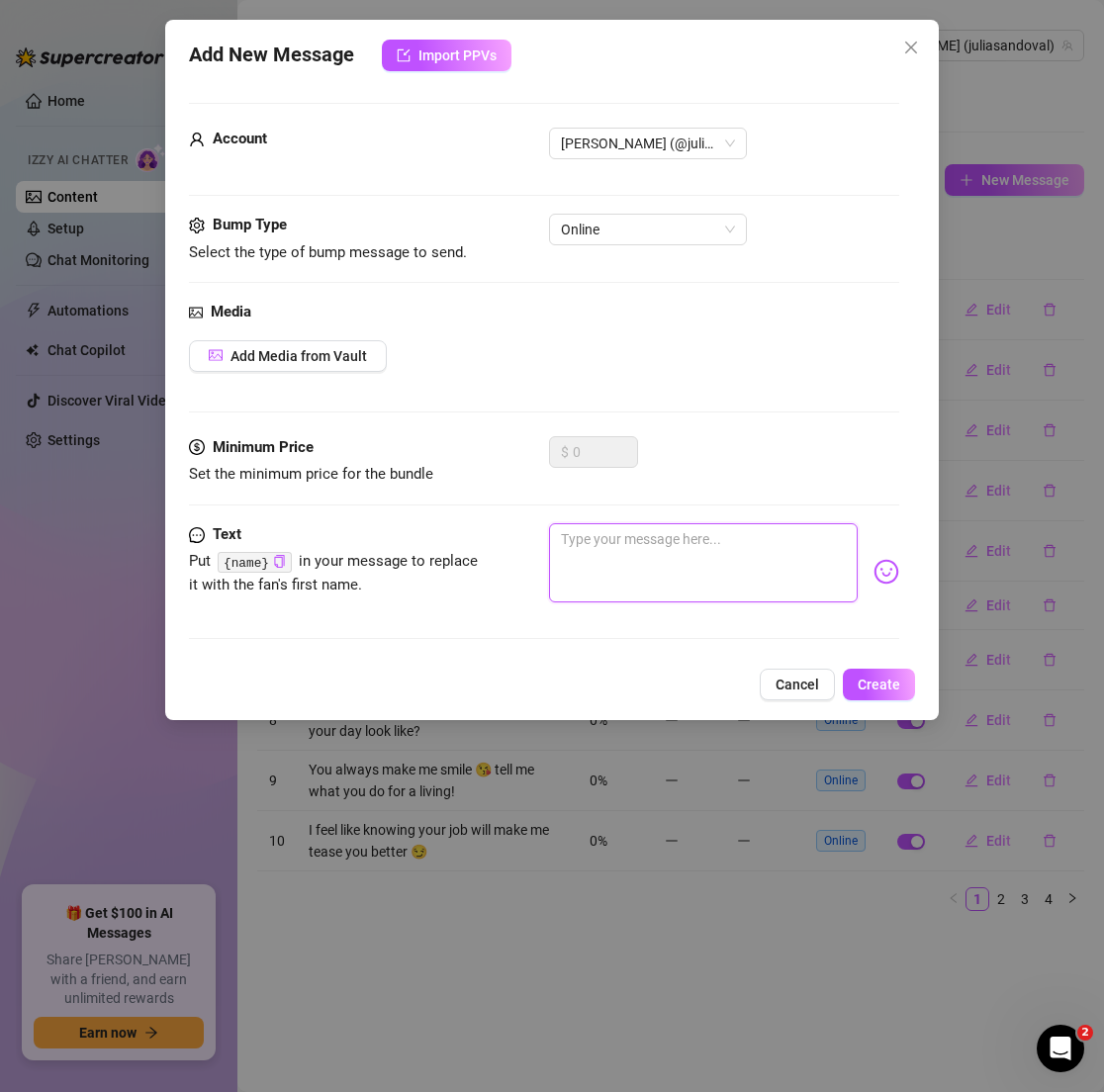
click at [597, 524] on textarea at bounding box center [702, 563] width 308 height 79
paste textarea "You make scrolling so much more fun 🥰"
type textarea "You make scrolling so much more fun 🥰"
click at [874, 679] on span "Create" at bounding box center [878, 684] width 43 height 16
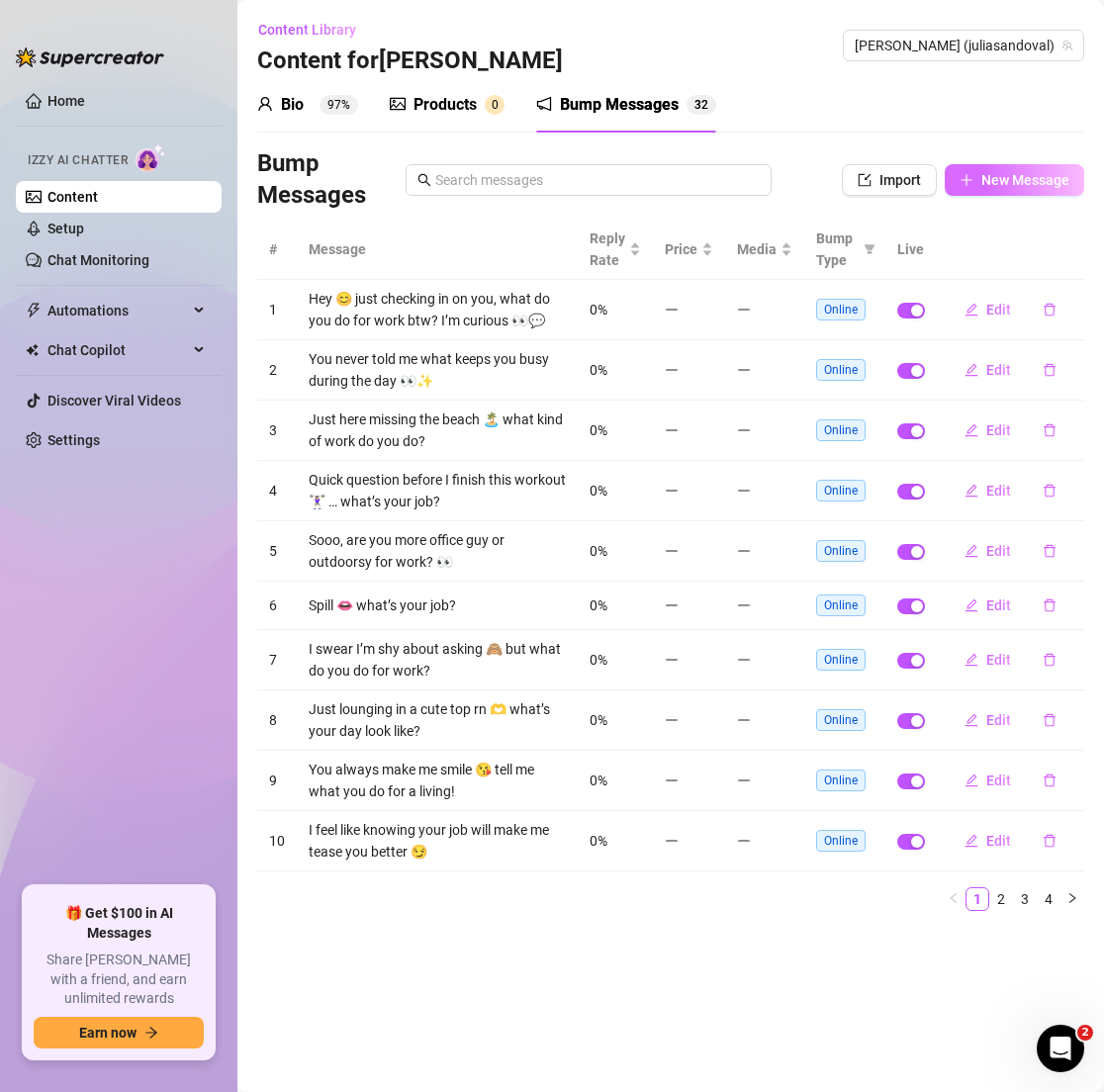
click at [1003, 180] on span "New Message" at bounding box center [1025, 180] width 88 height 16
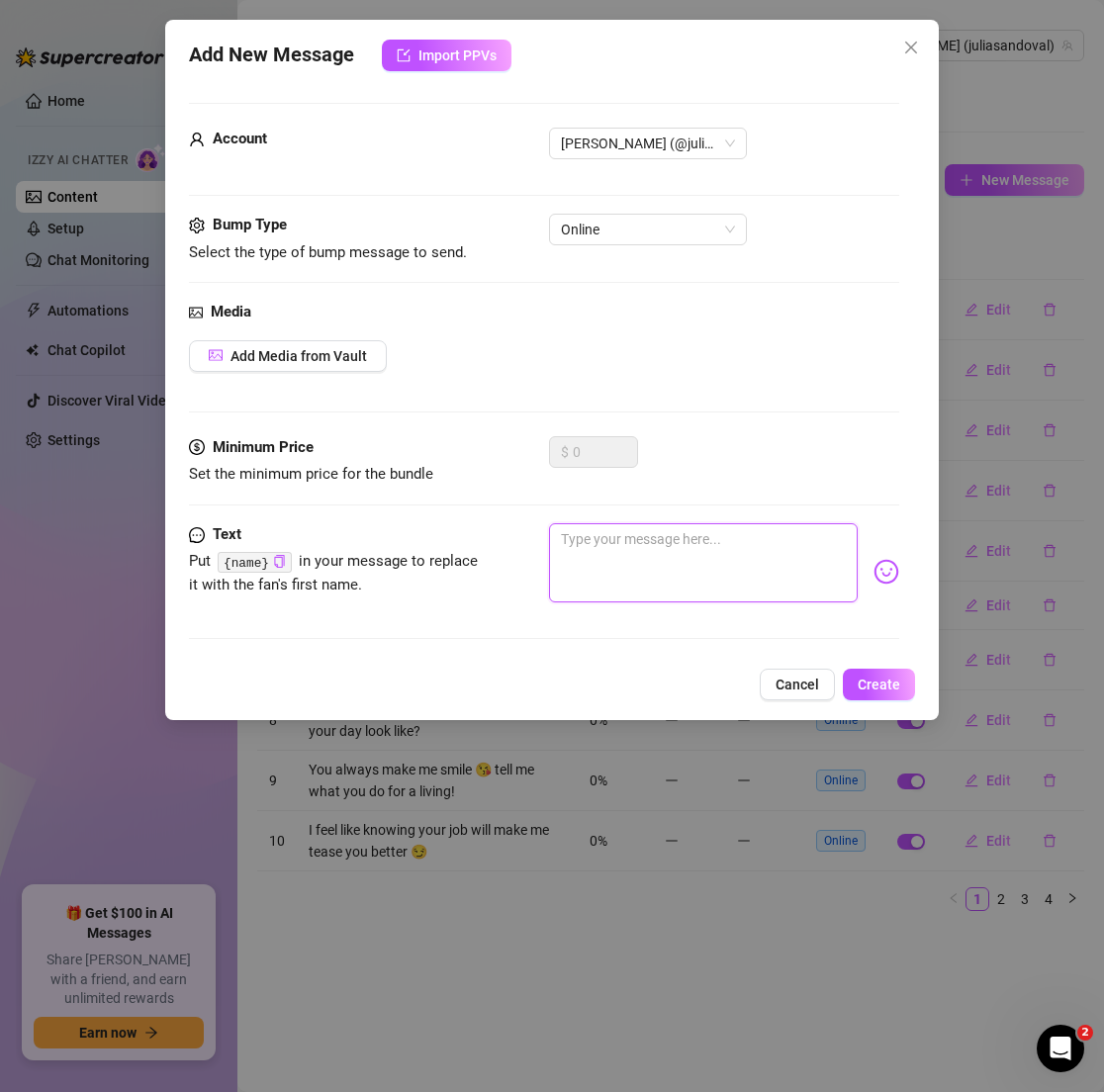
click at [734, 569] on textarea at bounding box center [702, 563] width 308 height 79
paste textarea "Sending good vibes your way 🌸"
type textarea "Sending good vibes your way 🌸"
click at [887, 677] on span "Create" at bounding box center [878, 684] width 43 height 16
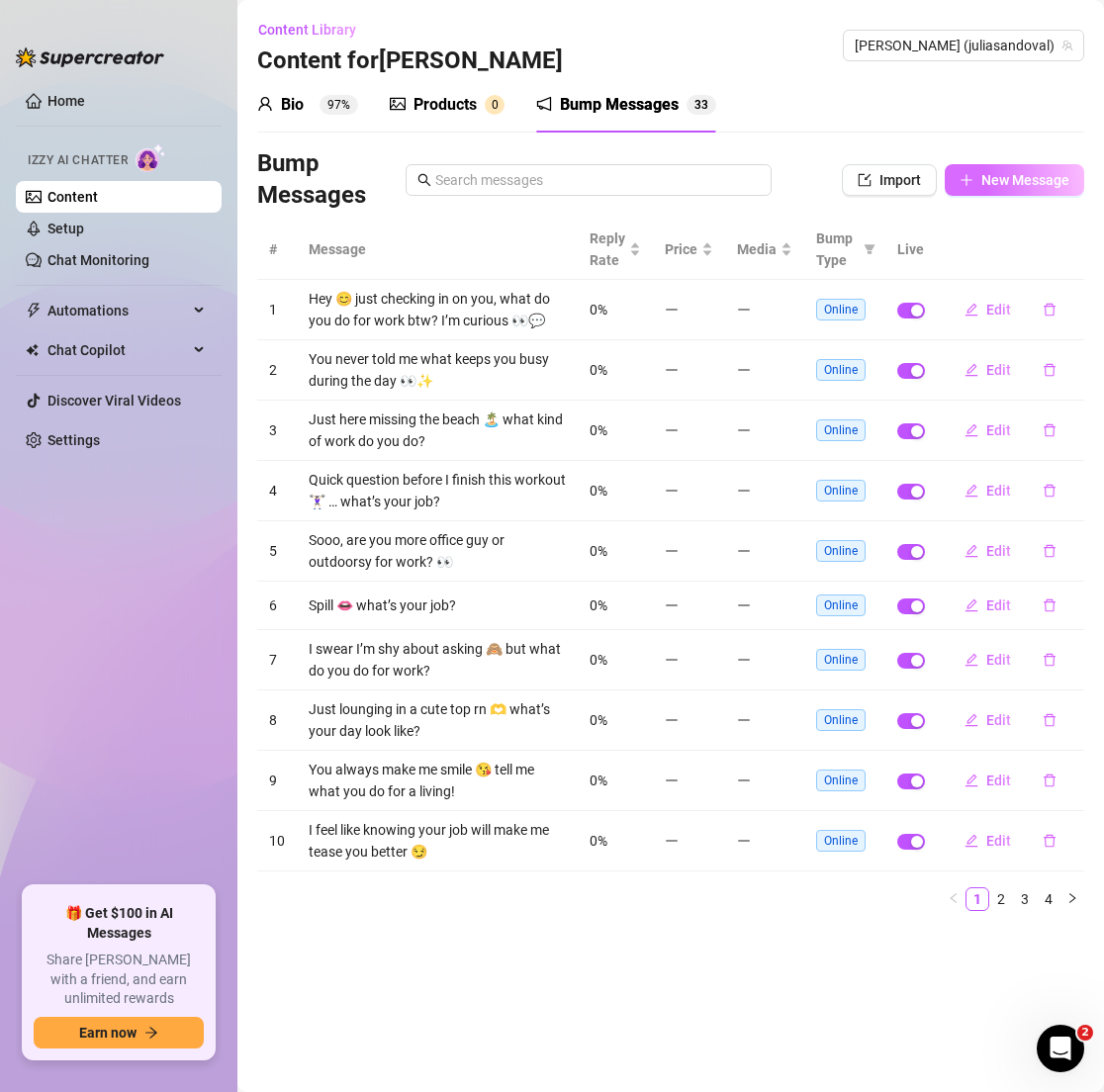
click at [1022, 181] on span "New Message" at bounding box center [1025, 180] width 88 height 16
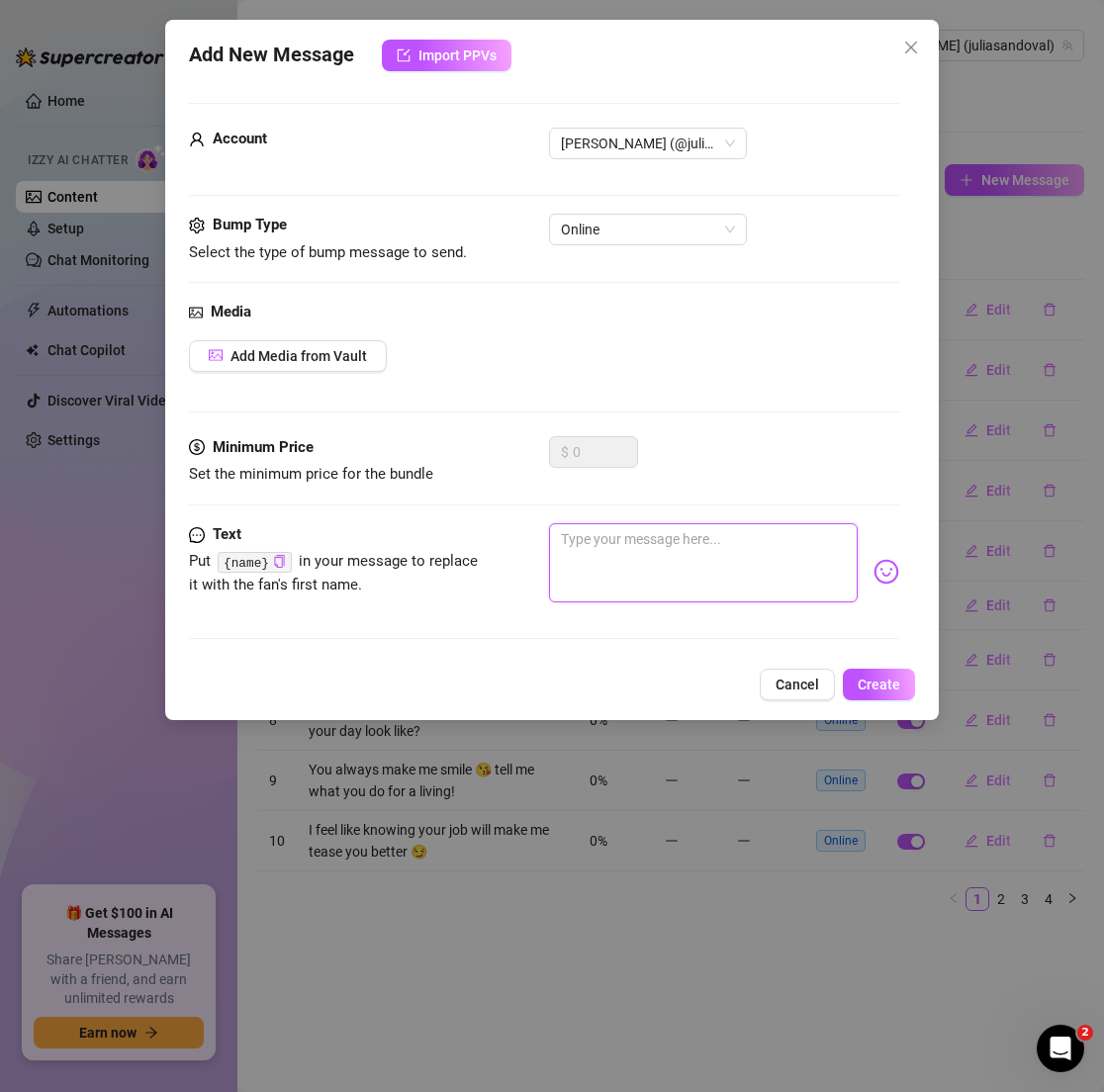
click at [696, 551] on textarea at bounding box center [702, 563] width 308 height 79
paste textarea "You’ve been quiet… should I tempt you back? 😉"
type textarea "You’ve been quiet… should I tempt you back? 😉"
click at [893, 683] on span "Create" at bounding box center [878, 684] width 43 height 16
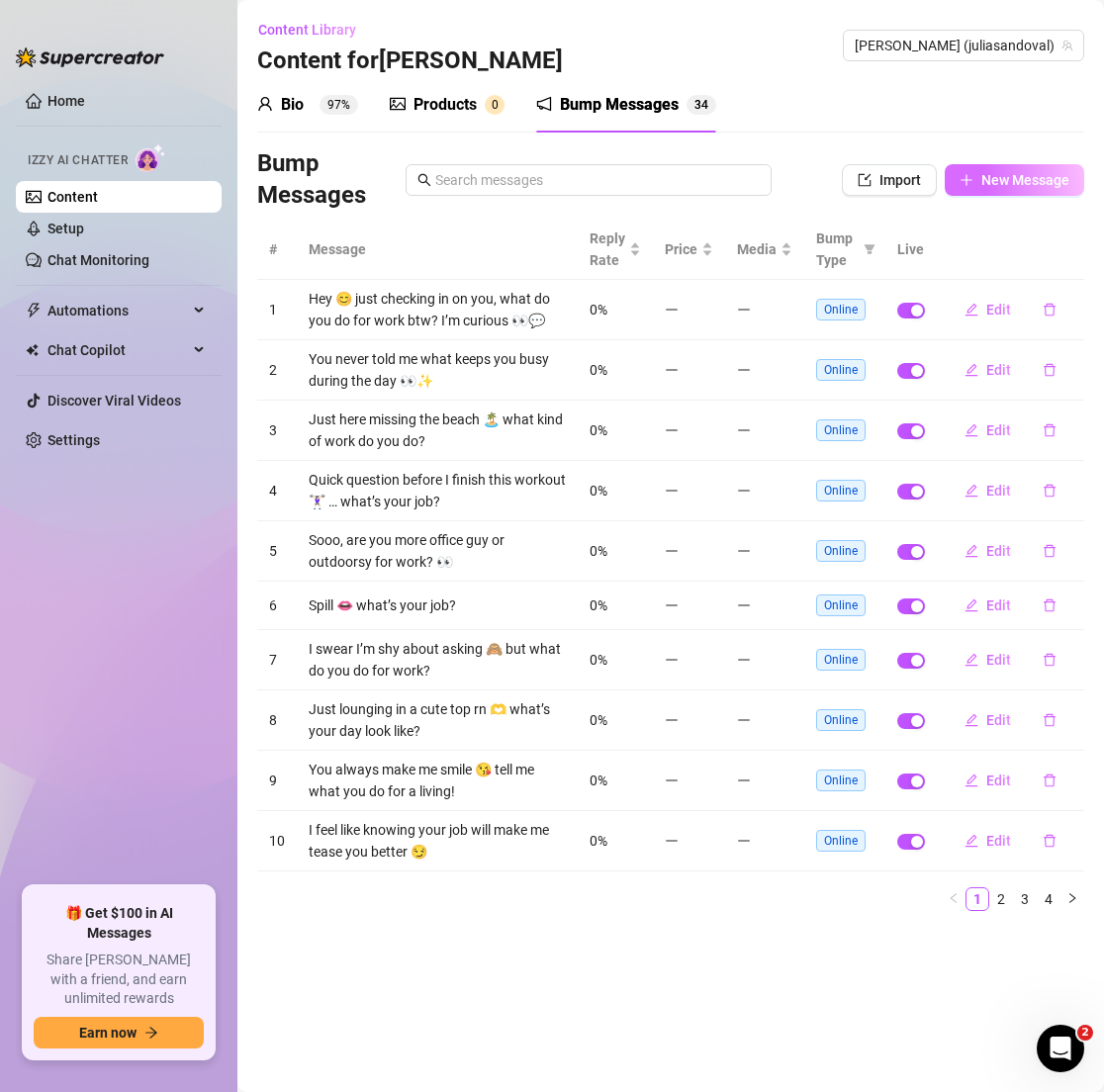
click at [978, 183] on button "New Message" at bounding box center [1014, 180] width 139 height 32
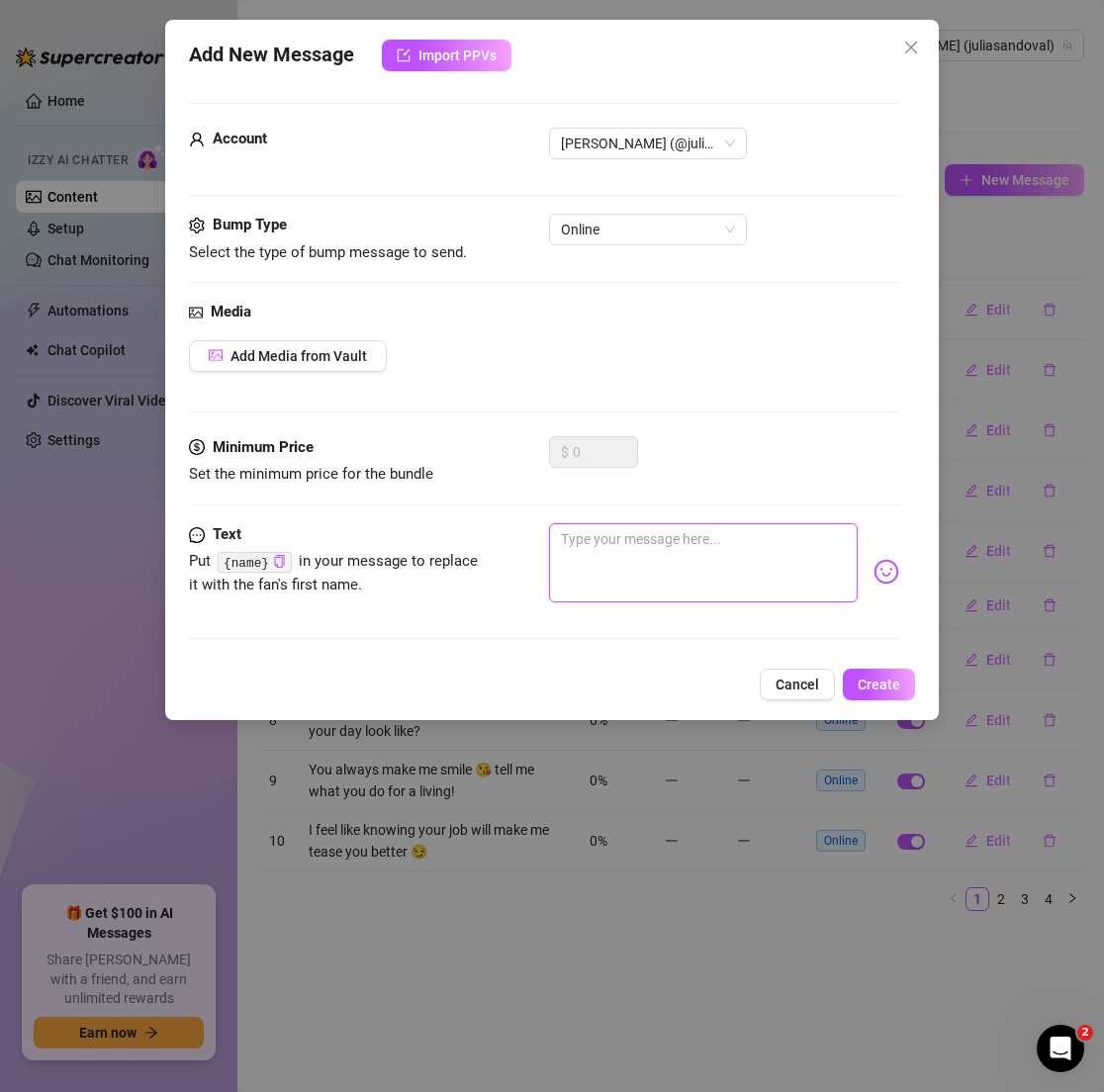
click at [770, 591] on textarea at bounding box center [702, 563] width 308 height 79
paste textarea "Got a fun idea for later but I wanna hear from you first 😇"
type textarea "Got a fun idea for later but I wanna hear from you first 😇"
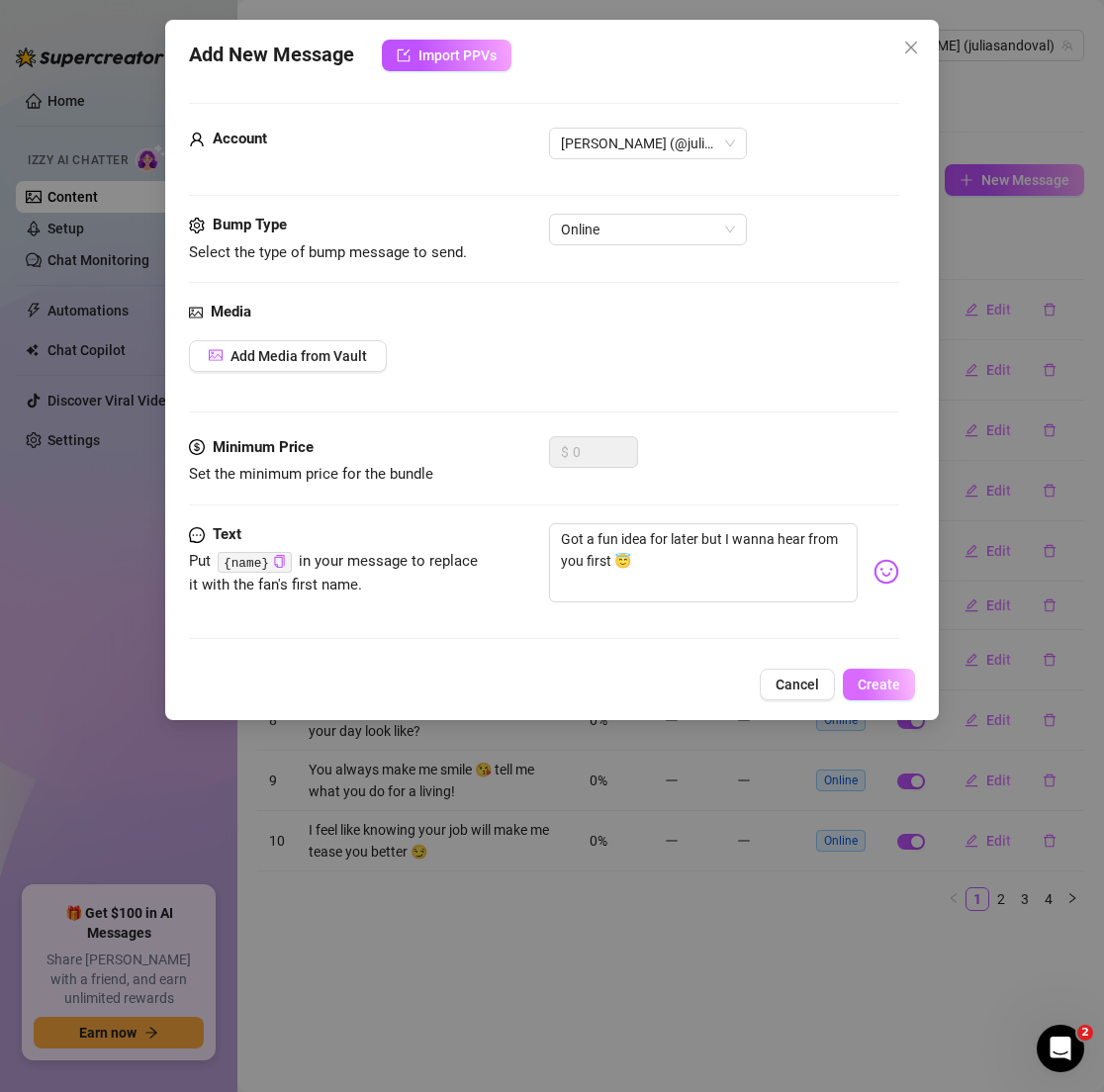
click at [906, 674] on button "Create" at bounding box center [878, 684] width 72 height 32
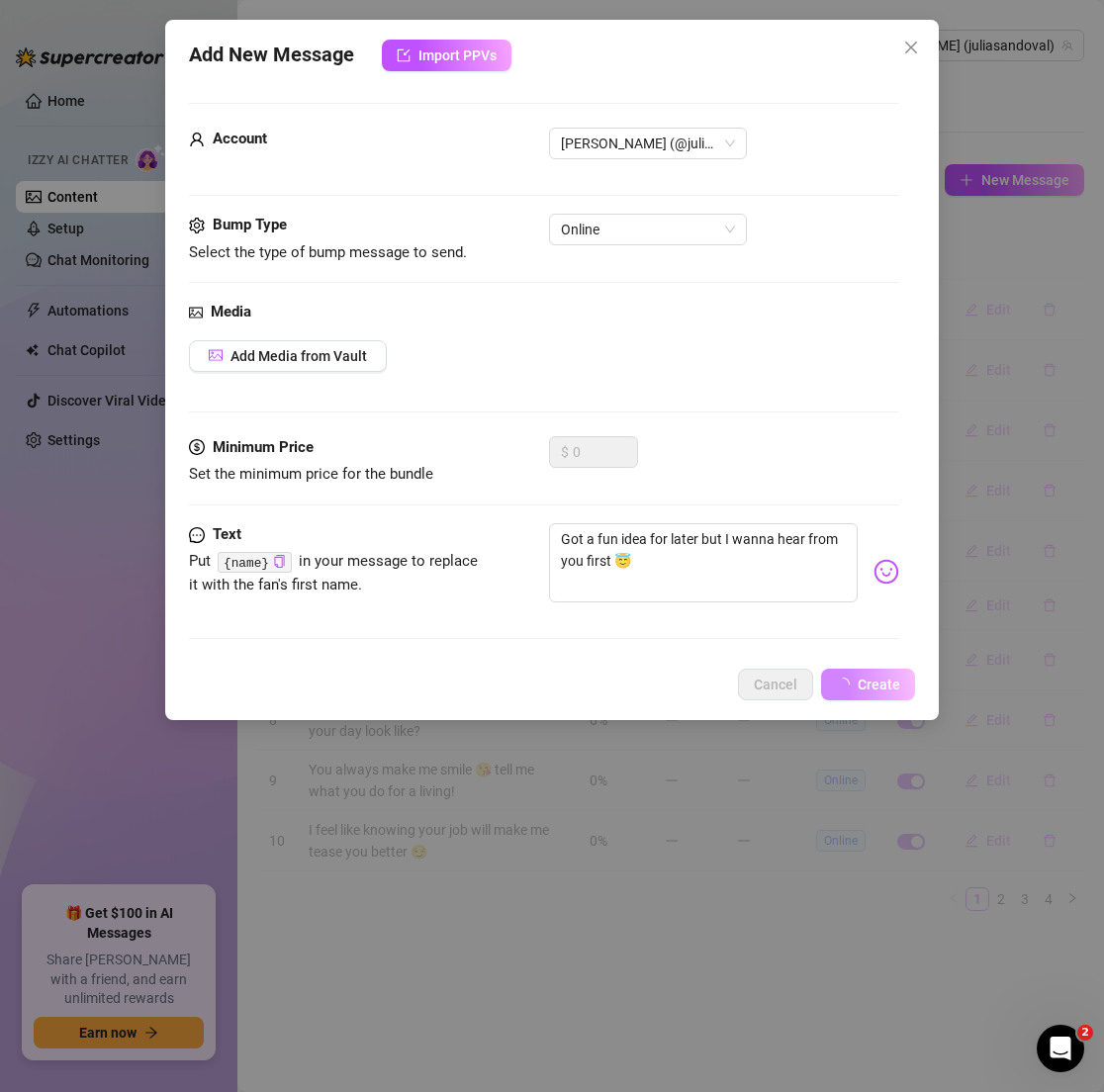
click at [794, 412] on div "Media Add Media from Vault" at bounding box center [543, 368] width 709 height 136
